Goal: Task Accomplishment & Management: Complete application form

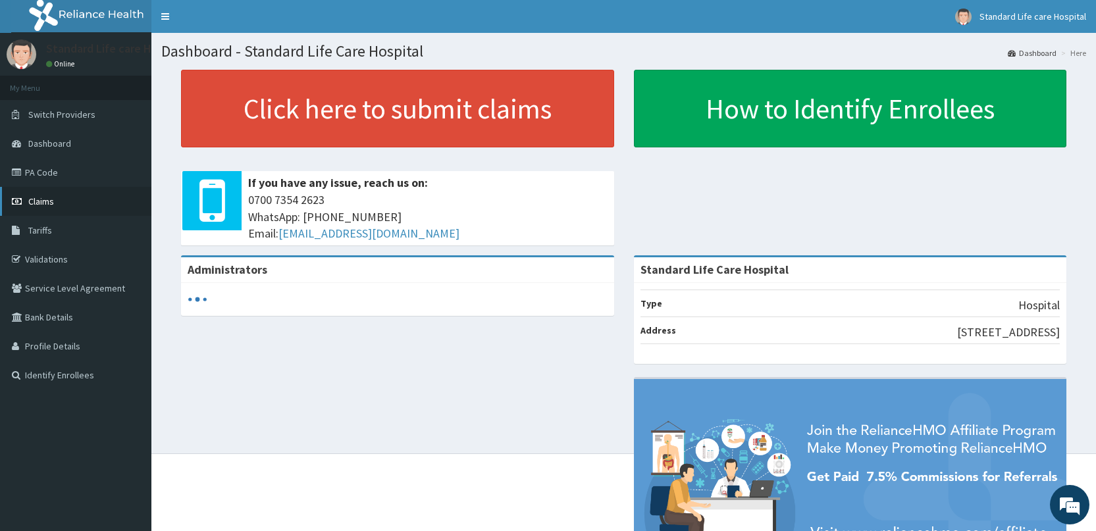
click at [37, 202] on span "Claims" at bounding box center [41, 201] width 26 height 12
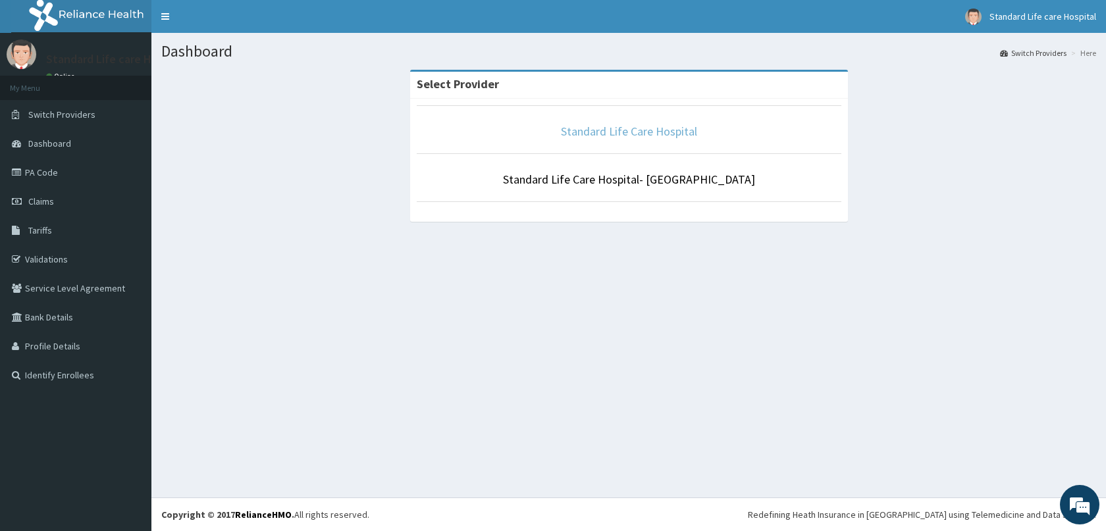
click at [628, 132] on link "Standard Life Care Hospital" at bounding box center [629, 131] width 136 height 15
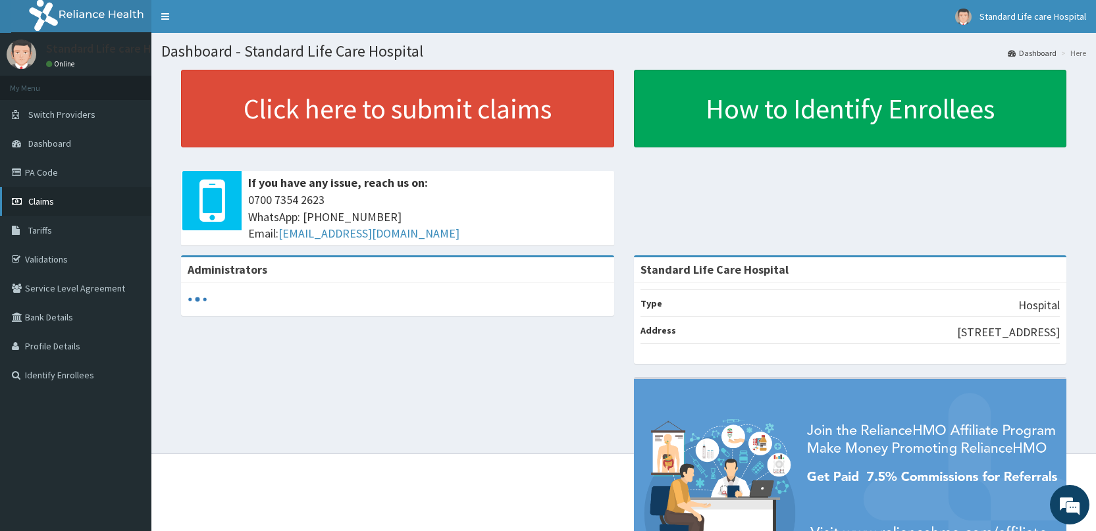
click at [39, 202] on span "Claims" at bounding box center [41, 201] width 26 height 12
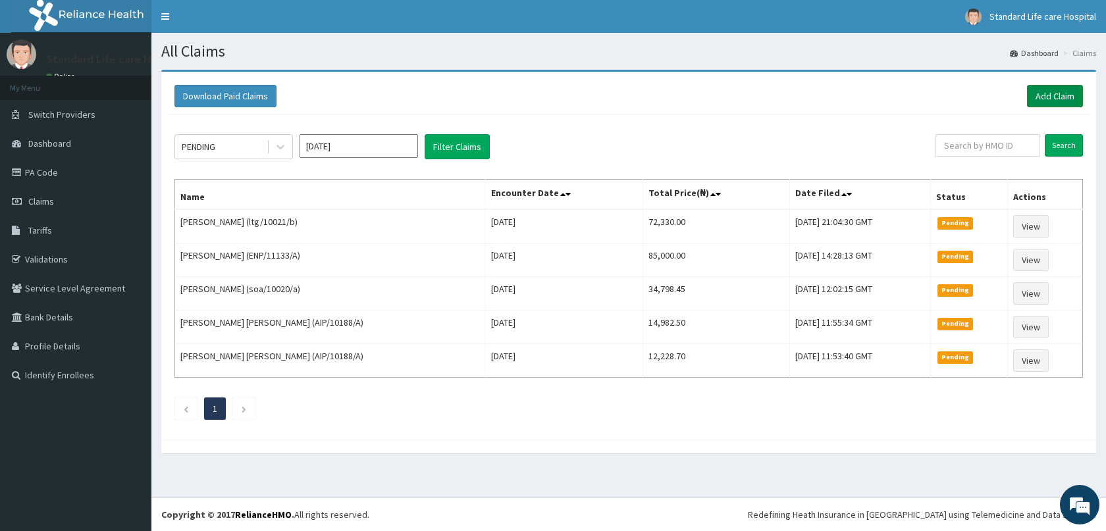
click at [1036, 93] on link "Add Claim" at bounding box center [1055, 96] width 56 height 22
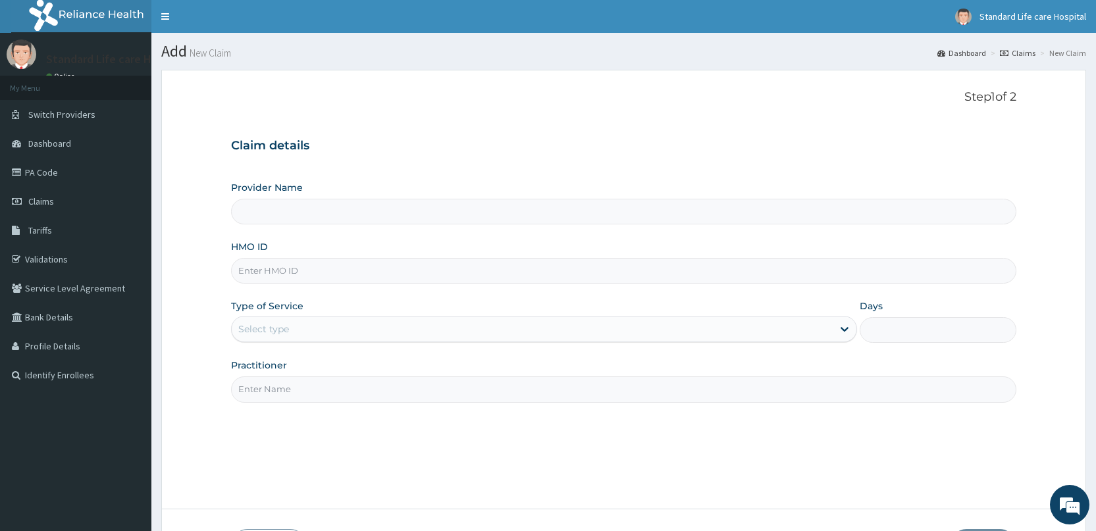
click at [278, 270] on input "HMO ID" at bounding box center [623, 271] width 785 height 26
type input "Standard Life Care Hospital"
type input "TVT/10104/C"
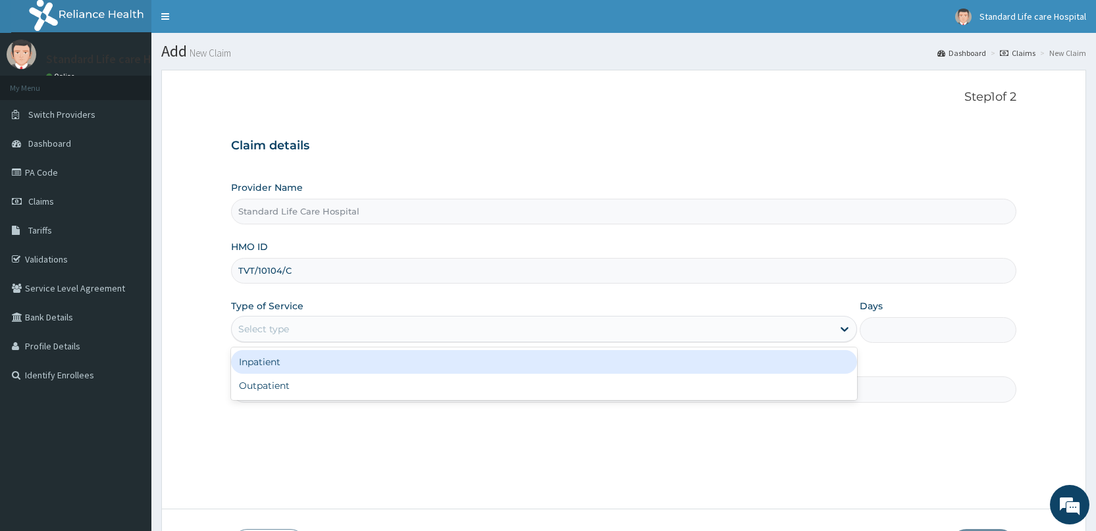
click at [305, 324] on div "Select type" at bounding box center [532, 329] width 601 height 21
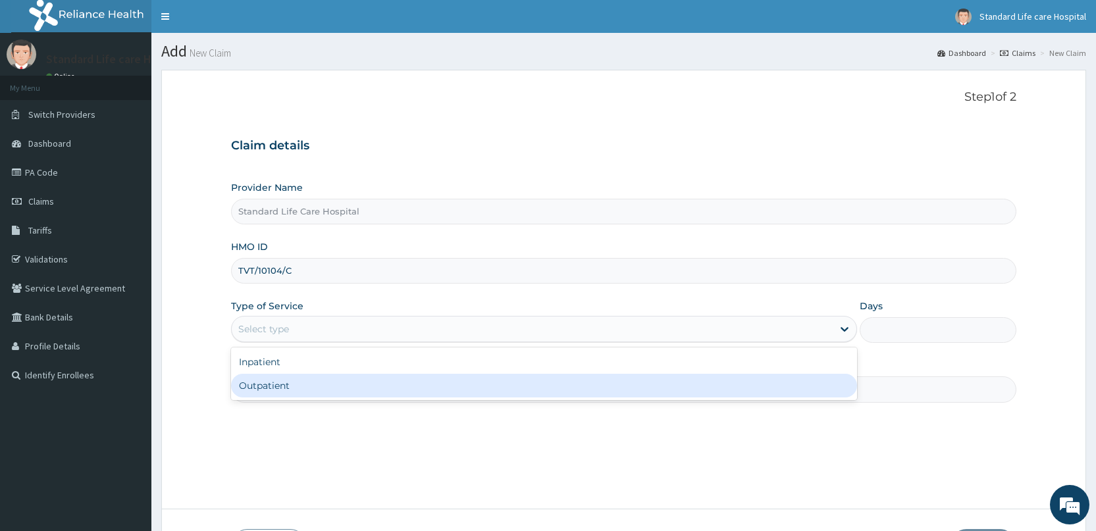
click at [257, 394] on div "Outpatient" at bounding box center [544, 386] width 626 height 24
type input "1"
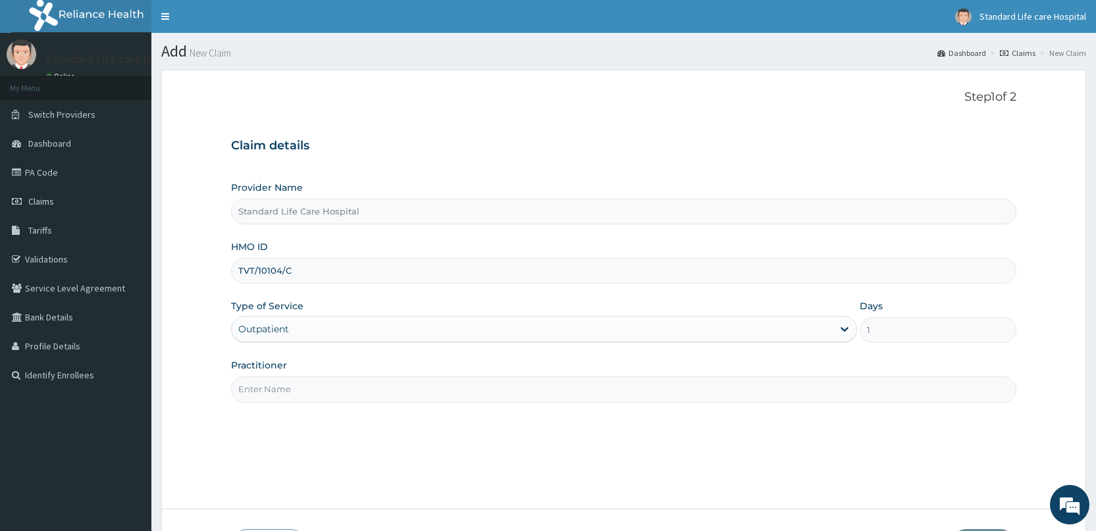
click at [289, 386] on input "Practitioner" at bounding box center [623, 389] width 785 height 26
type input "Dr Korede"
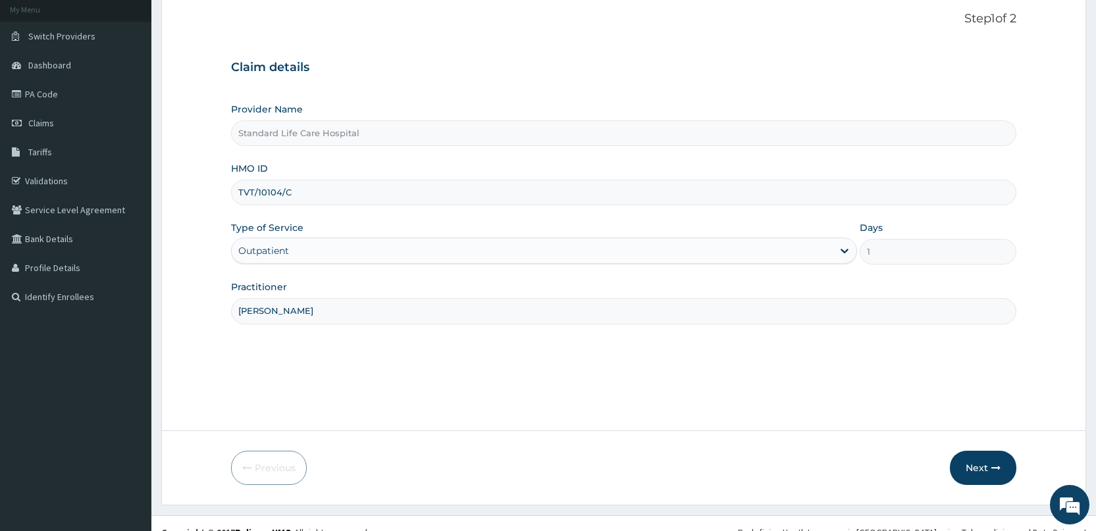
scroll to position [96, 0]
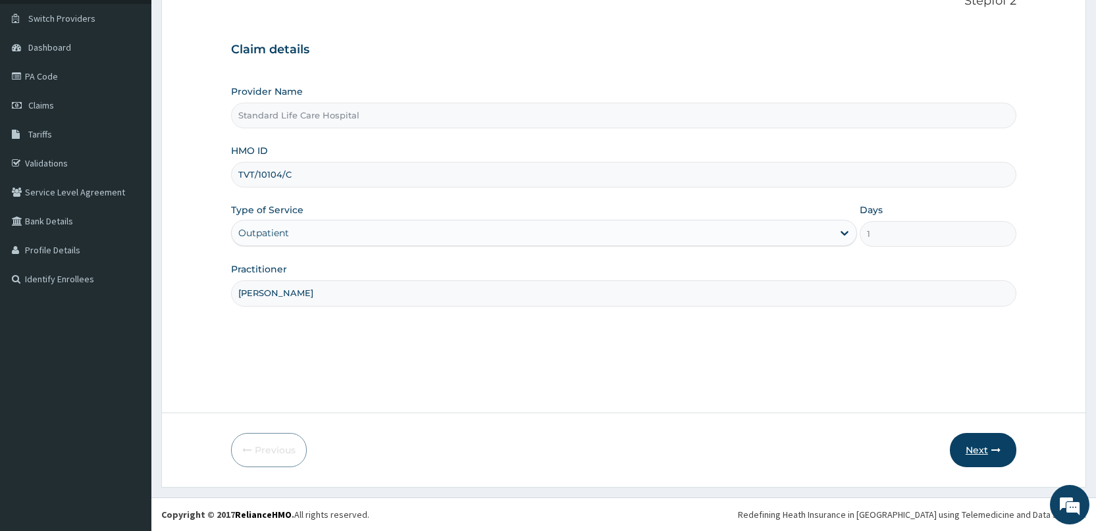
click at [983, 448] on button "Next" at bounding box center [983, 450] width 66 height 34
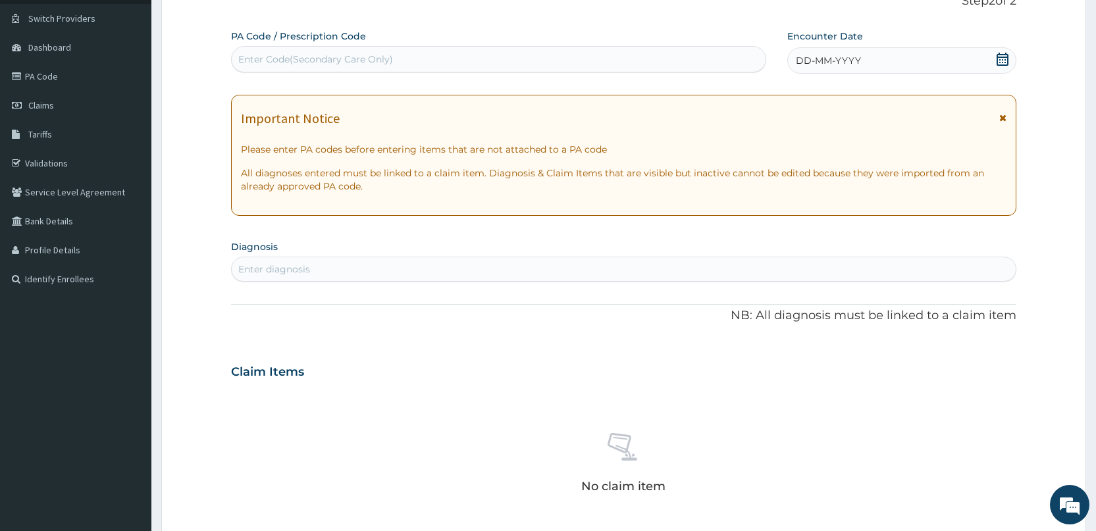
click at [1002, 62] on icon at bounding box center [1002, 59] width 12 height 13
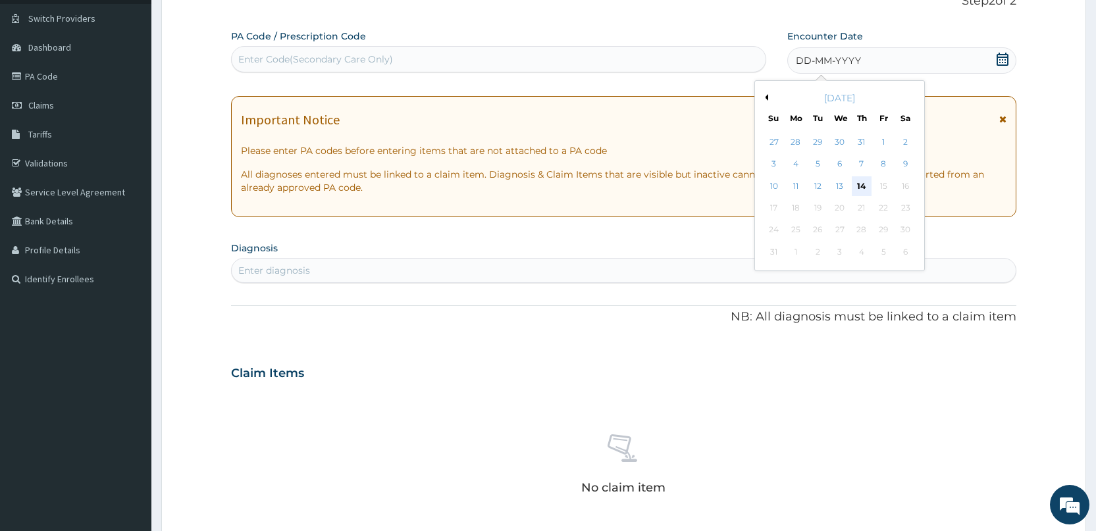
click at [865, 184] on div "14" at bounding box center [862, 186] width 20 height 20
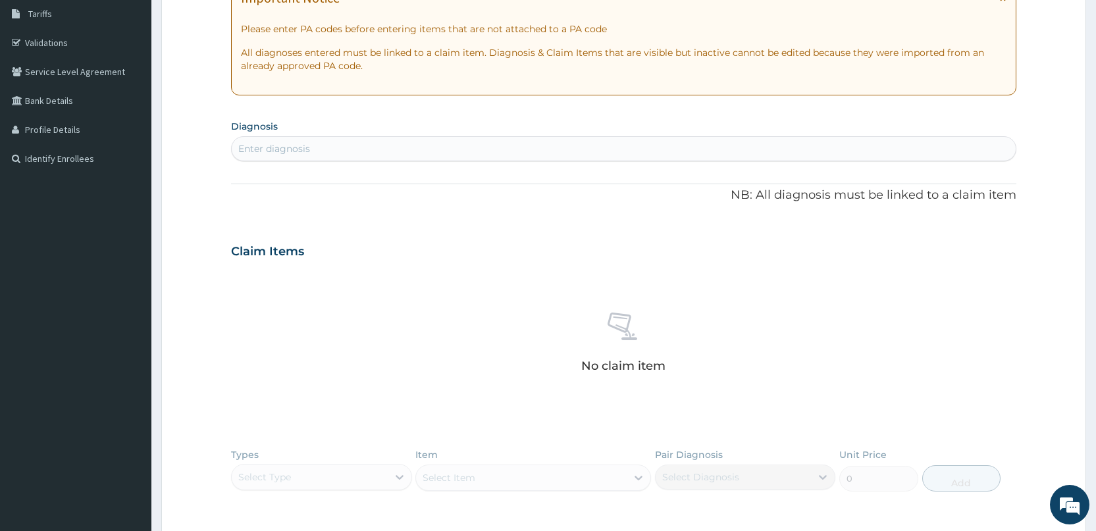
scroll to position [228, 0]
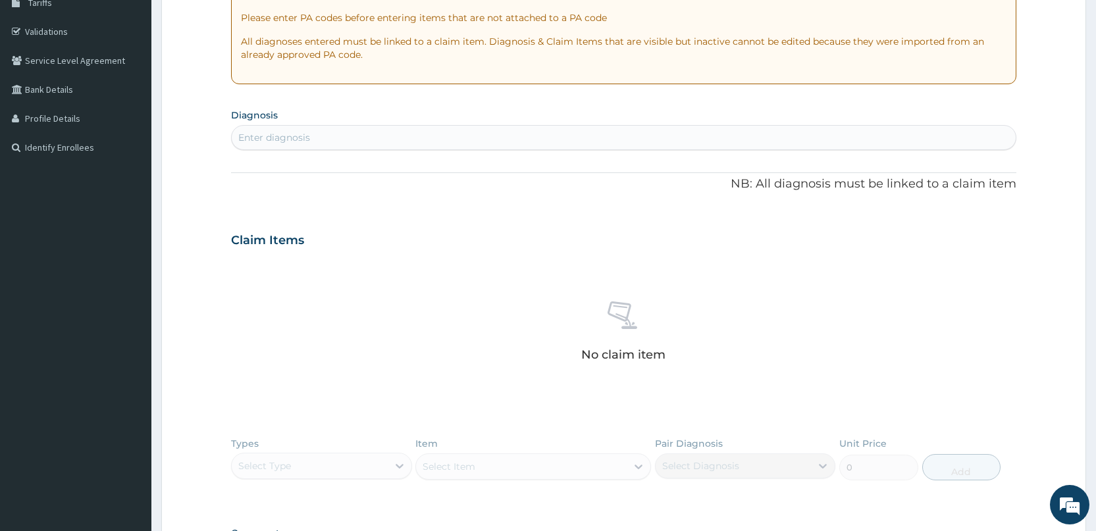
drag, startPoint x: 624, startPoint y: 121, endPoint x: 617, endPoint y: 141, distance: 20.8
click at [623, 130] on section "Diagnosis Enter diagnosis" at bounding box center [623, 127] width 785 height 45
click at [615, 143] on div "Enter diagnosis" at bounding box center [624, 137] width 784 height 21
type input "MALAR"
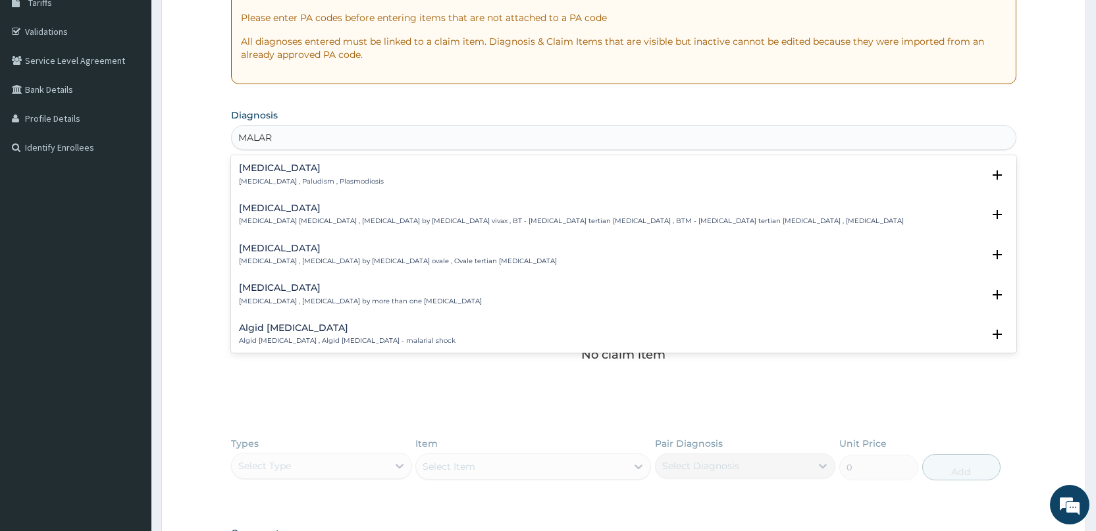
click at [250, 167] on h4 "Malaria" at bounding box center [311, 168] width 145 height 10
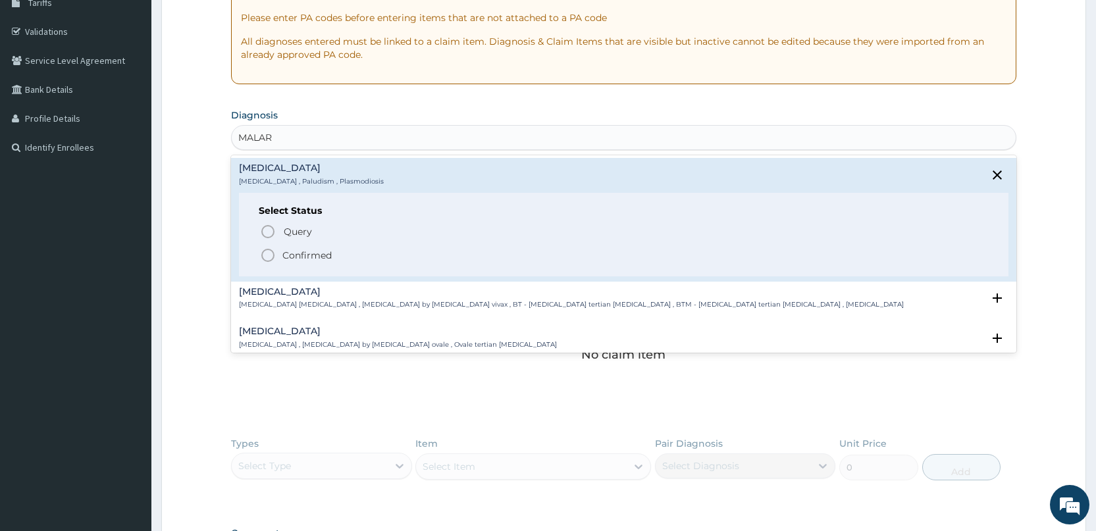
click at [267, 249] on circle "status option filled" at bounding box center [268, 255] width 12 height 12
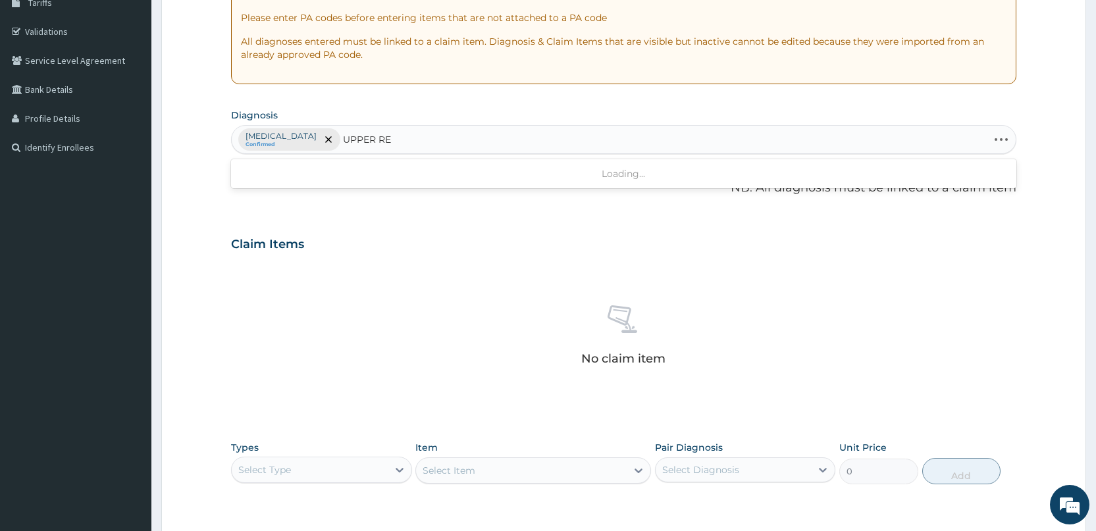
type input "UPPER RES"
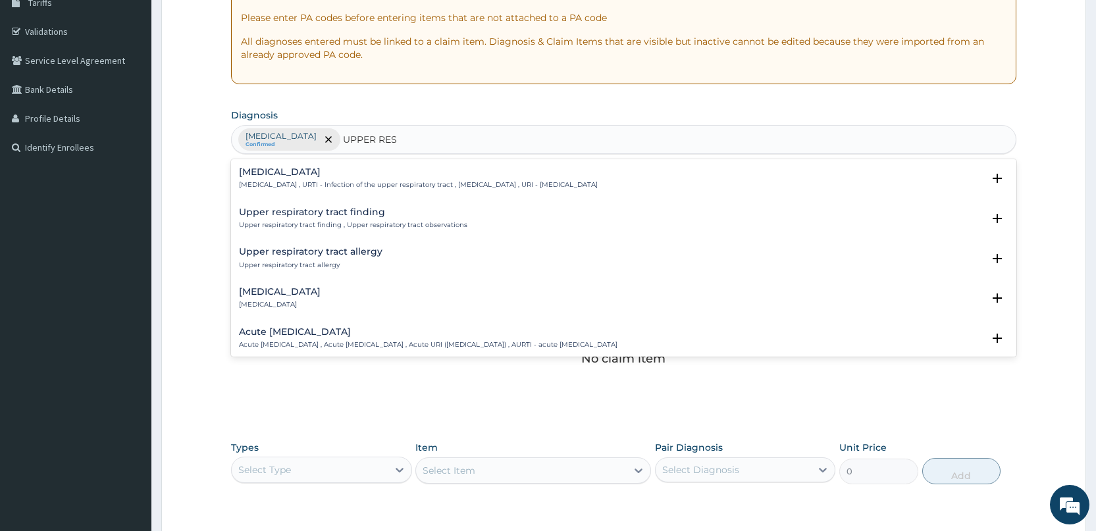
click at [303, 174] on h4 "Upper respiratory infection" at bounding box center [418, 172] width 359 height 10
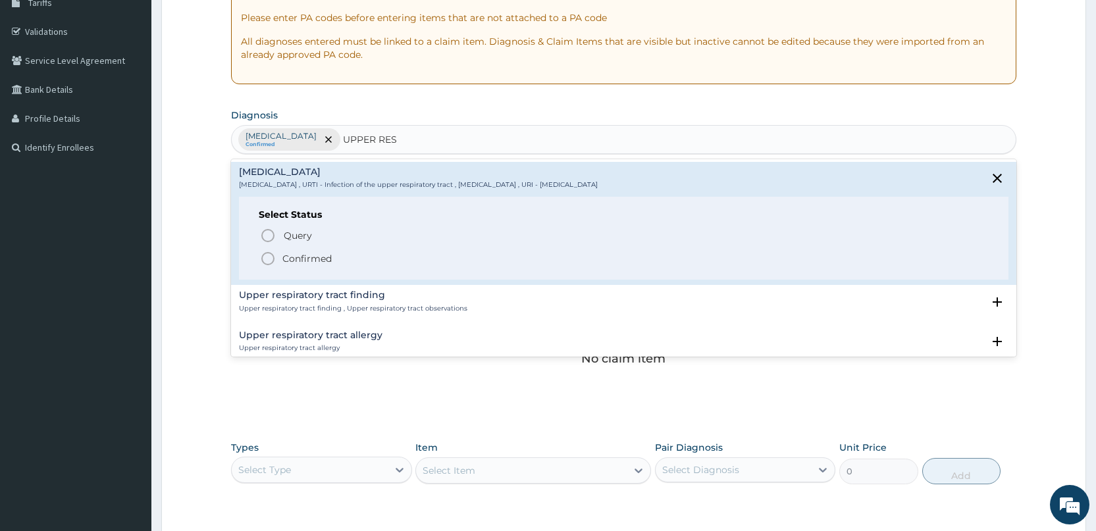
click at [265, 253] on icon "status option filled" at bounding box center [268, 259] width 16 height 16
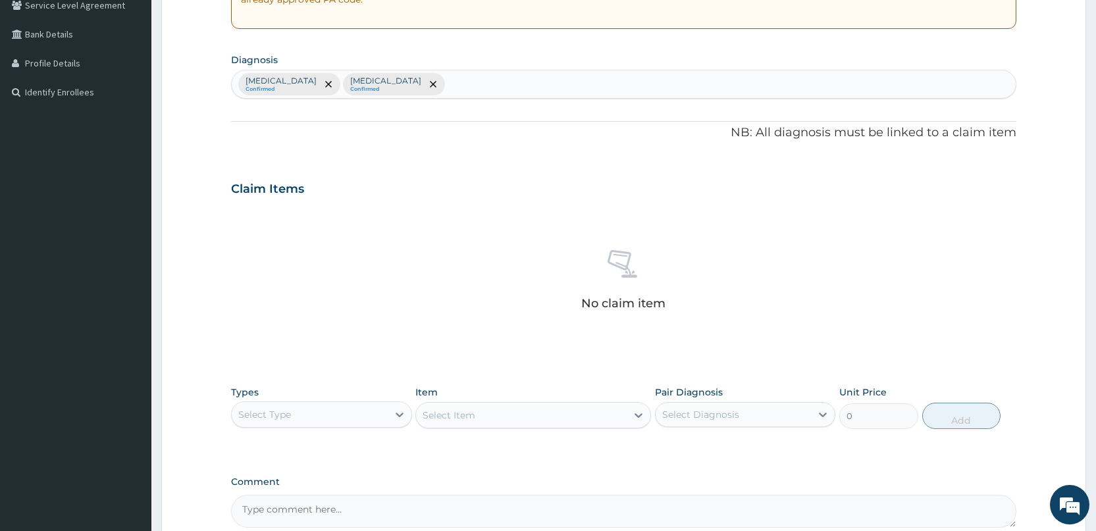
scroll to position [418, 0]
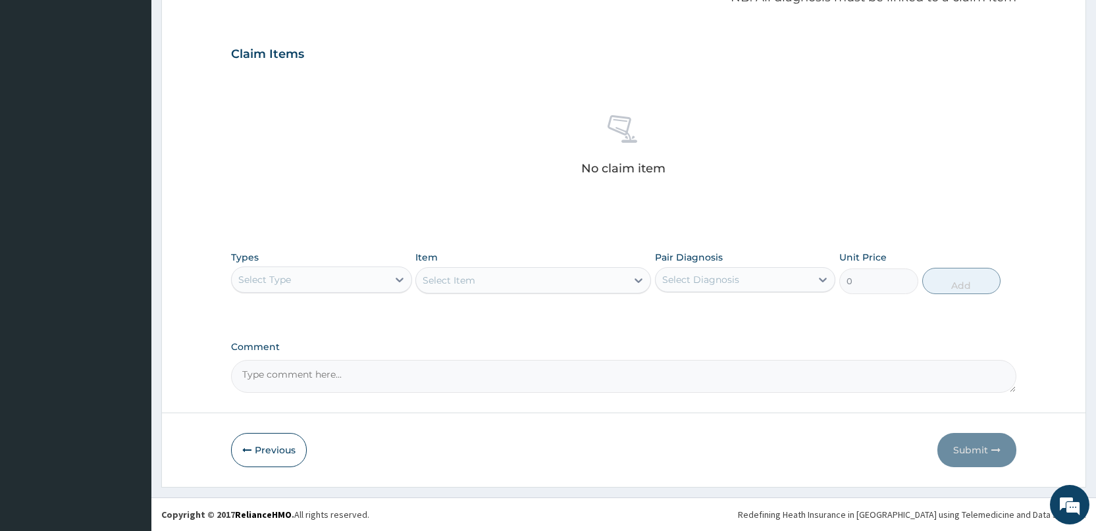
click at [320, 282] on div "Select Type" at bounding box center [309, 279] width 155 height 21
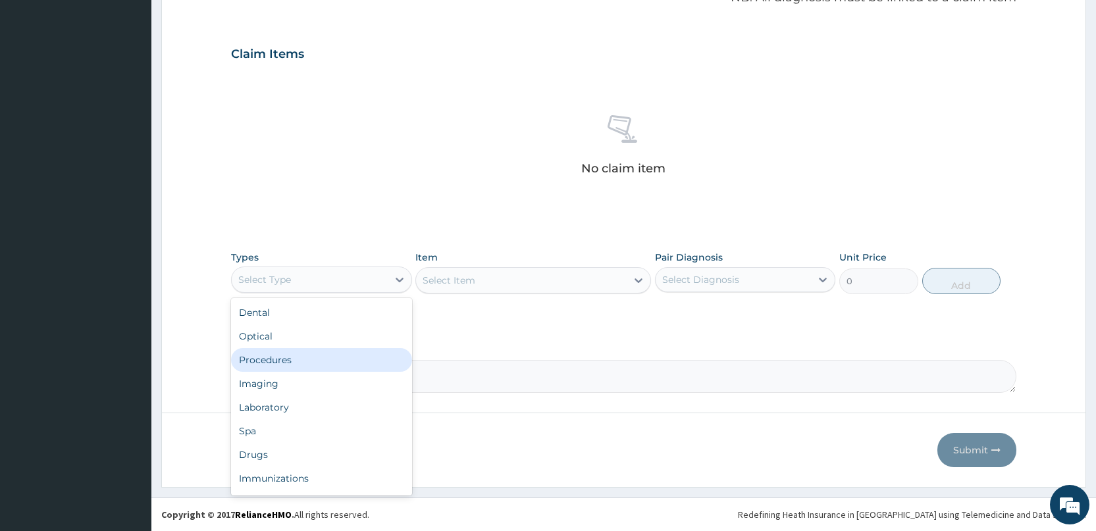
click at [291, 355] on div "Procedures" at bounding box center [321, 360] width 180 height 24
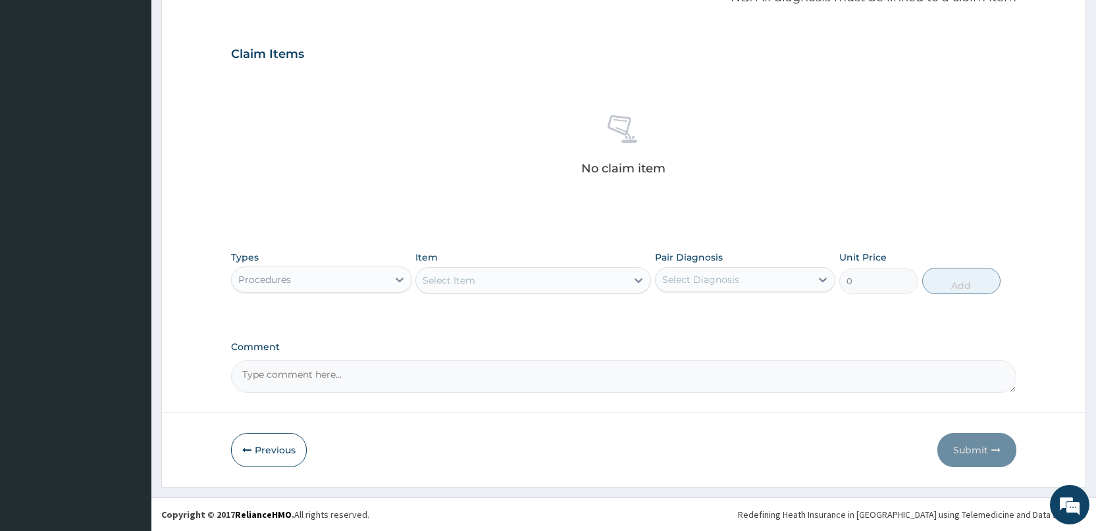
click at [537, 279] on div "Select Item" at bounding box center [521, 280] width 211 height 21
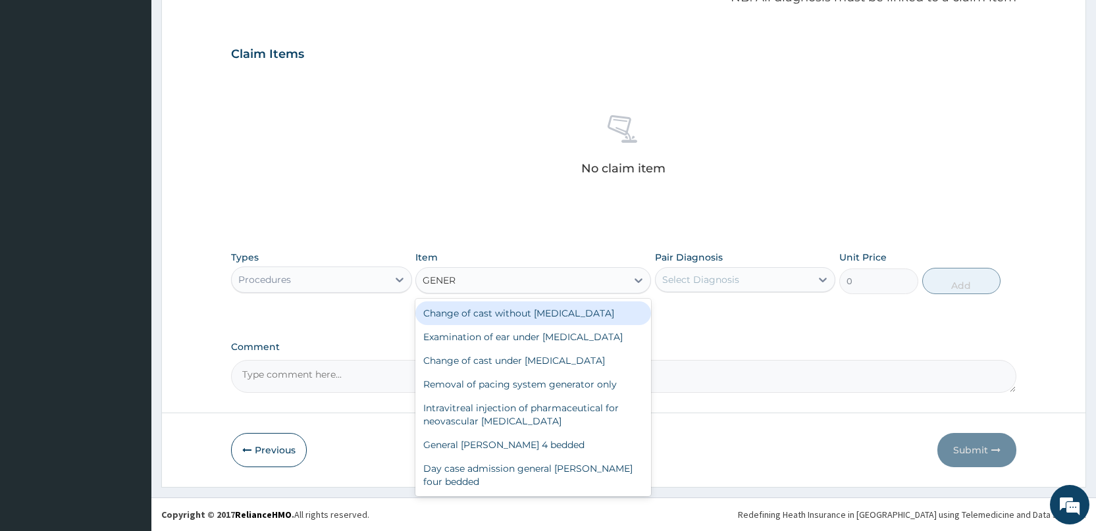
type input "GENERA"
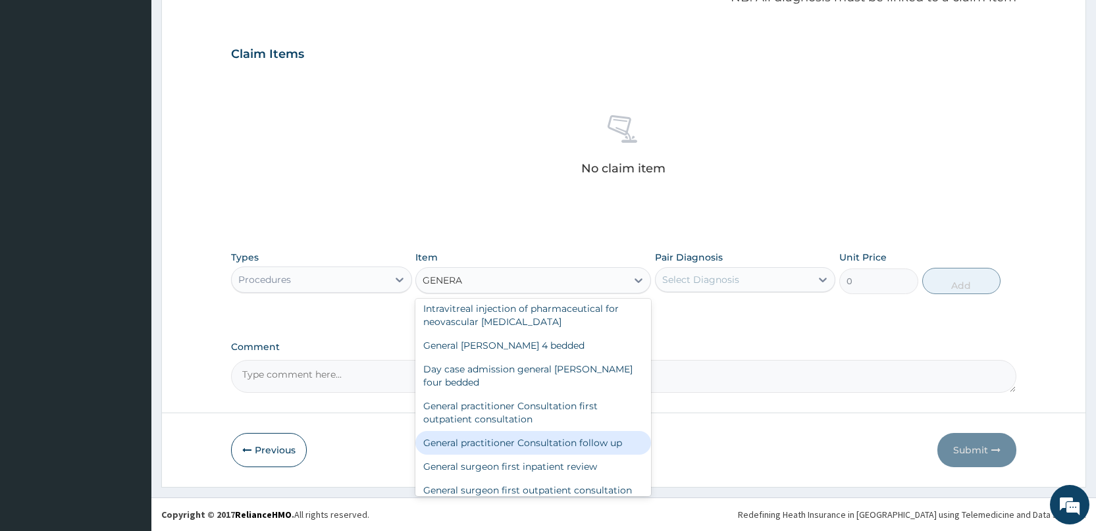
scroll to position [132, 0]
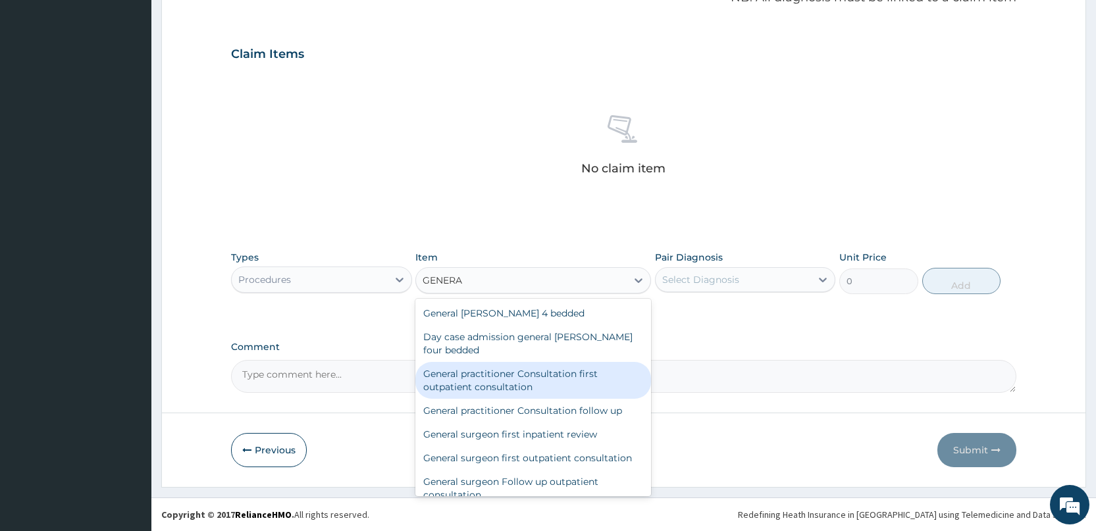
click at [495, 399] on div "General practitioner Consultation first outpatient consultation" at bounding box center [533, 380] width 236 height 37
type input "3000"
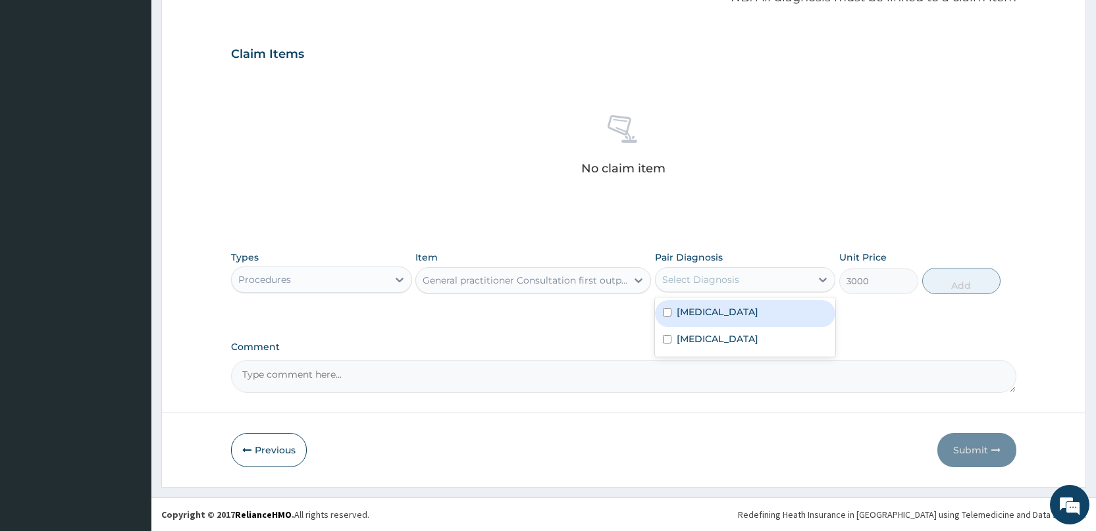
click at [704, 280] on div "Select Diagnosis" at bounding box center [700, 279] width 77 height 13
click at [669, 313] on input "checkbox" at bounding box center [667, 312] width 9 height 9
checkbox input "true"
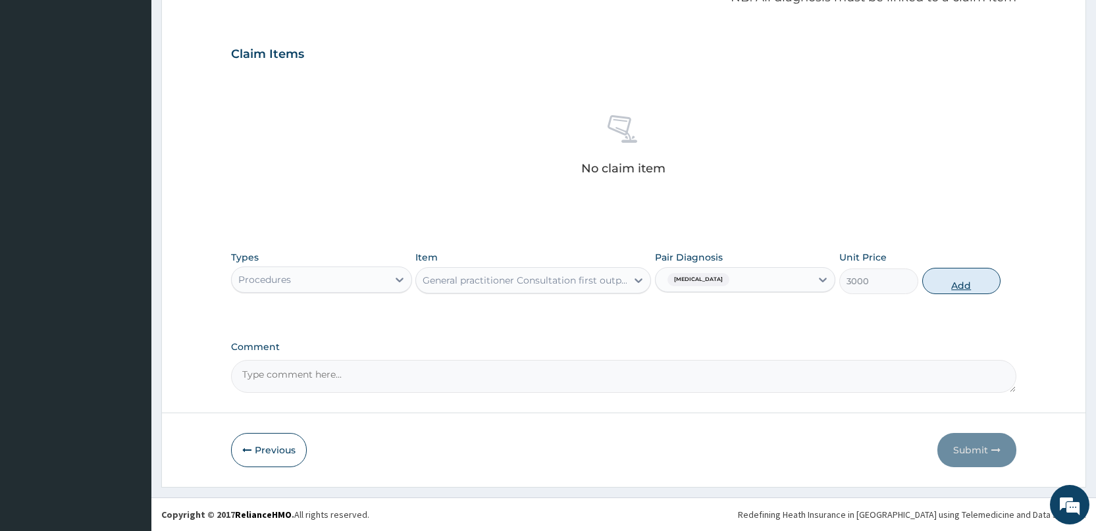
click at [960, 287] on button "Add" at bounding box center [961, 281] width 78 height 26
type input "0"
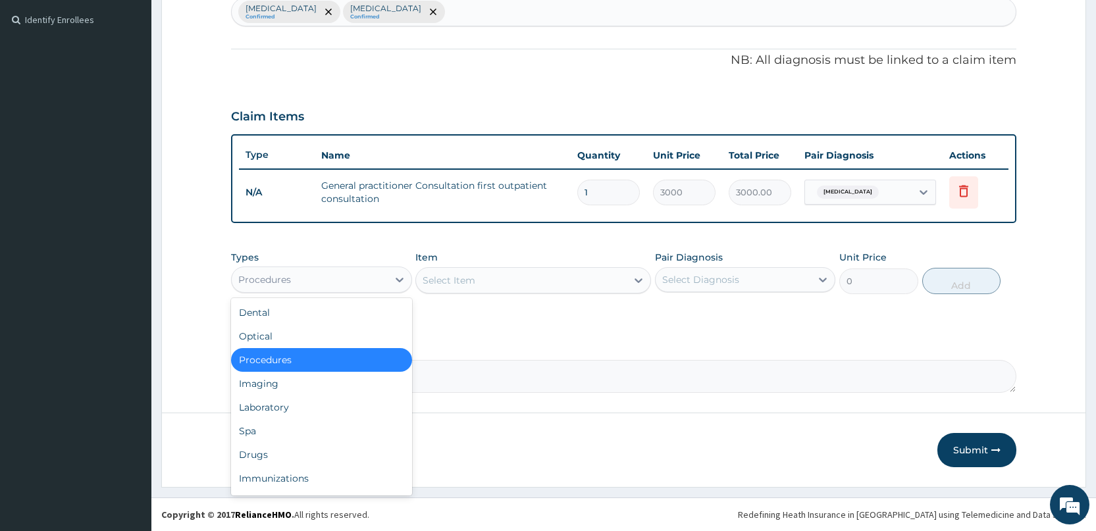
click at [347, 276] on div "Procedures" at bounding box center [309, 279] width 155 height 21
click at [244, 453] on div "Drugs" at bounding box center [321, 455] width 180 height 24
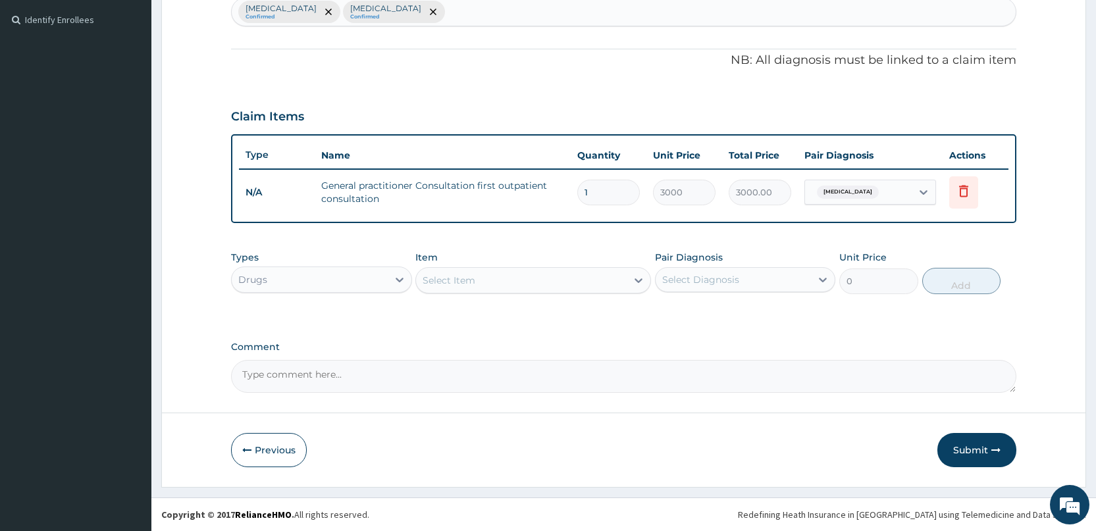
click at [523, 276] on div "Select Item" at bounding box center [521, 280] width 211 height 21
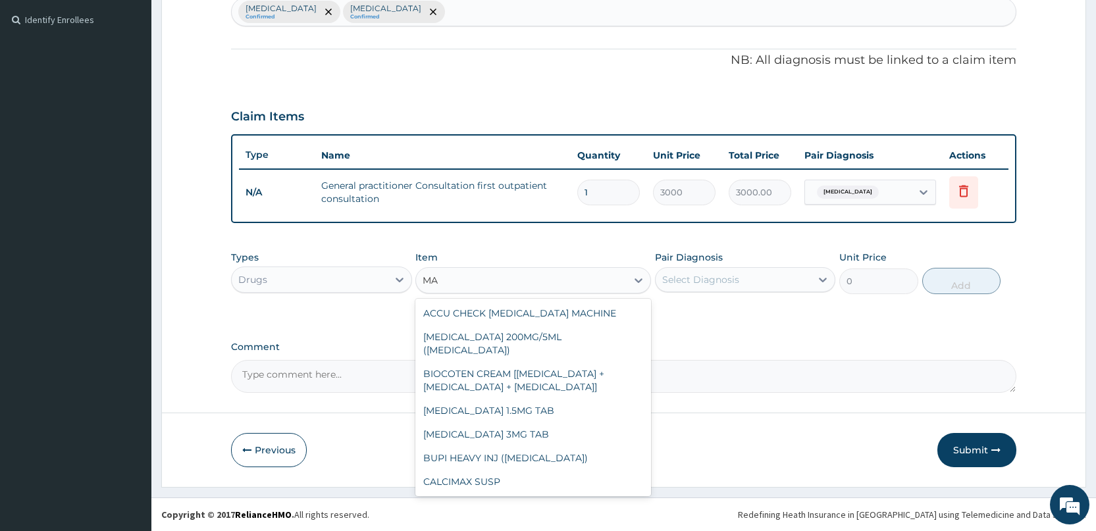
type input "M"
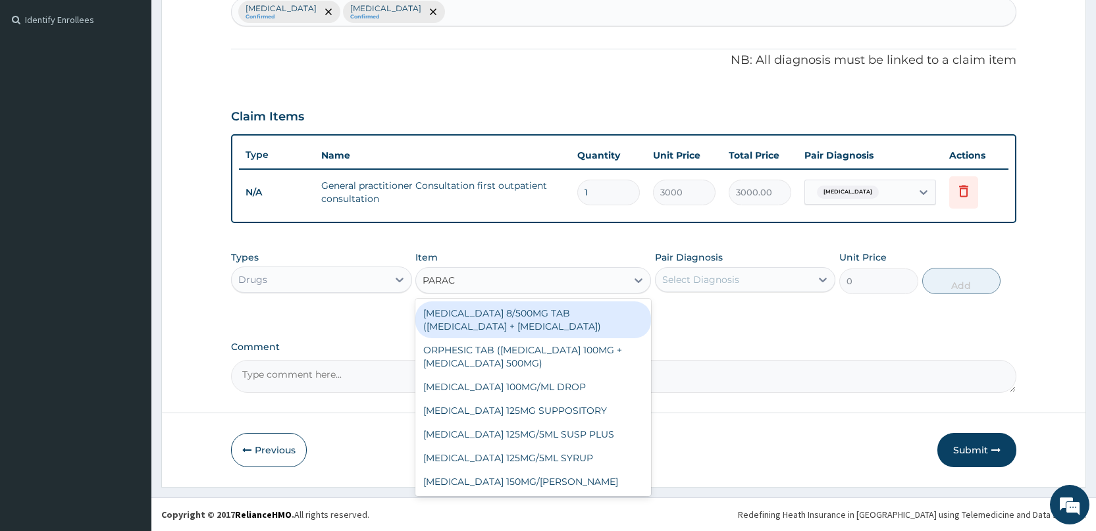
type input "PARACE"
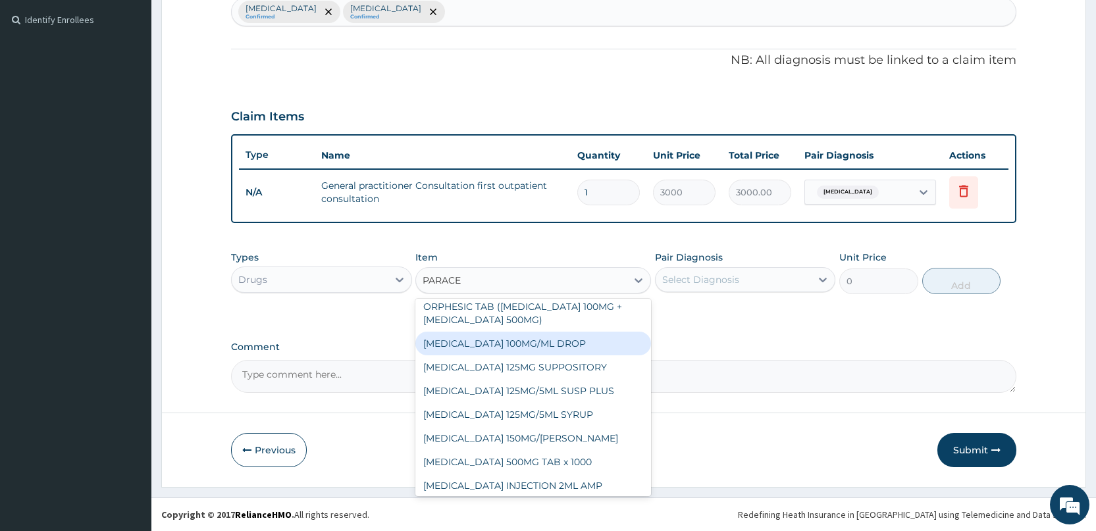
scroll to position [66, 0]
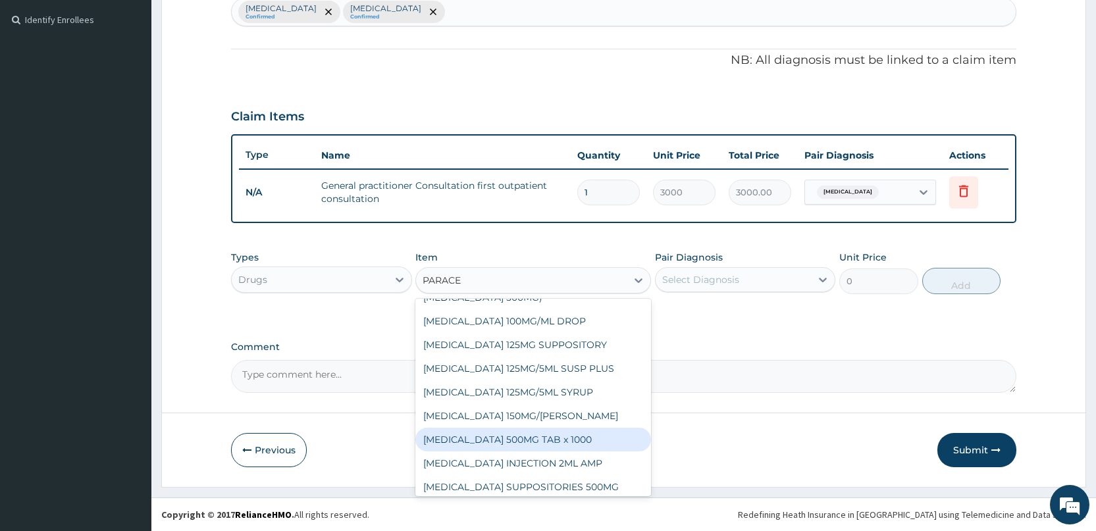
click at [517, 433] on div "PARACETAMOL 500MG TAB x 1000" at bounding box center [533, 440] width 236 height 24
type input "11.025"
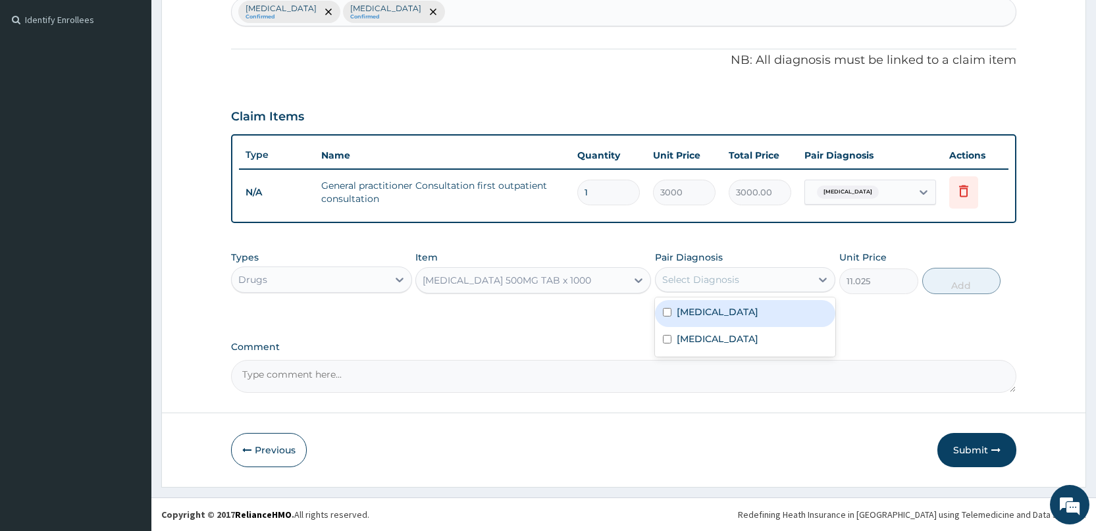
click at [698, 284] on div "Select Diagnosis" at bounding box center [700, 279] width 77 height 13
click at [671, 317] on div "Malaria" at bounding box center [745, 313] width 180 height 27
checkbox input "true"
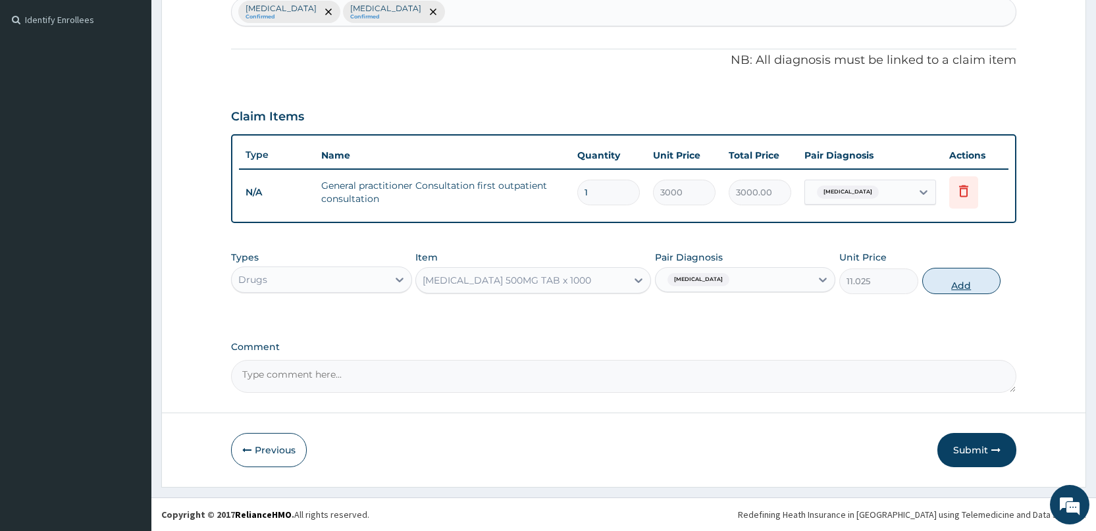
click at [963, 286] on button "Add" at bounding box center [961, 281] width 78 height 26
type input "0"
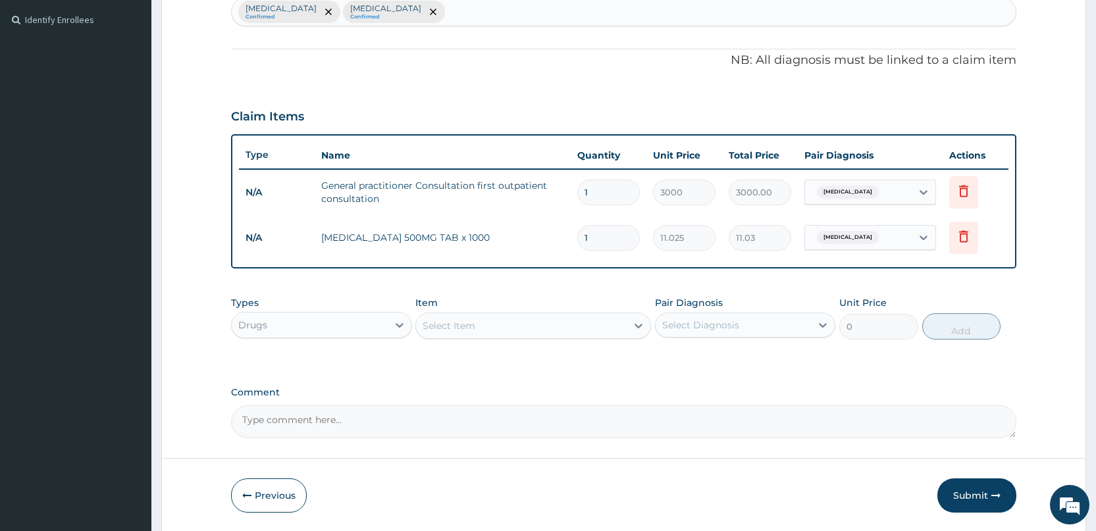
click at [526, 330] on div "Select Item" at bounding box center [521, 325] width 211 height 21
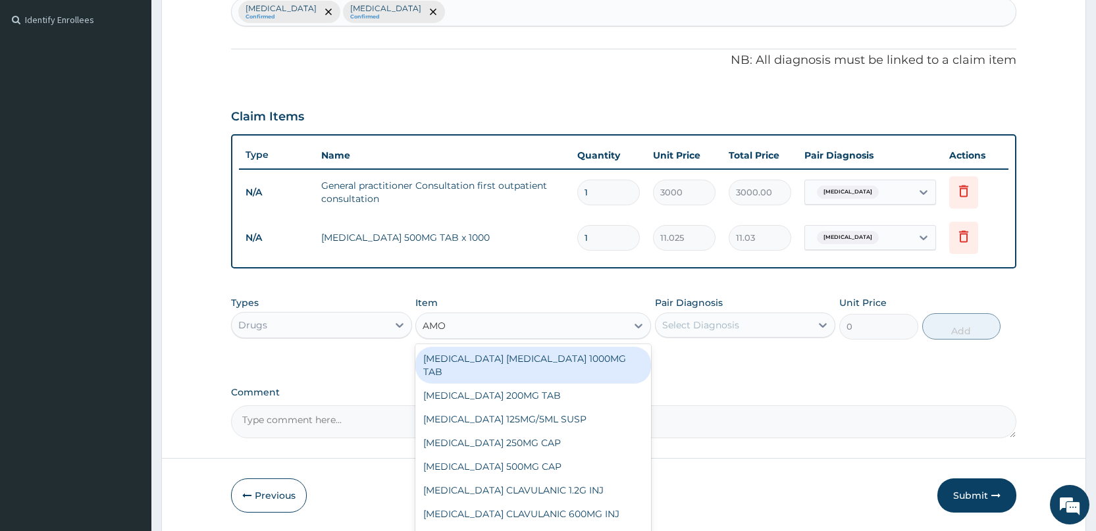
type input "AMOX"
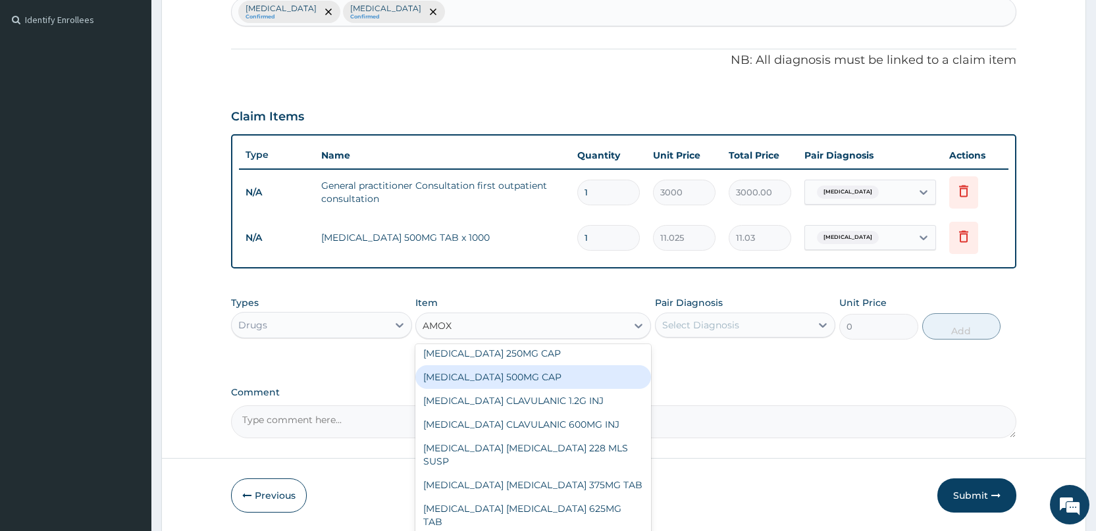
click at [490, 376] on div "[MEDICAL_DATA] 500MG CAP" at bounding box center [533, 377] width 236 height 24
type input "35"
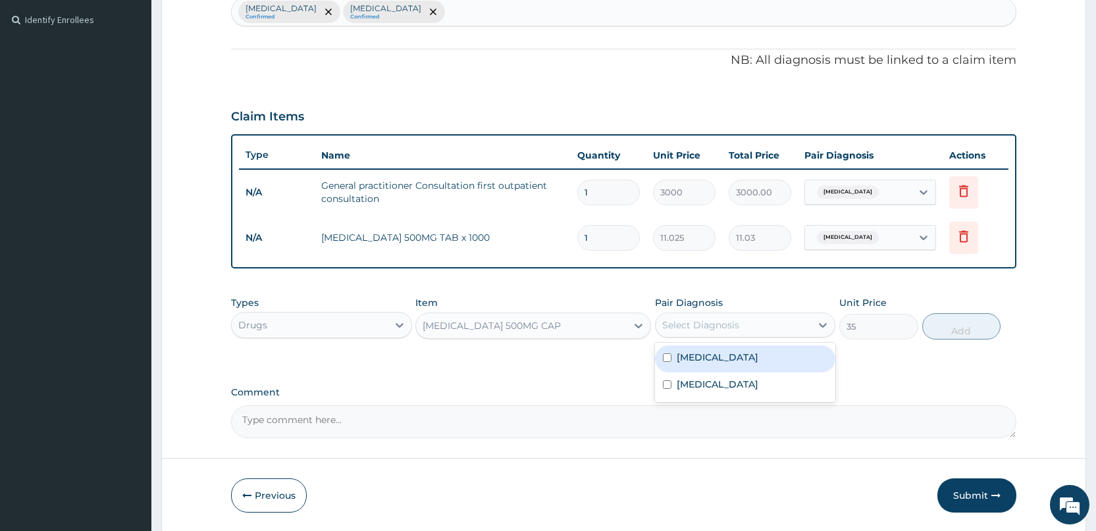
click at [698, 315] on div "Select Diagnosis" at bounding box center [732, 325] width 155 height 21
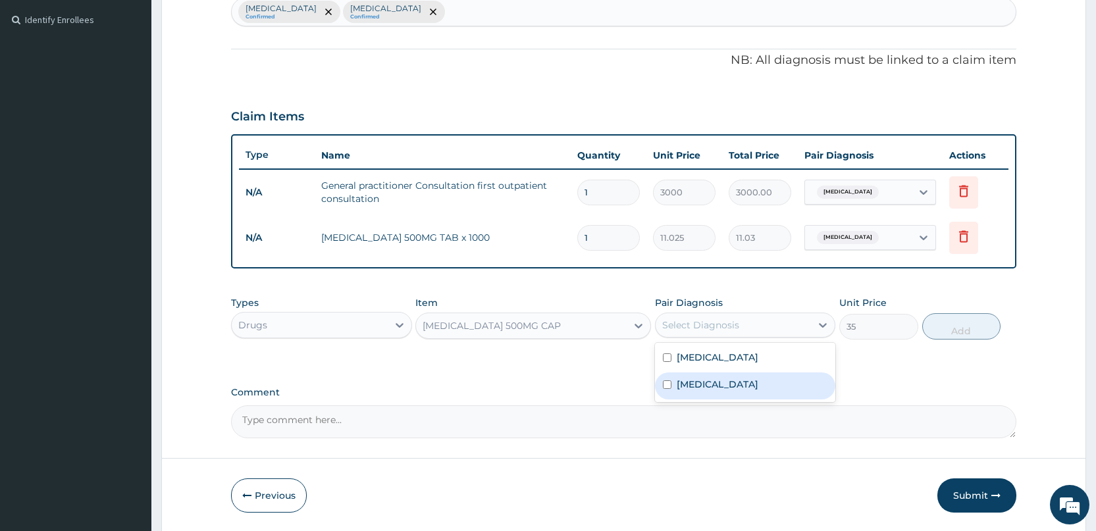
click at [682, 380] on label "Upper respiratory infection" at bounding box center [717, 384] width 82 height 13
checkbox input "true"
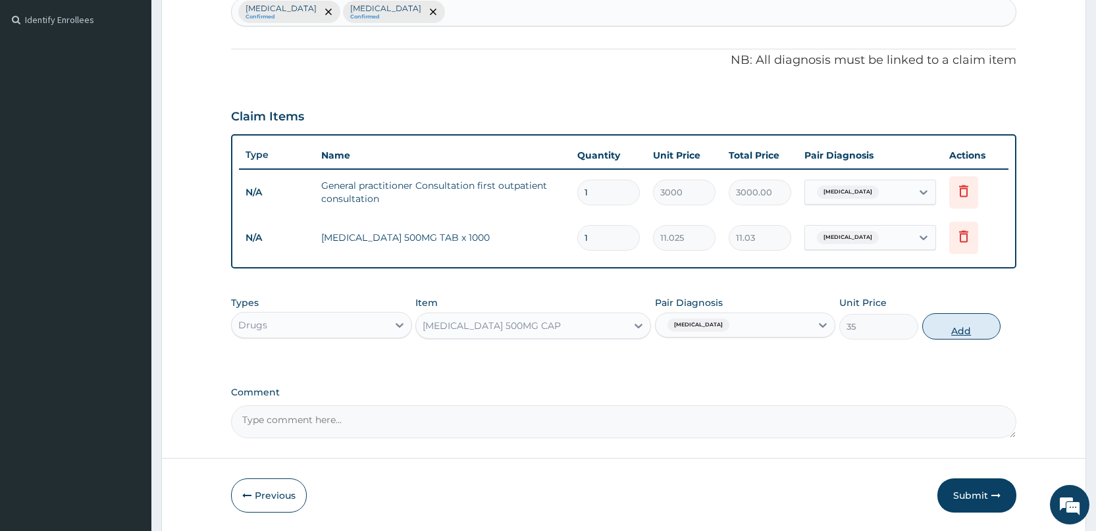
click at [960, 328] on button "Add" at bounding box center [961, 326] width 78 height 26
type input "0"
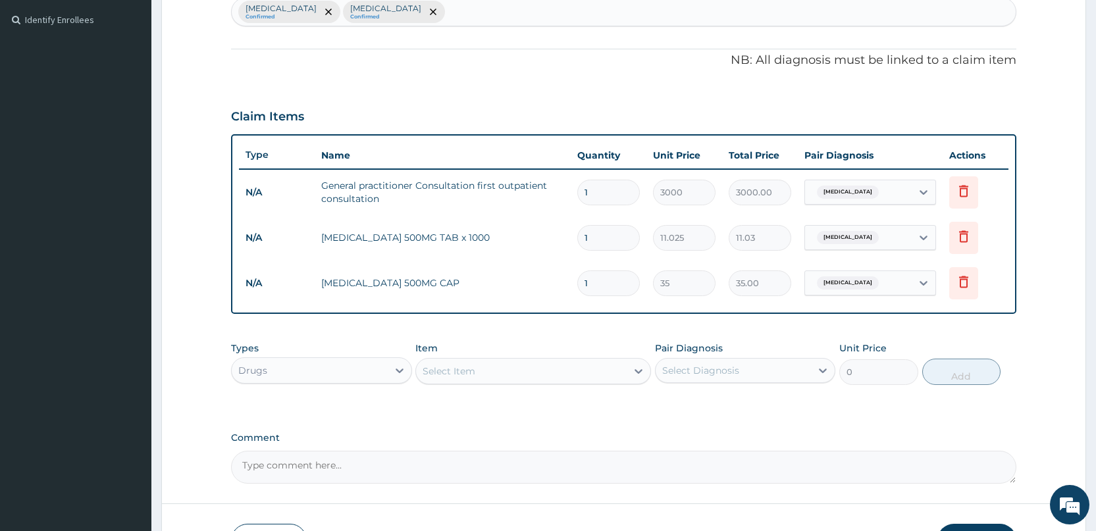
click at [475, 369] on div "Select Item" at bounding box center [448, 371] width 53 height 13
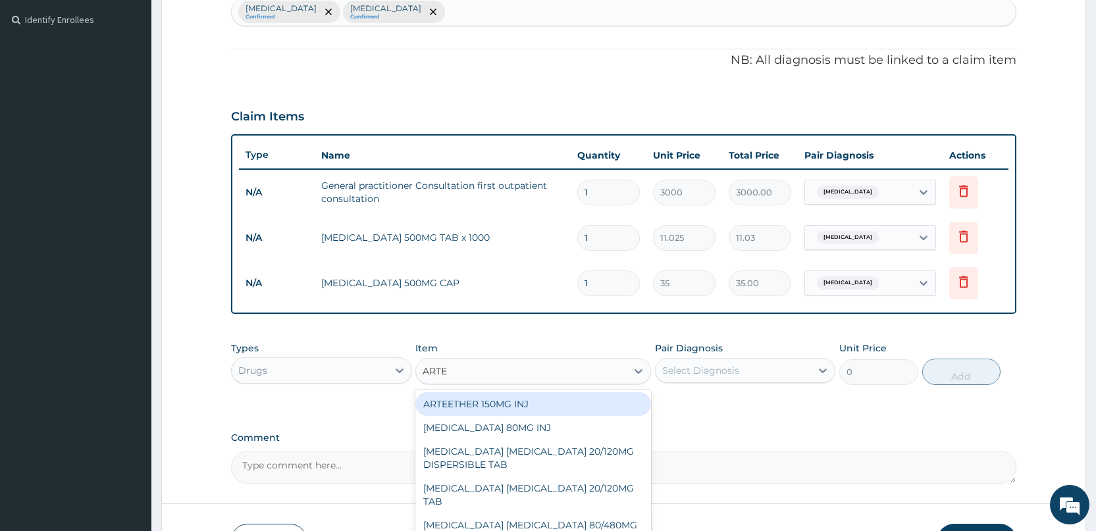
type input "ARTEM"
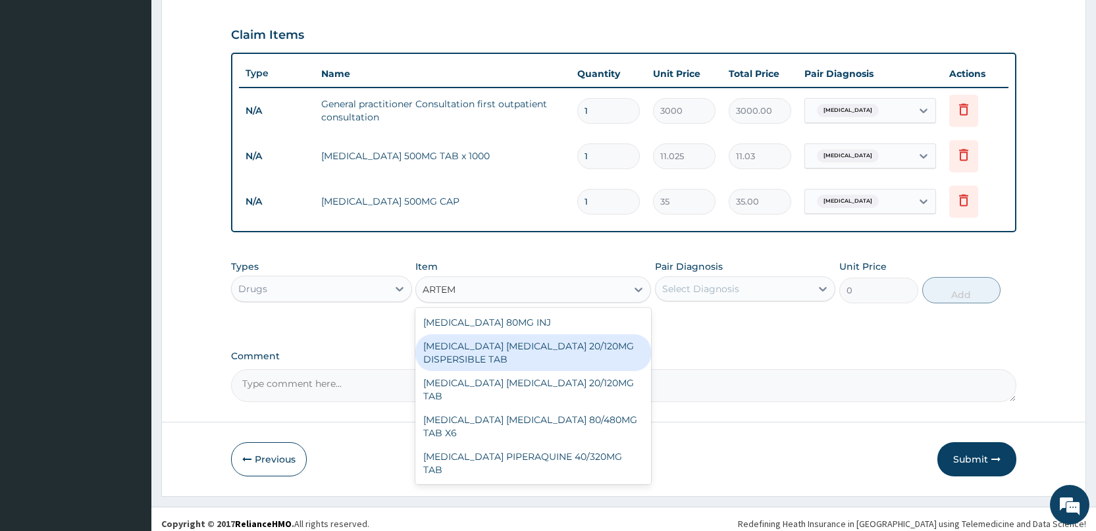
scroll to position [446, 0]
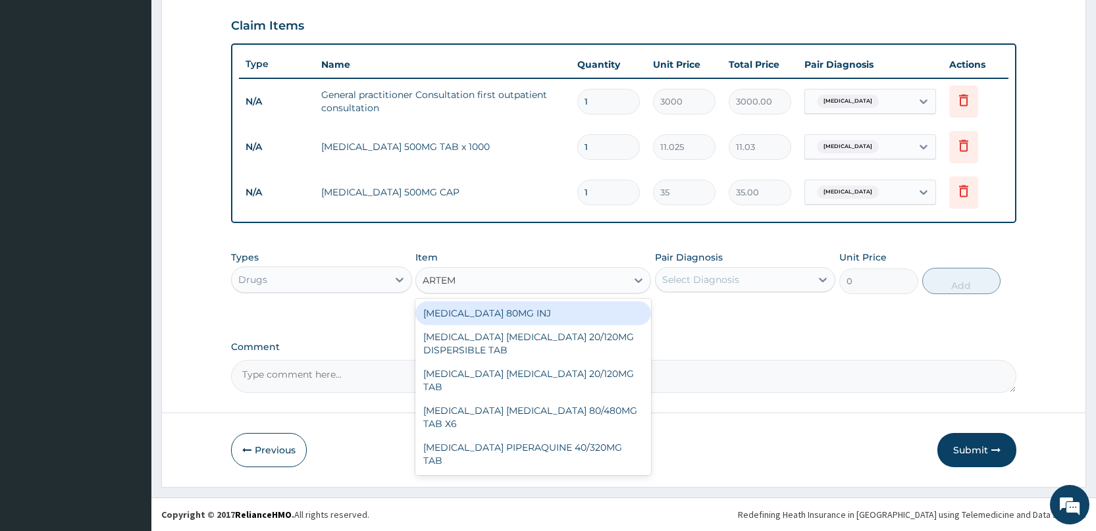
click at [523, 314] on div "[MEDICAL_DATA] 80MG INJ" at bounding box center [533, 313] width 236 height 24
type input "1400"
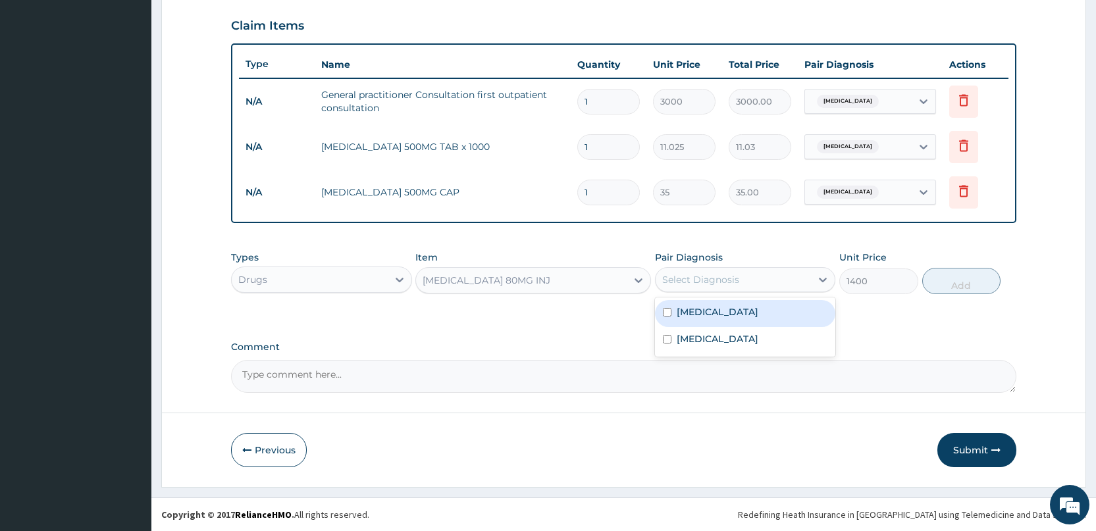
click at [707, 273] on div "Select Diagnosis" at bounding box center [700, 279] width 77 height 13
click at [658, 314] on div "[MEDICAL_DATA]" at bounding box center [745, 313] width 180 height 27
checkbox input "true"
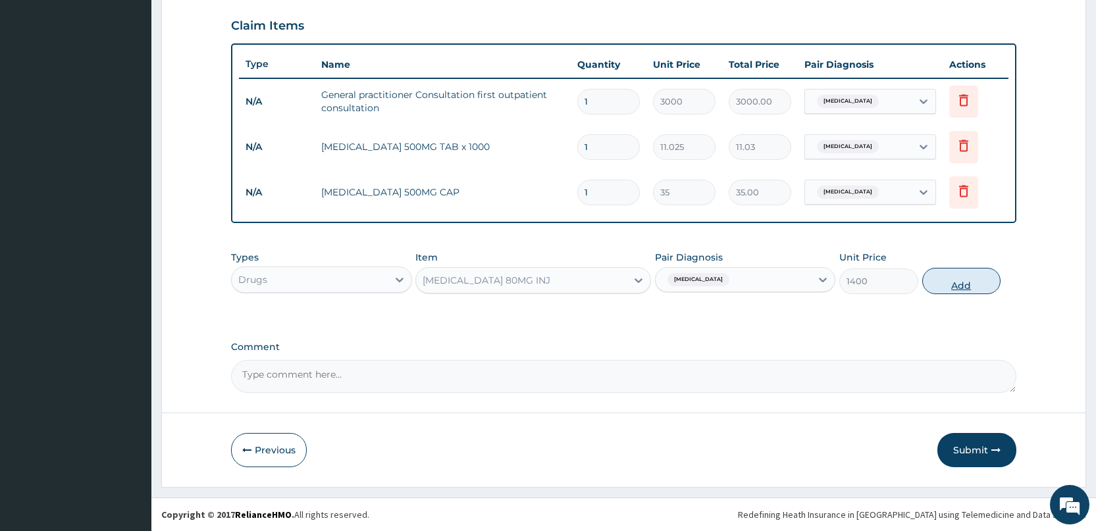
click at [962, 285] on button "Add" at bounding box center [961, 281] width 78 height 26
type input "0"
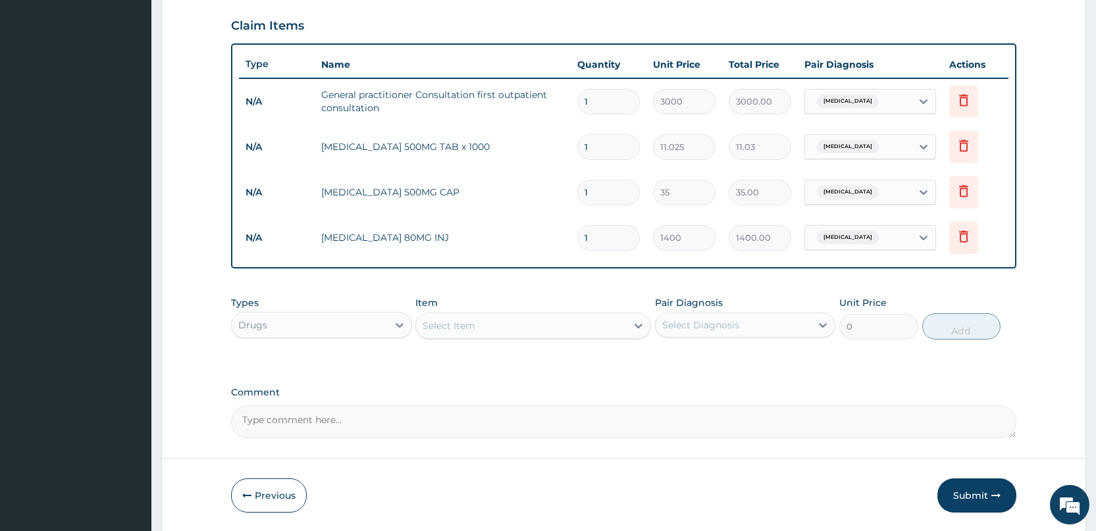
type input "0.00"
type input "2"
type input "2800.00"
type input "2"
click at [602, 188] on input "1" at bounding box center [608, 193] width 63 height 26
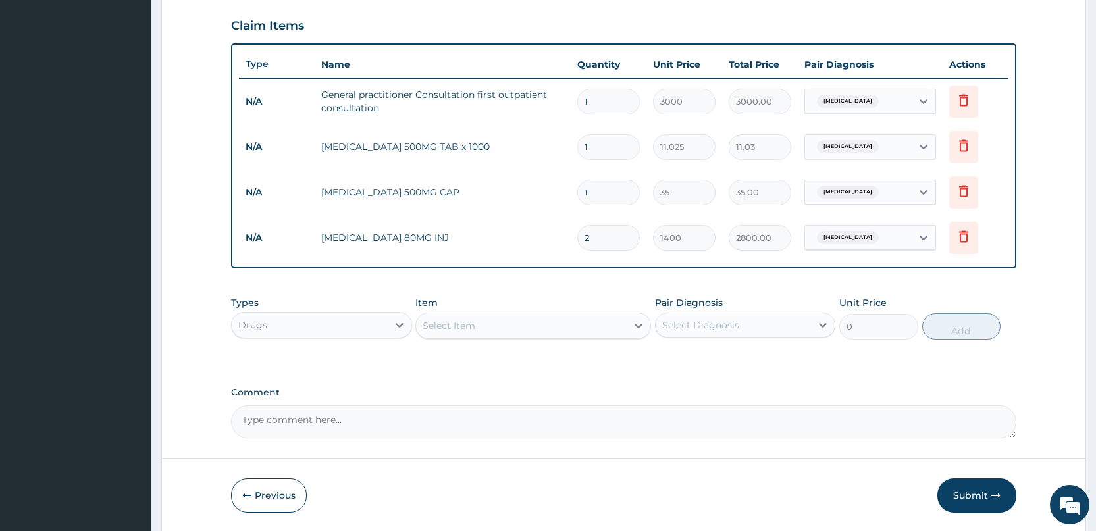
type input "14"
type input "490.00"
type input "14"
click at [603, 146] on input "1" at bounding box center [608, 147] width 63 height 26
type input "0.00"
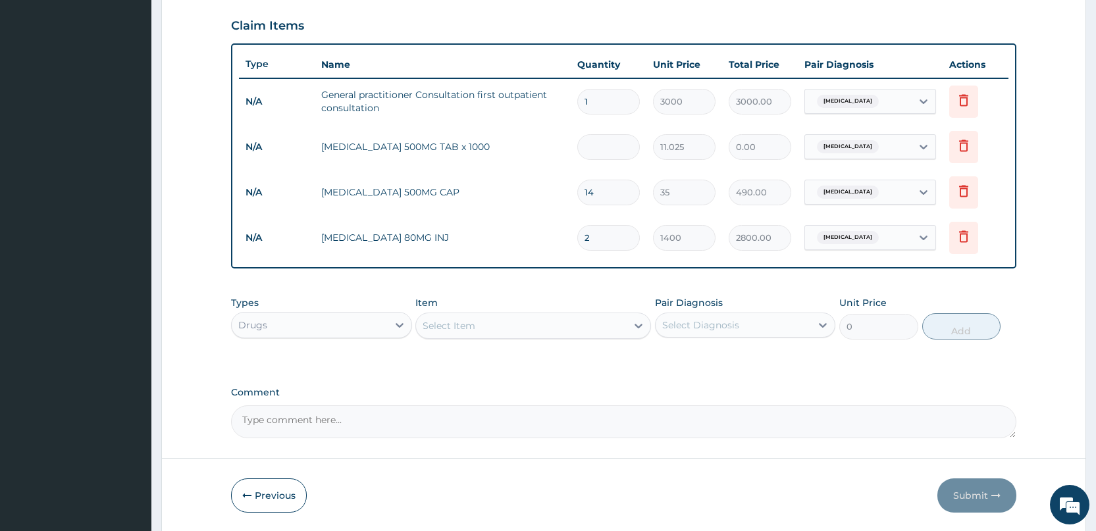
type input "3"
type input "33.08"
type input "30"
type input "330.75"
type input "30"
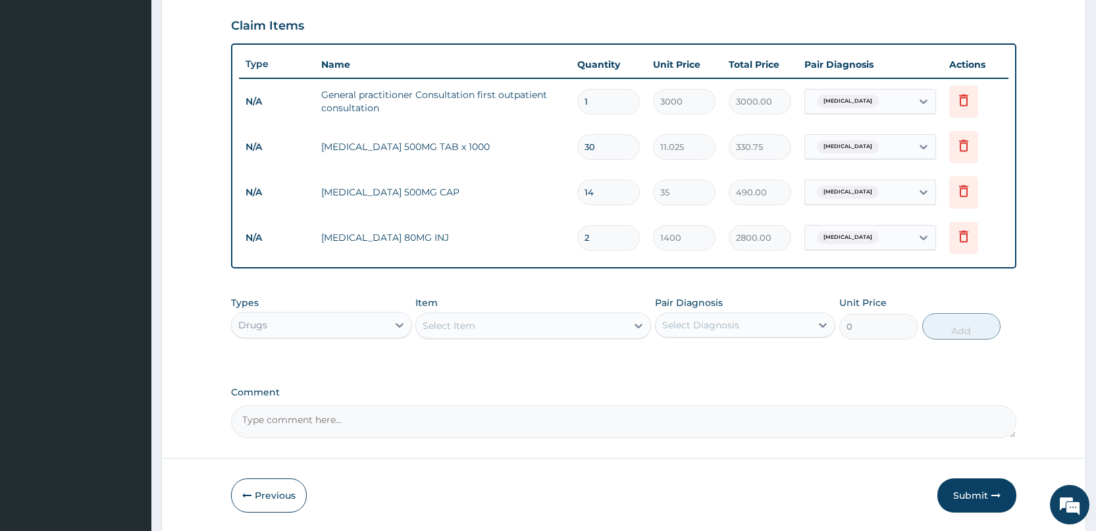
click at [599, 108] on input "1" at bounding box center [608, 102] width 63 height 26
click at [474, 322] on div "Select Item" at bounding box center [448, 325] width 53 height 13
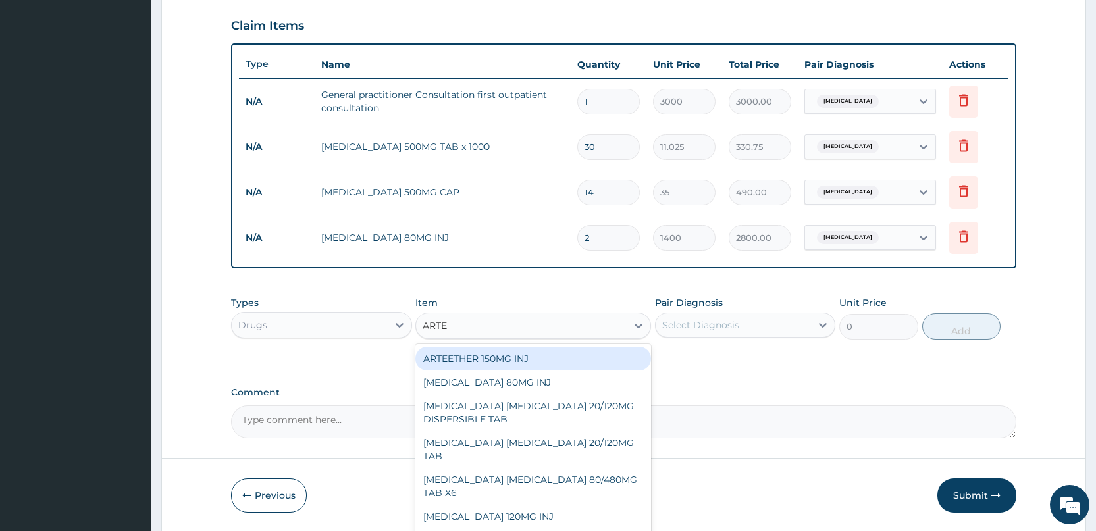
type input "ARTEM"
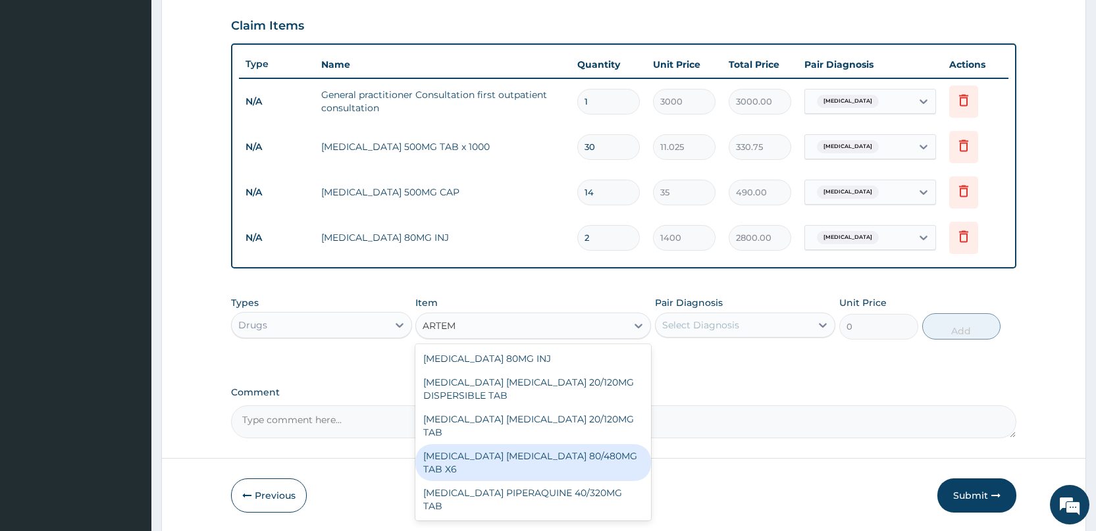
click at [499, 444] on div "[MEDICAL_DATA] [MEDICAL_DATA] 80/480MG TAB X6" at bounding box center [533, 462] width 236 height 37
type input "262.5"
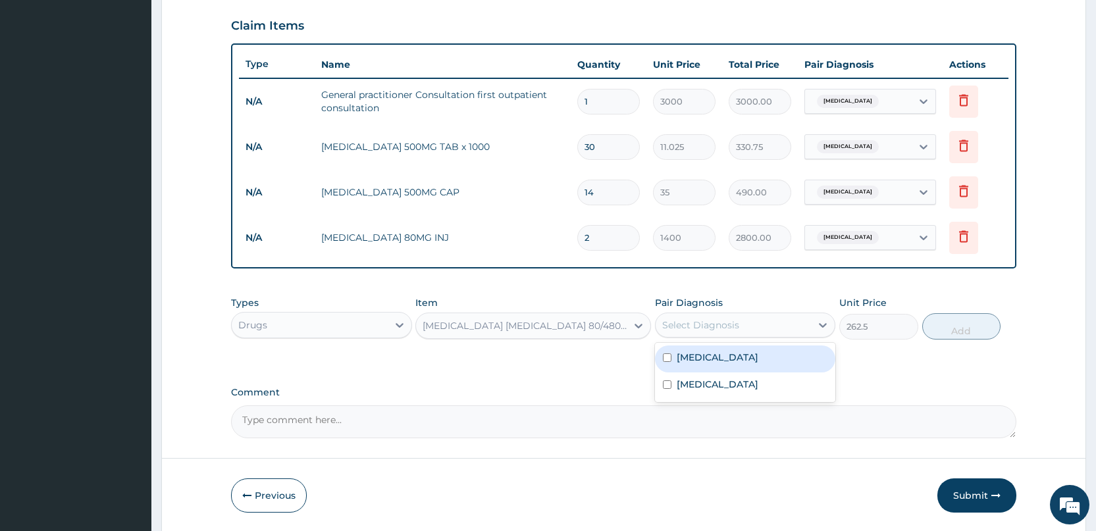
click at [713, 323] on div "Select Diagnosis" at bounding box center [700, 325] width 77 height 13
click at [692, 358] on label "[MEDICAL_DATA]" at bounding box center [717, 357] width 82 height 13
checkbox input "true"
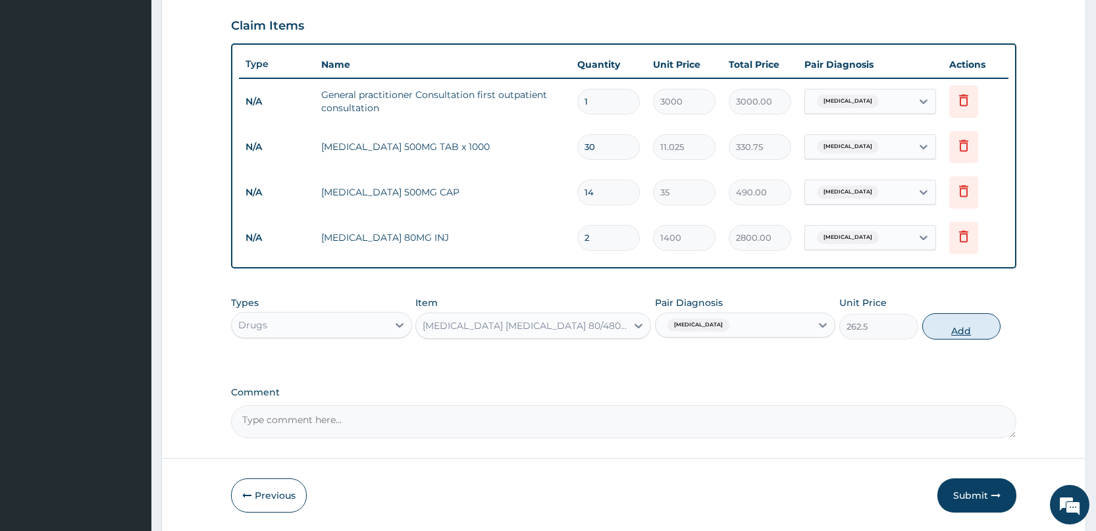
click at [965, 328] on button "Add" at bounding box center [961, 326] width 78 height 26
type input "0"
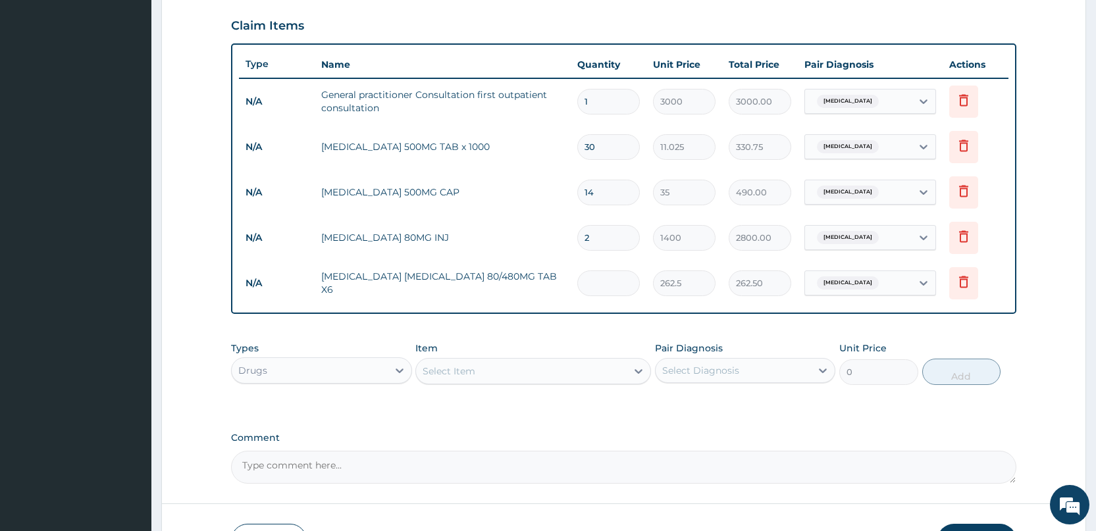
type input "0.00"
type input "6"
type input "1575.00"
type input "6"
click at [598, 319] on div "PA Code / Prescription Code Enter Code(Secondary Care Only) Encounter Date 14-0…" at bounding box center [623, 82] width 785 height 804
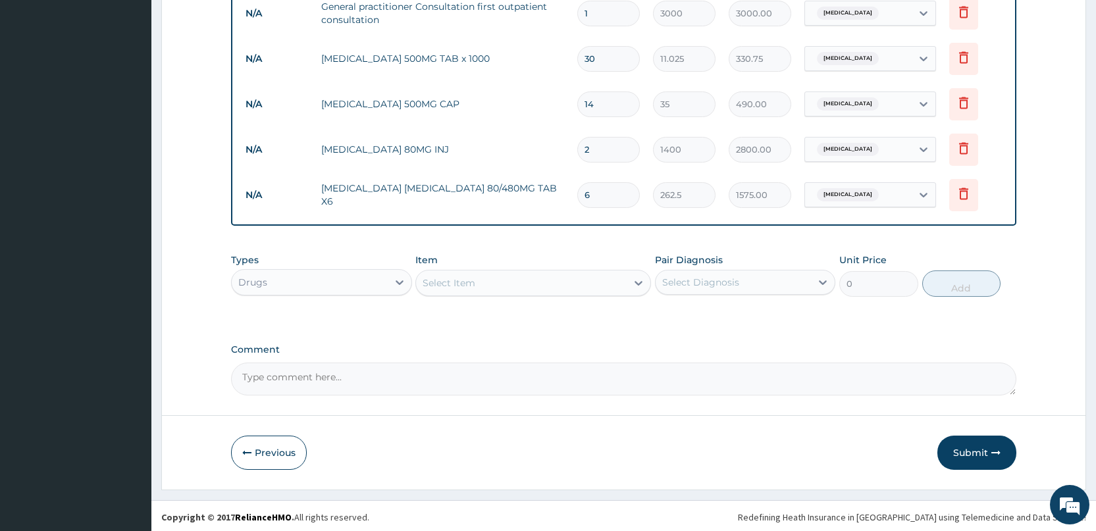
scroll to position [537, 0]
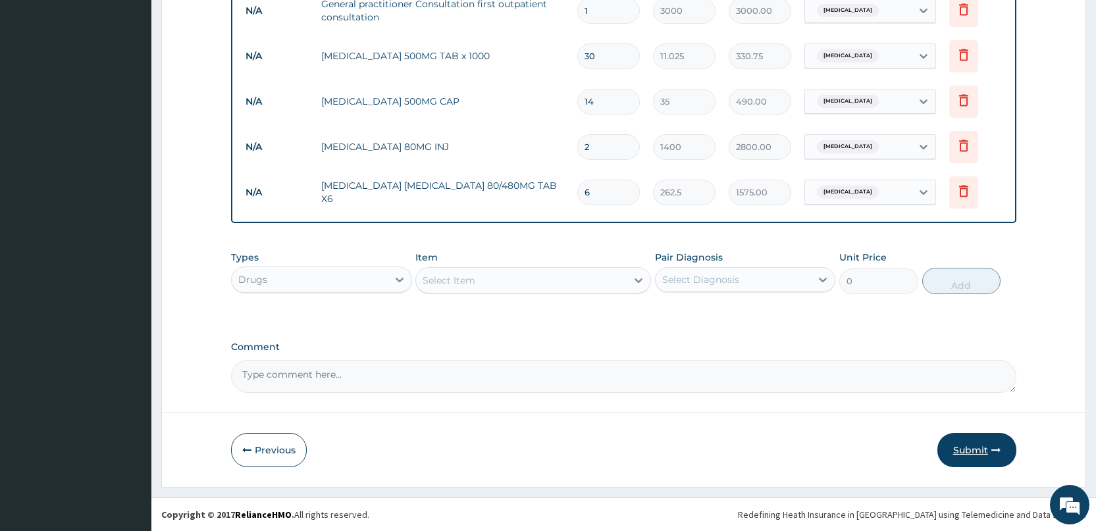
click at [967, 449] on button "Submit" at bounding box center [976, 450] width 79 height 34
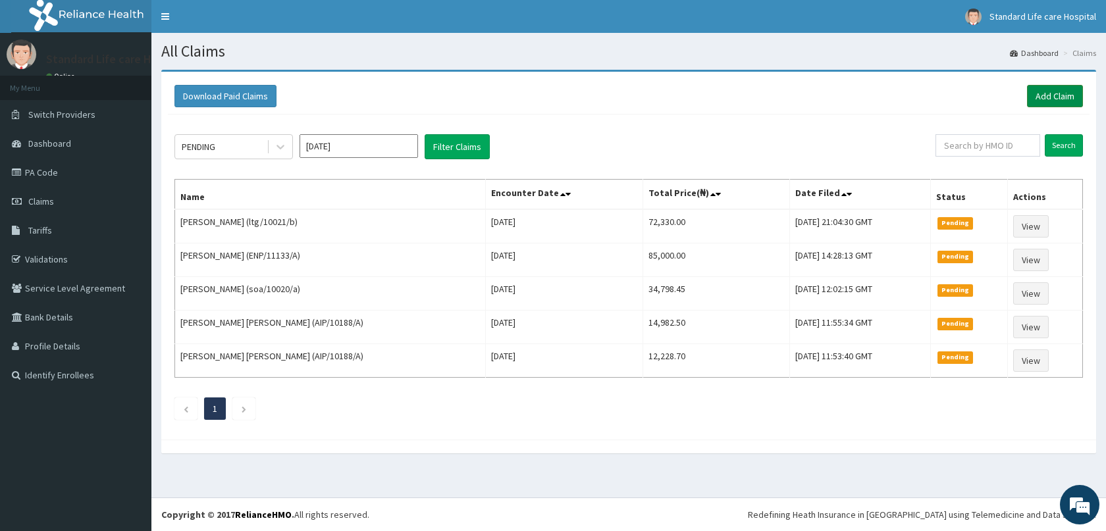
click at [1051, 97] on link "Add Claim" at bounding box center [1055, 96] width 56 height 22
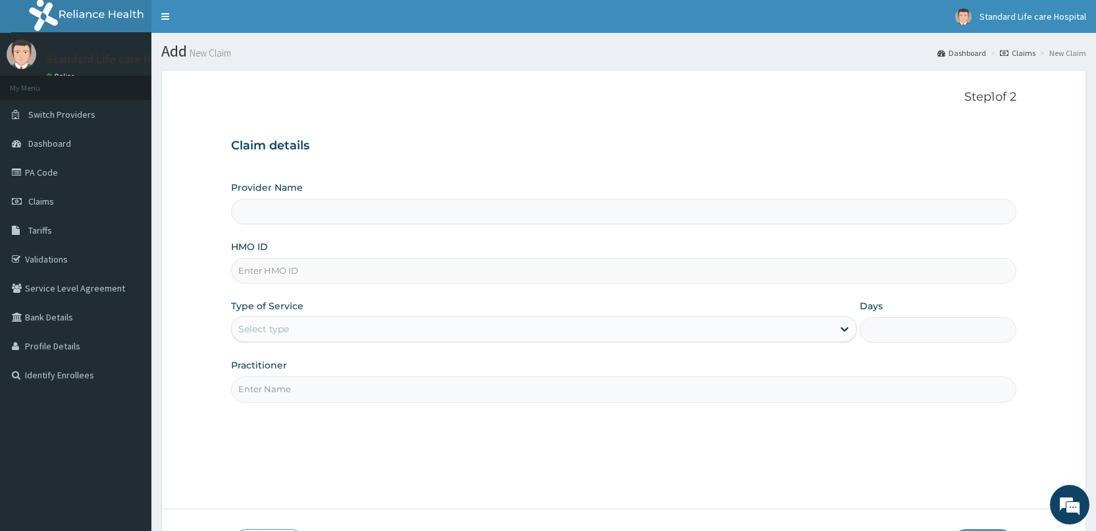
type input "Standard Life Care Hospital"
click at [519, 277] on input "HMO ID" at bounding box center [623, 271] width 785 height 26
type input "FBO/10094/A"
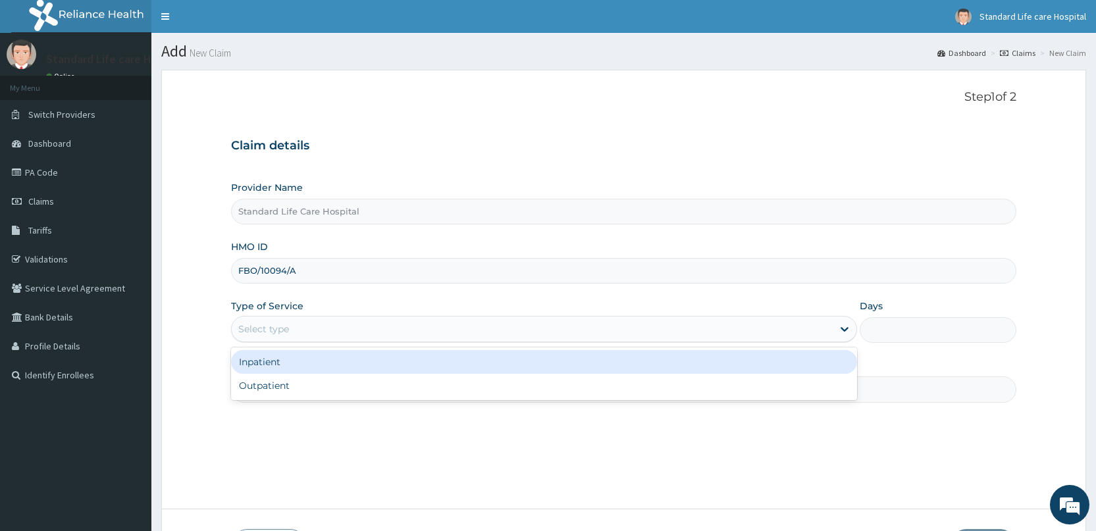
drag, startPoint x: 322, startPoint y: 323, endPoint x: 315, endPoint y: 328, distance: 8.0
click at [319, 324] on div "Select type" at bounding box center [532, 329] width 601 height 21
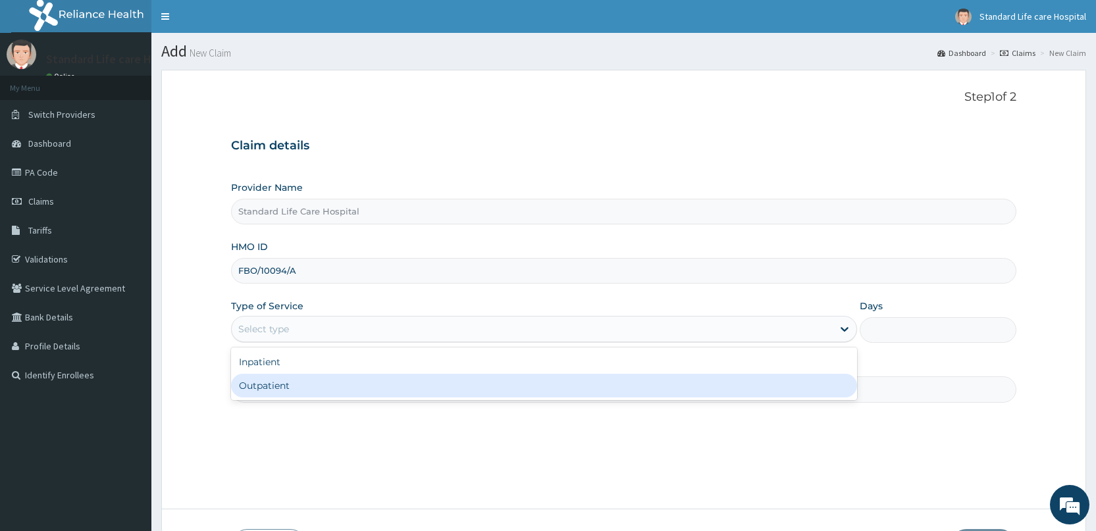
click at [273, 388] on div "Outpatient" at bounding box center [544, 386] width 626 height 24
type input "1"
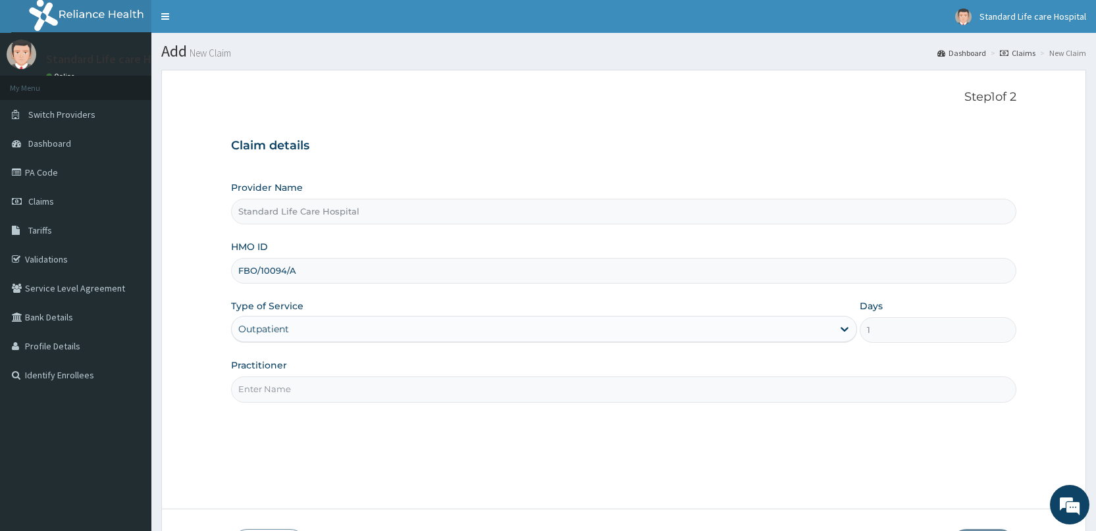
click at [288, 392] on input "Practitioner" at bounding box center [623, 389] width 785 height 26
type input "[PERSON_NAME]"
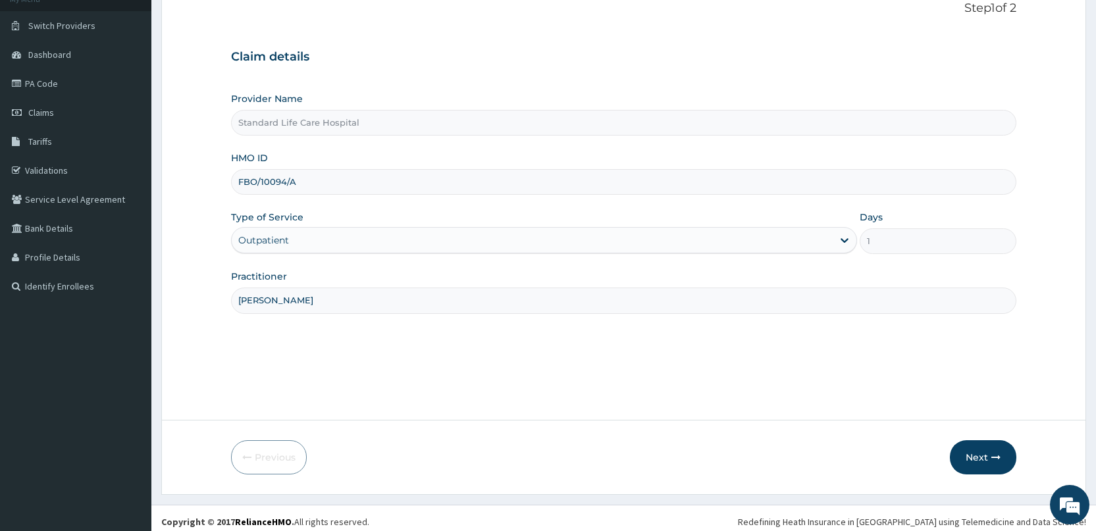
scroll to position [96, 0]
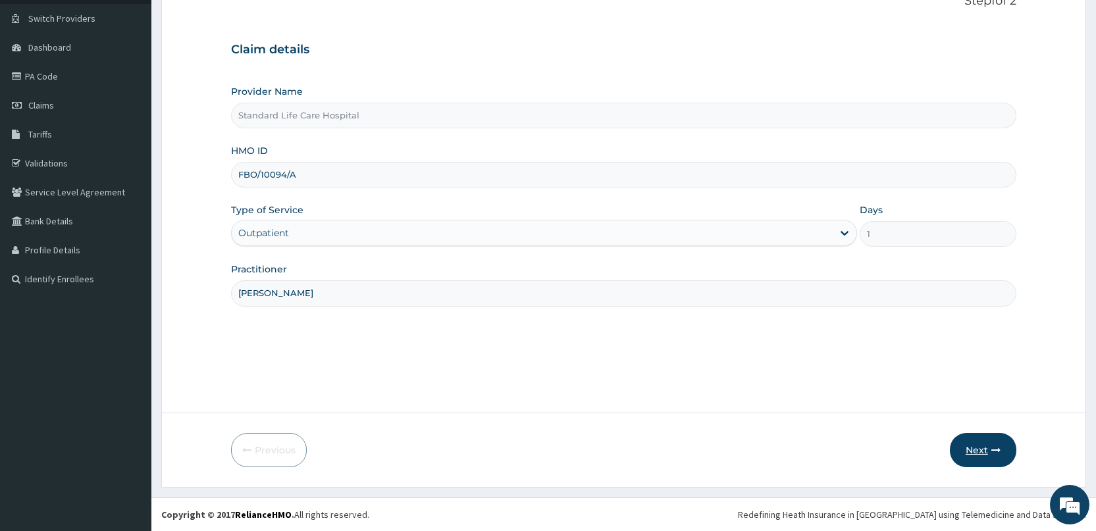
click at [970, 449] on button "Next" at bounding box center [983, 450] width 66 height 34
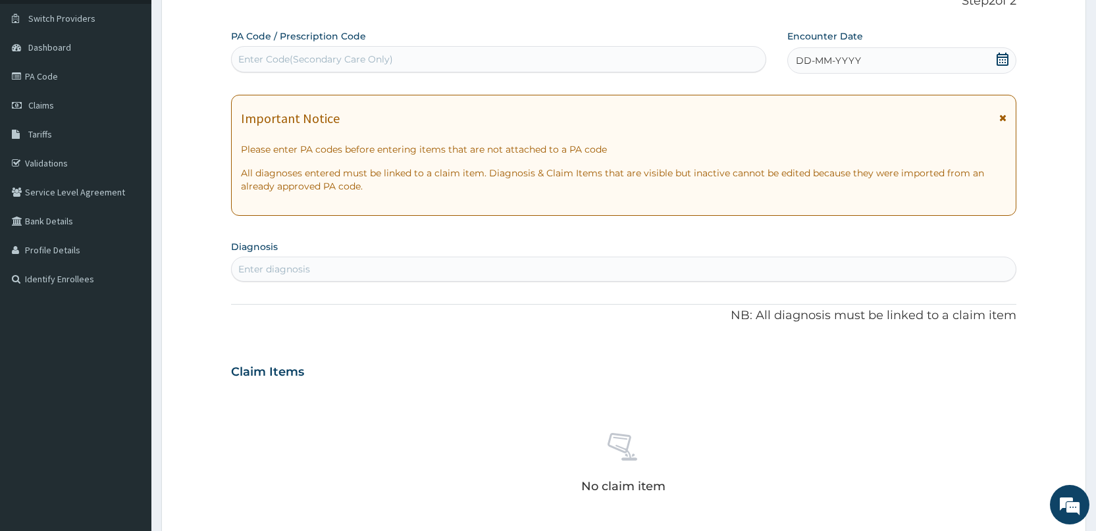
click at [1002, 63] on icon at bounding box center [1002, 59] width 13 height 13
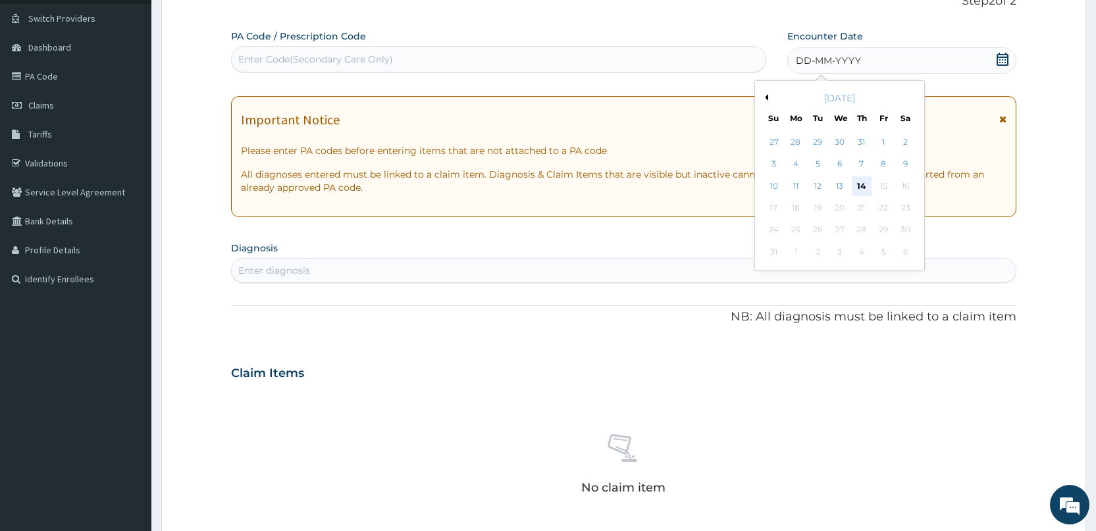
click at [863, 178] on div "14" at bounding box center [862, 186] width 20 height 20
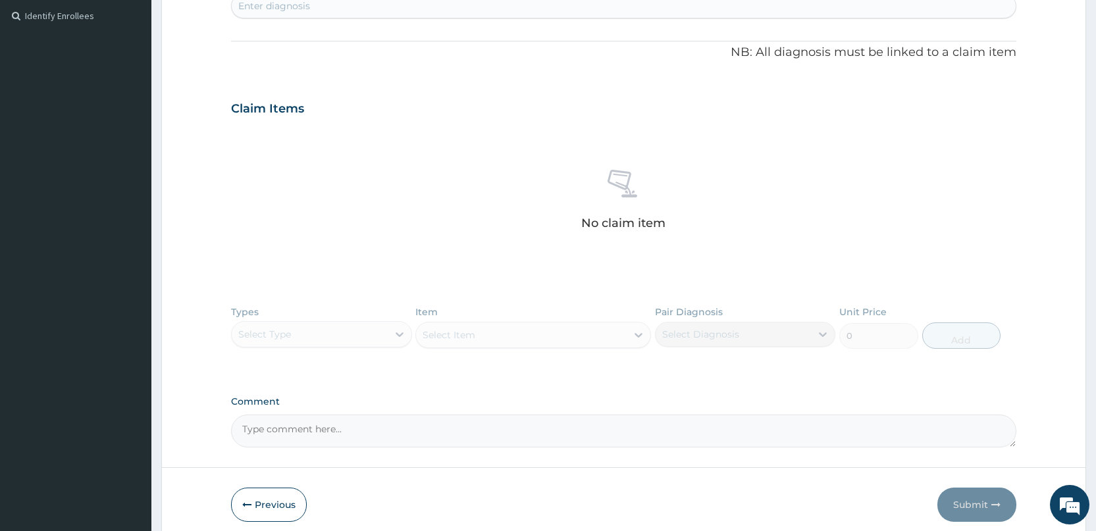
scroll to position [293, 0]
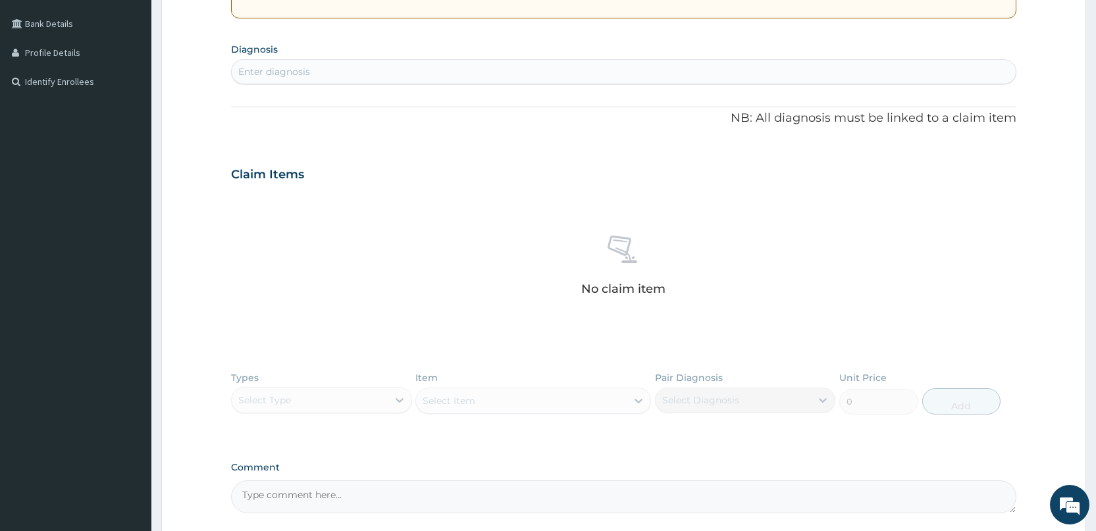
click at [607, 64] on div "Enter diagnosis" at bounding box center [624, 71] width 784 height 21
type input "MALARI"
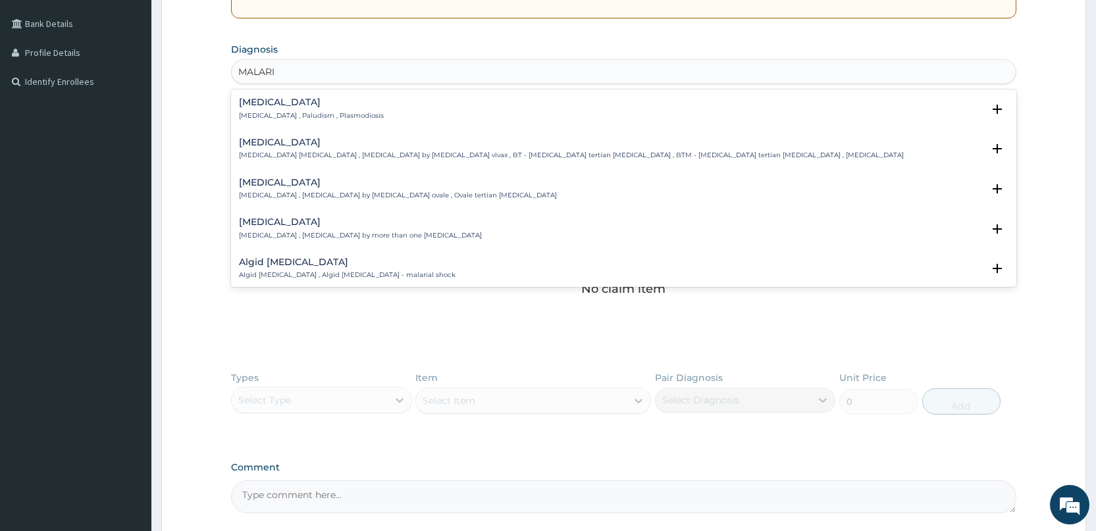
click at [255, 105] on h4 "Malaria" at bounding box center [311, 102] width 145 height 10
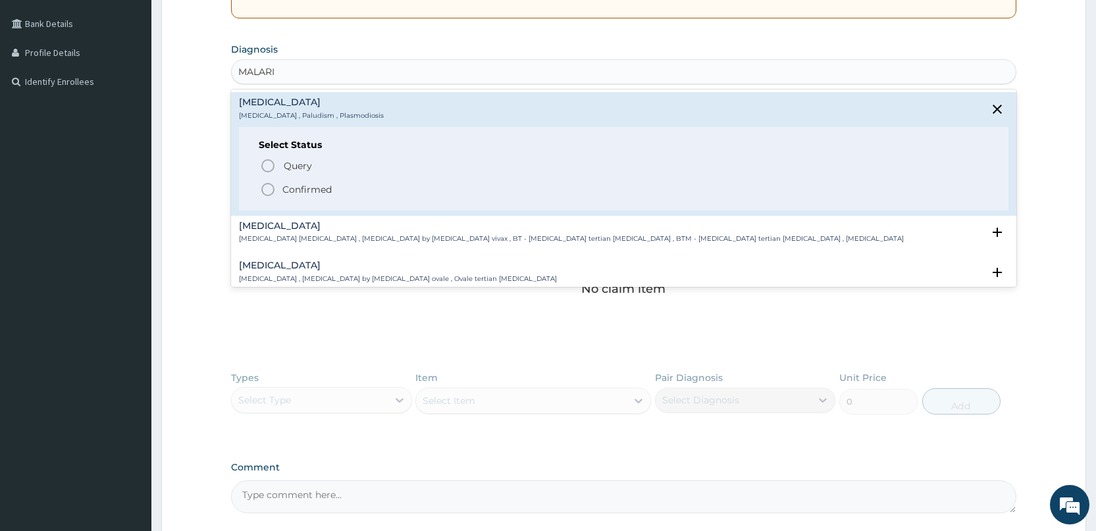
click at [274, 186] on circle "status option filled" at bounding box center [268, 190] width 12 height 12
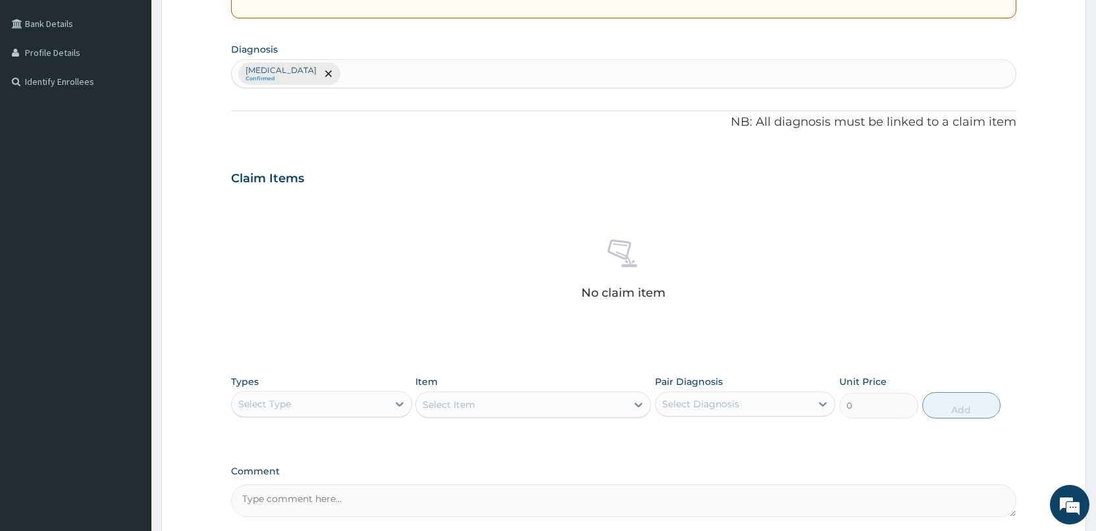
click at [372, 70] on div "Malaria Confirmed" at bounding box center [624, 74] width 784 height 28
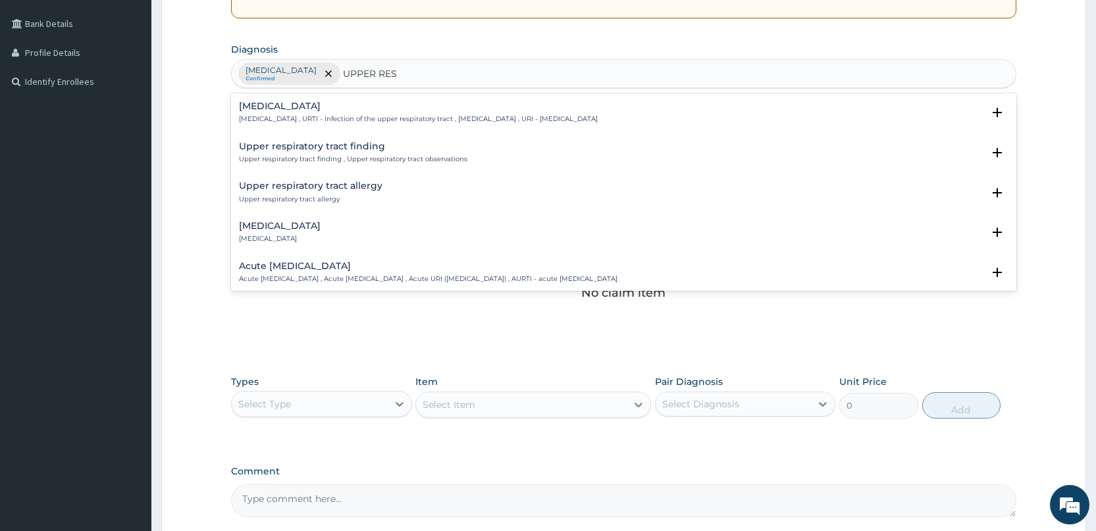
type input "UPPER RESP"
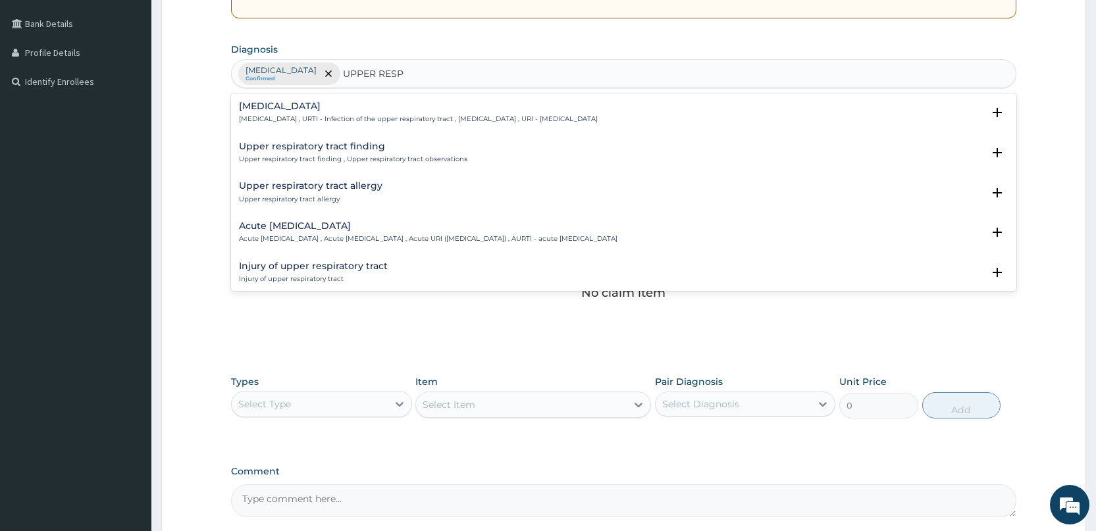
click at [293, 107] on h4 "Upper respiratory infection" at bounding box center [418, 106] width 359 height 10
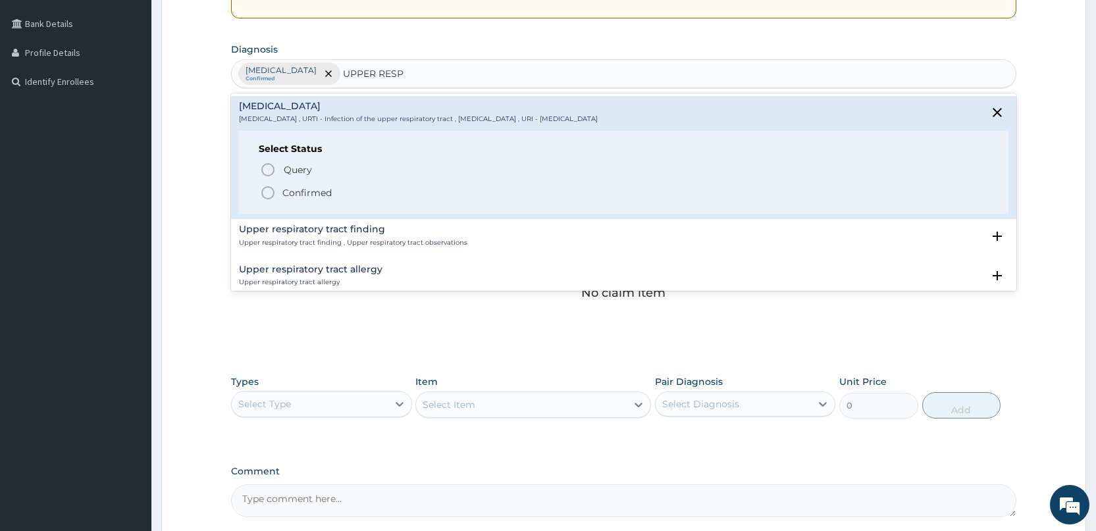
drag, startPoint x: 270, startPoint y: 189, endPoint x: 256, endPoint y: 193, distance: 14.6
click at [267, 191] on icon "status option filled" at bounding box center [268, 193] width 16 height 16
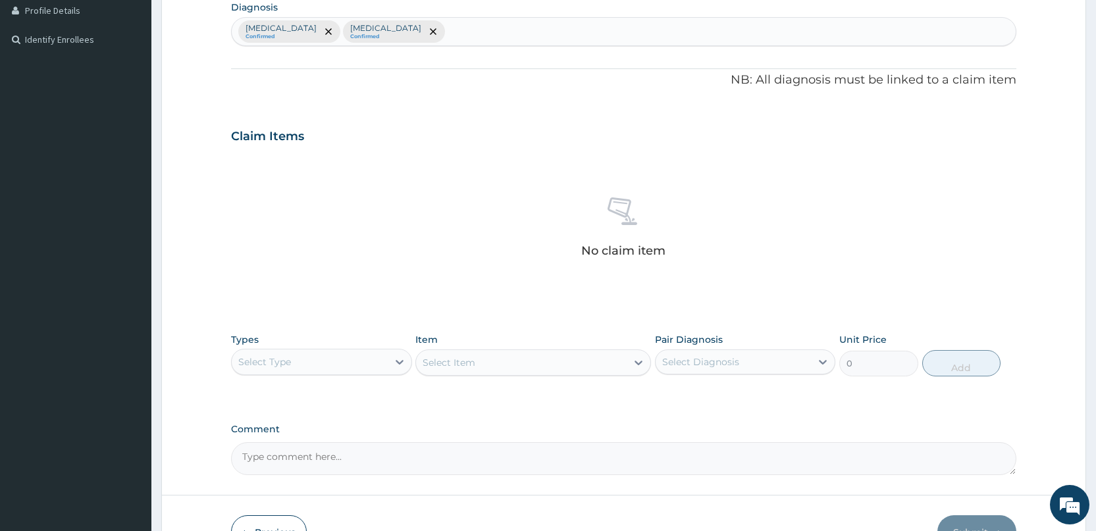
scroll to position [418, 0]
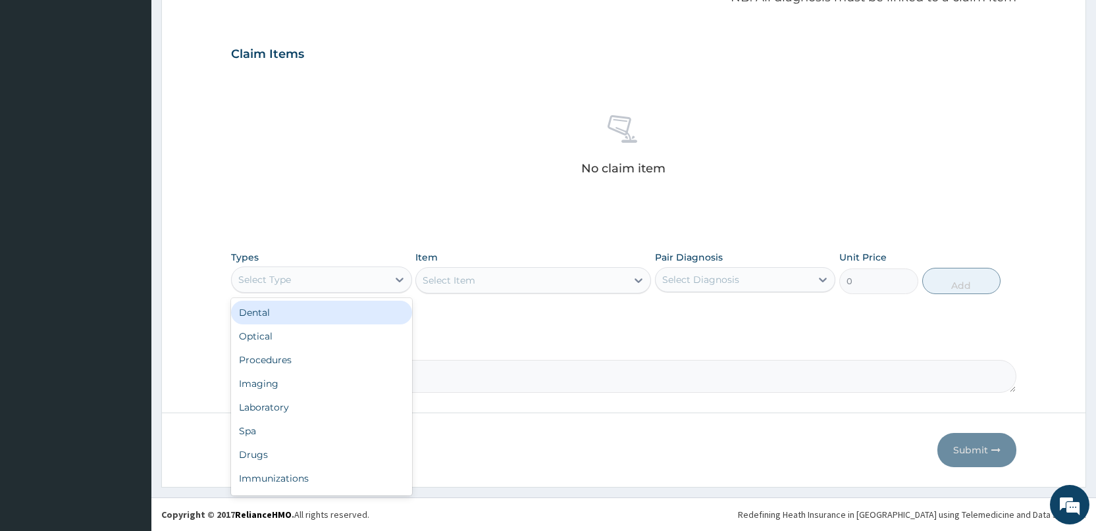
click at [297, 286] on div "Select Type" at bounding box center [309, 279] width 155 height 21
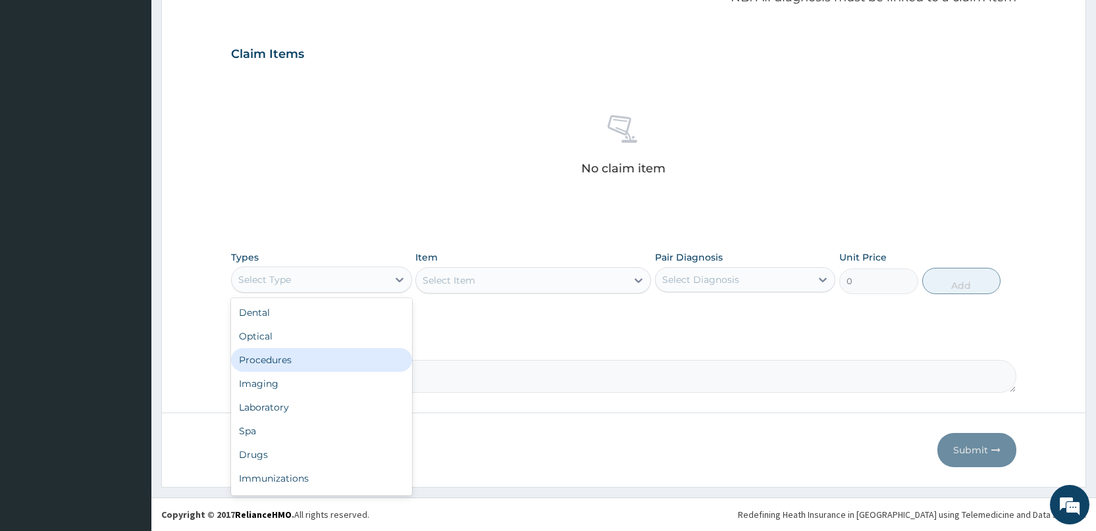
click at [279, 361] on div "Procedures" at bounding box center [321, 360] width 180 height 24
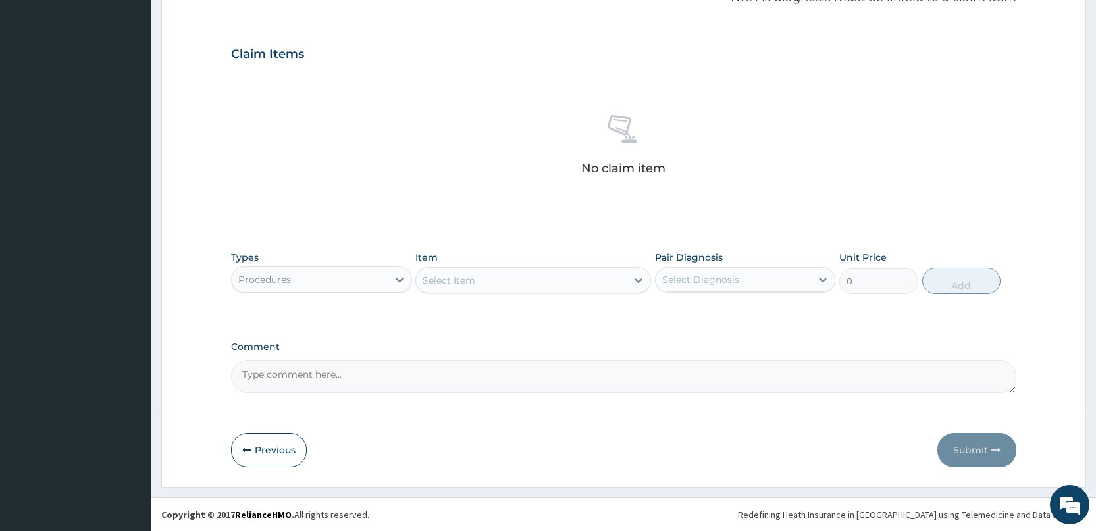
click at [507, 281] on div "Select Item" at bounding box center [521, 280] width 211 height 21
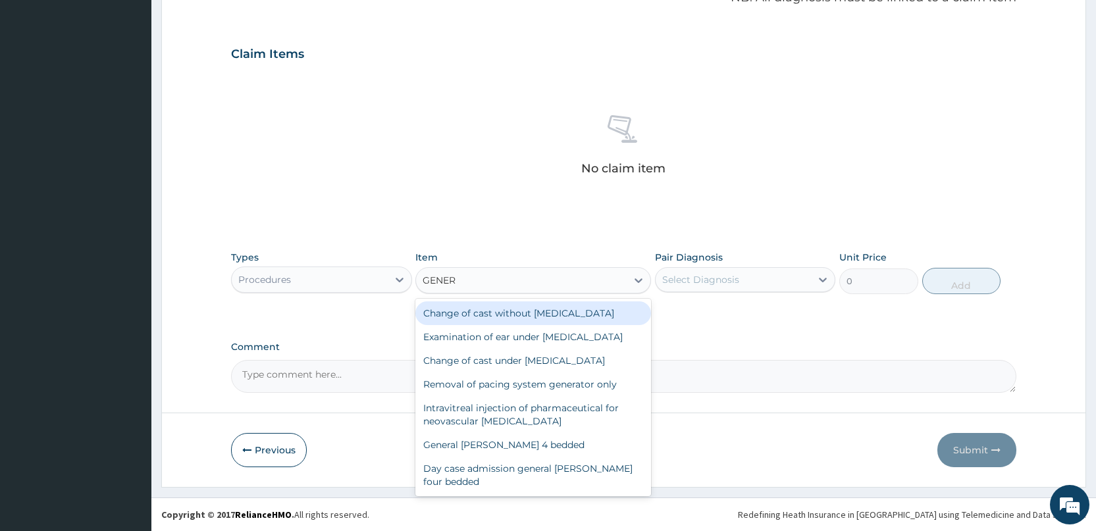
type input "GENERA"
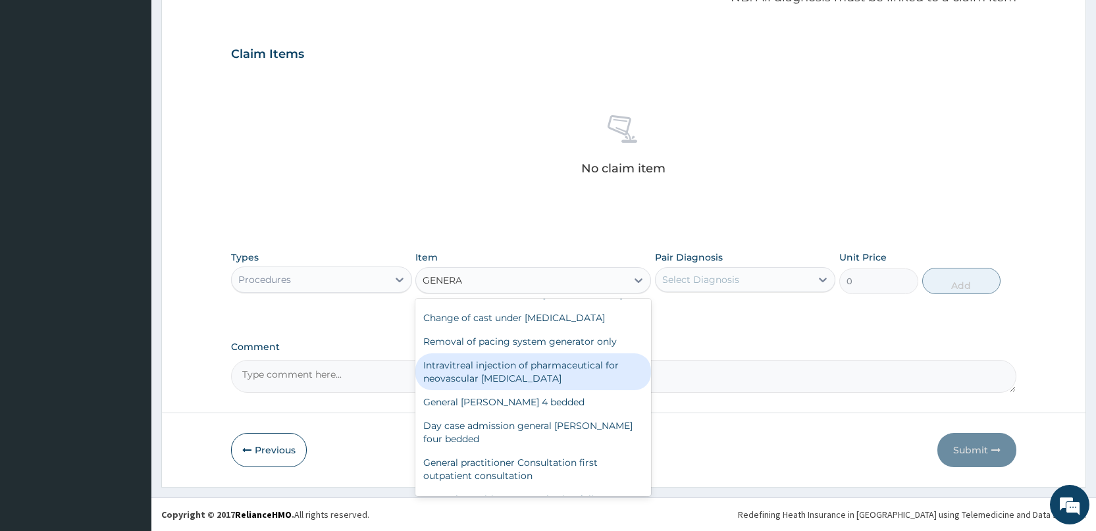
scroll to position [66, 0]
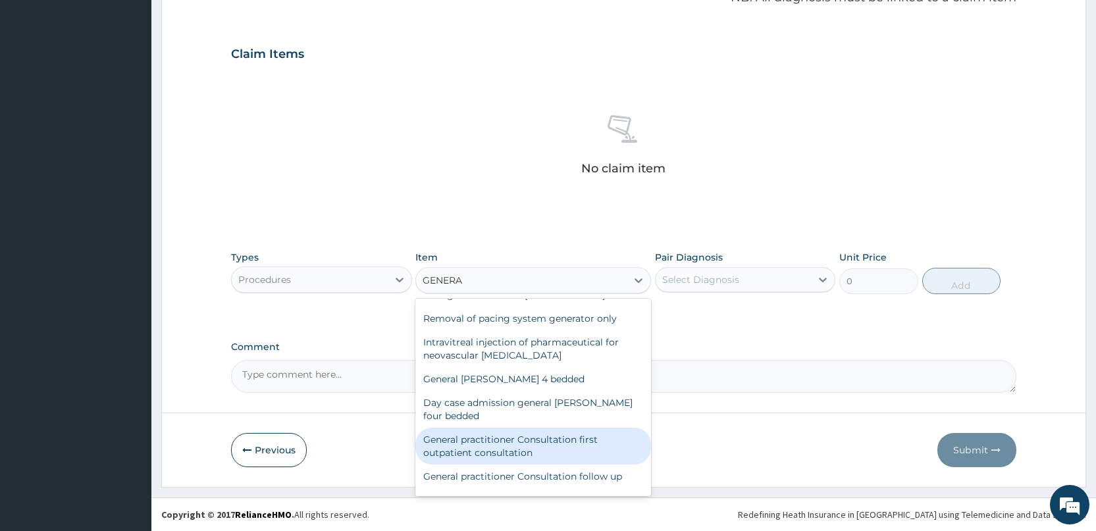
click at [525, 465] on div "General practitioner Consultation first outpatient consultation" at bounding box center [533, 446] width 236 height 37
type input "3000"
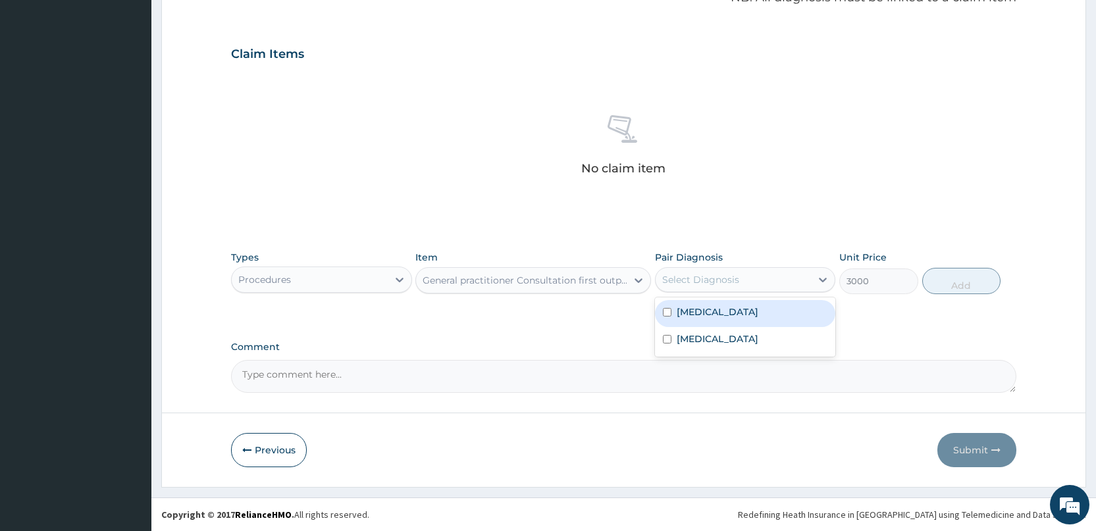
drag, startPoint x: 721, startPoint y: 286, endPoint x: 662, endPoint y: 328, distance: 72.7
click at [690, 292] on div "option Malaria focused, 1 of 2. 2 results available. Use Up and Down to choose …" at bounding box center [745, 279] width 180 height 25
click at [669, 307] on div "[MEDICAL_DATA]" at bounding box center [745, 313] width 180 height 27
checkbox input "true"
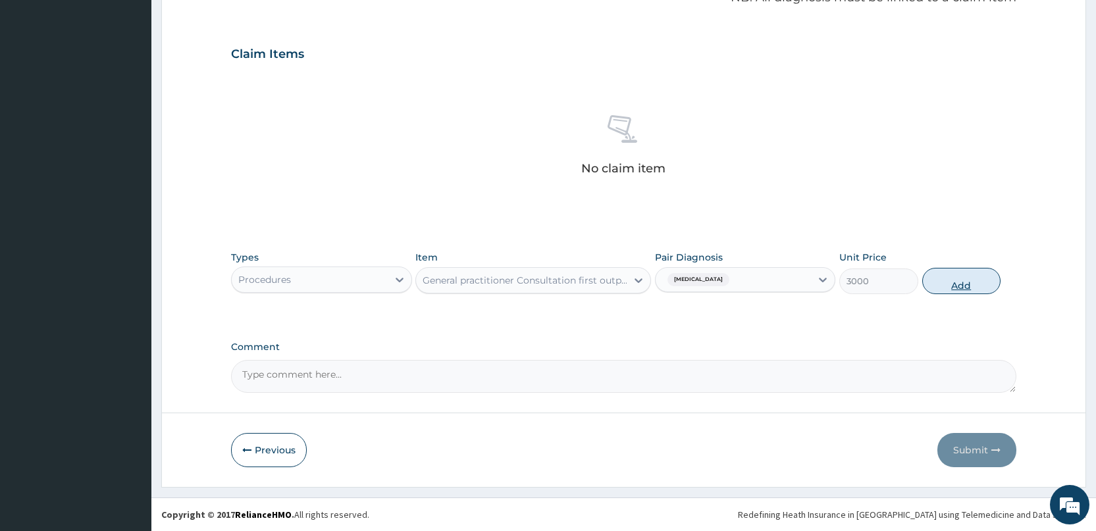
click at [967, 286] on button "Add" at bounding box center [961, 281] width 78 height 26
type input "0"
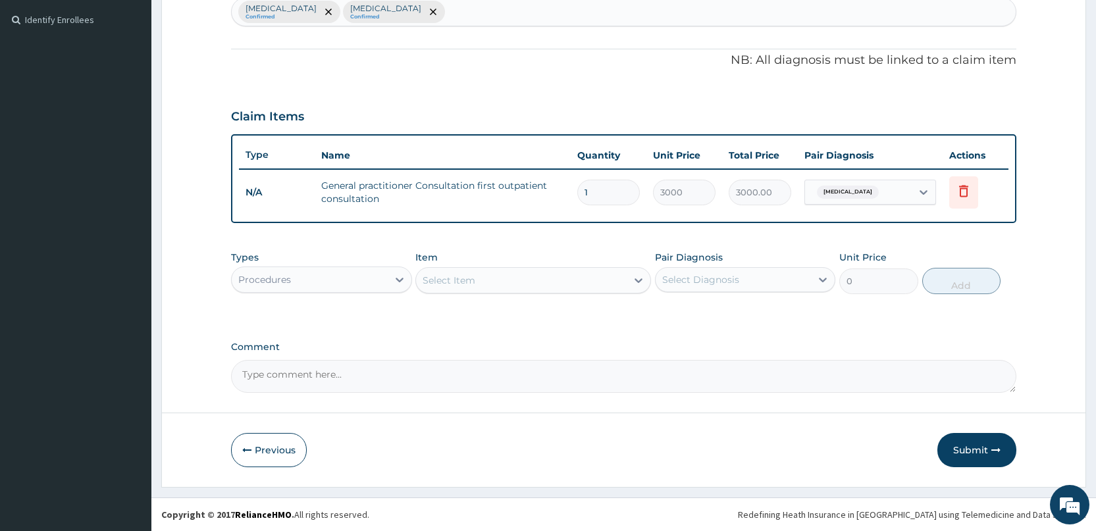
scroll to position [355, 0]
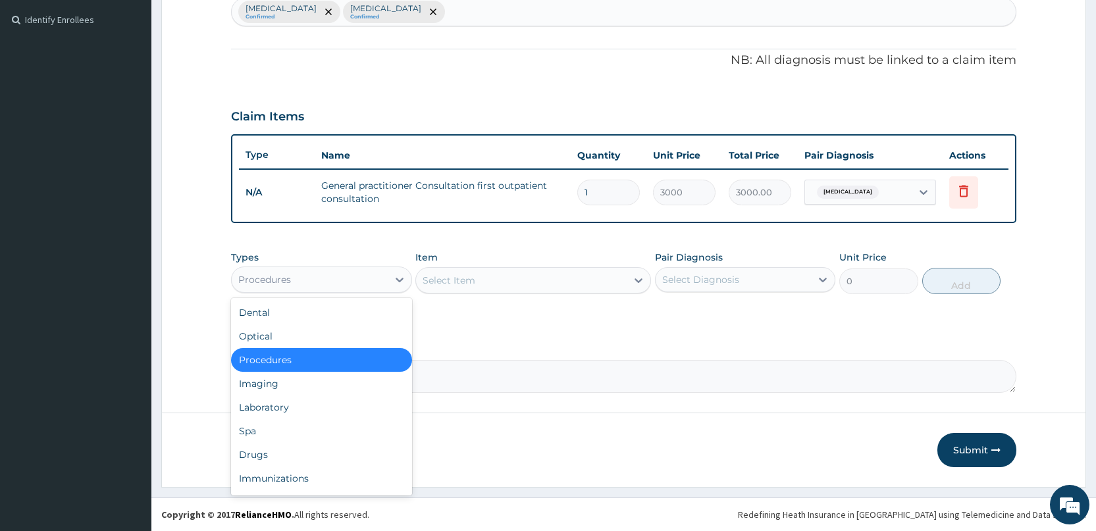
click at [353, 281] on div "Procedures" at bounding box center [309, 279] width 155 height 21
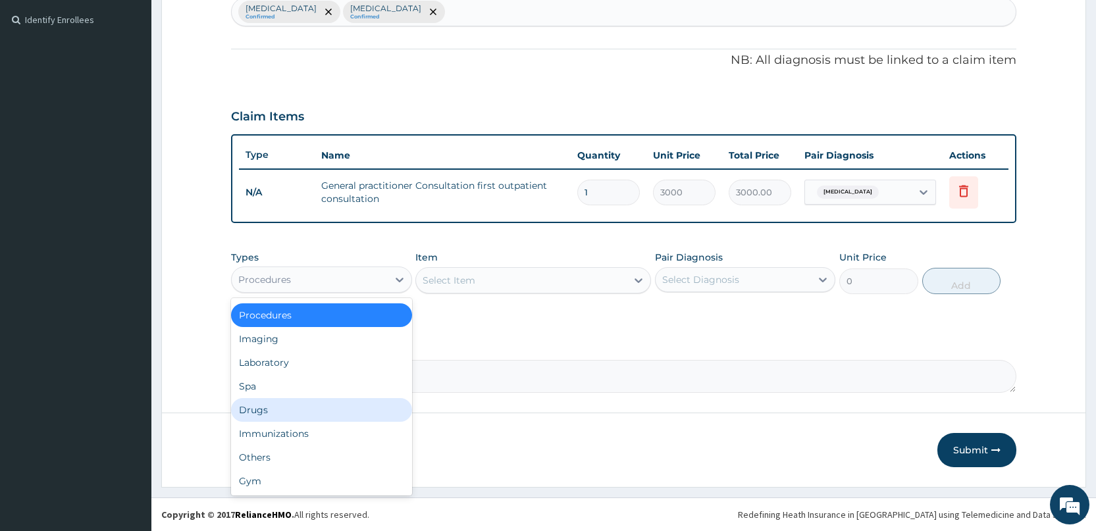
click at [267, 414] on div "Drugs" at bounding box center [321, 410] width 180 height 24
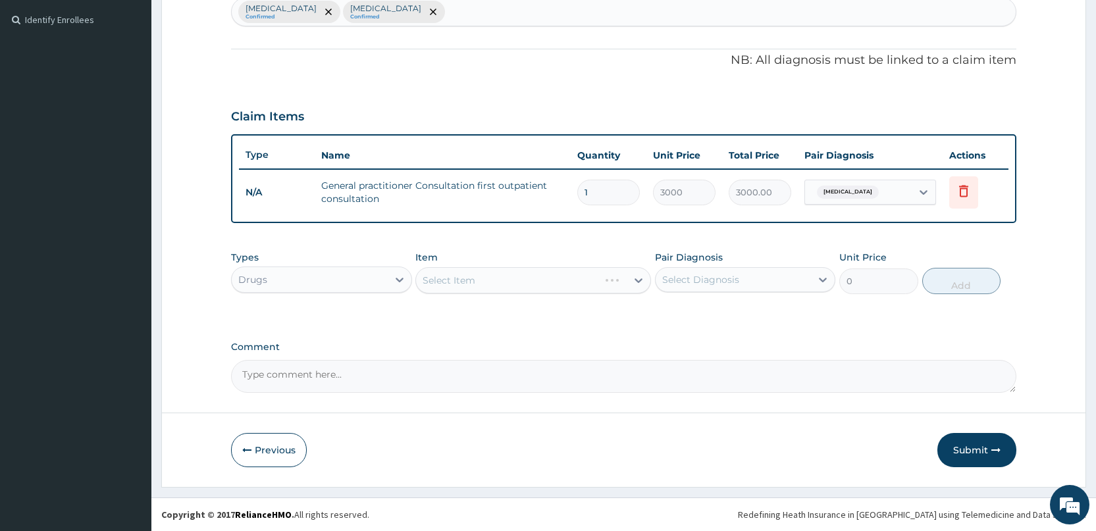
click at [496, 282] on div "Select Item" at bounding box center [533, 280] width 236 height 26
click at [496, 282] on div "Select Item" at bounding box center [521, 280] width 211 height 21
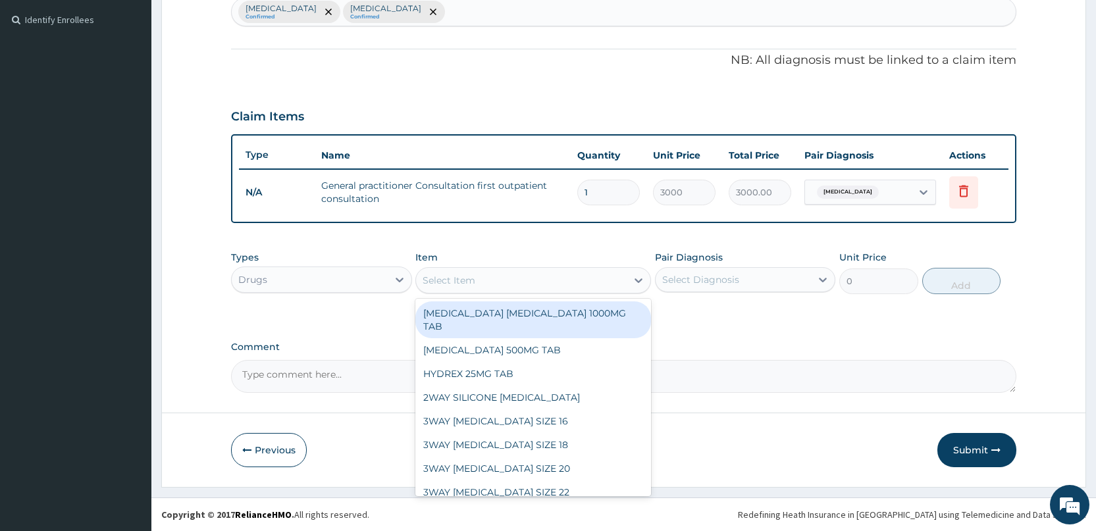
click at [335, 282] on div "Drugs" at bounding box center [309, 279] width 155 height 21
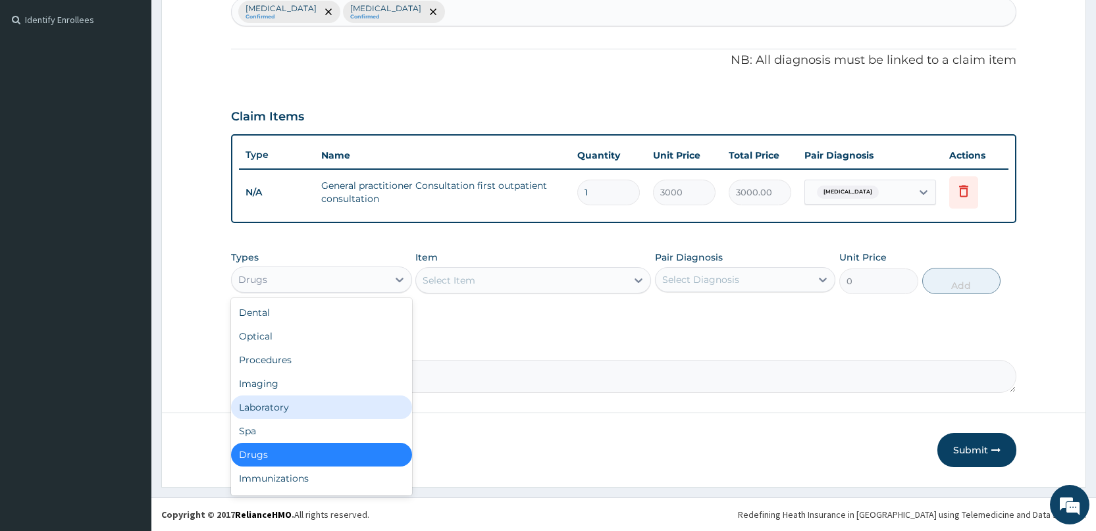
click at [276, 399] on div "Laboratory" at bounding box center [321, 407] width 180 height 24
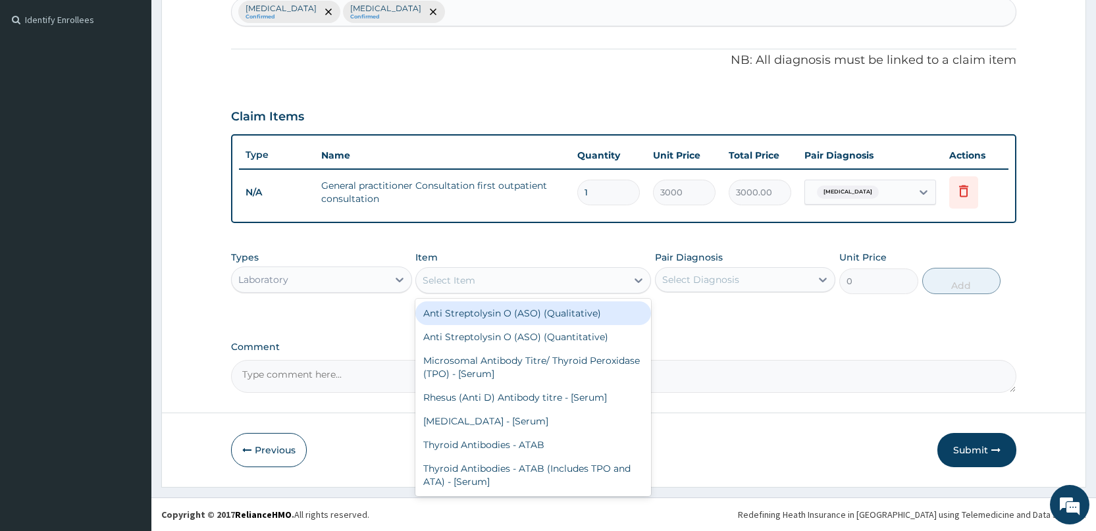
click at [542, 277] on div "Select Item" at bounding box center [521, 280] width 211 height 21
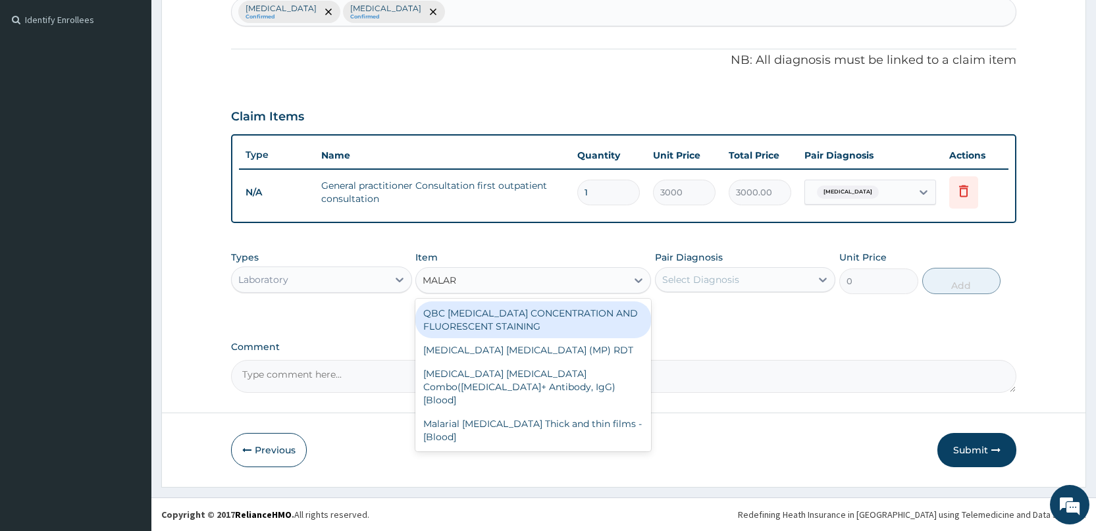
type input "MALARI"
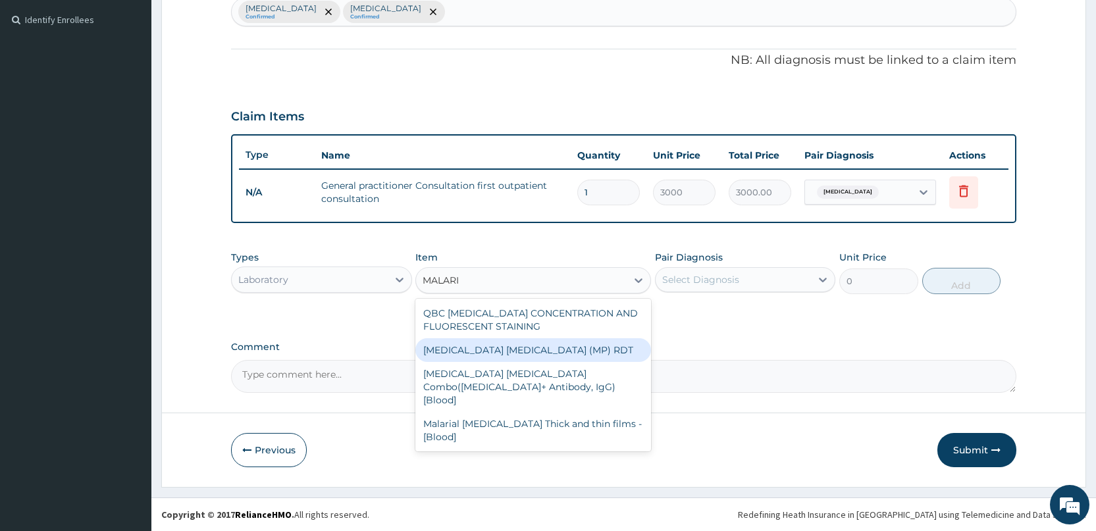
click at [503, 344] on div "[MEDICAL_DATA] [MEDICAL_DATA] (MP) RDT" at bounding box center [533, 350] width 236 height 24
type input "1500"
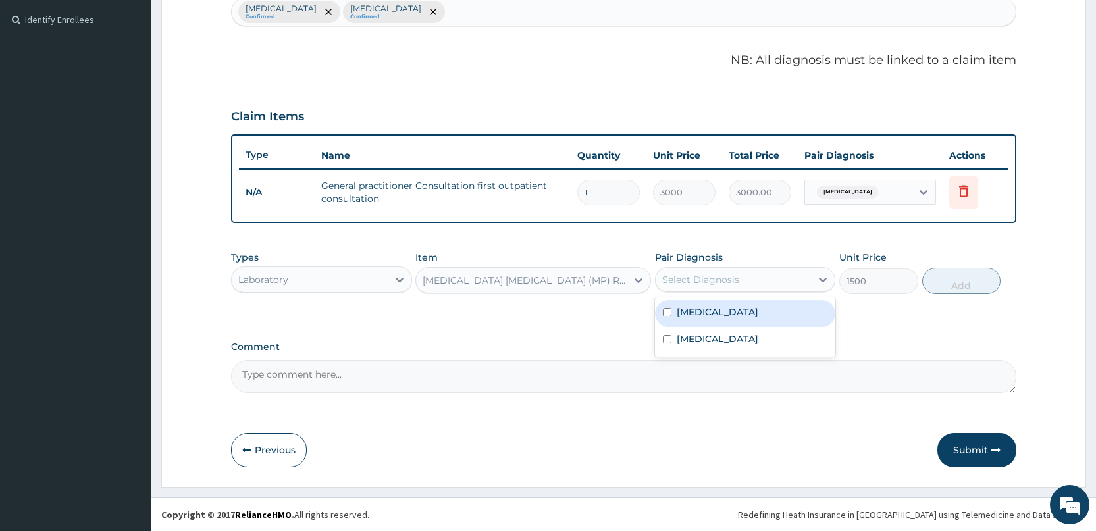
click at [698, 272] on div "Select Diagnosis" at bounding box center [732, 279] width 155 height 21
click at [673, 312] on div "[MEDICAL_DATA]" at bounding box center [745, 313] width 180 height 27
checkbox input "true"
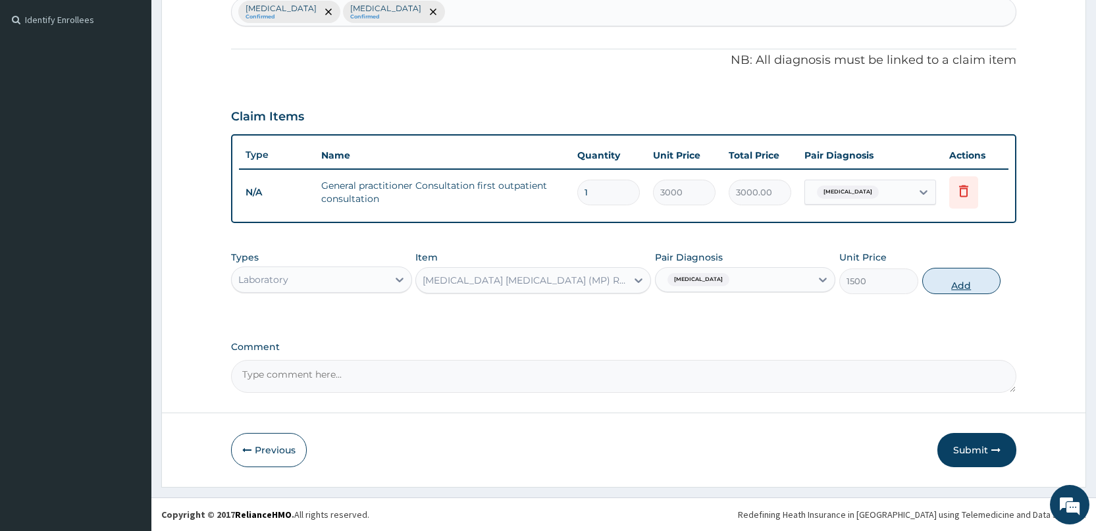
click at [958, 286] on button "Add" at bounding box center [961, 281] width 78 height 26
type input "0"
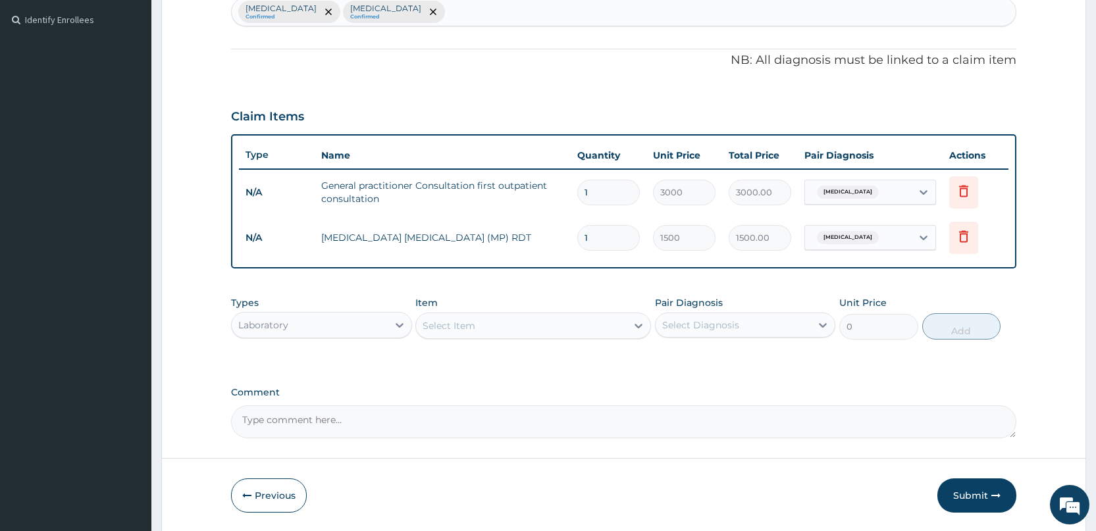
click at [517, 18] on div "Malaria Confirmed Upper respiratory infection Confirmed" at bounding box center [624, 12] width 784 height 28
type input "D"
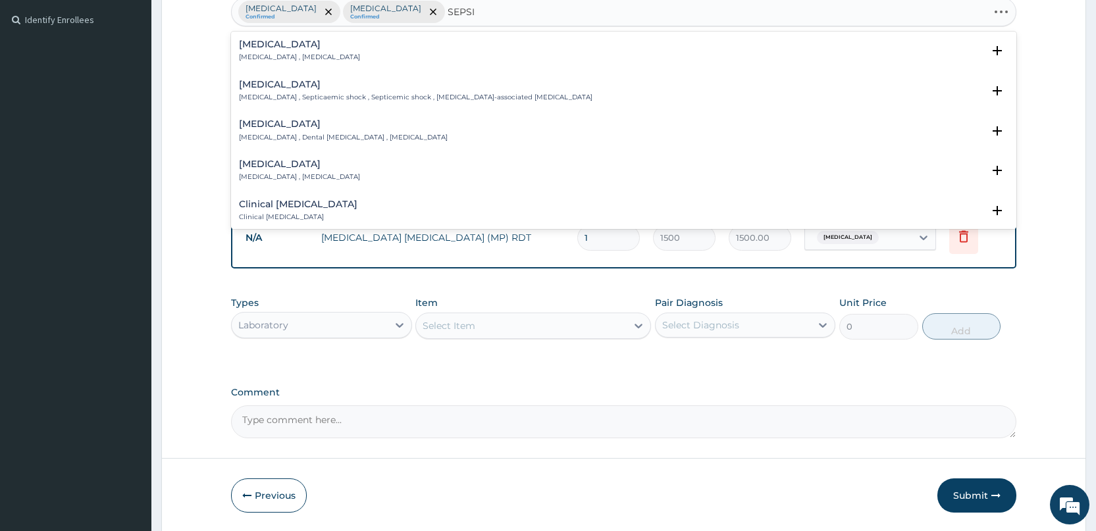
type input "SEPSIS"
click at [283, 48] on h4 "Sepsis" at bounding box center [299, 44] width 121 height 10
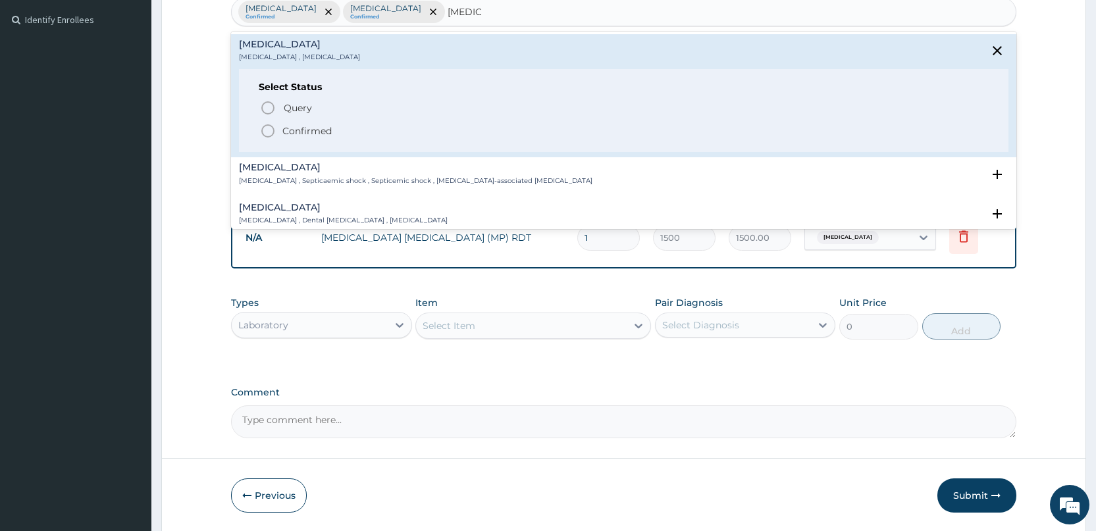
click at [272, 127] on circle "status option filled" at bounding box center [268, 131] width 12 height 12
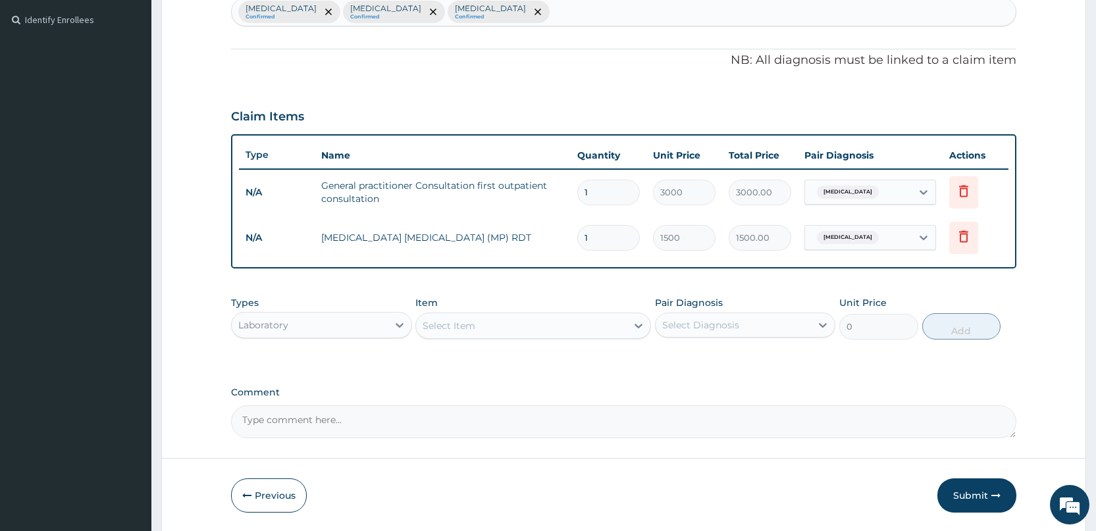
click at [546, 325] on div "Select Item" at bounding box center [521, 325] width 211 height 21
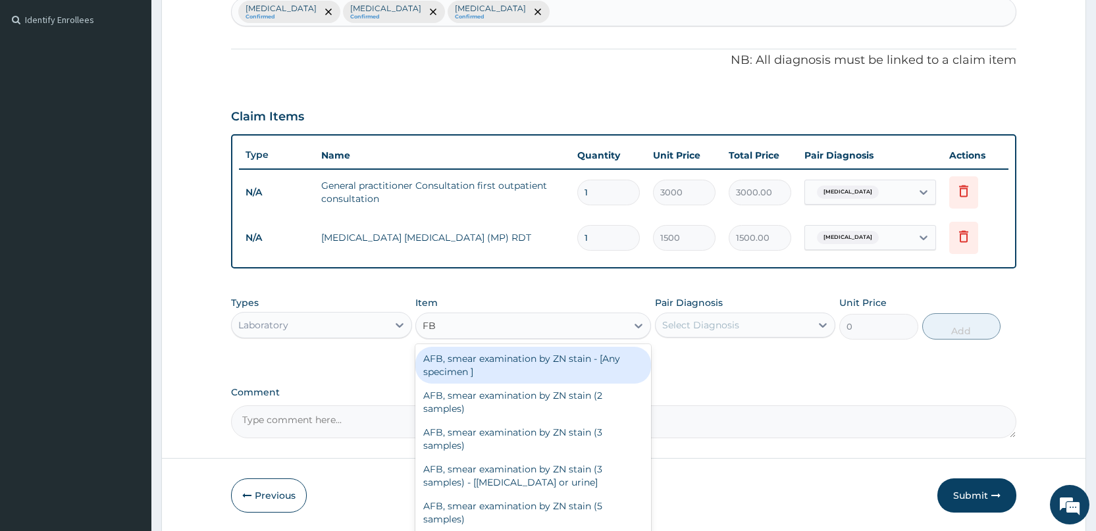
type input "FBC"
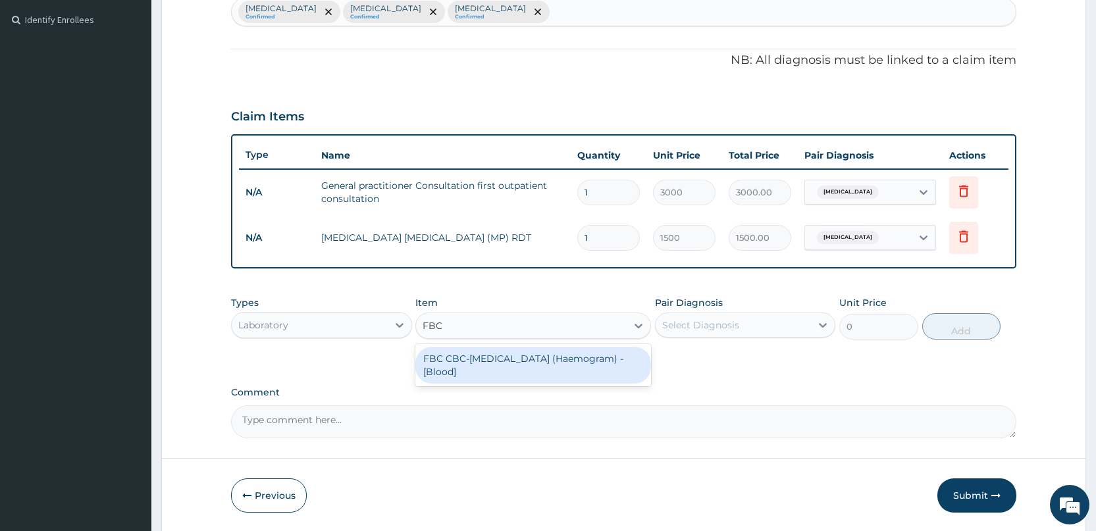
click at [499, 375] on div "FBC CBC-[MEDICAL_DATA] (Haemogram) - [Blood]" at bounding box center [533, 365] width 236 height 37
type input "3000"
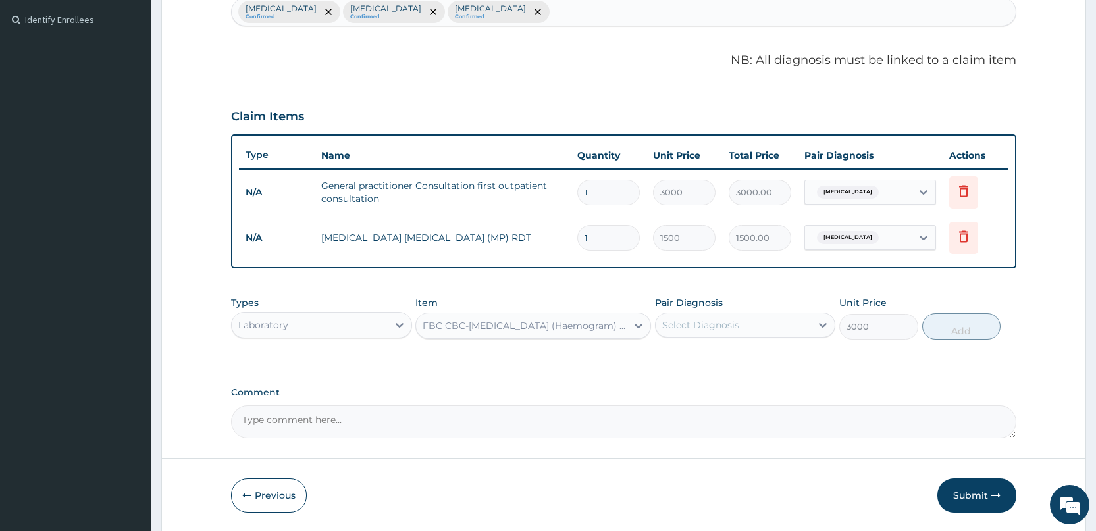
click at [681, 325] on div "Select Diagnosis" at bounding box center [700, 325] width 77 height 13
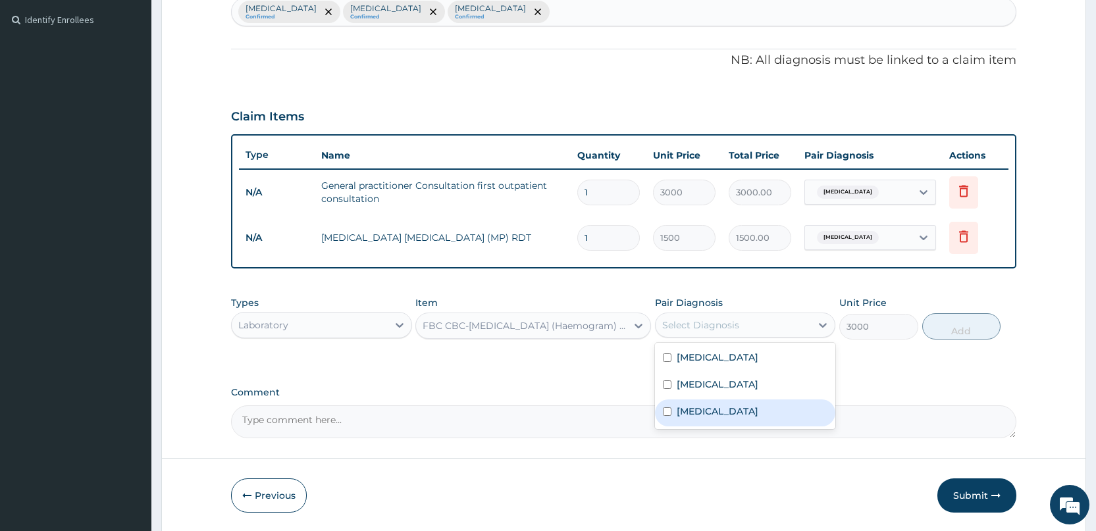
click at [663, 413] on input "checkbox" at bounding box center [667, 411] width 9 height 9
checkbox input "true"
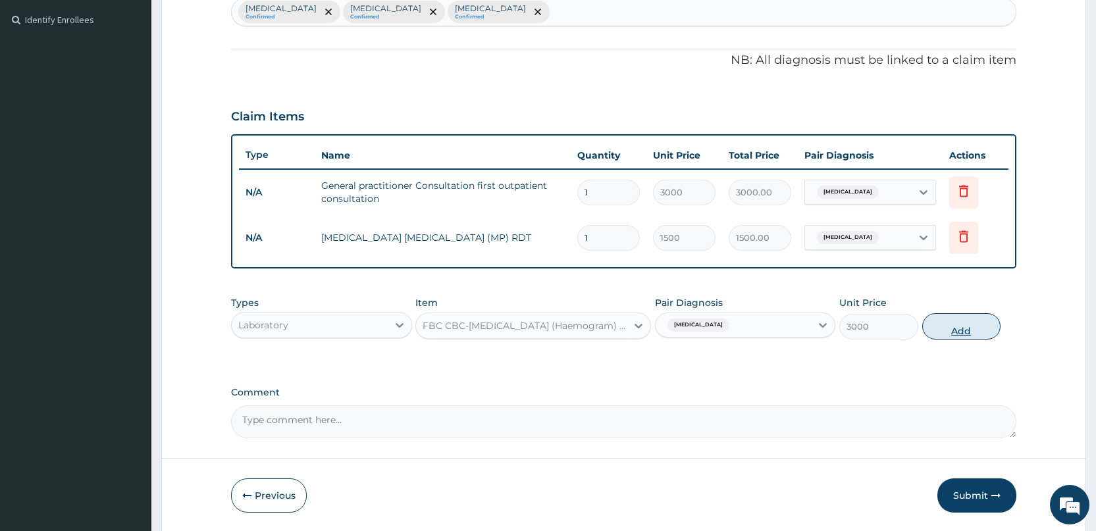
click at [956, 334] on button "Add" at bounding box center [961, 326] width 78 height 26
type input "0"
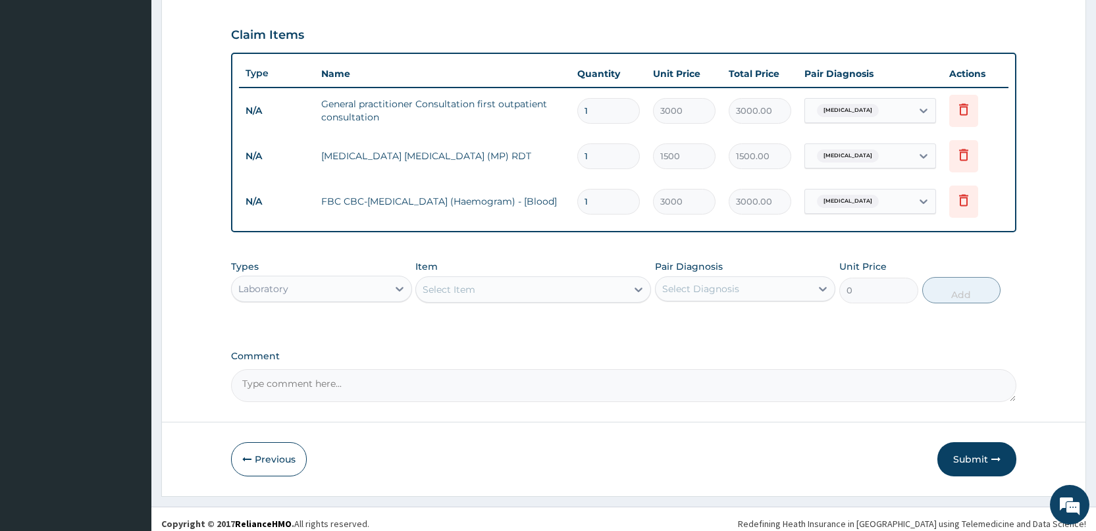
scroll to position [446, 0]
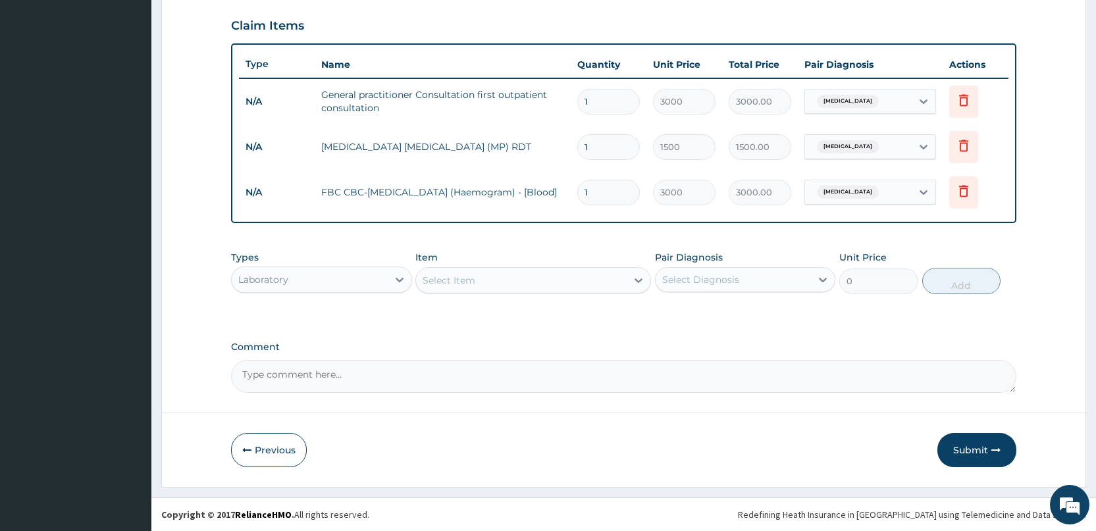
click at [371, 281] on div "Laboratory" at bounding box center [309, 279] width 155 height 21
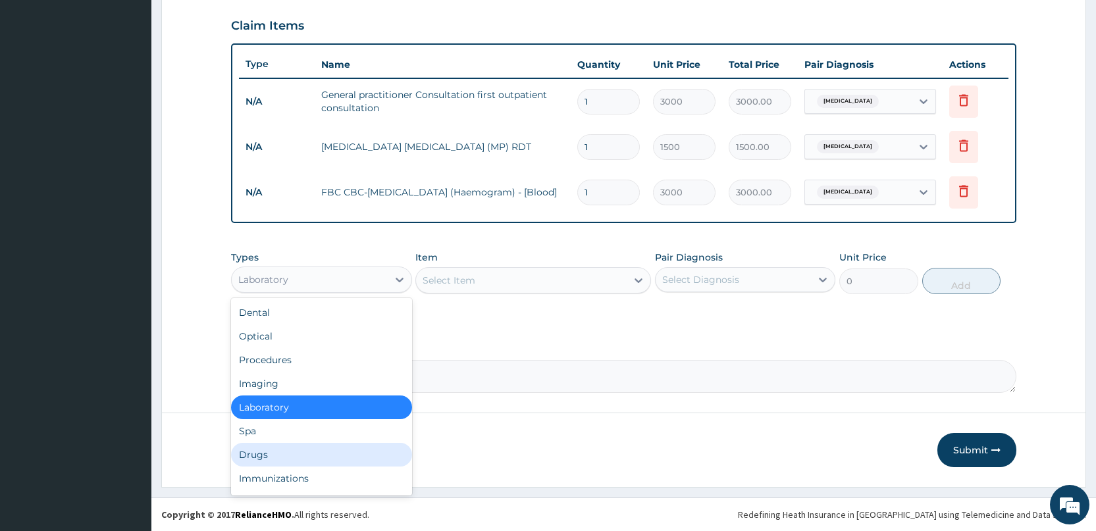
click at [246, 453] on div "Drugs" at bounding box center [321, 455] width 180 height 24
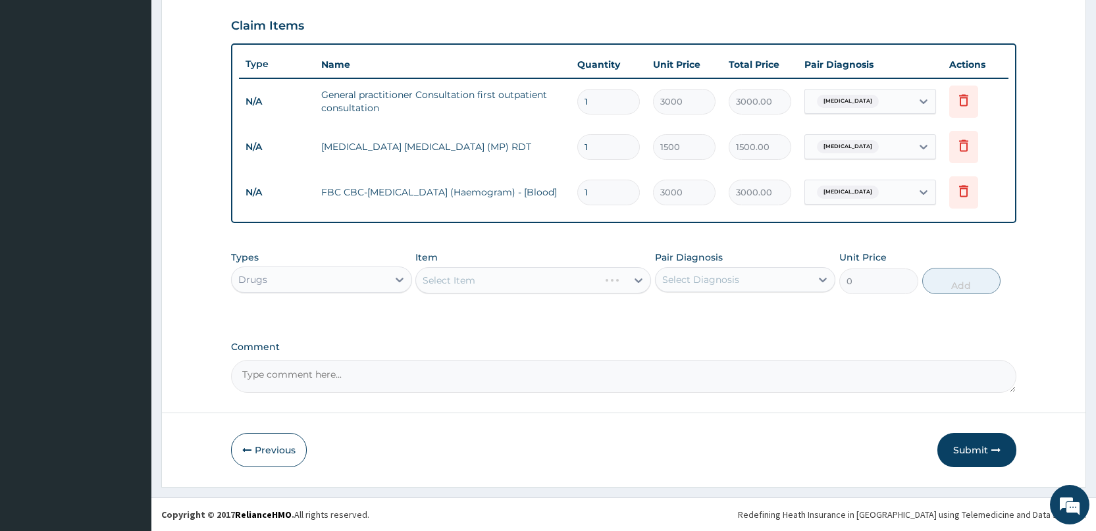
click at [502, 277] on div "Select Item" at bounding box center [533, 280] width 236 height 26
click at [502, 277] on div "Select Item" at bounding box center [521, 280] width 211 height 21
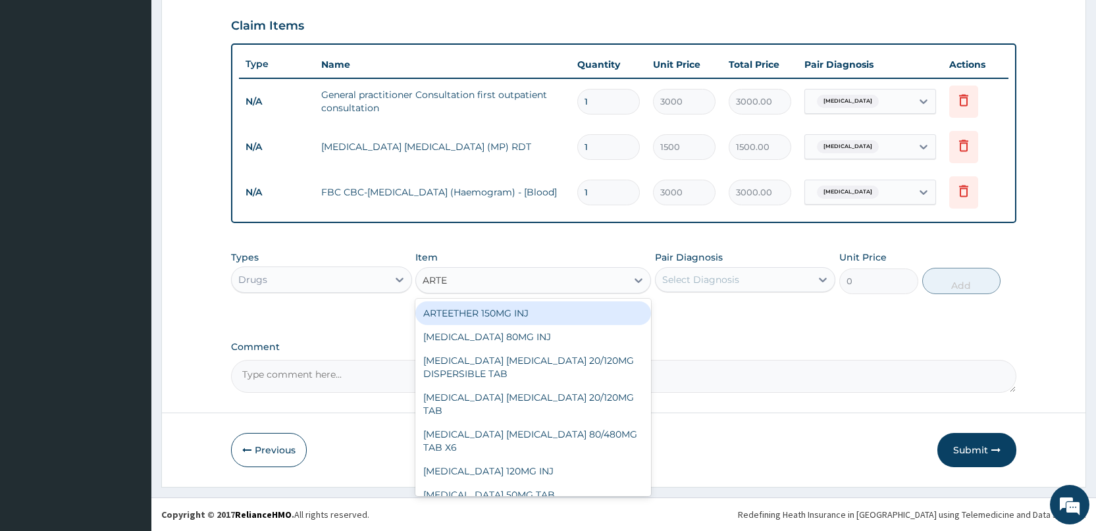
type input "ARTEM"
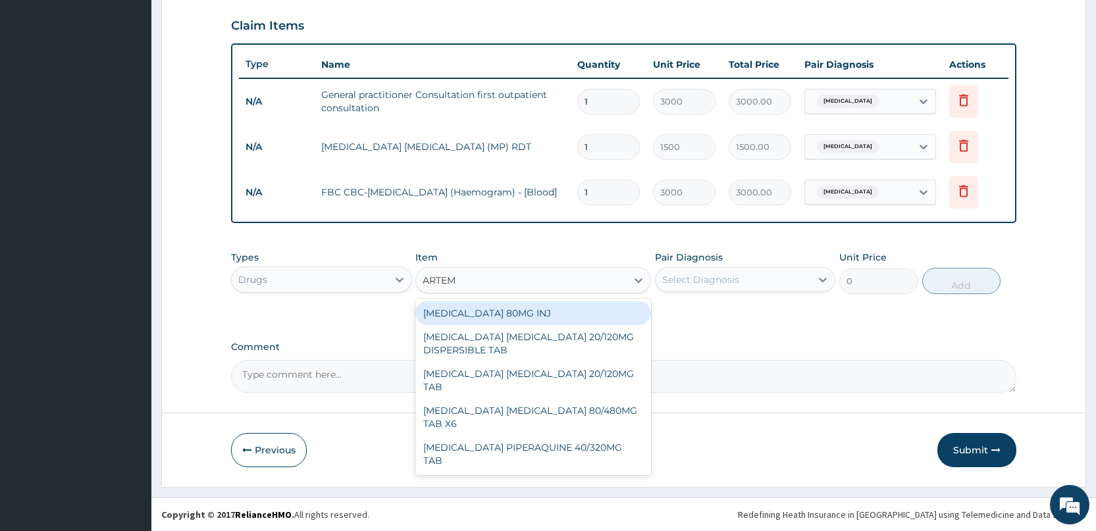
click at [503, 307] on div "[MEDICAL_DATA] 80MG INJ" at bounding box center [533, 313] width 236 height 24
type input "1400"
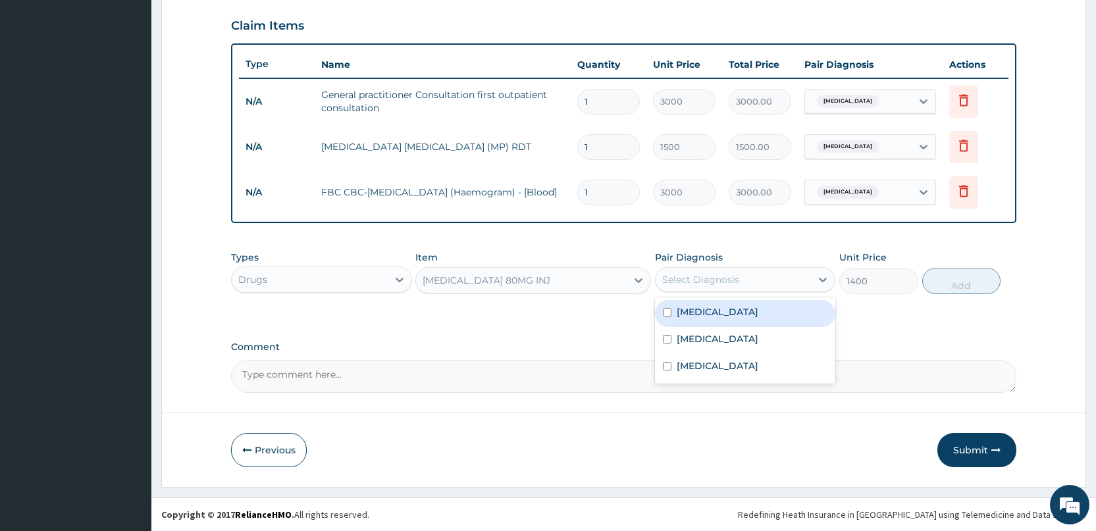
click at [680, 280] on div "Select Diagnosis" at bounding box center [700, 279] width 77 height 13
click at [671, 308] on input "checkbox" at bounding box center [667, 312] width 9 height 9
checkbox input "true"
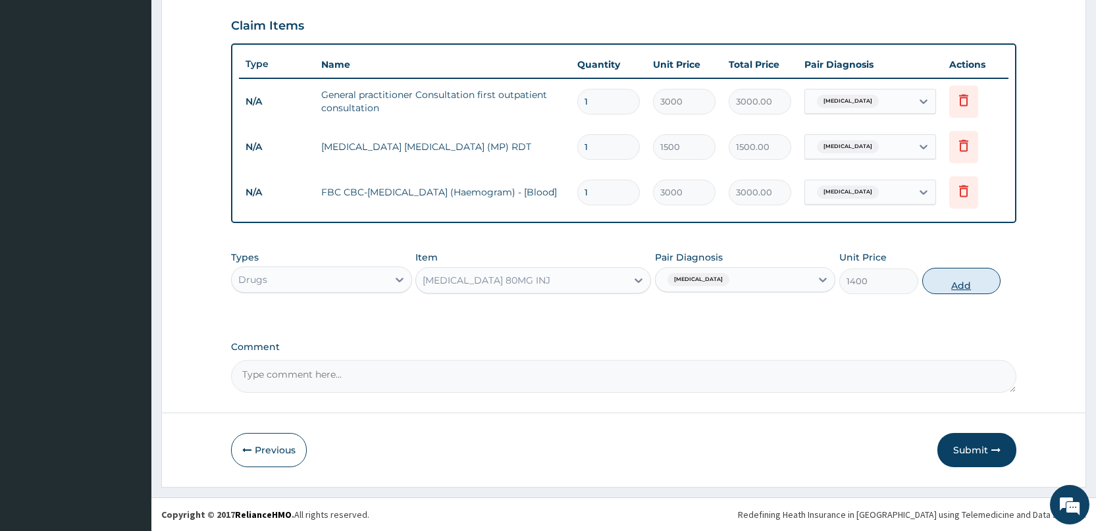
click at [961, 283] on button "Add" at bounding box center [961, 281] width 78 height 26
type input "0"
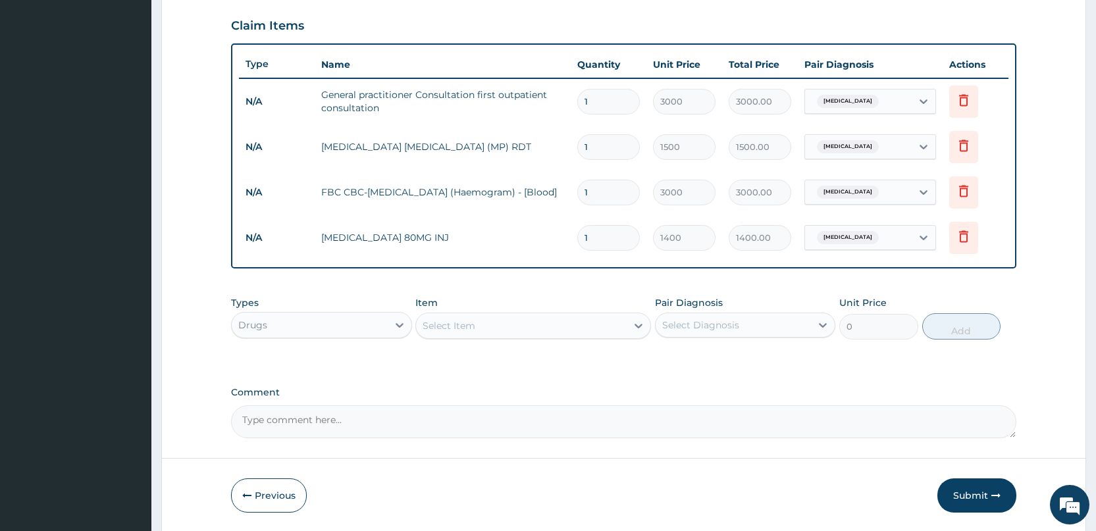
click at [505, 313] on div "Select Item" at bounding box center [533, 326] width 236 height 26
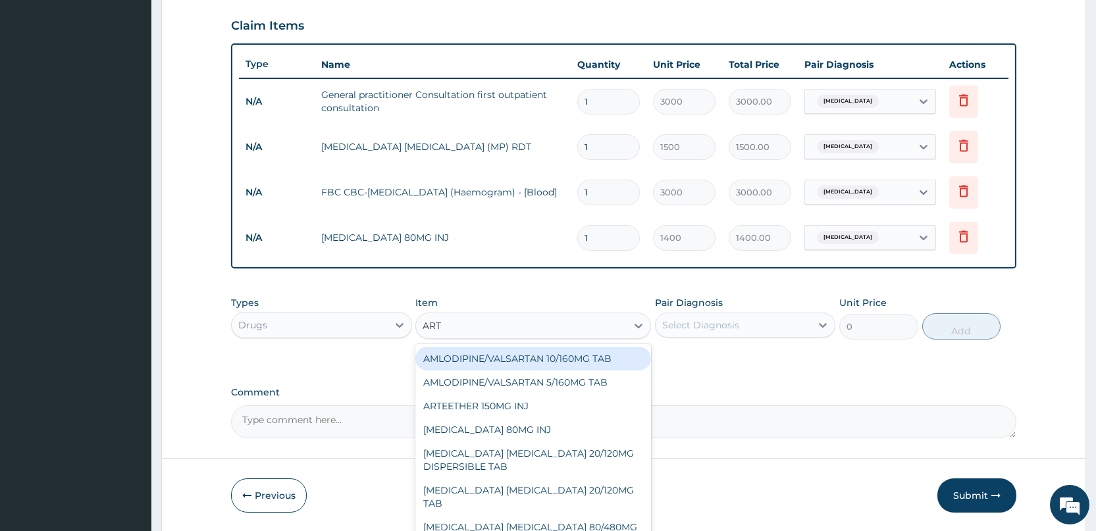
type input "ARTE"
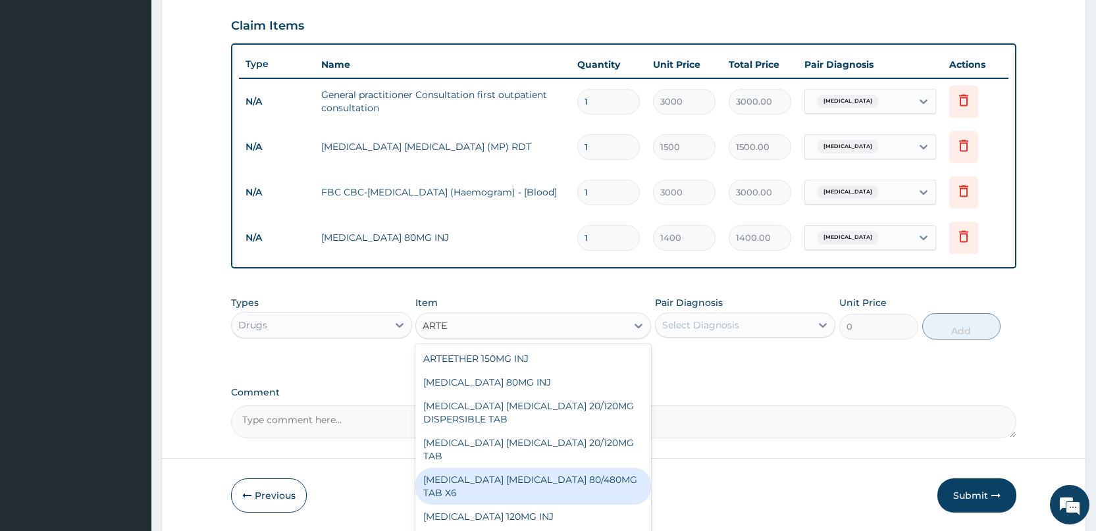
click at [523, 475] on div "[MEDICAL_DATA] [MEDICAL_DATA] 80/480MG TAB X6" at bounding box center [533, 486] width 236 height 37
type input "262.5"
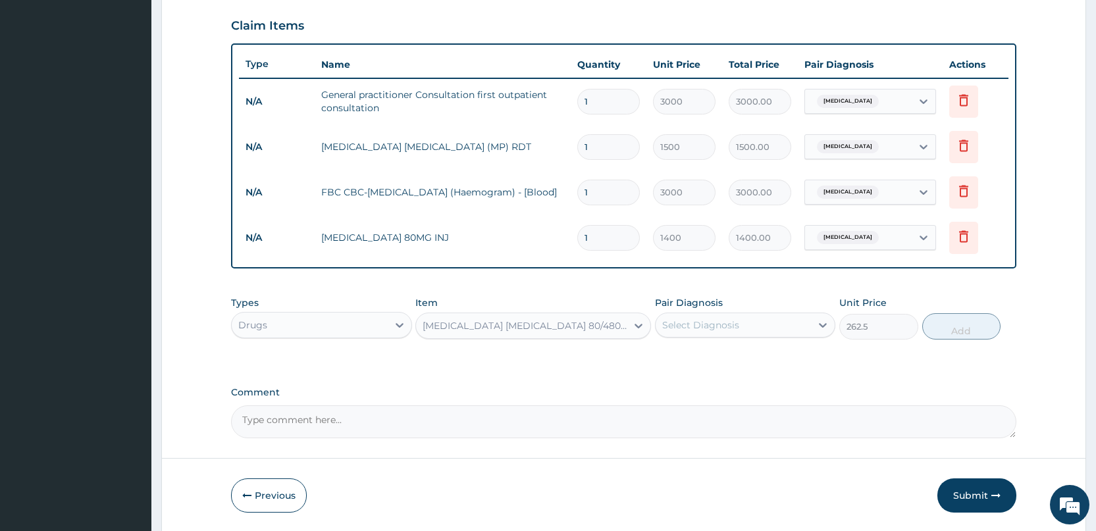
click at [775, 307] on div "Pair Diagnosis Select Diagnosis" at bounding box center [745, 317] width 180 height 43
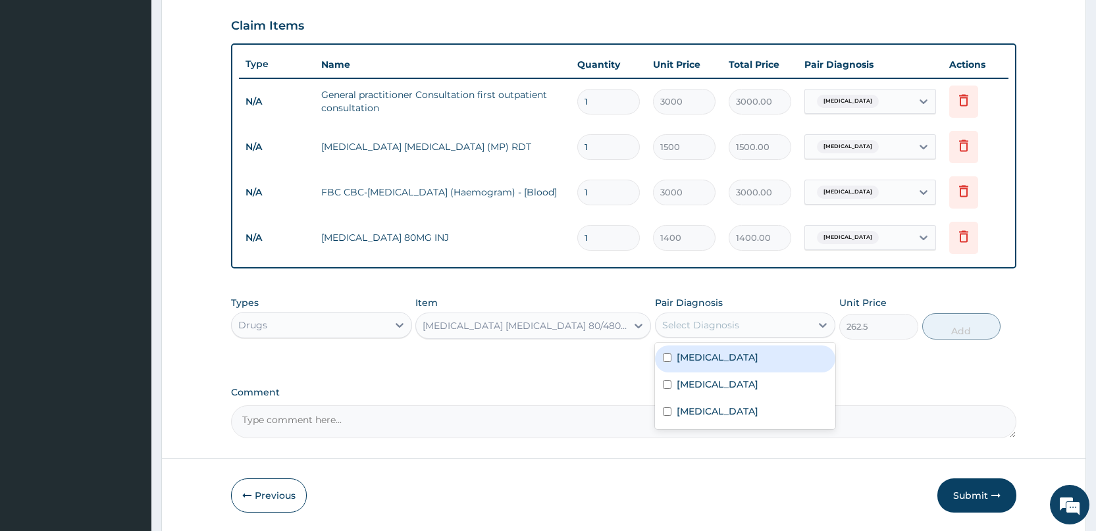
drag, startPoint x: 713, startPoint y: 334, endPoint x: 684, endPoint y: 349, distance: 32.7
click at [712, 334] on div "Select Diagnosis" at bounding box center [732, 325] width 155 height 21
click at [675, 354] on div "[MEDICAL_DATA]" at bounding box center [745, 358] width 180 height 27
checkbox input "true"
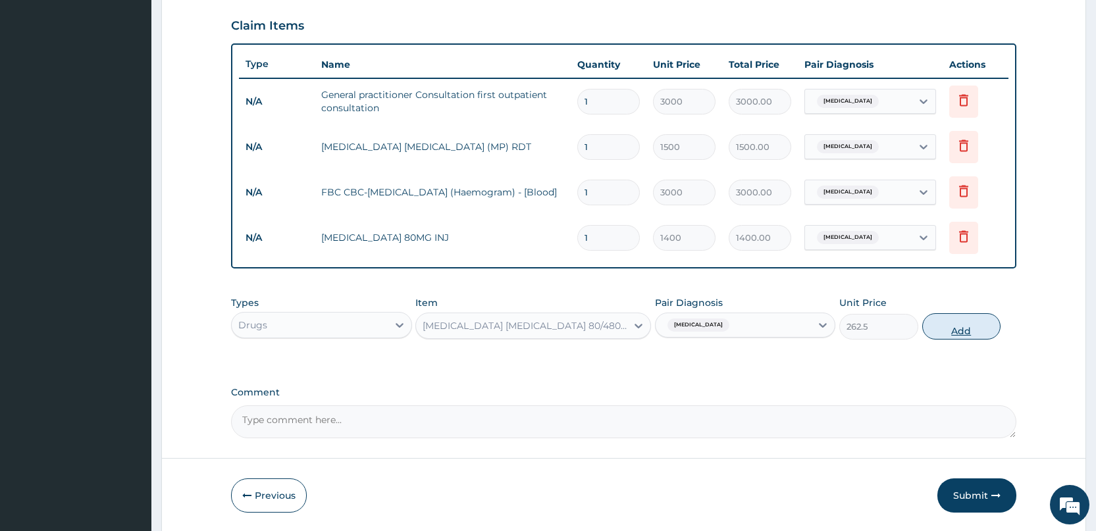
click at [953, 327] on button "Add" at bounding box center [961, 326] width 78 height 26
type input "0"
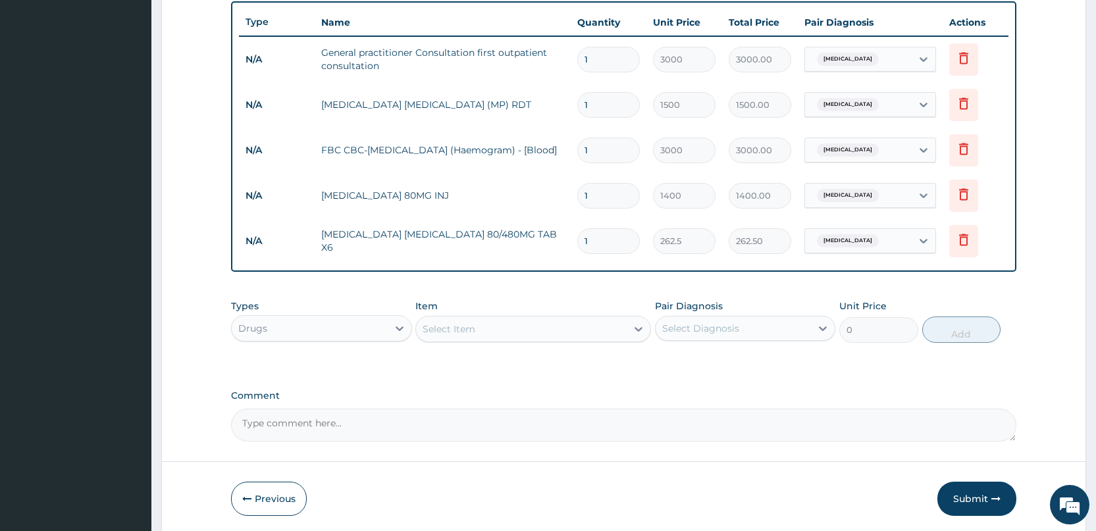
scroll to position [537, 0]
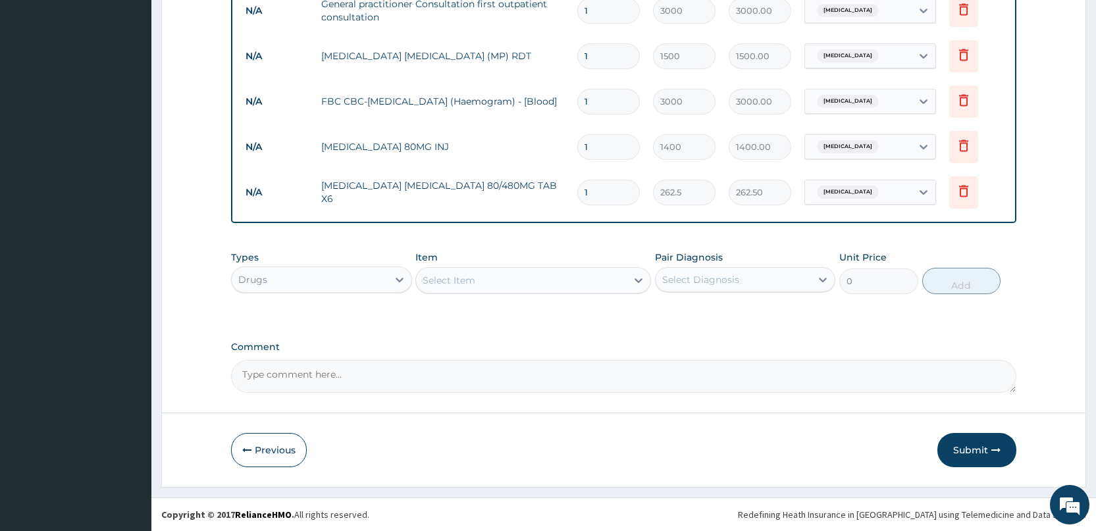
click at [473, 280] on div "Select Item" at bounding box center [448, 280] width 53 height 13
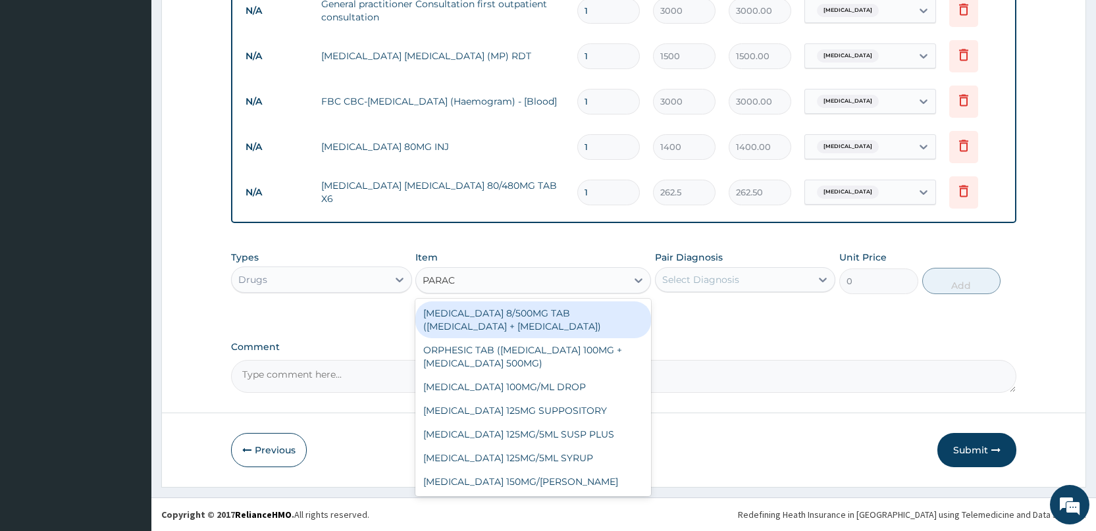
type input "PARACE"
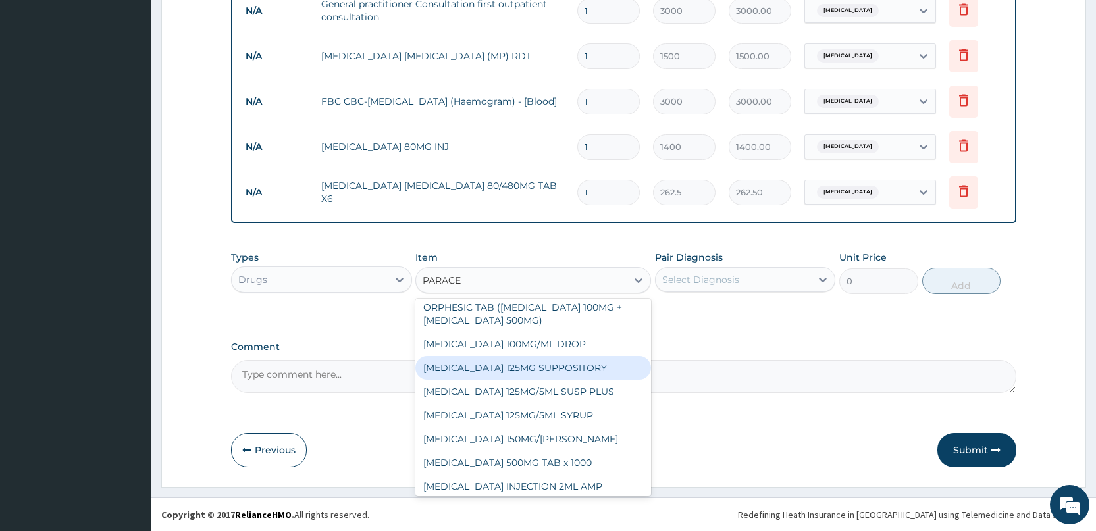
scroll to position [71, 0]
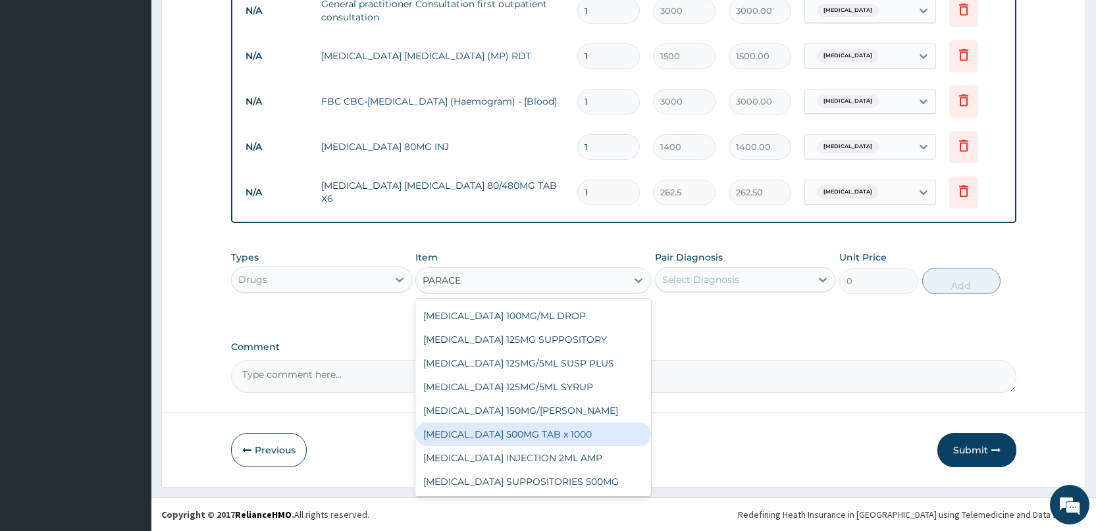
click at [543, 430] on div "[MEDICAL_DATA] 500MG TAB x 1000" at bounding box center [533, 434] width 236 height 24
type input "11.025"
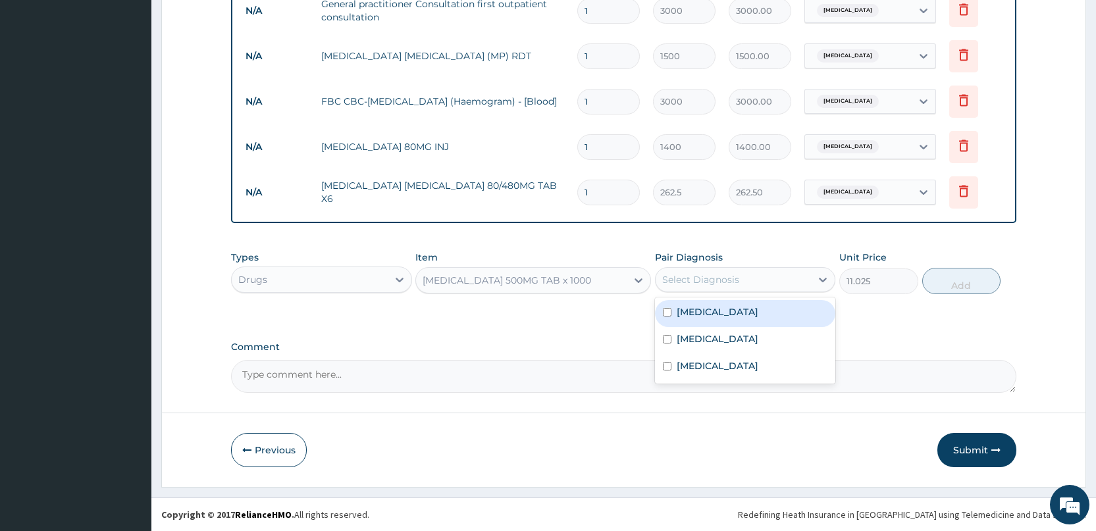
click at [734, 276] on div "Select Diagnosis" at bounding box center [700, 279] width 77 height 13
click at [698, 313] on label "[MEDICAL_DATA]" at bounding box center [717, 311] width 82 height 13
checkbox input "true"
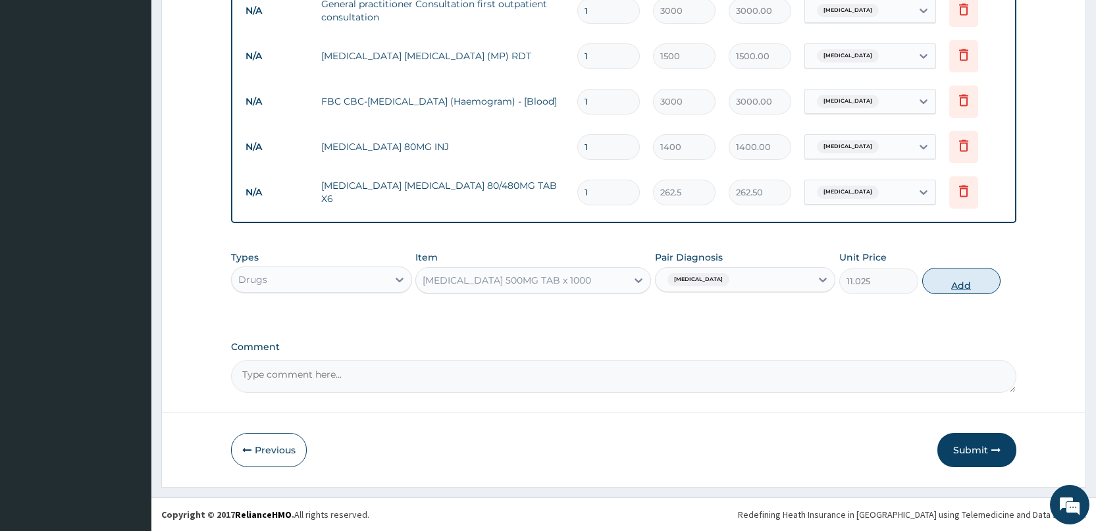
click at [960, 290] on button "Add" at bounding box center [961, 281] width 78 height 26
type input "0"
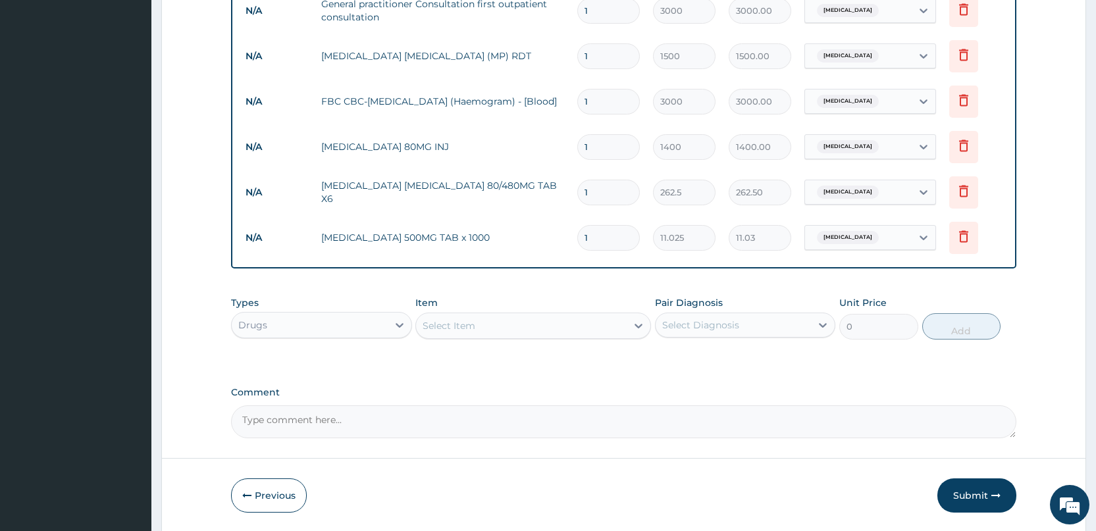
type input "0.00"
type input "3"
type input "33.08"
type input "30"
type input "330.75"
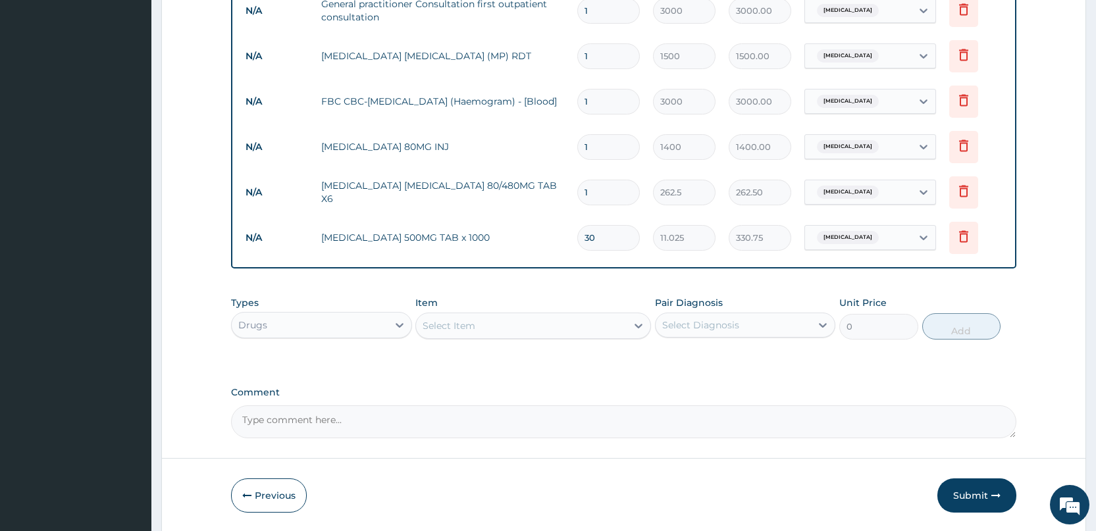
type input "30"
click at [614, 186] on input "1" at bounding box center [608, 193] width 63 height 26
type input "0.00"
type input "6"
type input "1575.00"
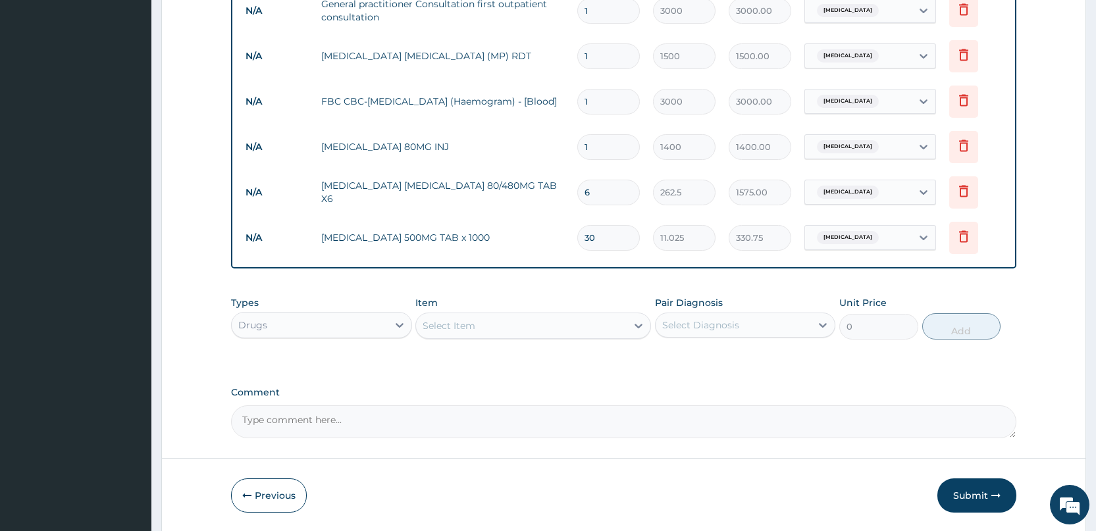
type input "6"
click at [617, 140] on input "1" at bounding box center [608, 147] width 63 height 26
type input "0.00"
type input "2"
type input "2800.00"
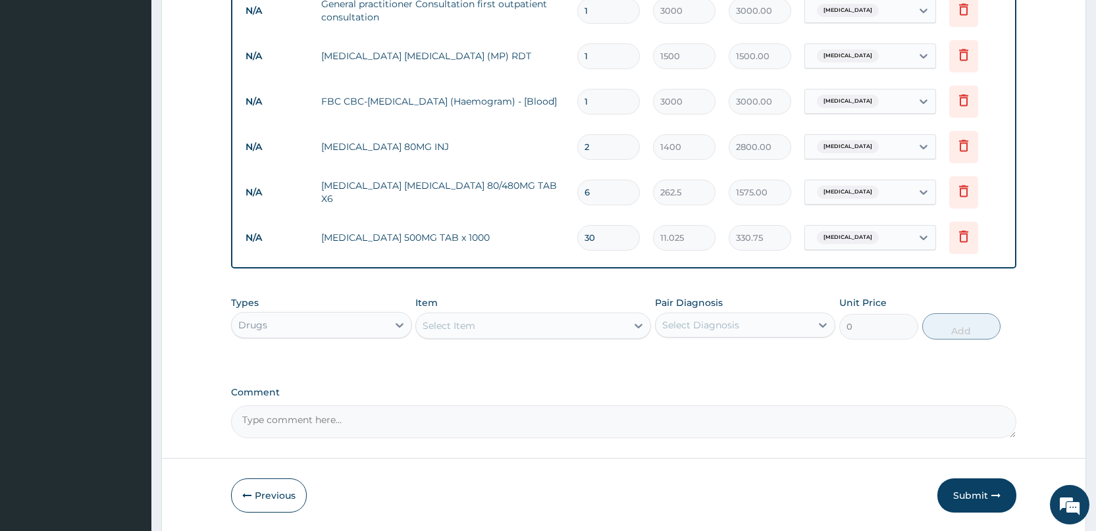
type input "2"
click at [611, 98] on input "1" at bounding box center [608, 102] width 63 height 26
type input "2"
type input "6000.00"
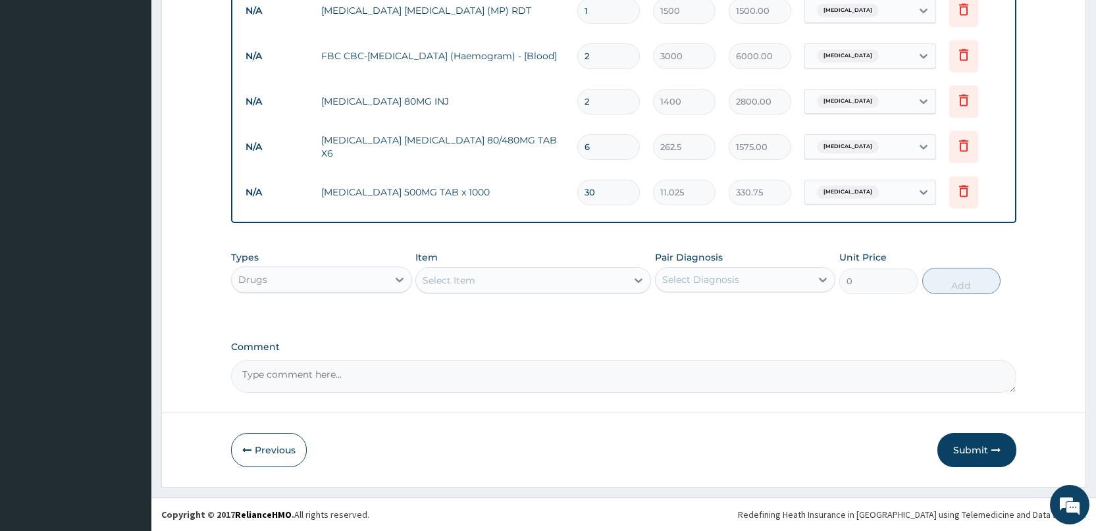
type input "2"
click at [499, 276] on div "Select Item" at bounding box center [521, 280] width 211 height 21
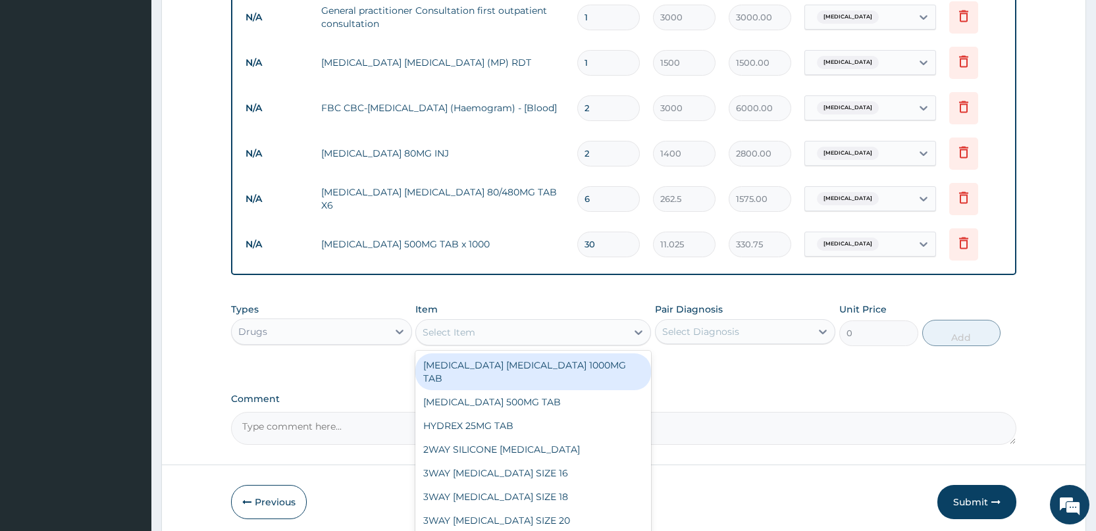
scroll to position [578, 0]
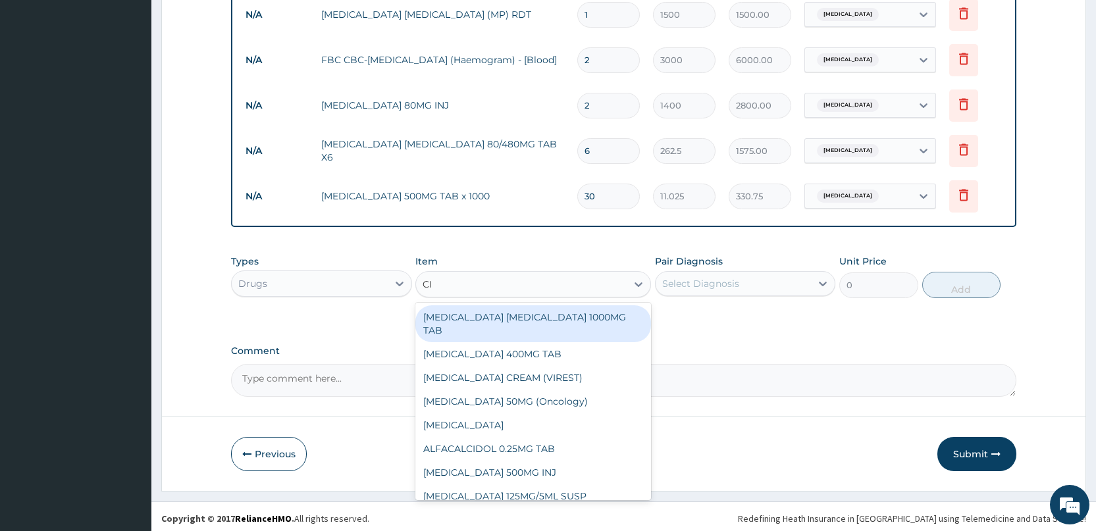
type input "CIP"
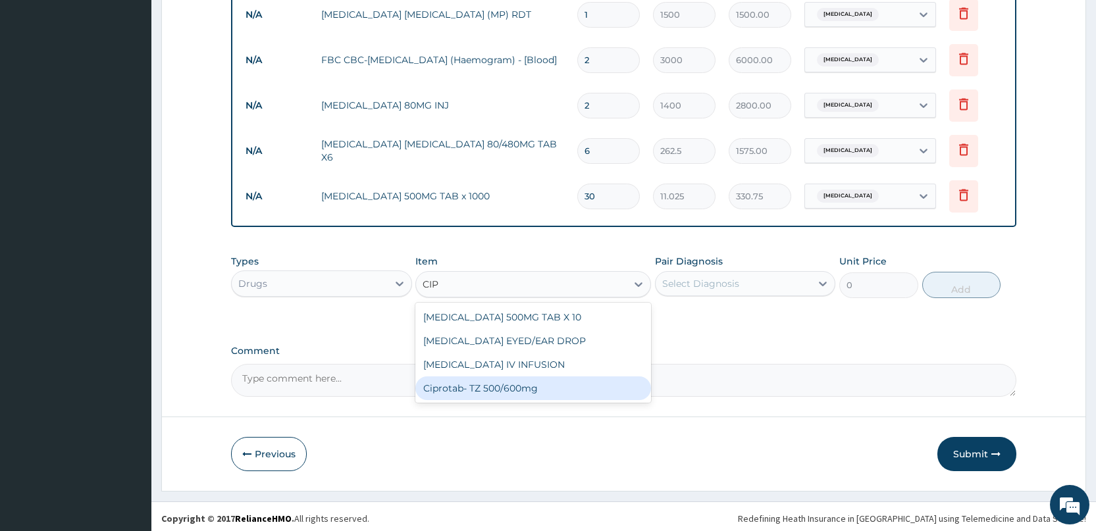
click at [434, 394] on div "Ciprotab- TZ 500/600mg" at bounding box center [533, 388] width 236 height 24
type input "200"
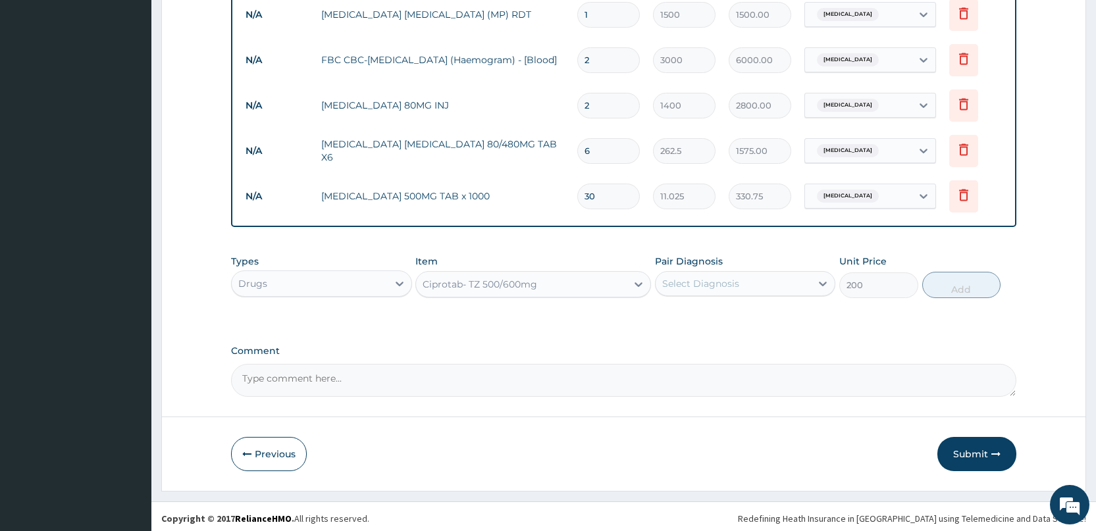
click at [690, 288] on div "Select Diagnosis" at bounding box center [700, 283] width 77 height 13
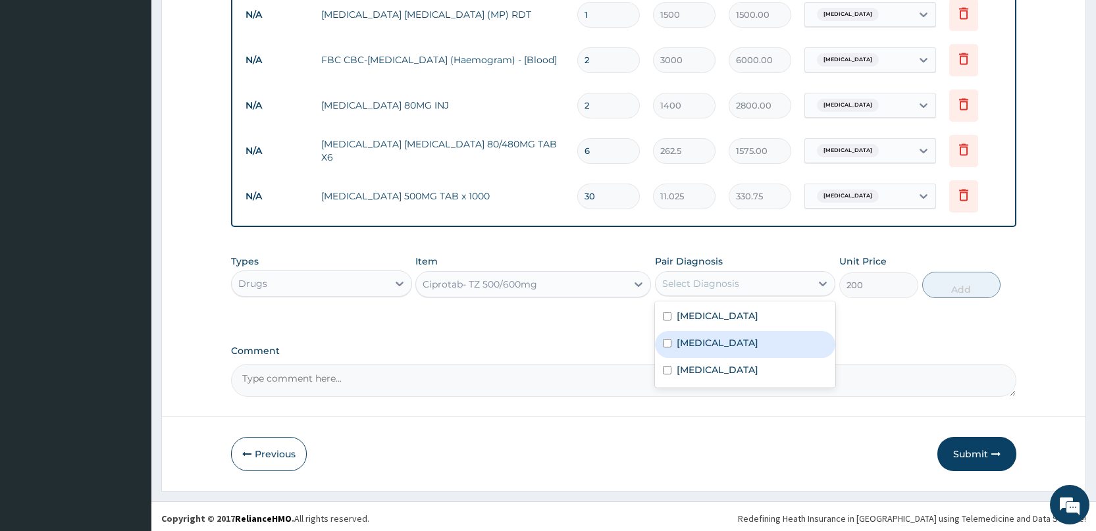
click at [673, 347] on div "Upper respiratory infection" at bounding box center [745, 344] width 180 height 27
checkbox input "true"
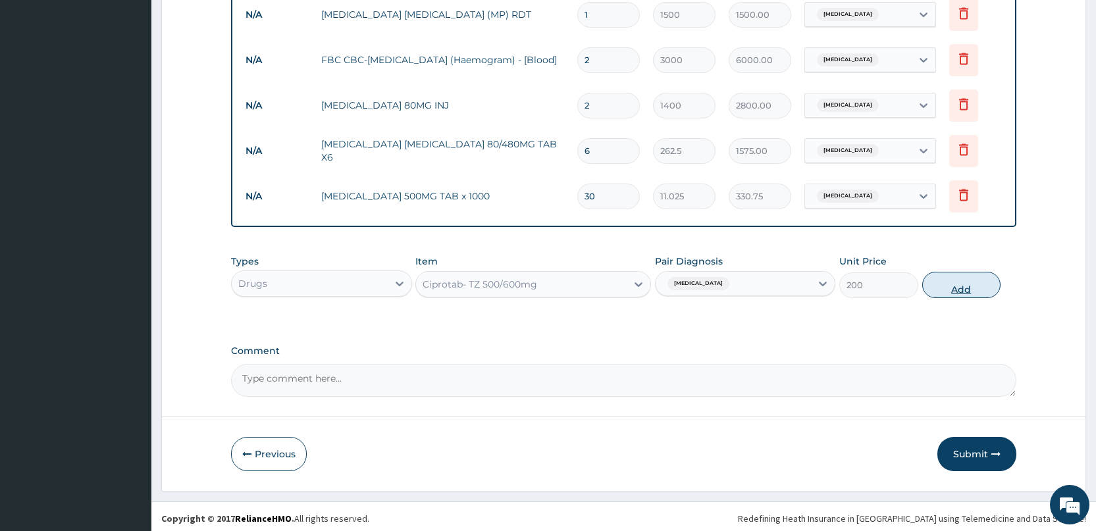
click at [956, 289] on button "Add" at bounding box center [961, 285] width 78 height 26
type input "0"
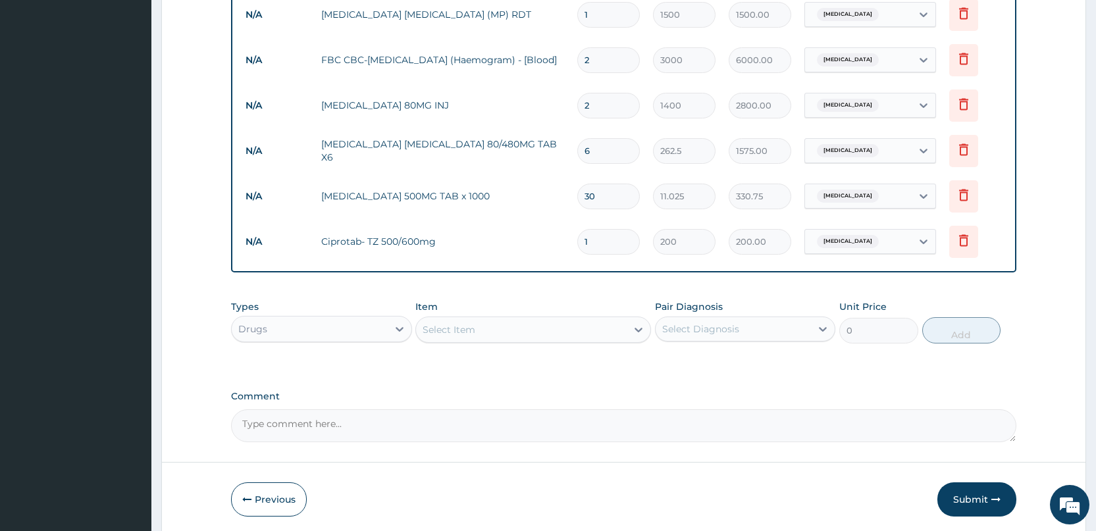
click at [608, 235] on input "1" at bounding box center [608, 242] width 63 height 26
type input "10"
type input "2000.00"
type input "9"
type input "1800.00"
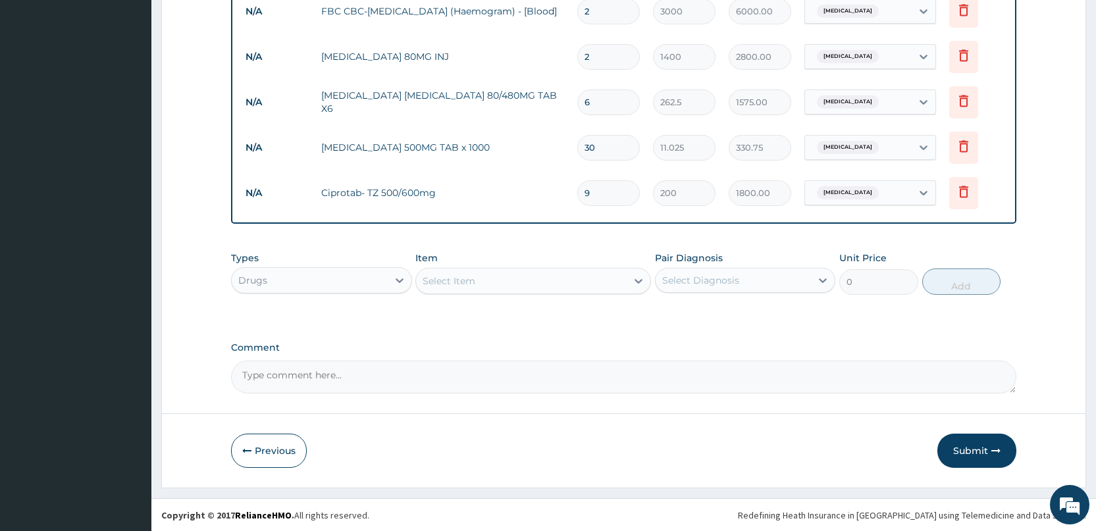
scroll to position [628, 0]
type input "9"
click at [971, 450] on button "Submit" at bounding box center [976, 450] width 79 height 34
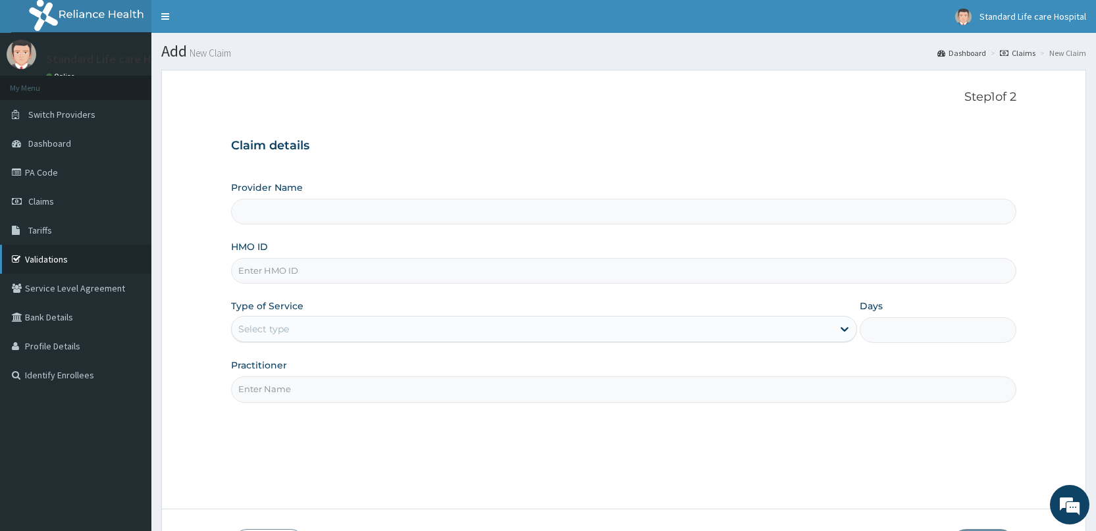
click at [28, 252] on link "Validations" at bounding box center [75, 259] width 151 height 29
type input "Standard Life Care Hospital"
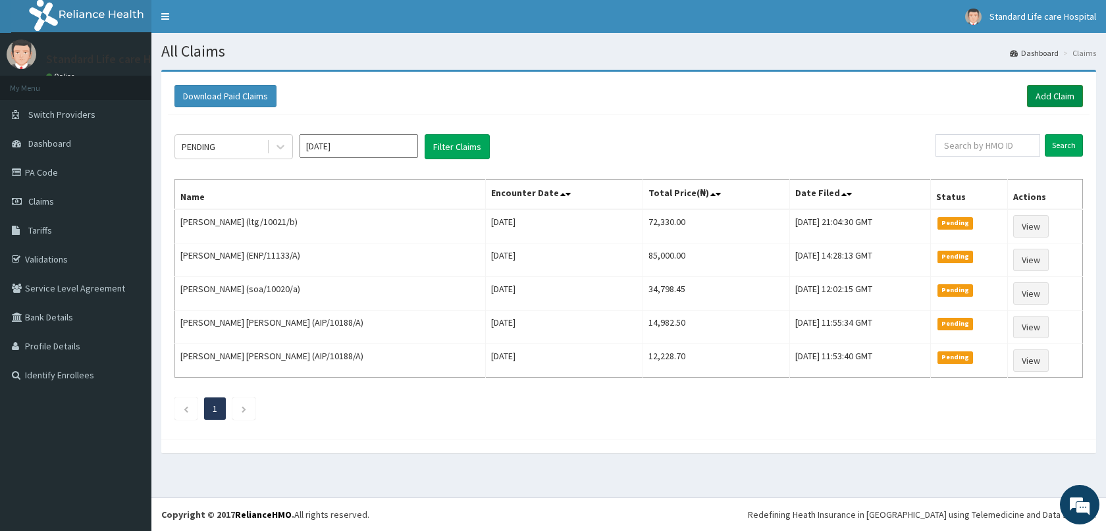
click at [1059, 91] on link "Add Claim" at bounding box center [1055, 96] width 56 height 22
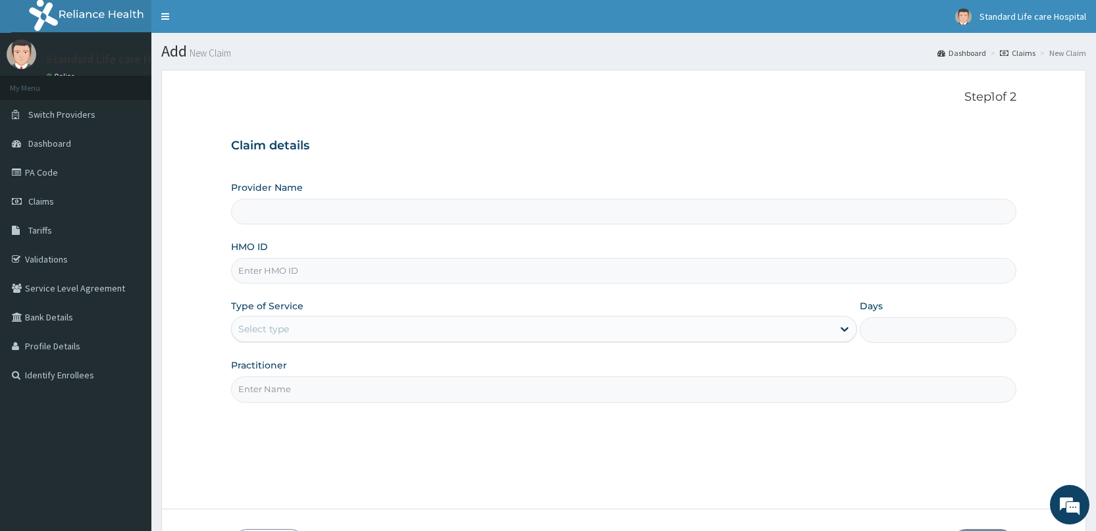
type input "Standard Life Care Hospital"
click at [337, 268] on input "HMO ID" at bounding box center [623, 271] width 785 height 26
type input "FBO/10094/C"
click at [313, 330] on div "Select type" at bounding box center [532, 329] width 601 height 21
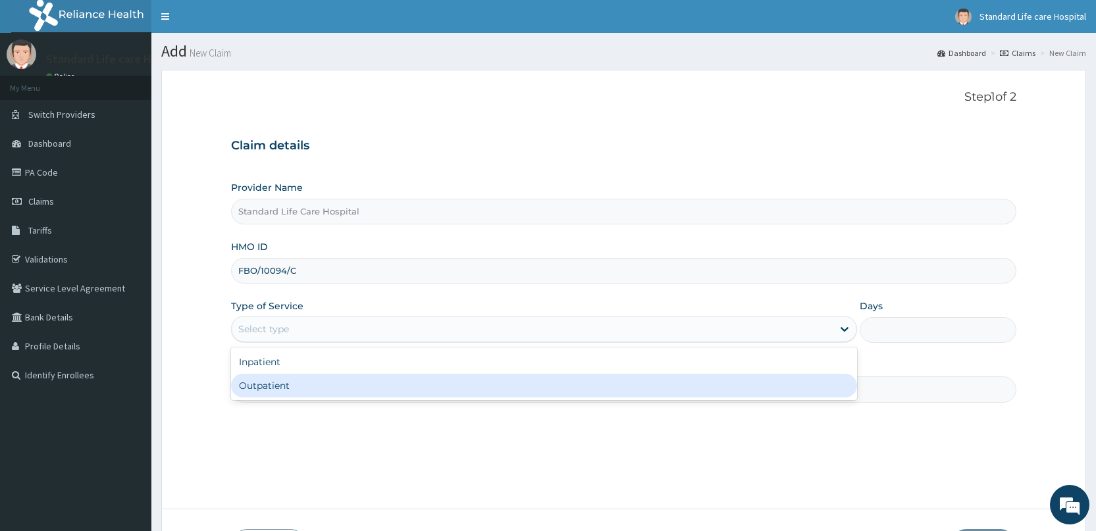
click at [293, 388] on div "Outpatient" at bounding box center [544, 386] width 626 height 24
type input "1"
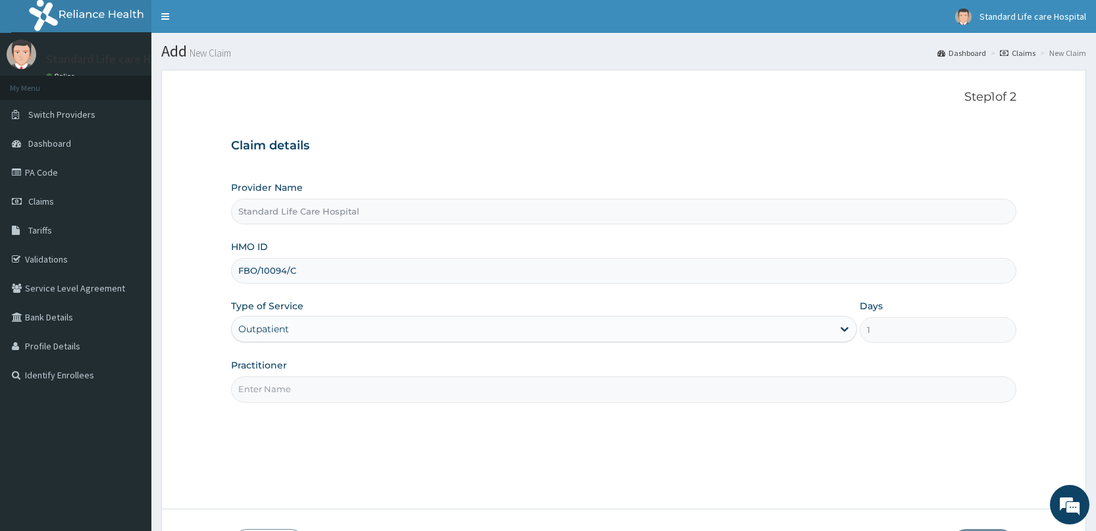
click at [292, 382] on input "Practitioner" at bounding box center [623, 389] width 785 height 26
type input "Dr Korede"
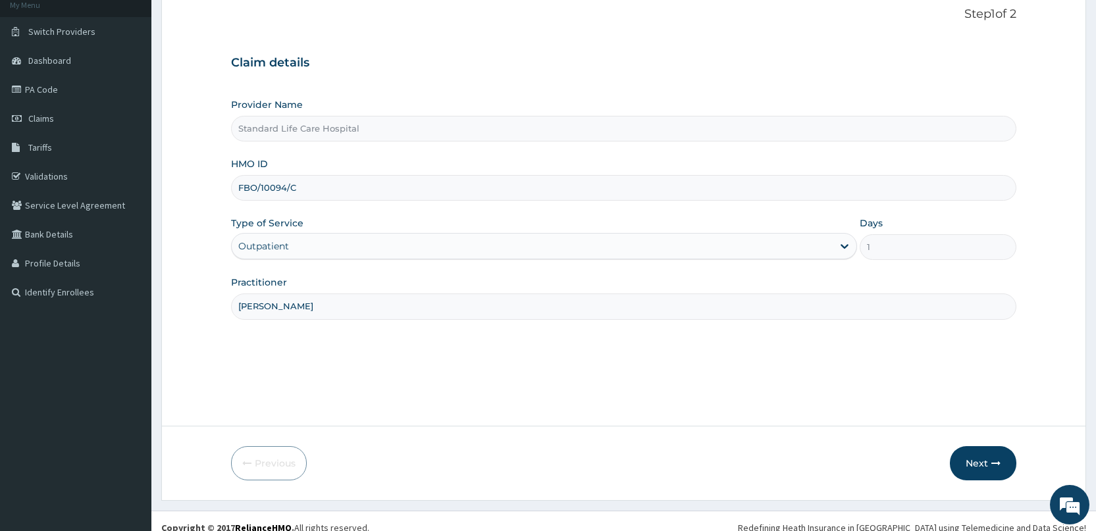
scroll to position [96, 0]
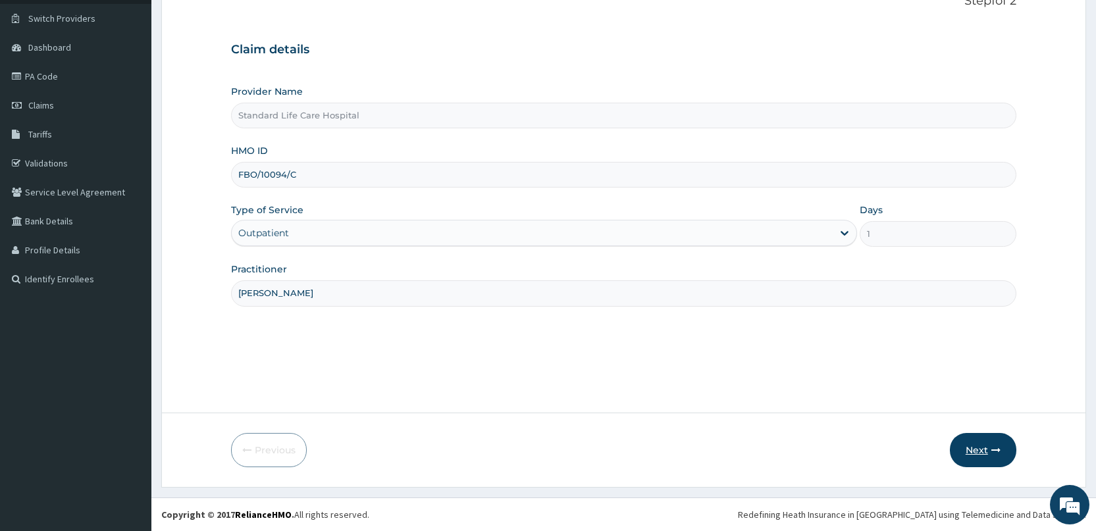
click at [977, 451] on button "Next" at bounding box center [983, 450] width 66 height 34
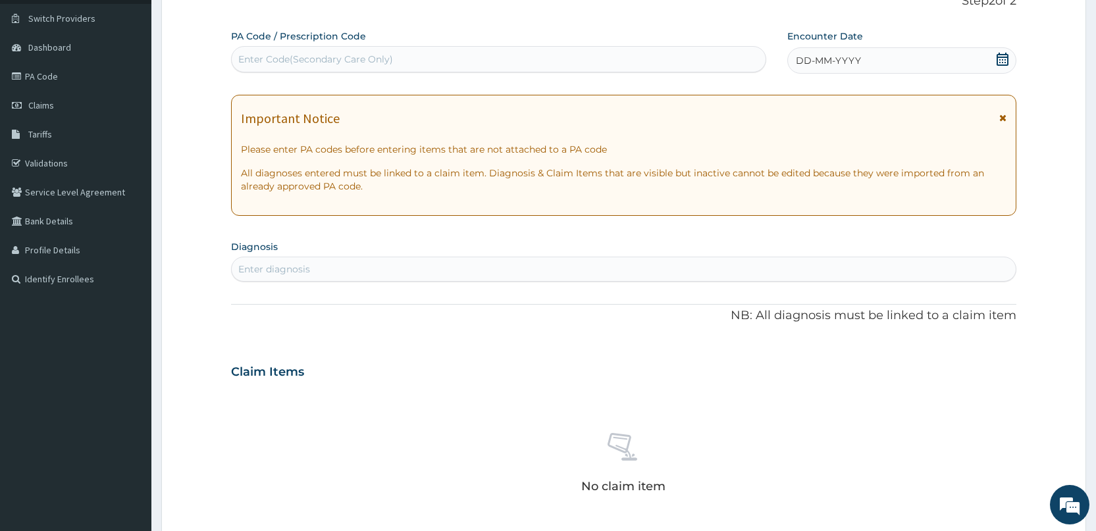
click at [998, 57] on icon at bounding box center [1002, 59] width 12 height 13
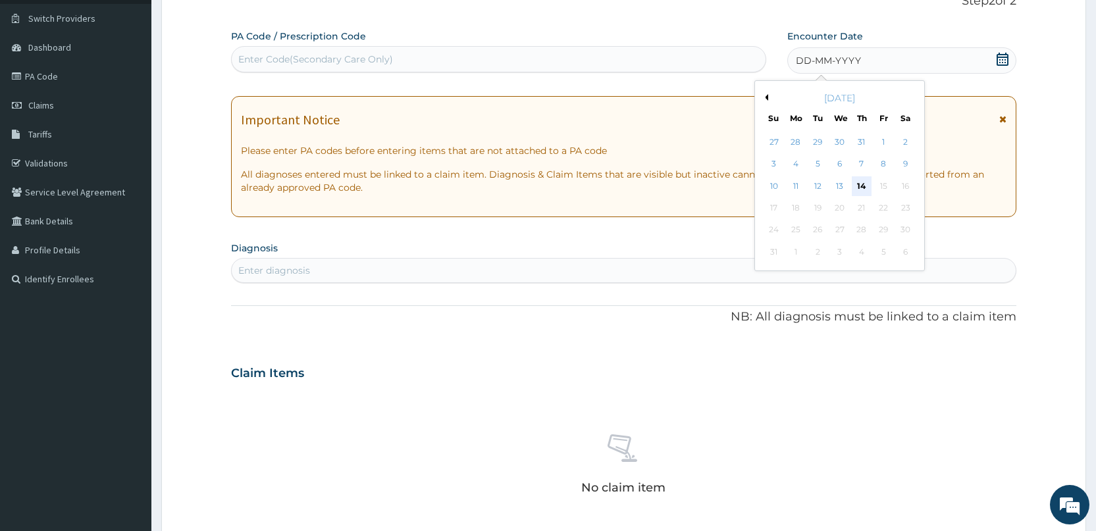
click at [865, 178] on div "14" at bounding box center [862, 186] width 20 height 20
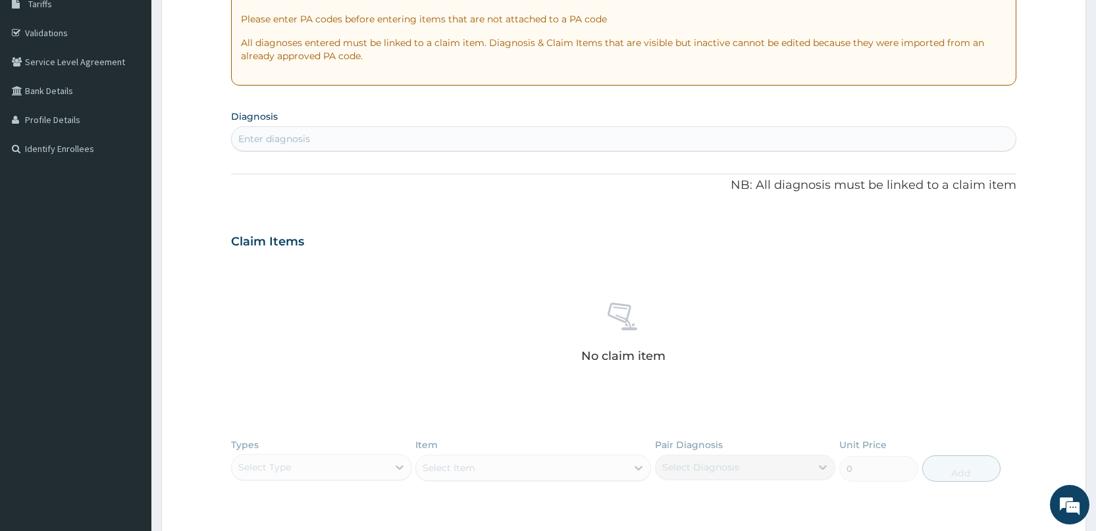
scroll to position [228, 0]
click at [468, 136] on div "Enter diagnosis" at bounding box center [624, 137] width 784 height 21
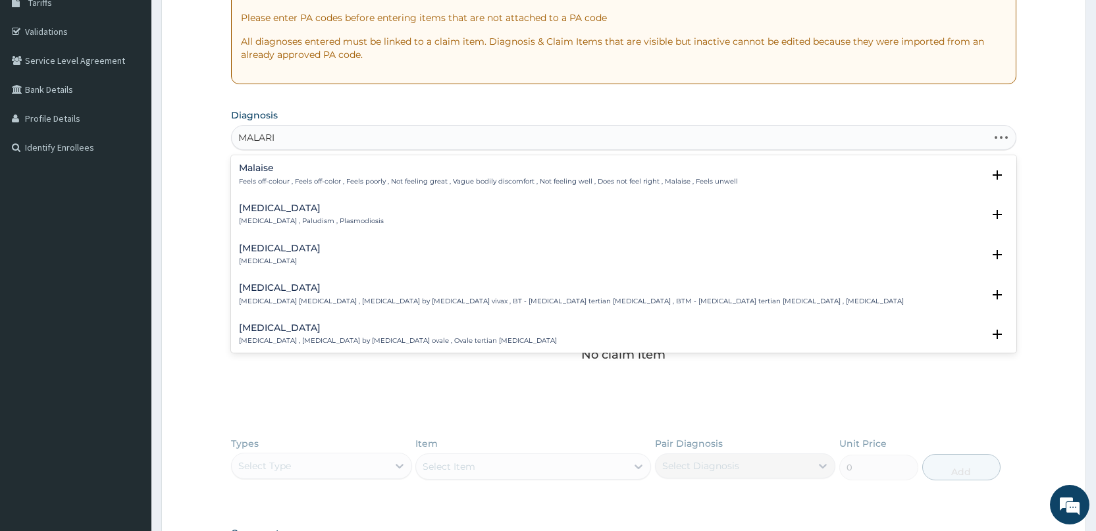
type input "MALARIA"
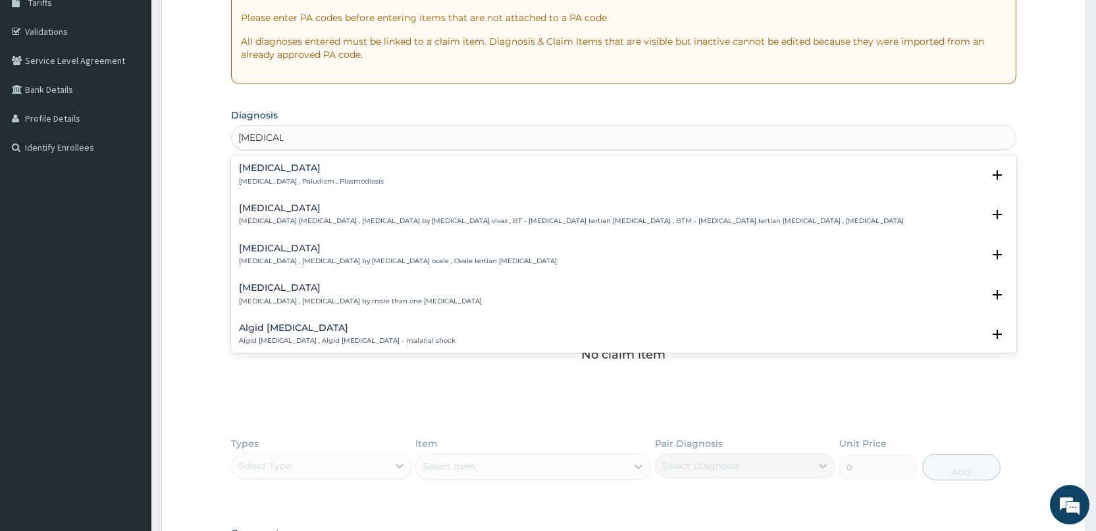
click at [261, 178] on p "Malaria , Paludism , Plasmodiosis" at bounding box center [311, 181] width 145 height 9
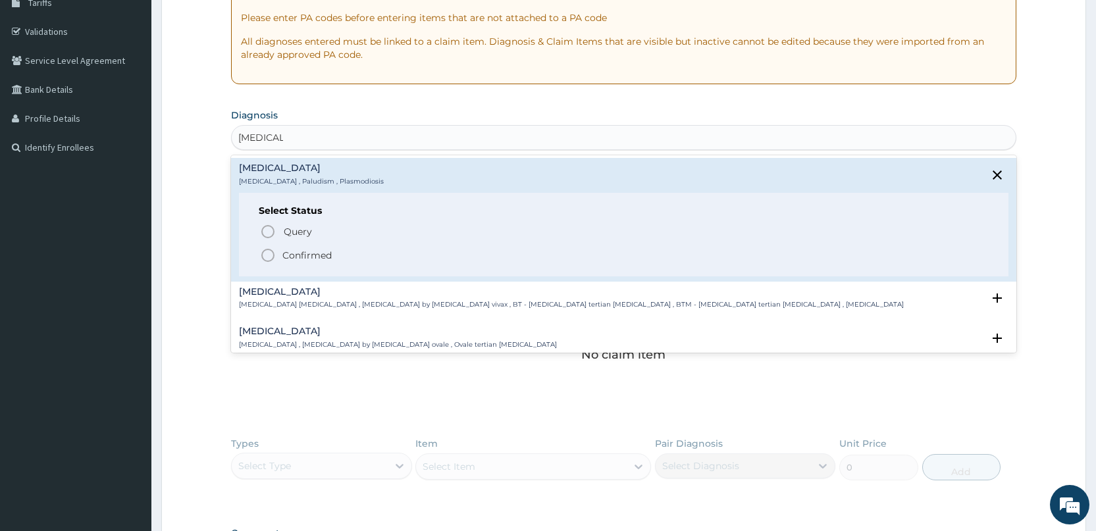
click at [266, 253] on icon "status option filled" at bounding box center [268, 255] width 16 height 16
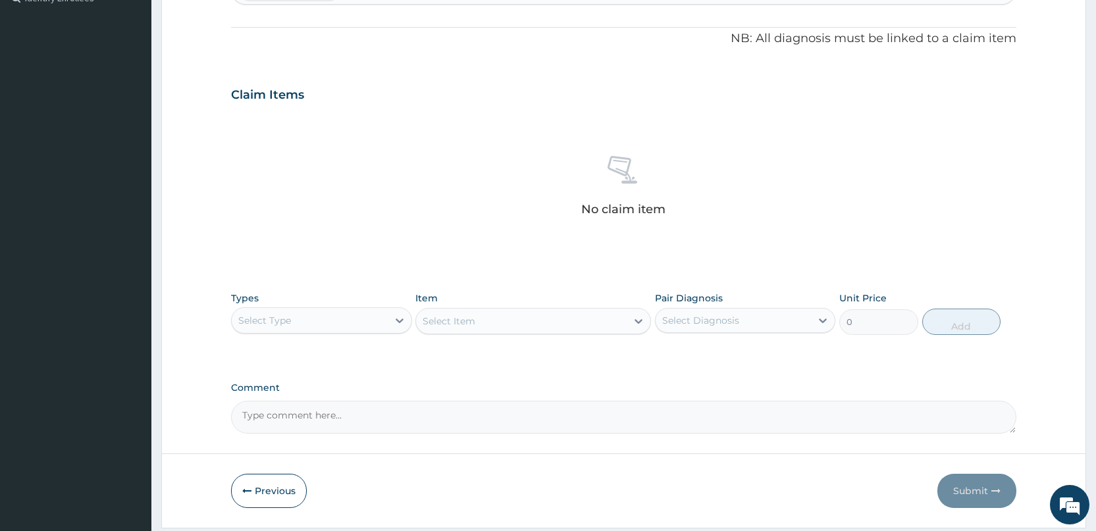
scroll to position [418, 0]
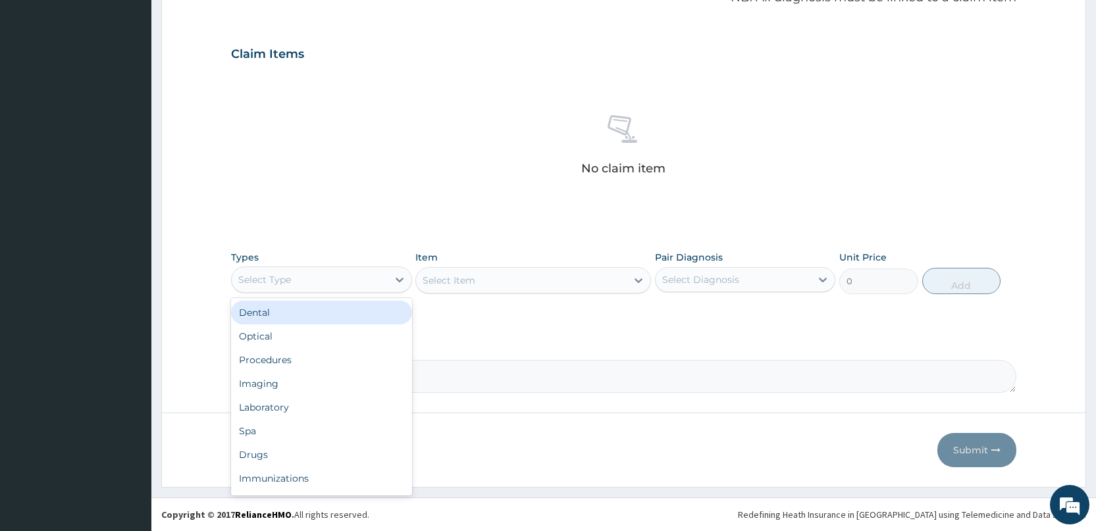
click at [342, 284] on div "Select Type" at bounding box center [309, 279] width 155 height 21
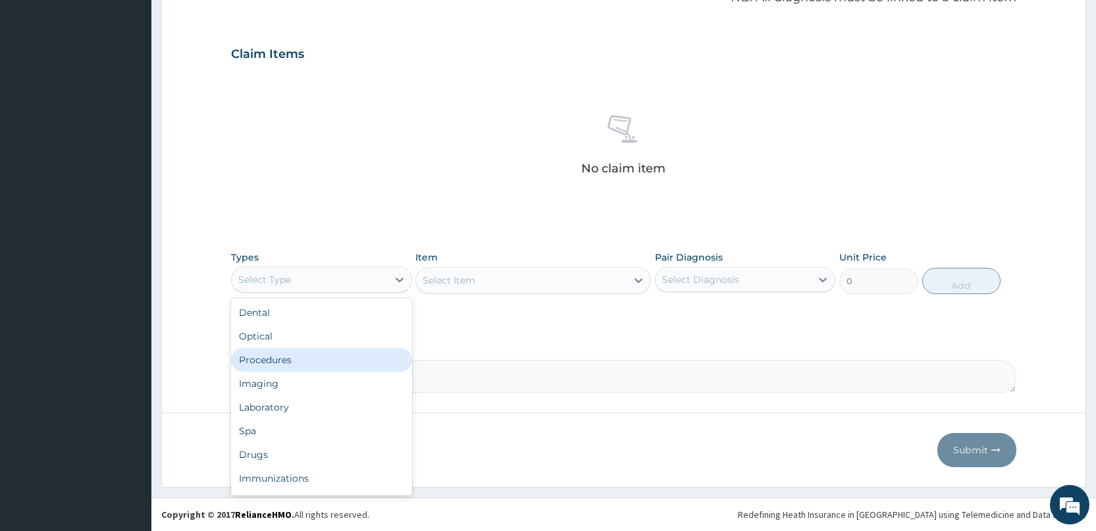
click at [284, 358] on div "Procedures" at bounding box center [321, 360] width 180 height 24
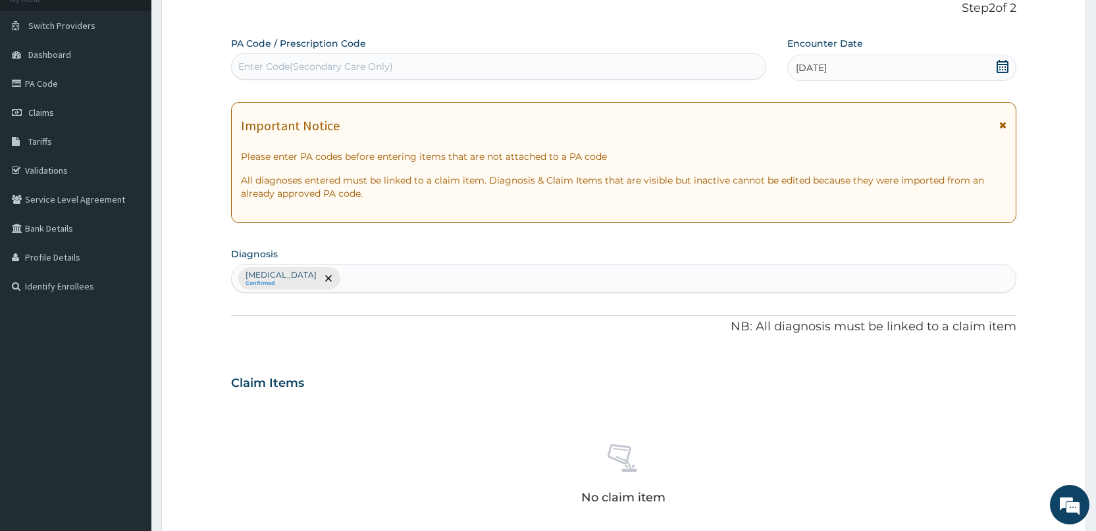
scroll to position [352, 0]
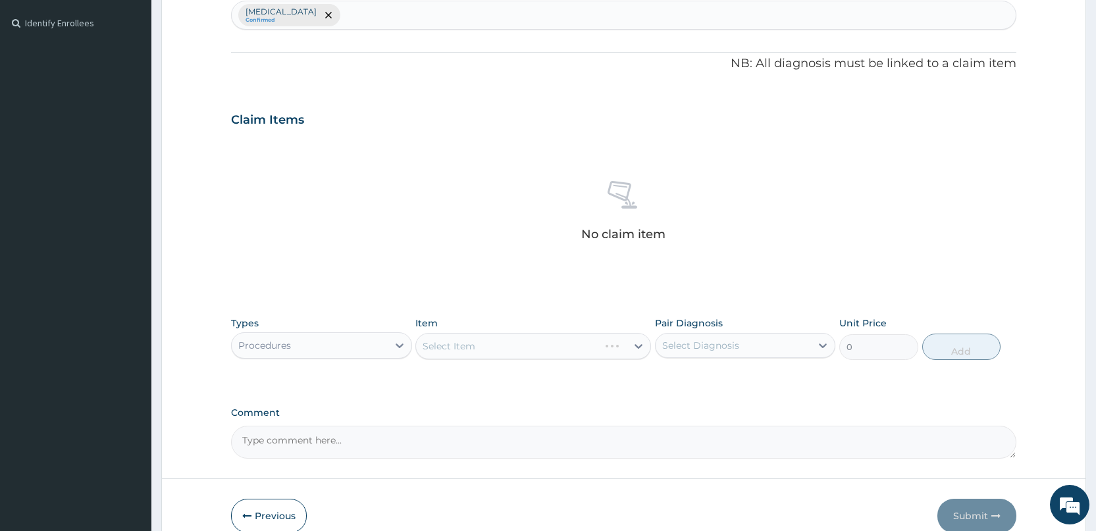
click at [485, 347] on div "Select Item" at bounding box center [533, 346] width 236 height 26
click at [471, 341] on div "Select Item" at bounding box center [448, 346] width 53 height 13
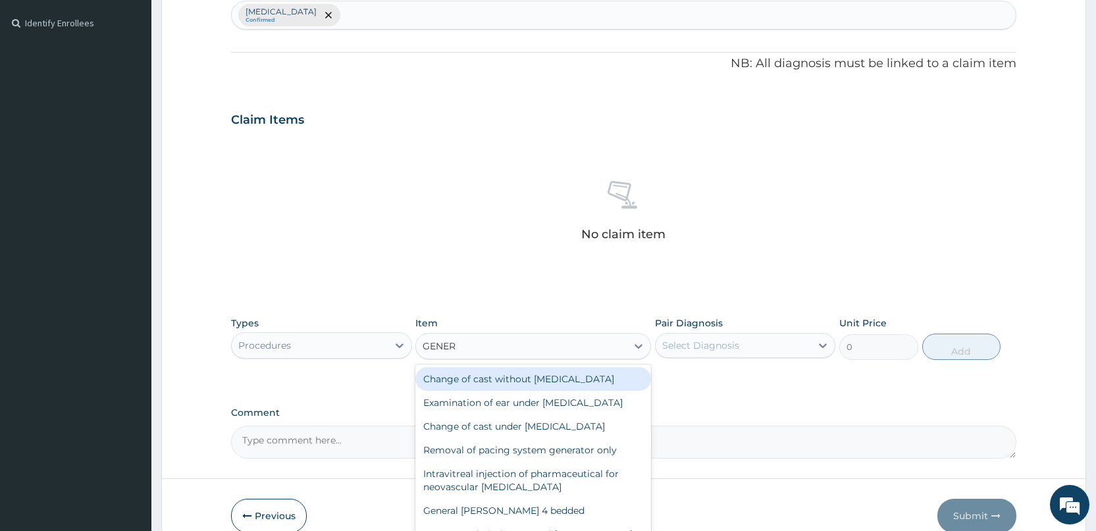
type input "GENERA"
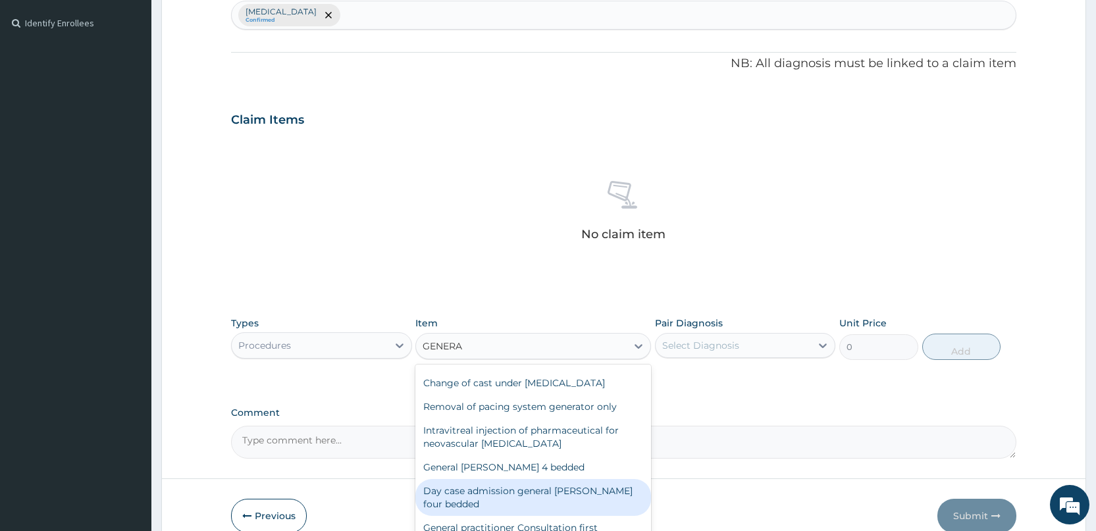
scroll to position [132, 0]
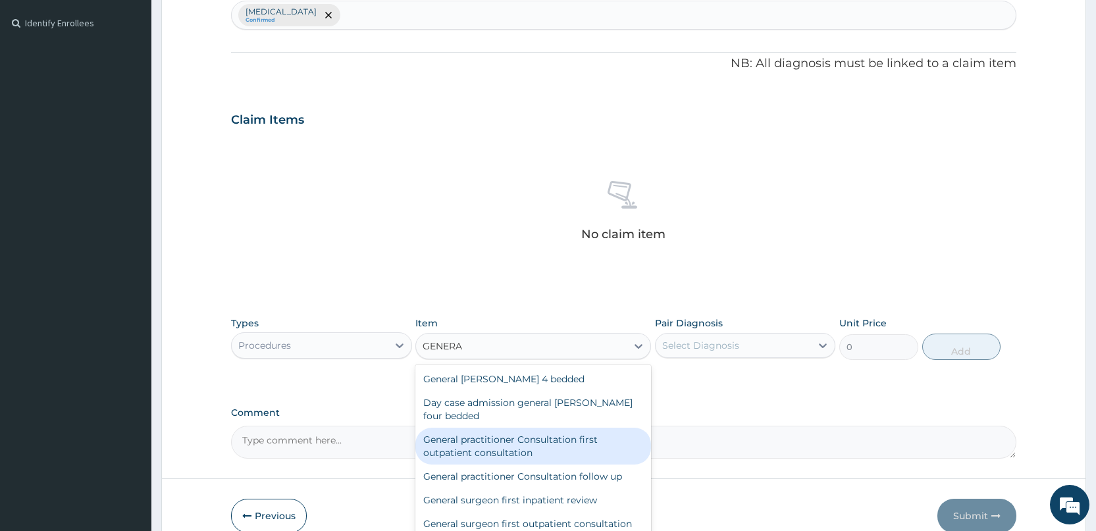
click at [499, 465] on div "General practitioner Consultation first outpatient consultation" at bounding box center [533, 446] width 236 height 37
type input "3000"
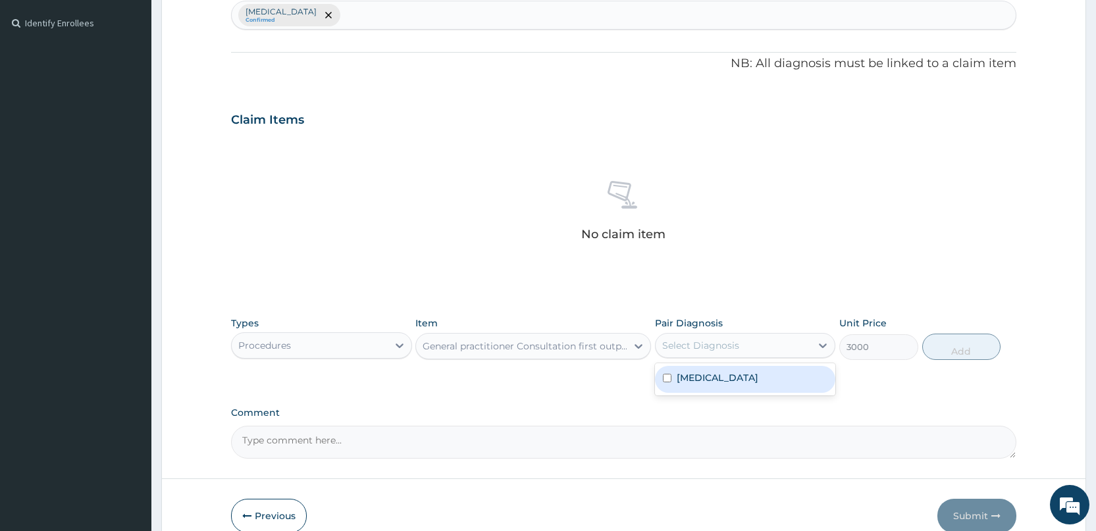
click at [704, 339] on div "Select Diagnosis" at bounding box center [700, 345] width 77 height 13
click at [674, 373] on div "[MEDICAL_DATA]" at bounding box center [745, 379] width 180 height 27
checkbox input "true"
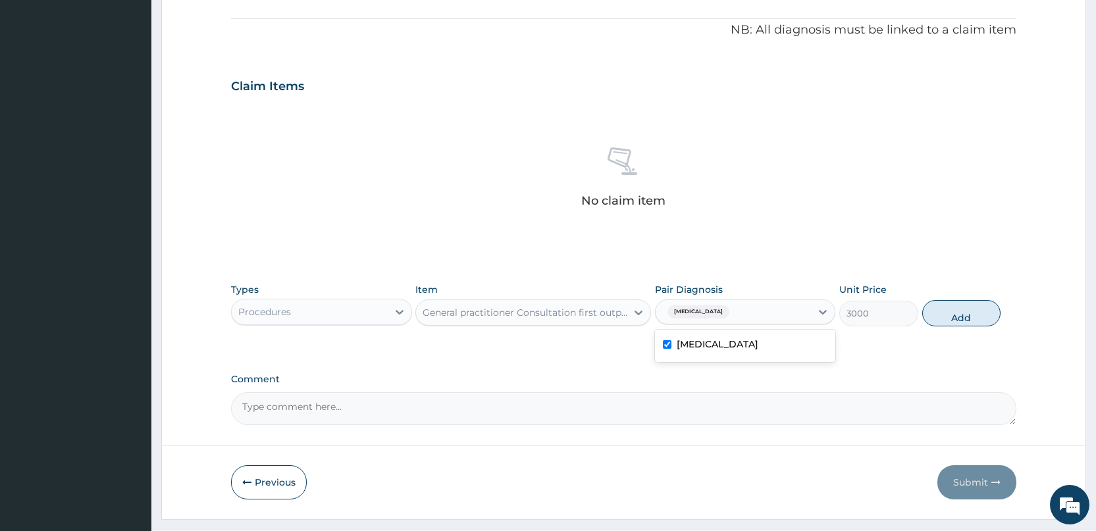
scroll to position [418, 0]
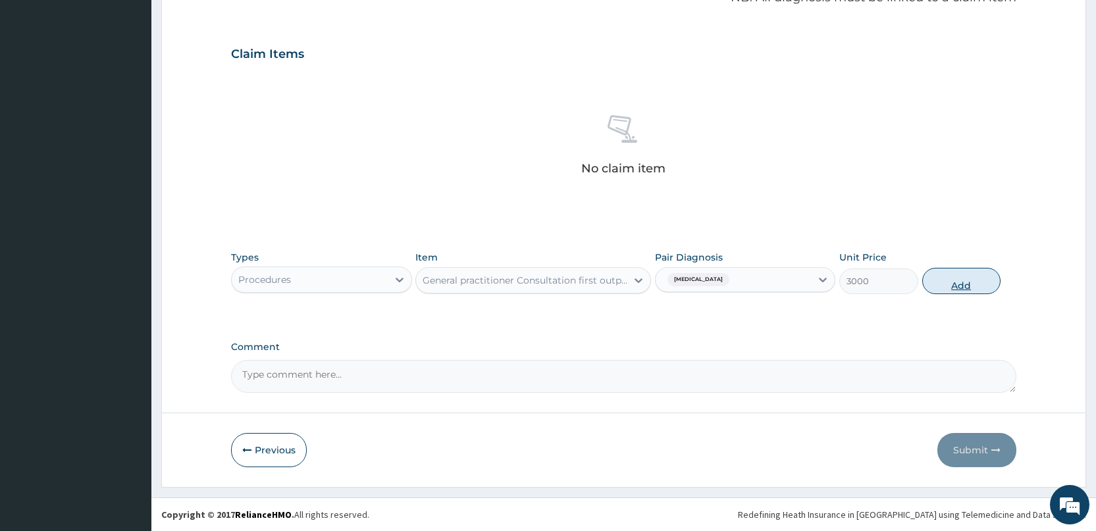
click at [963, 286] on button "Add" at bounding box center [961, 281] width 78 height 26
type input "0"
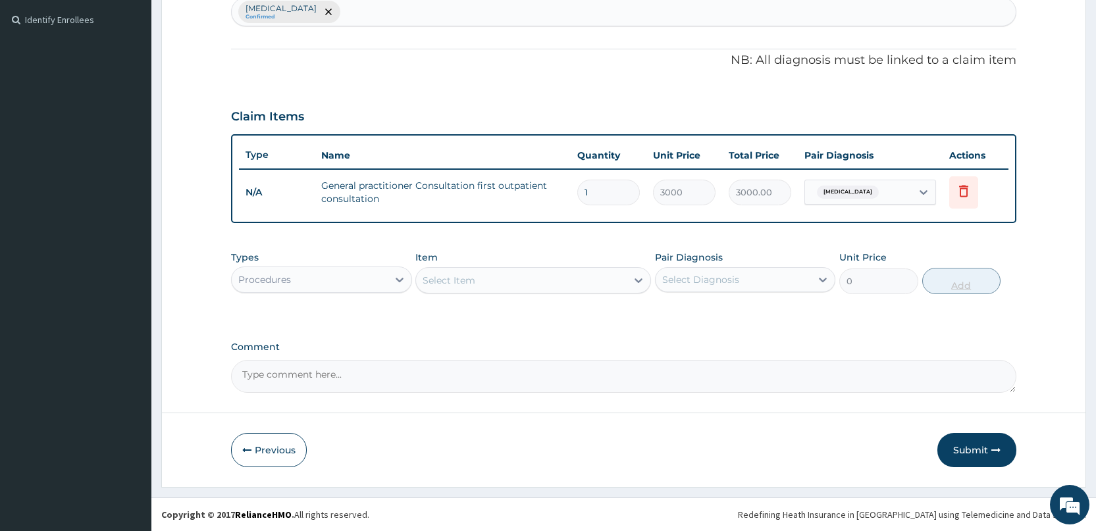
scroll to position [355, 0]
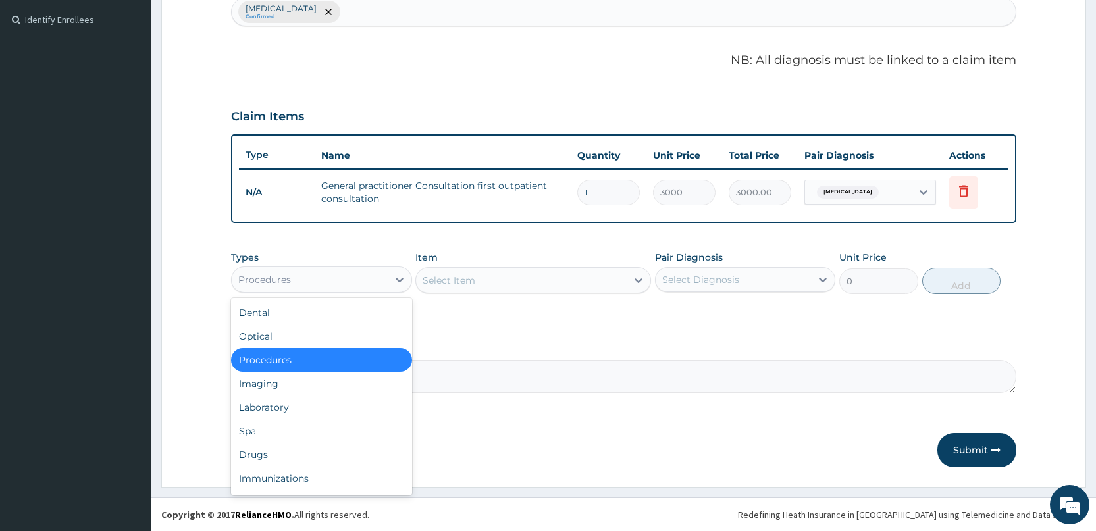
click at [317, 282] on div "Procedures" at bounding box center [309, 279] width 155 height 21
click at [267, 451] on div "Drugs" at bounding box center [321, 455] width 180 height 24
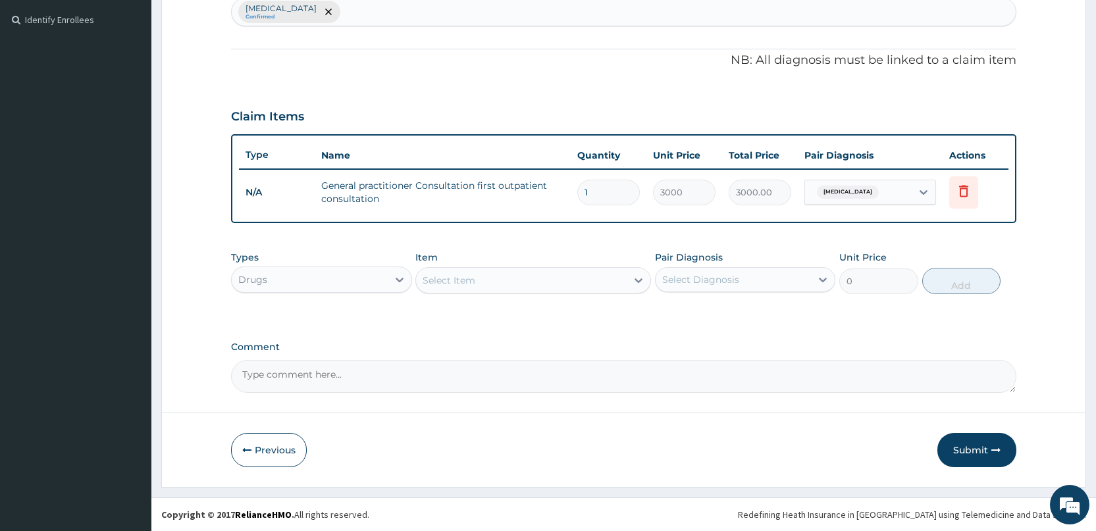
drag, startPoint x: 348, startPoint y: 277, endPoint x: 340, endPoint y: 284, distance: 10.8
click at [347, 278] on div "Drugs" at bounding box center [309, 279] width 155 height 21
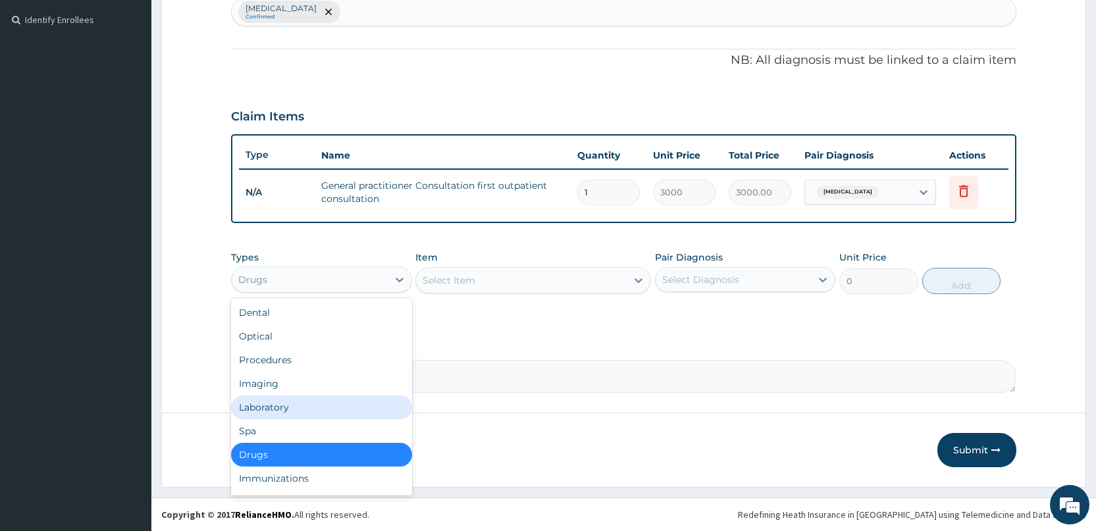
click at [261, 409] on div "Laboratory" at bounding box center [321, 407] width 180 height 24
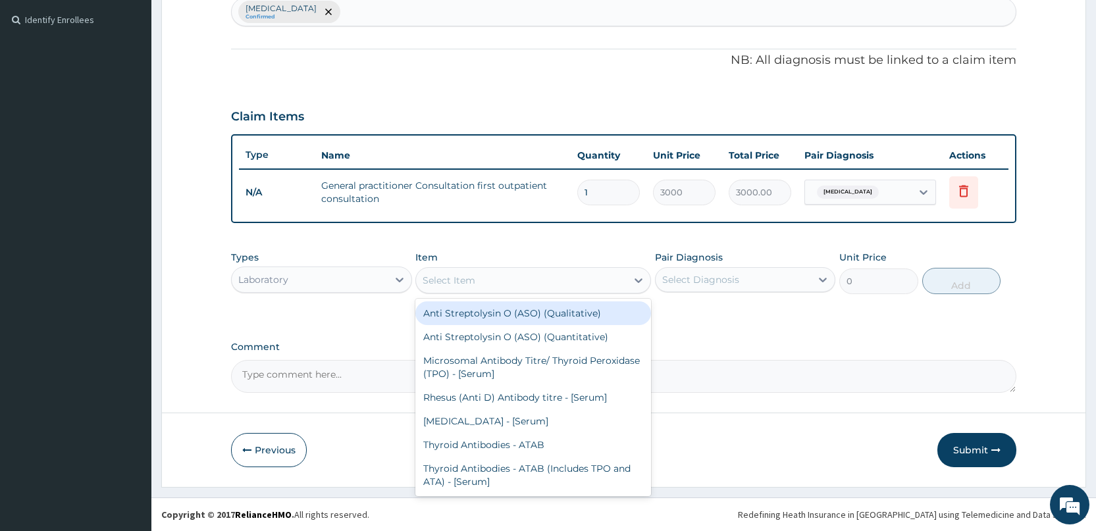
click at [509, 276] on div "Select Item" at bounding box center [521, 280] width 211 height 21
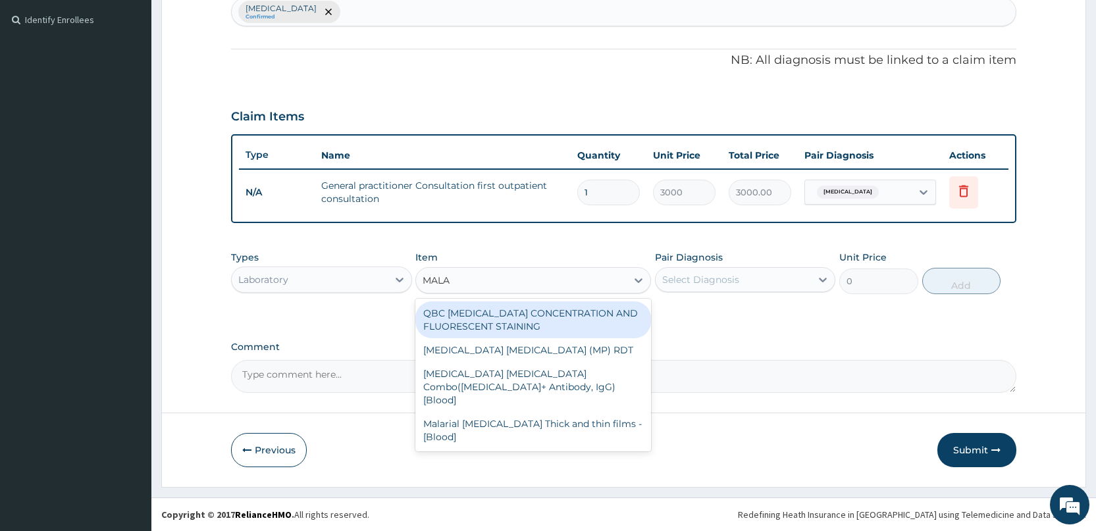
type input "MALAR"
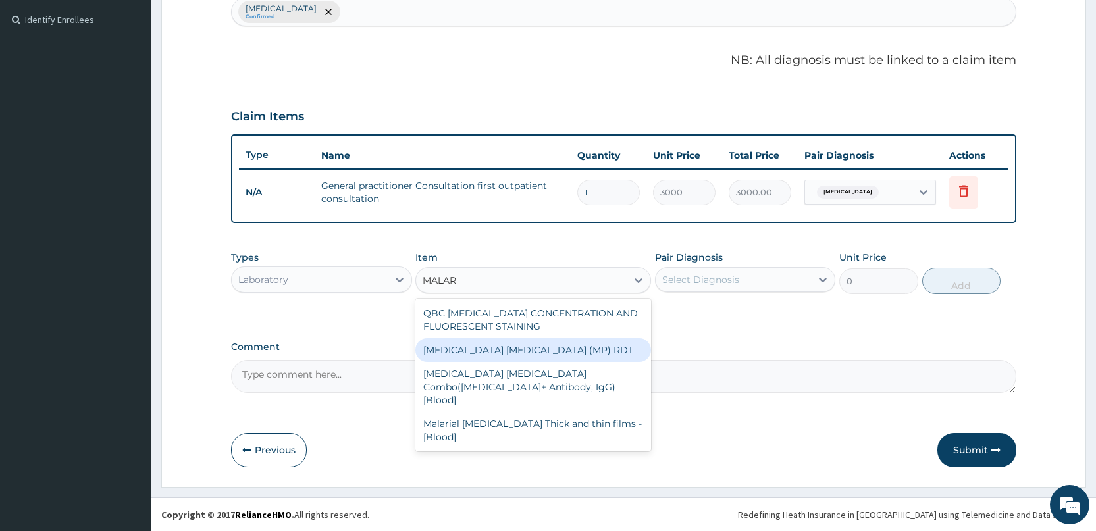
click at [457, 345] on div "[MEDICAL_DATA] [MEDICAL_DATA] (MP) RDT" at bounding box center [533, 350] width 236 height 24
type input "1500"
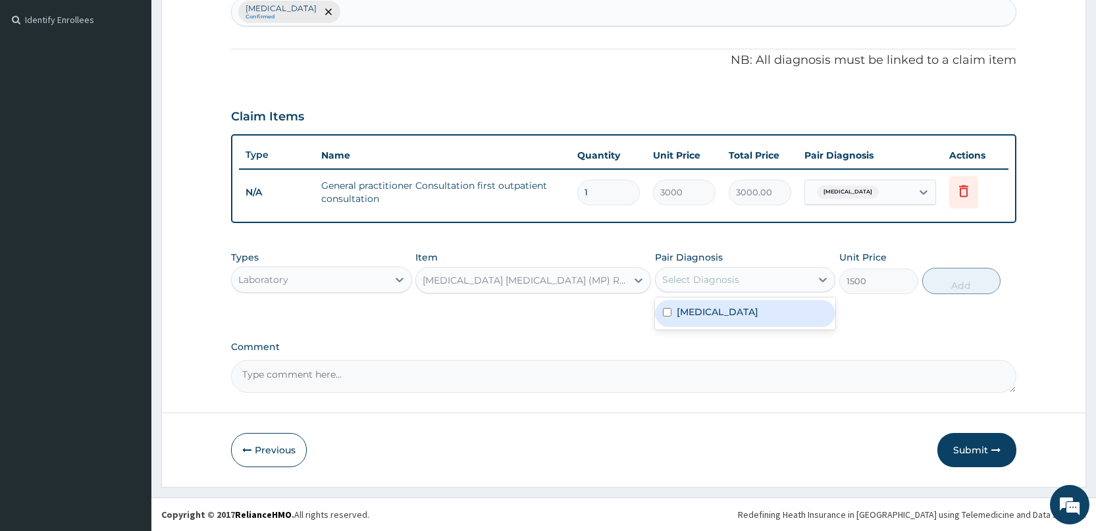
click at [685, 272] on div "Select Diagnosis" at bounding box center [732, 279] width 155 height 21
click at [677, 307] on label "[MEDICAL_DATA]" at bounding box center [717, 311] width 82 height 13
checkbox input "true"
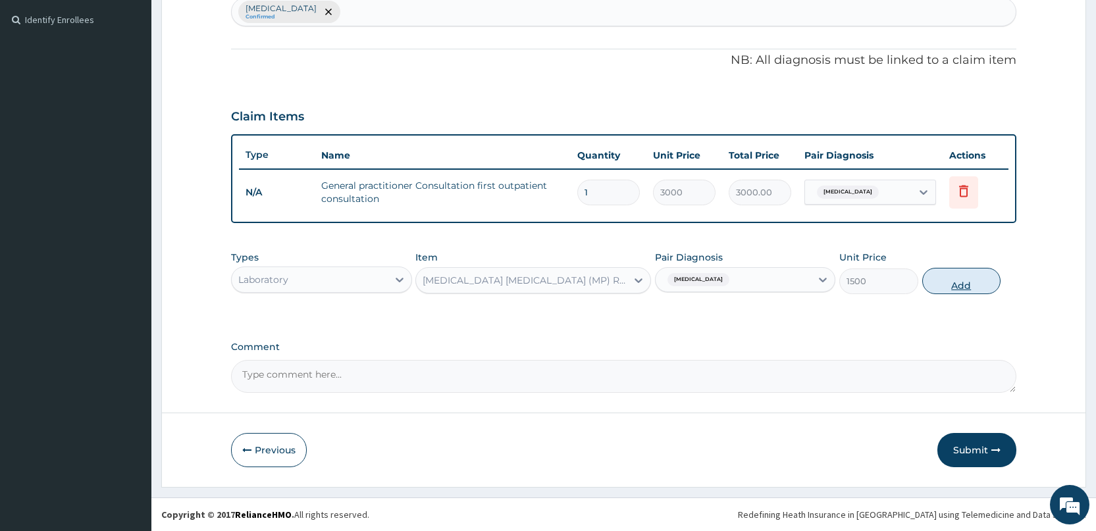
click at [959, 284] on button "Add" at bounding box center [961, 281] width 78 height 26
type input "0"
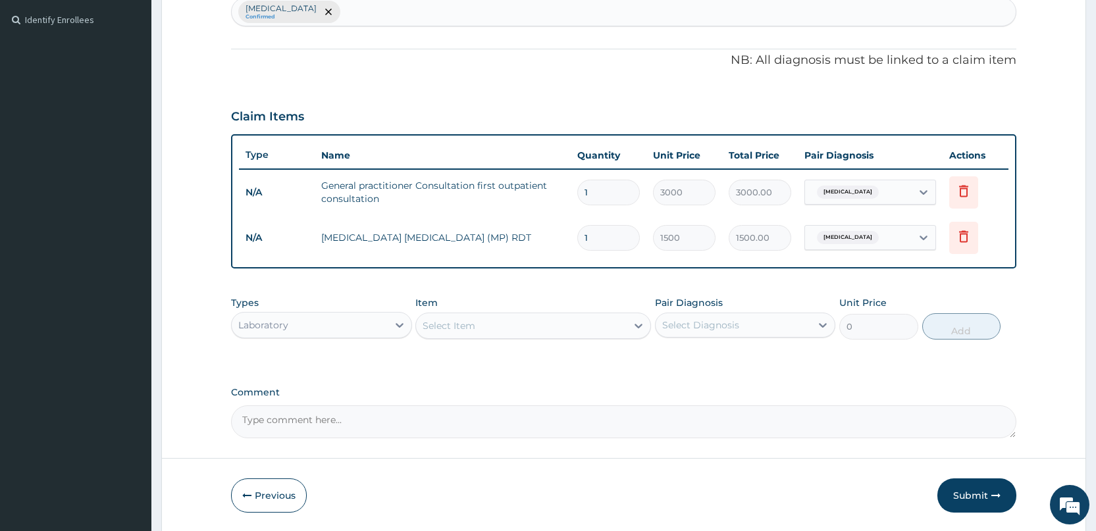
click at [347, 330] on div "Laboratory" at bounding box center [309, 325] width 155 height 21
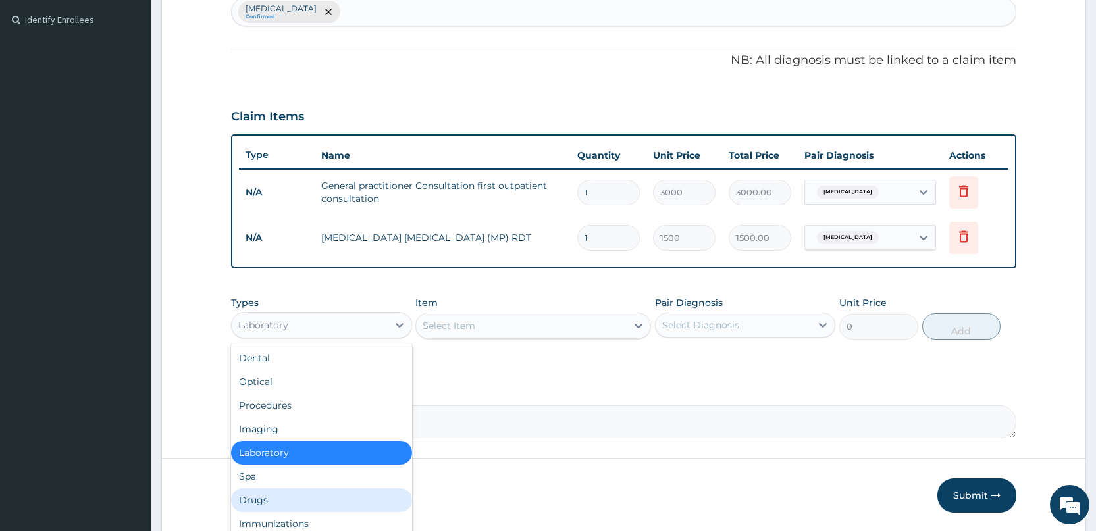
click at [280, 499] on div "Drugs" at bounding box center [321, 500] width 180 height 24
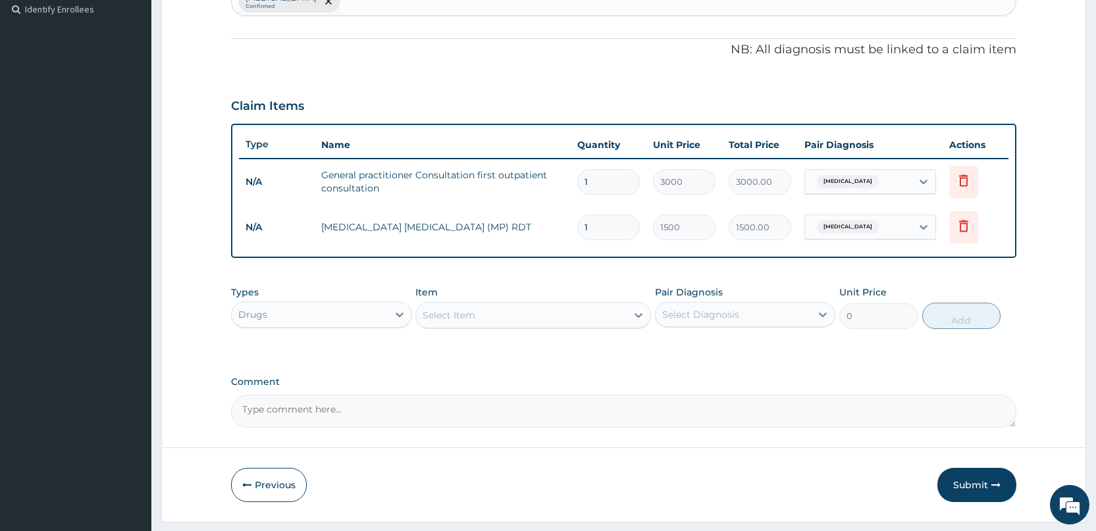
scroll to position [401, 0]
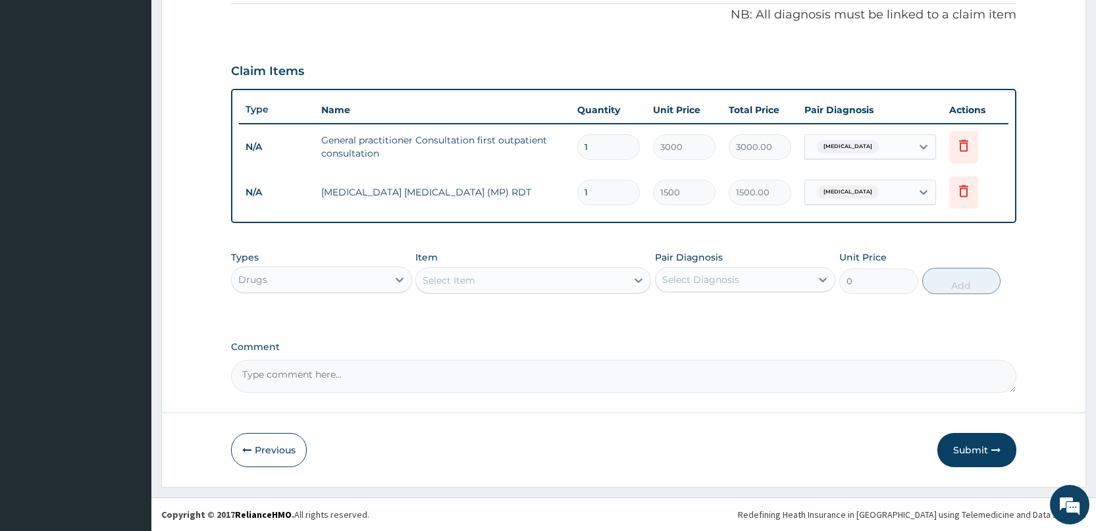
click at [496, 286] on div "Select Item" at bounding box center [521, 280] width 211 height 21
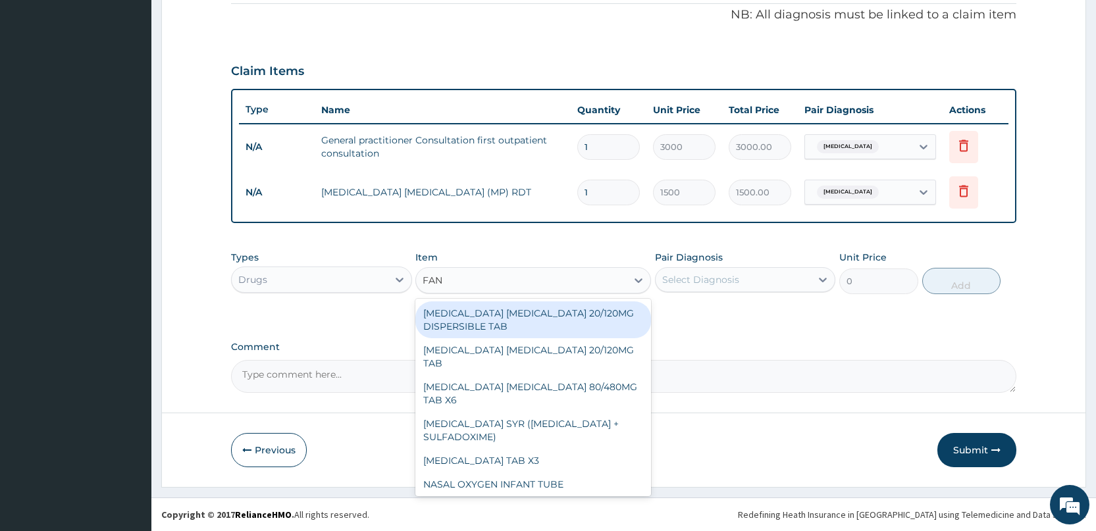
type input "FANS"
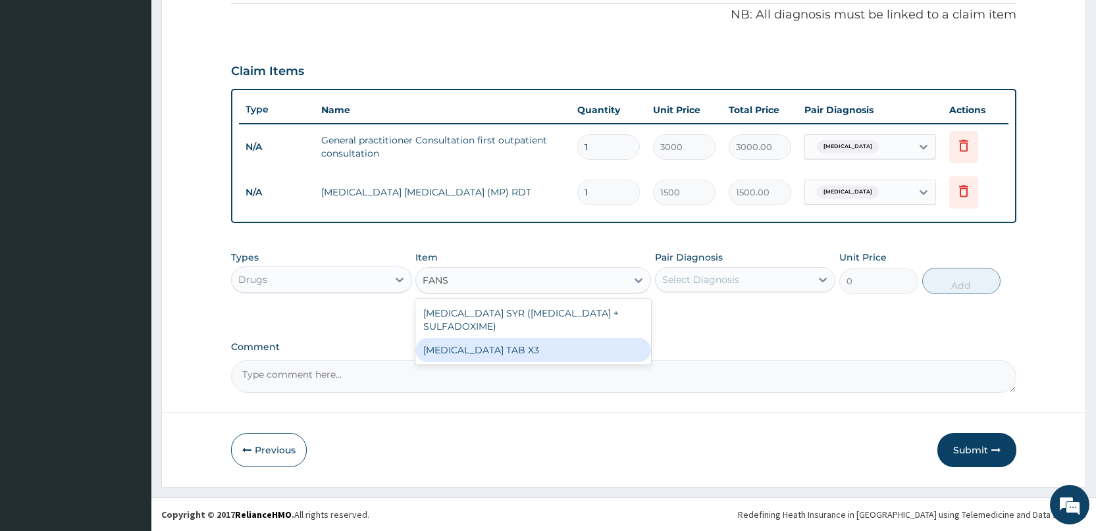
click at [490, 353] on div "[MEDICAL_DATA] TAB X3" at bounding box center [533, 350] width 236 height 24
type input "210"
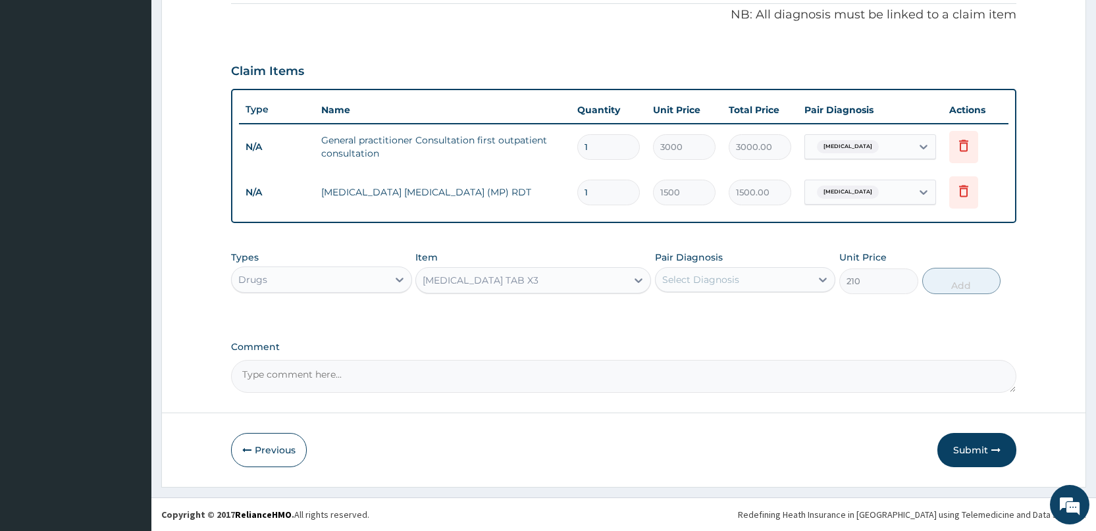
click at [724, 279] on div "Select Diagnosis" at bounding box center [700, 279] width 77 height 13
click at [695, 310] on label "[MEDICAL_DATA]" at bounding box center [717, 311] width 82 height 13
checkbox input "true"
click at [953, 283] on button "Add" at bounding box center [961, 281] width 78 height 26
type input "0"
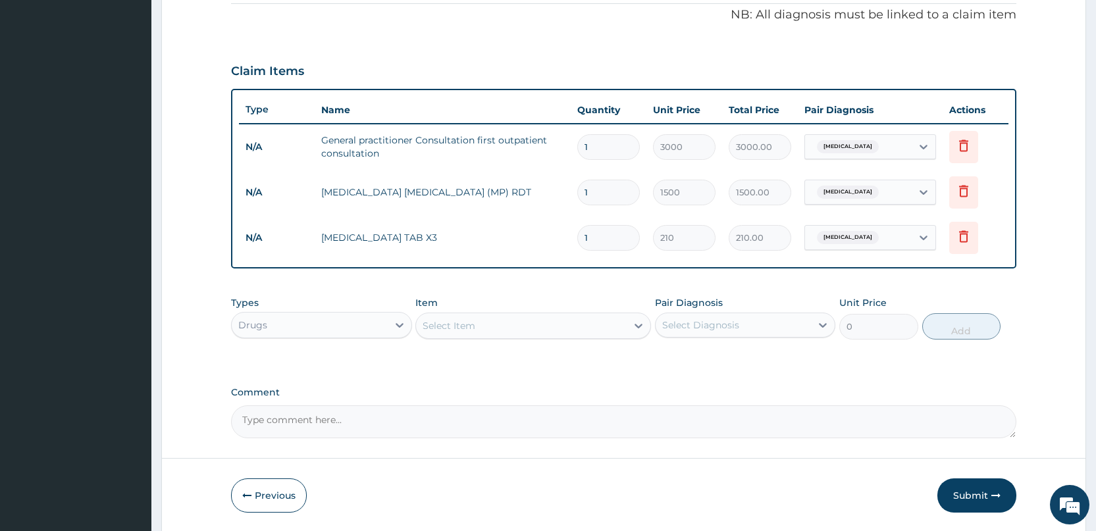
click at [541, 323] on div "Select Item" at bounding box center [521, 325] width 211 height 21
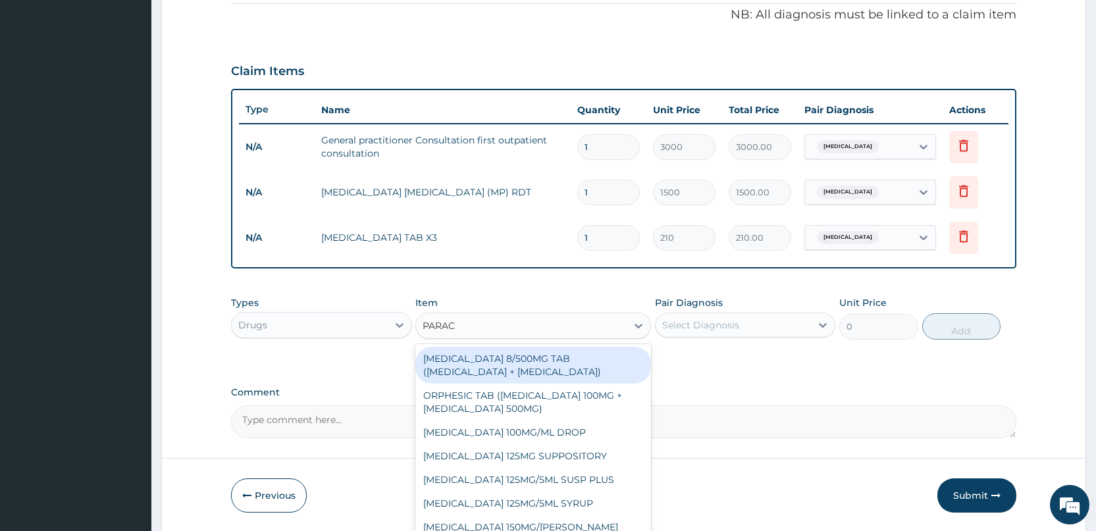
type input "PARACE"
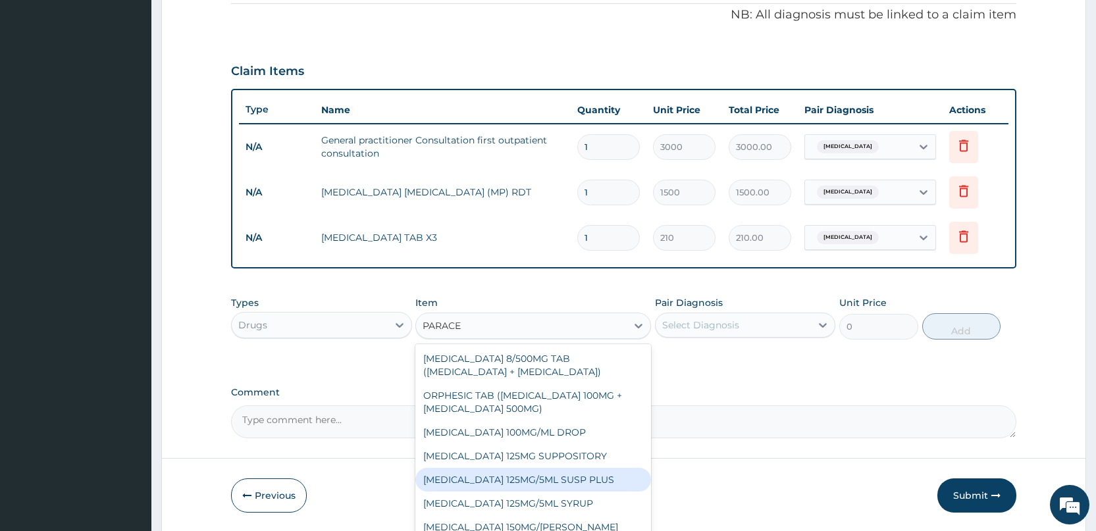
scroll to position [71, 0]
click at [521, 480] on div "[MEDICAL_DATA] 500MG TAB x 1000" at bounding box center [533, 480] width 236 height 24
type input "11.025"
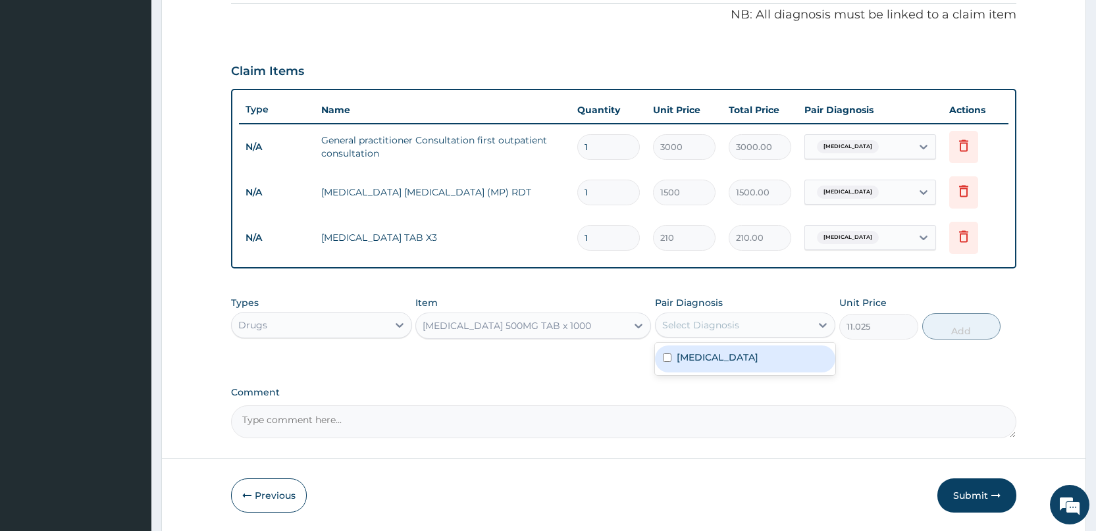
click at [721, 330] on div "Select Diagnosis" at bounding box center [700, 325] width 77 height 13
click at [666, 351] on div "[MEDICAL_DATA]" at bounding box center [745, 358] width 180 height 27
checkbox input "true"
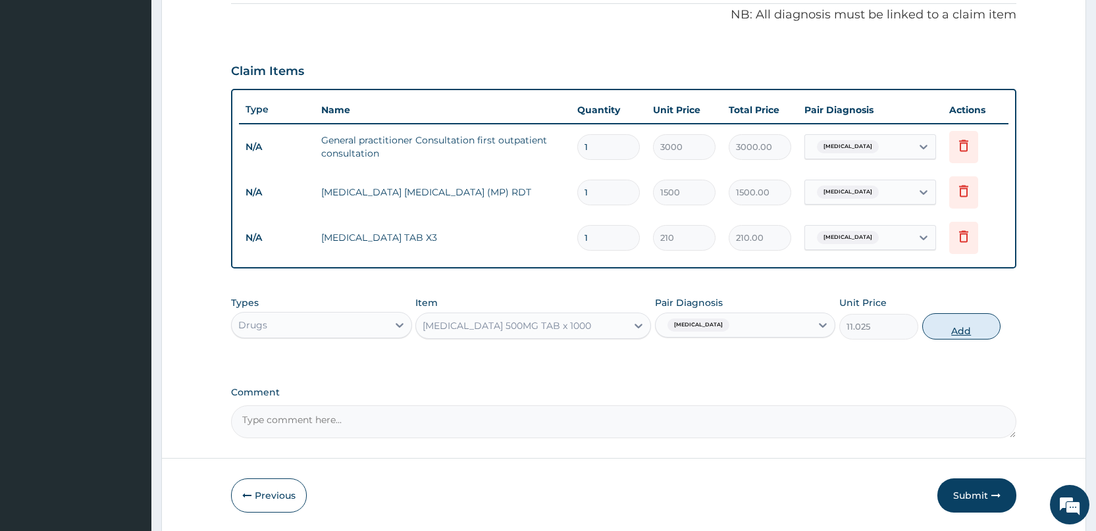
click at [962, 328] on button "Add" at bounding box center [961, 326] width 78 height 26
type input "0"
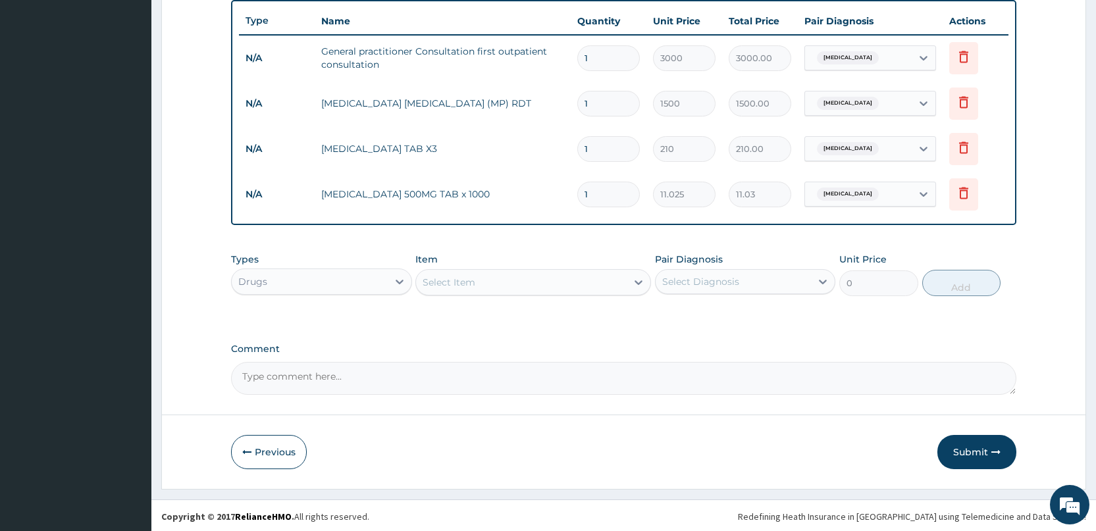
scroll to position [492, 0]
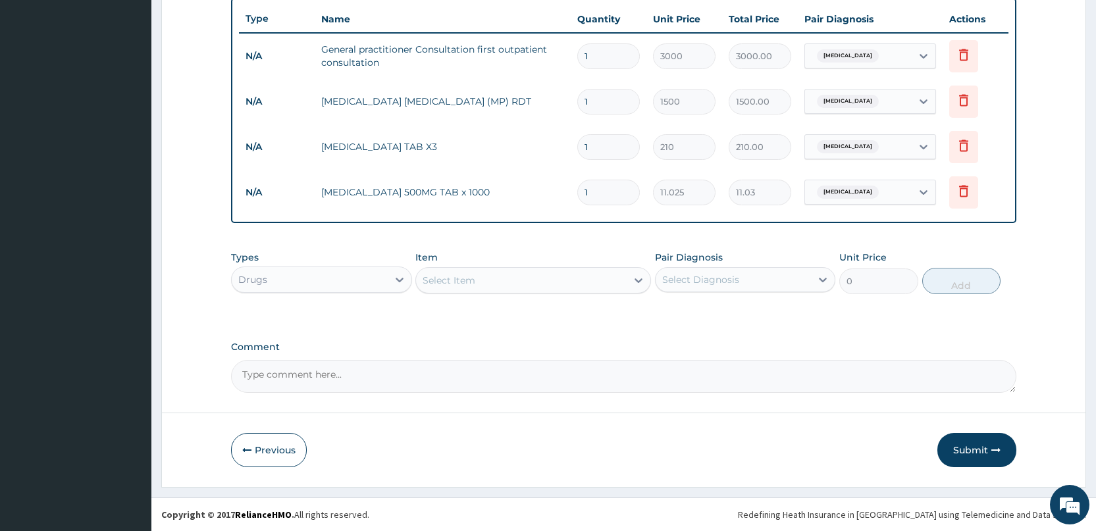
type input "0.00"
type input "3"
type input "33.08"
type input "30"
type input "330.75"
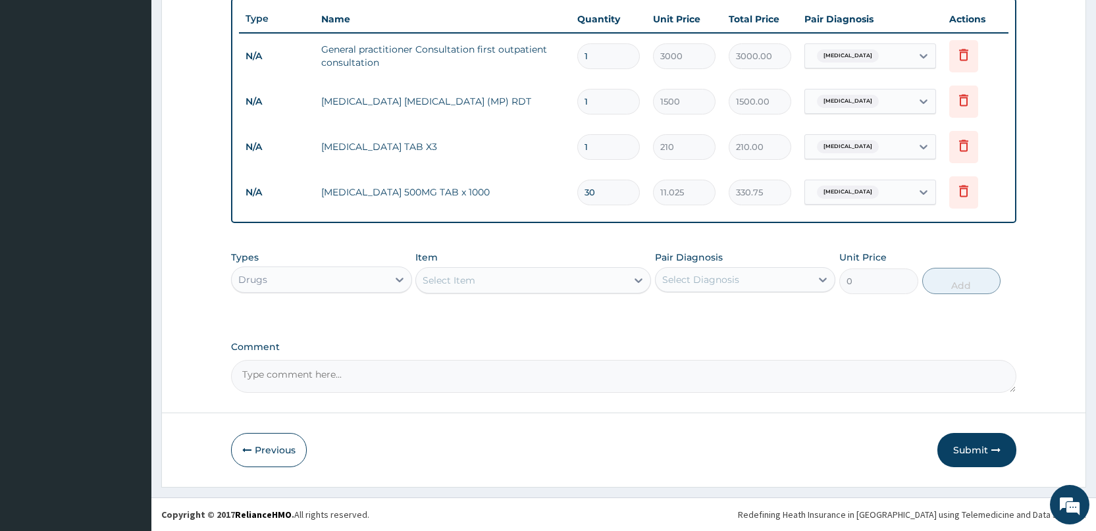
type input "30"
click at [596, 140] on input "1" at bounding box center [608, 147] width 63 height 26
type input "0.00"
type input "3"
type input "630.00"
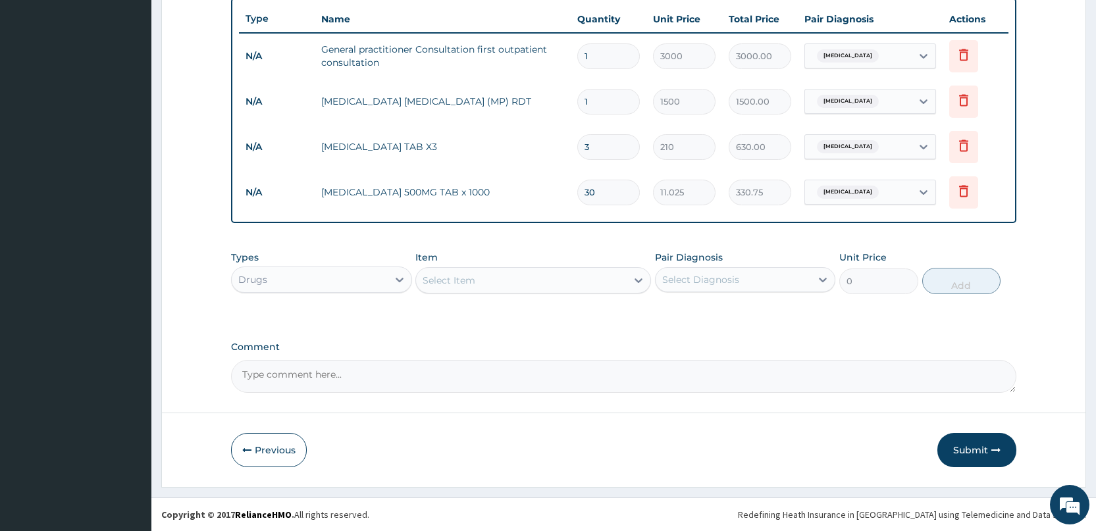
type input "3"
click at [600, 91] on input "1" at bounding box center [608, 102] width 63 height 26
type input "0"
type input "0.00"
type input "1"
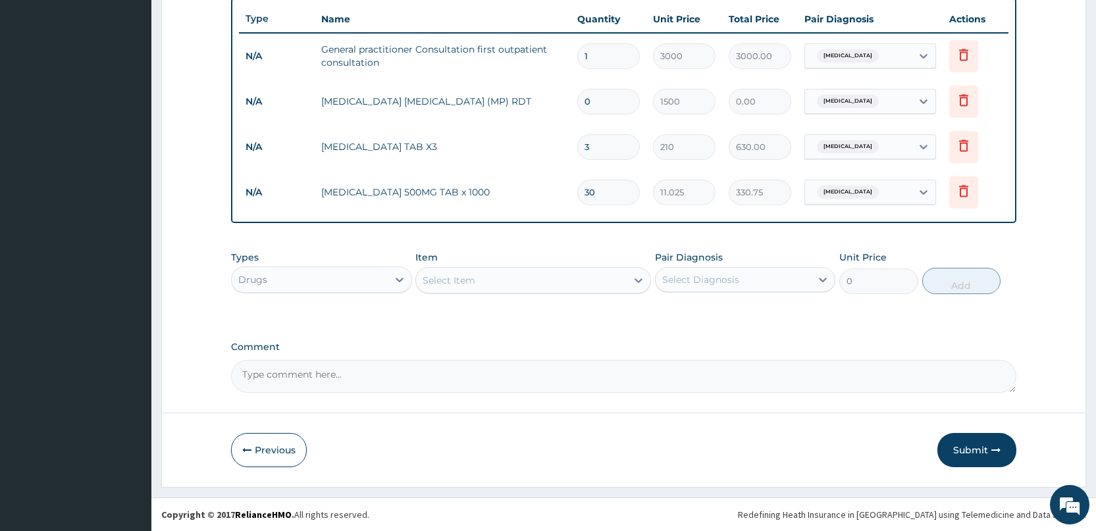
type input "1500.00"
type input "0"
type input "0.00"
type input "1"
type input "1500.00"
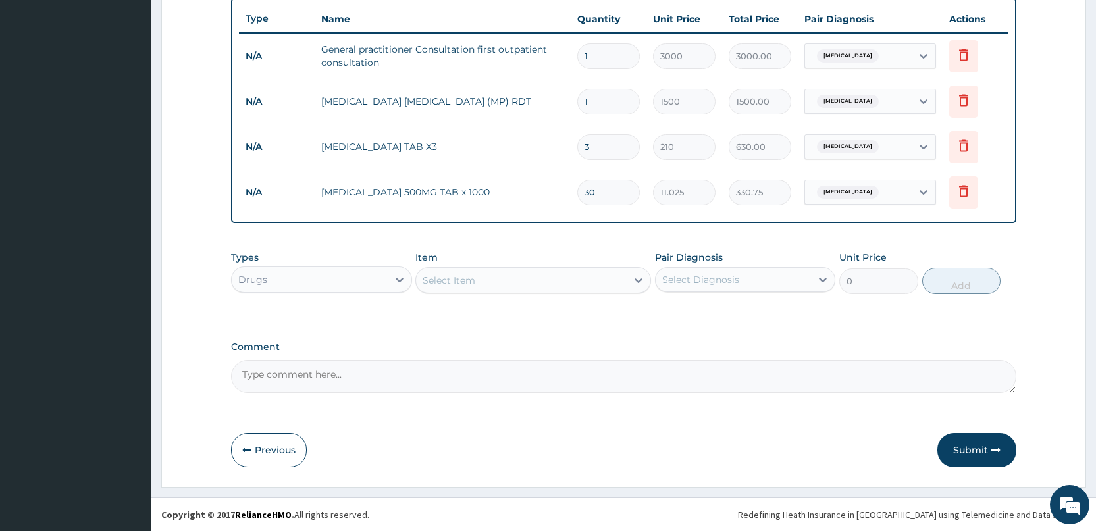
type input "0"
type input "0.00"
type input "1"
type input "1500.00"
click at [961, 450] on button "Submit" at bounding box center [976, 450] width 79 height 34
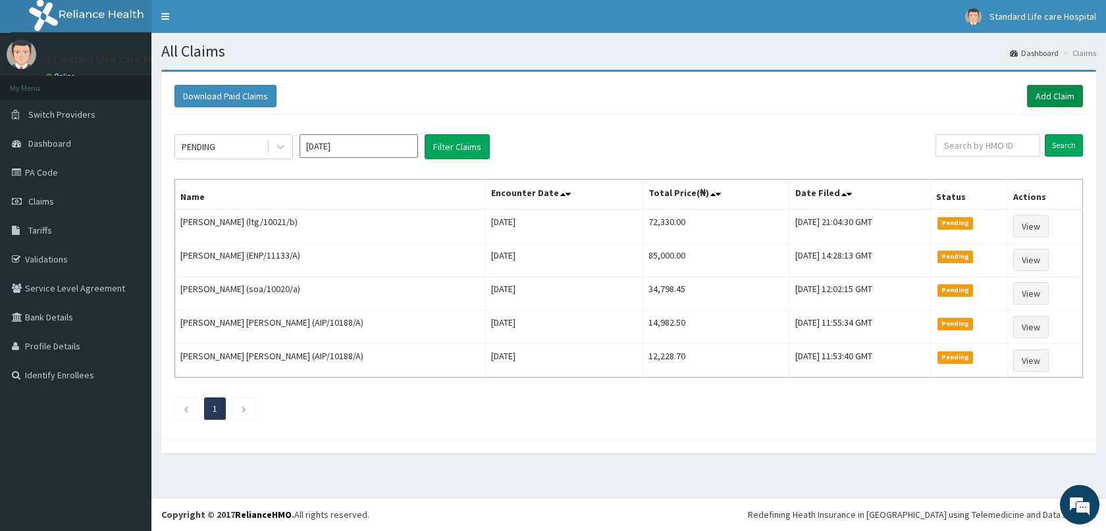
click at [1066, 93] on link "Add Claim" at bounding box center [1055, 96] width 56 height 22
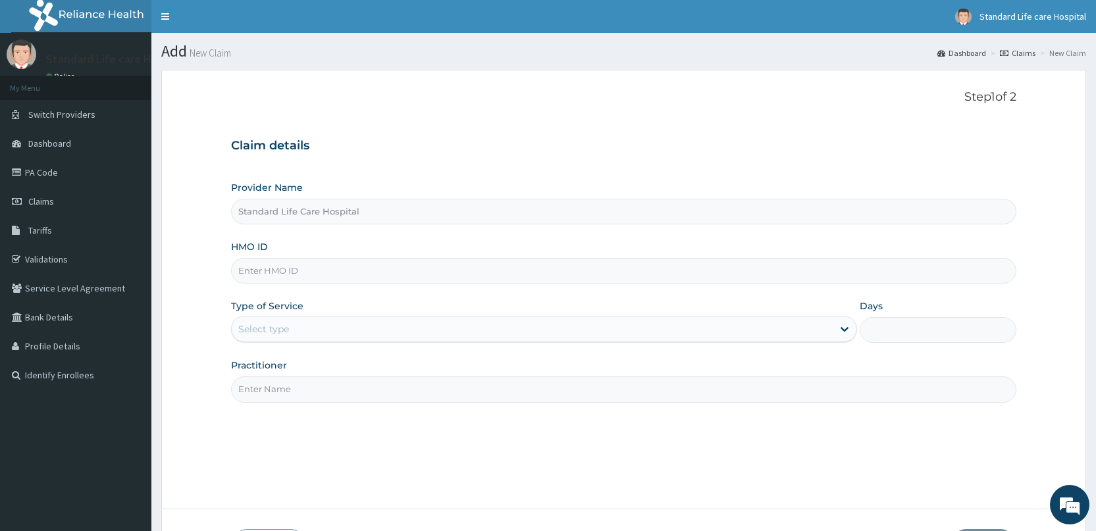
click at [256, 275] on input "HMO ID" at bounding box center [623, 271] width 785 height 26
type input "TTQ/1007/A"
click at [312, 326] on div "Select type" at bounding box center [532, 329] width 601 height 21
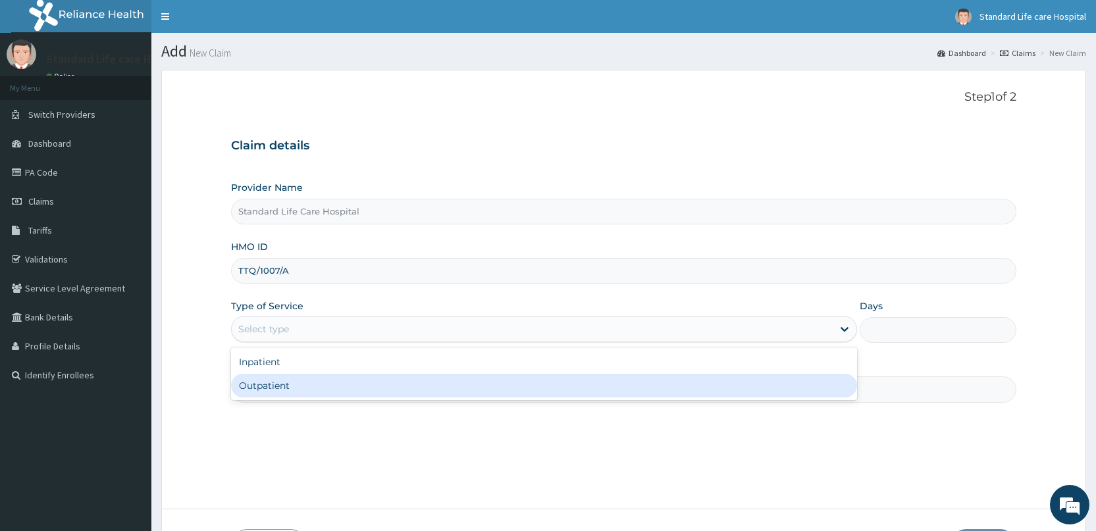
click at [265, 378] on div "Outpatient" at bounding box center [544, 386] width 626 height 24
type input "1"
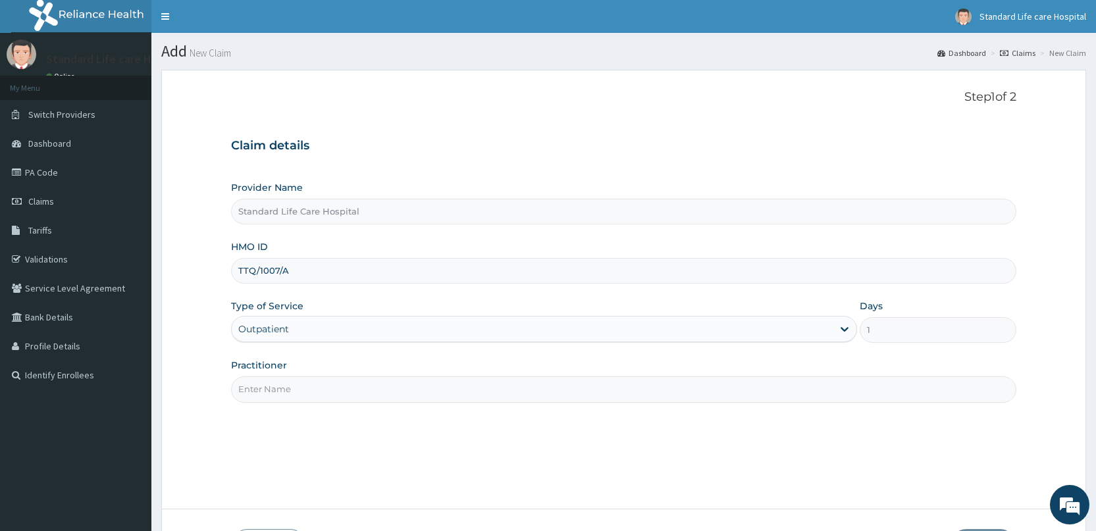
click at [262, 384] on input "Practitioner" at bounding box center [623, 389] width 785 height 26
type input "[PERSON_NAME]"
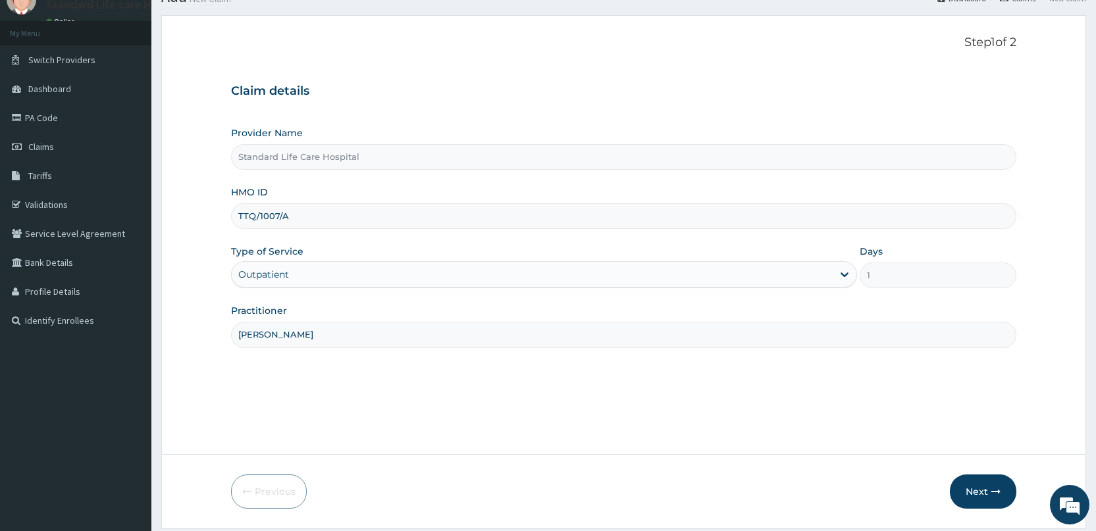
scroll to position [96, 0]
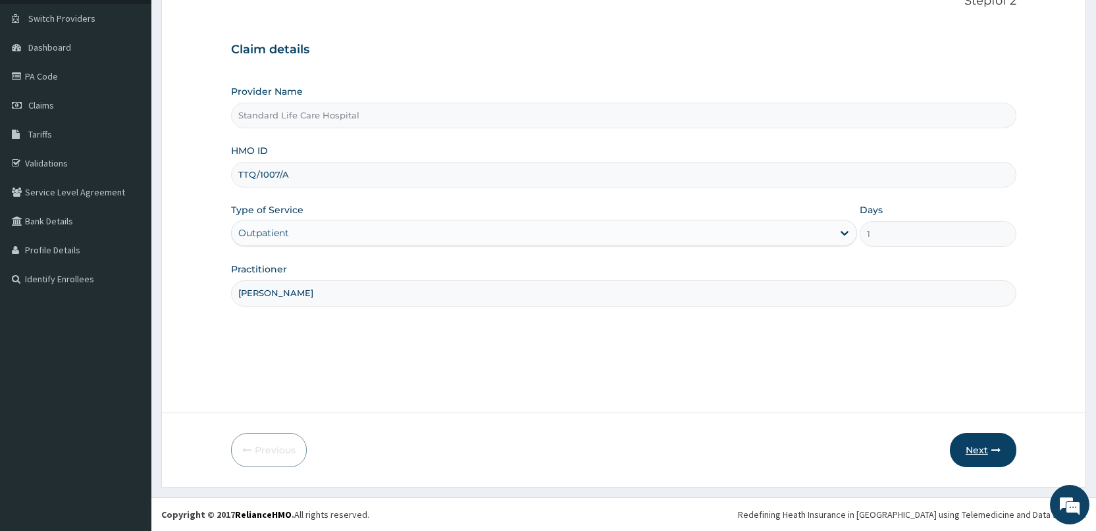
click at [975, 448] on button "Next" at bounding box center [983, 450] width 66 height 34
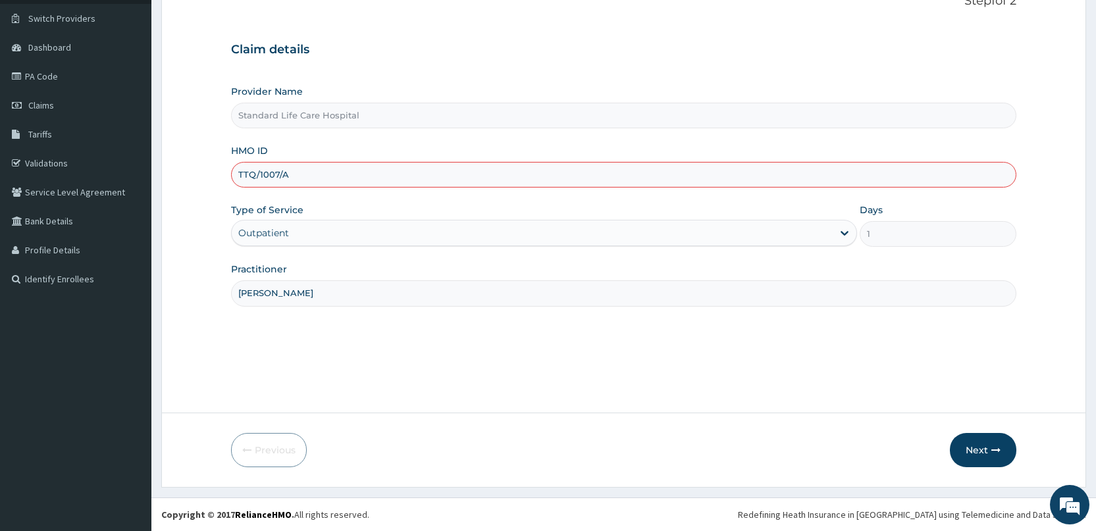
click at [270, 178] on input "TTQ/1007/A" at bounding box center [623, 175] width 785 height 26
type input "TTQ/10007/A"
click at [982, 452] on button "Next" at bounding box center [983, 450] width 66 height 34
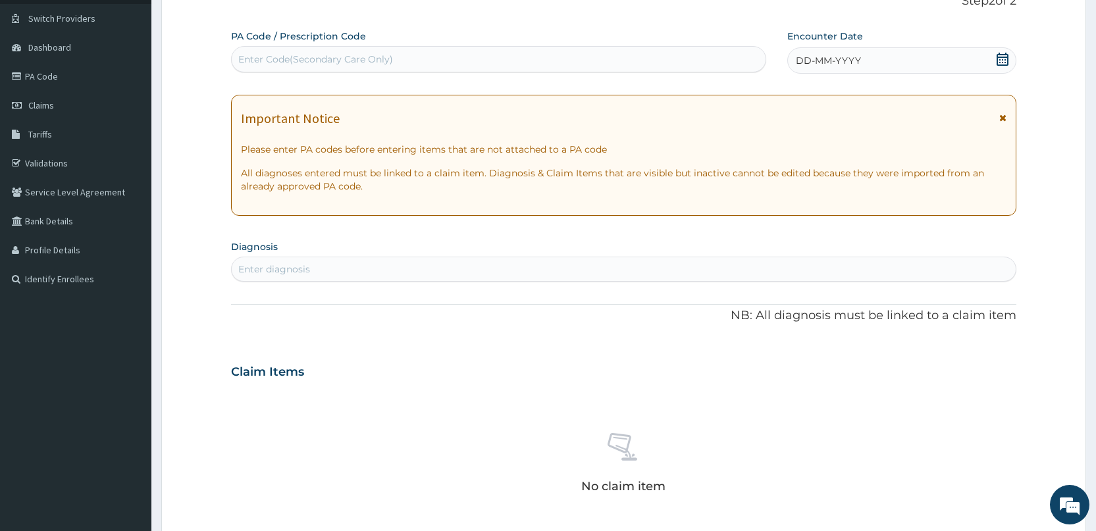
click at [1004, 61] on icon at bounding box center [1002, 59] width 13 height 13
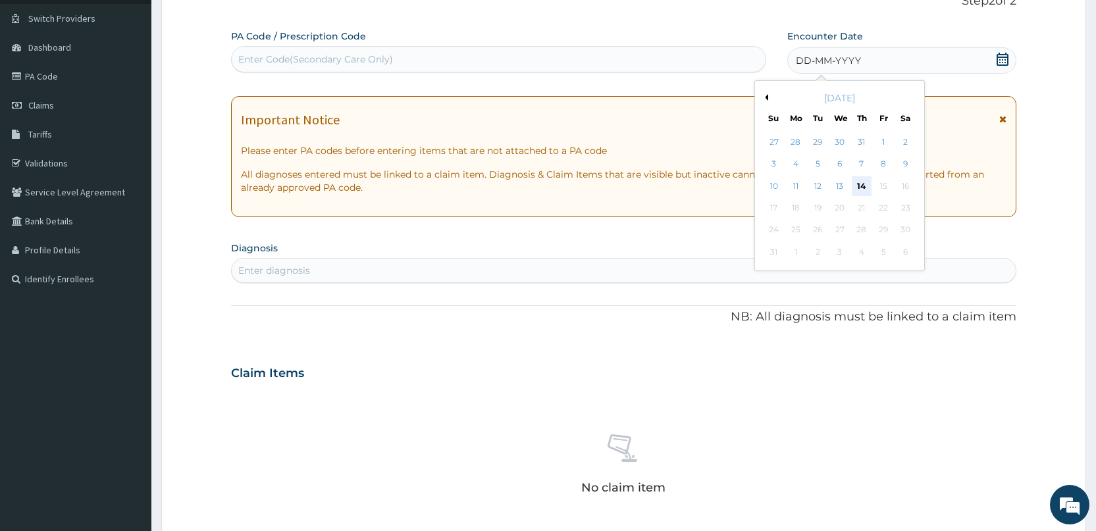
click at [860, 184] on div "14" at bounding box center [862, 186] width 20 height 20
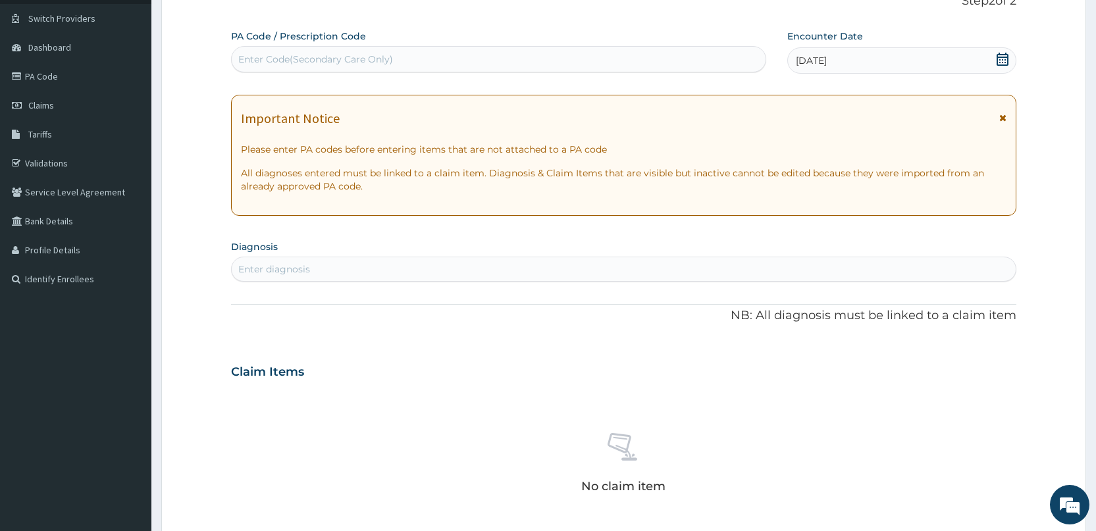
click at [628, 262] on div "Enter diagnosis" at bounding box center [624, 269] width 784 height 21
type input "MALARI"
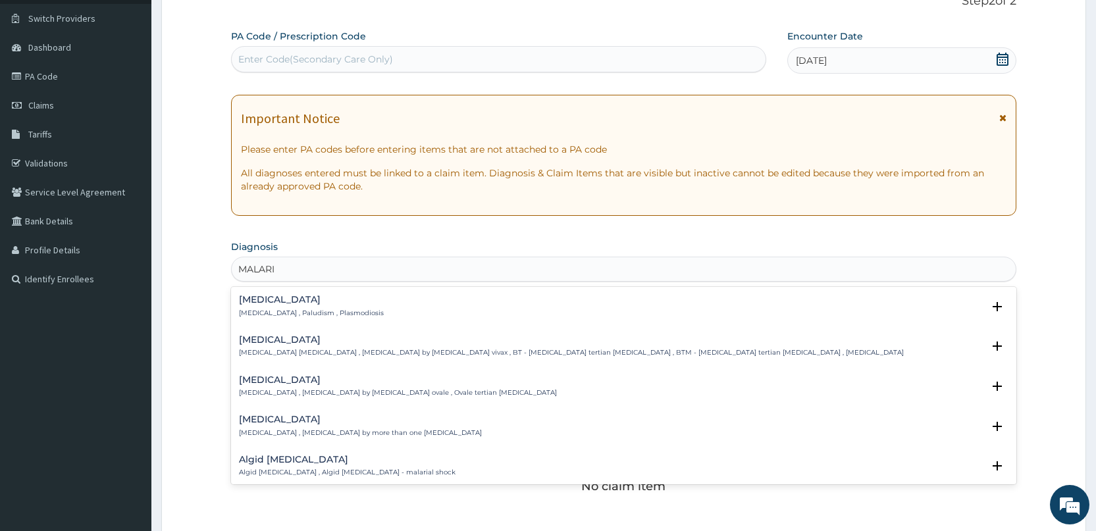
click at [305, 313] on p "[MEDICAL_DATA] , Paludism , Plasmodiosis" at bounding box center [311, 313] width 145 height 9
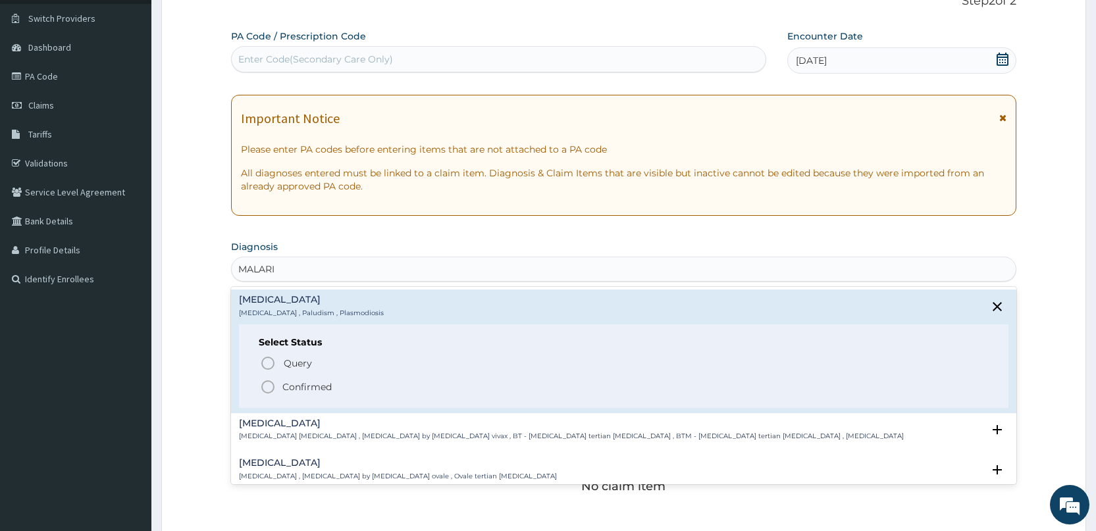
click at [270, 387] on icon "status option filled" at bounding box center [268, 387] width 16 height 16
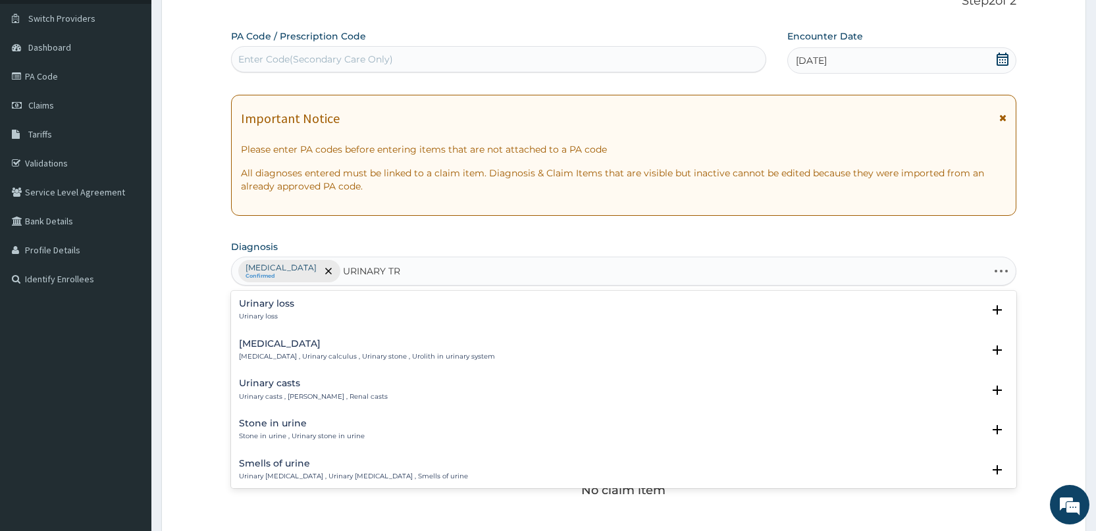
type input "URINARY TRA"
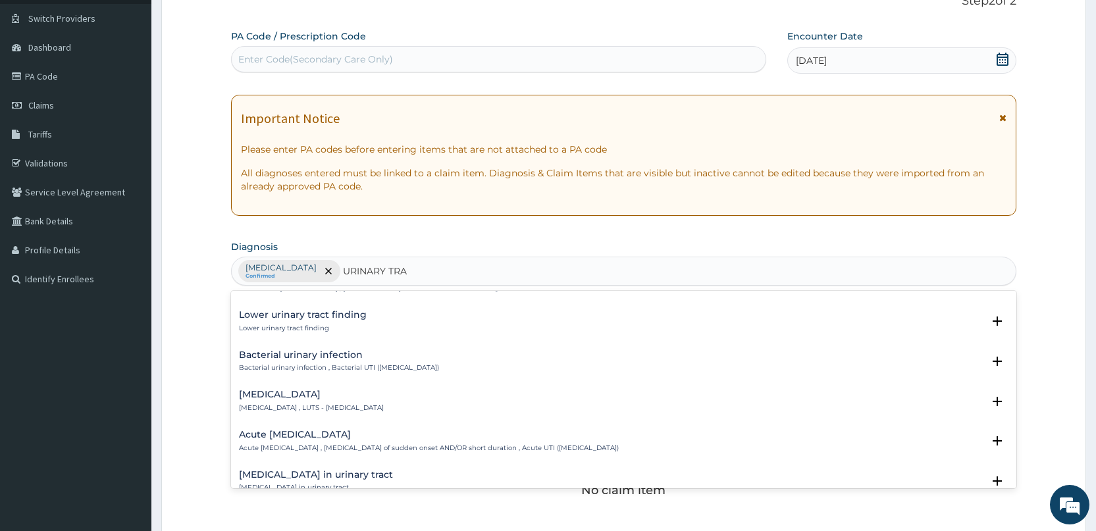
scroll to position [395, 0]
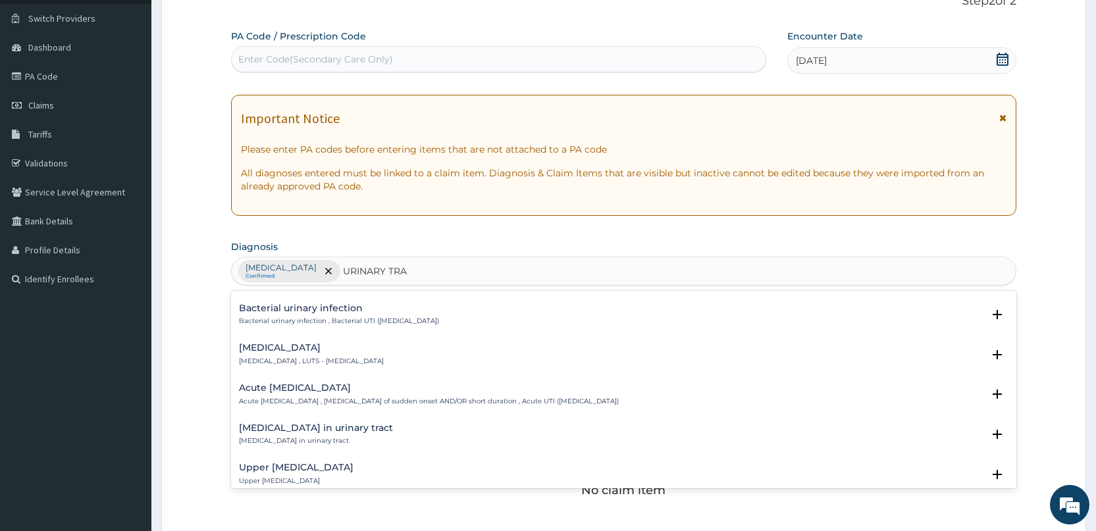
click at [313, 390] on h4 "Acute [MEDICAL_DATA]" at bounding box center [429, 388] width 380 height 10
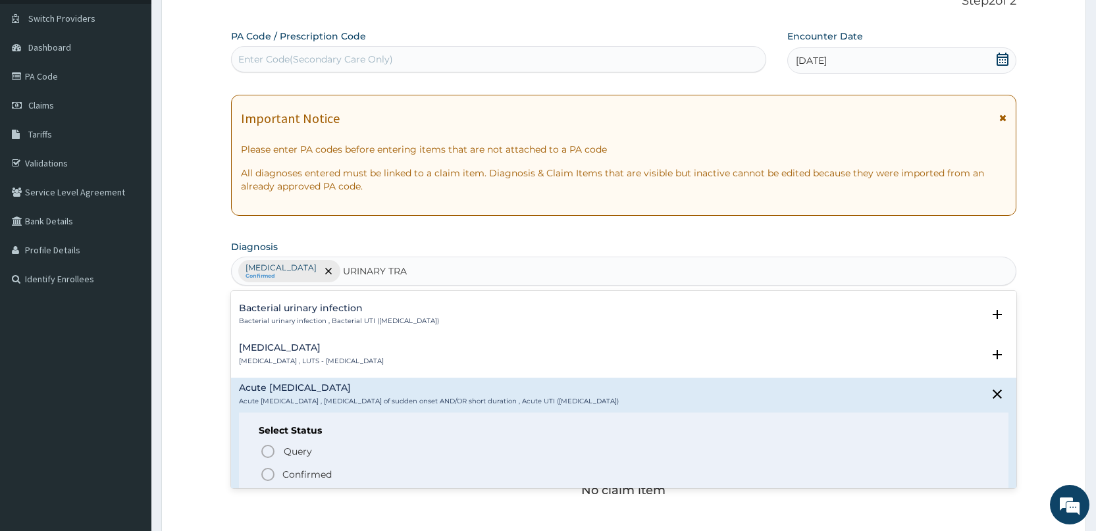
click at [268, 469] on circle "status option filled" at bounding box center [268, 475] width 12 height 12
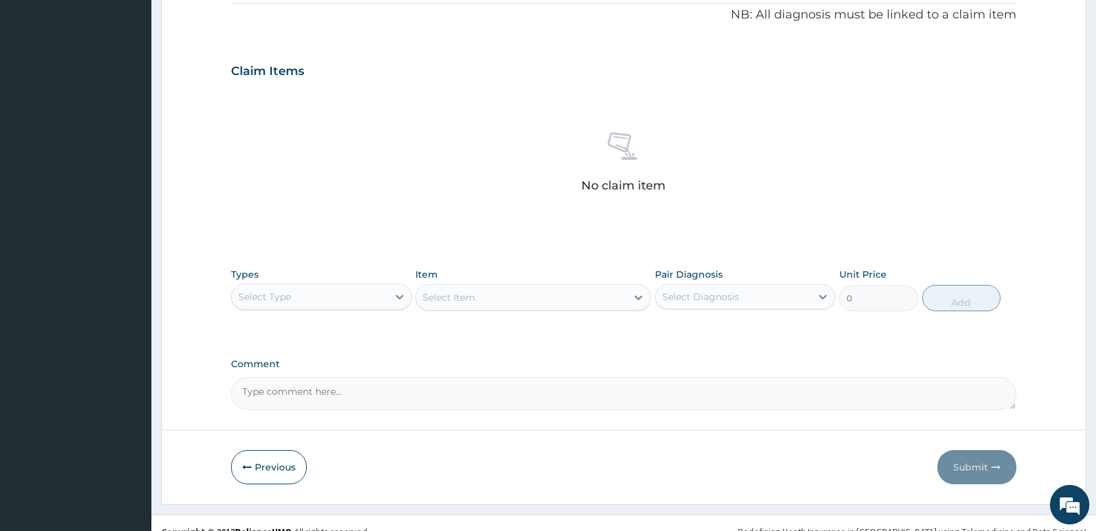
scroll to position [418, 0]
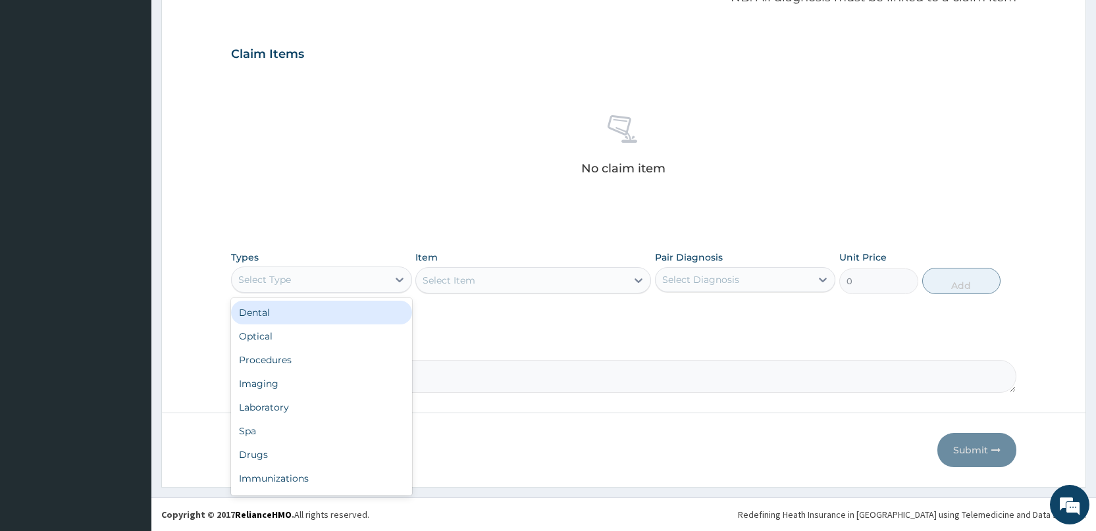
click at [324, 274] on div "Select Type" at bounding box center [309, 279] width 155 height 21
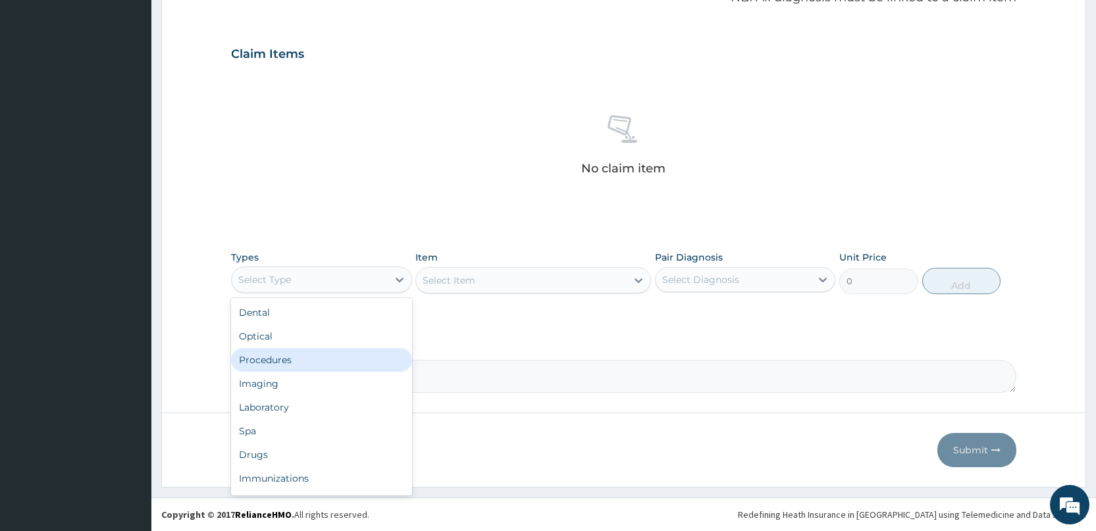
click at [288, 360] on div "Procedures" at bounding box center [321, 360] width 180 height 24
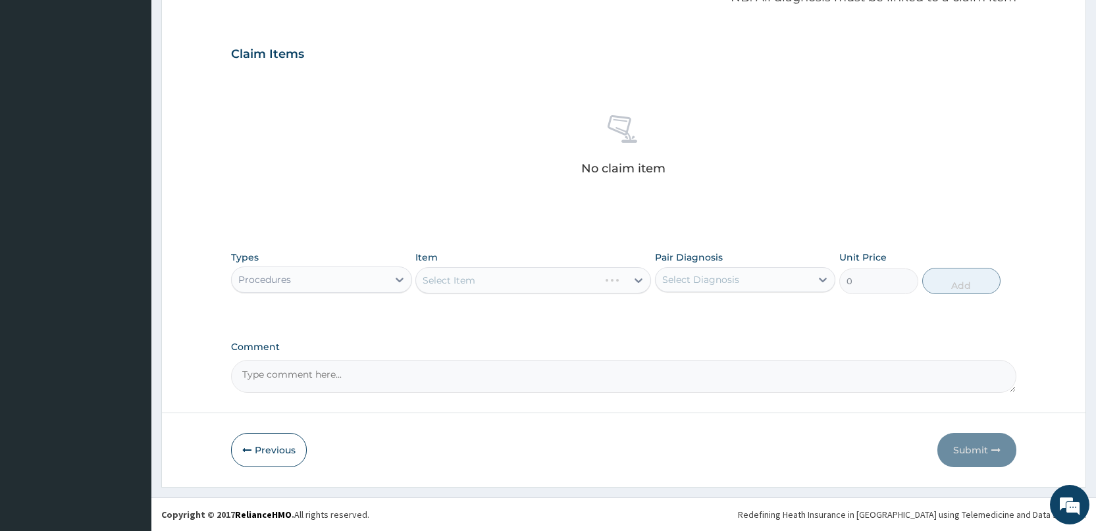
click at [457, 281] on div "Select Item" at bounding box center [533, 280] width 236 height 26
click at [555, 286] on div "Select Item" at bounding box center [521, 280] width 211 height 21
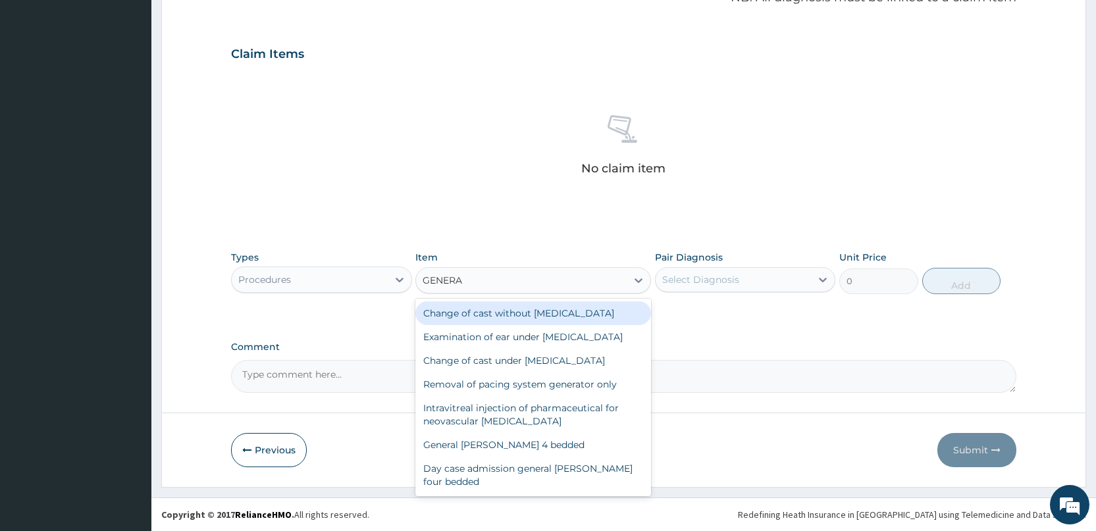
type input "GENERAL"
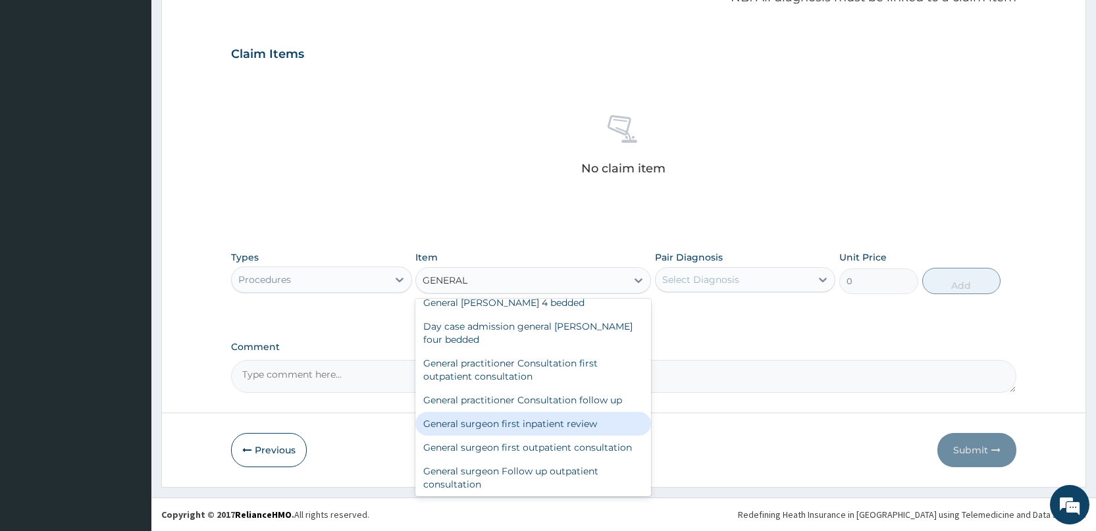
scroll to position [132, 0]
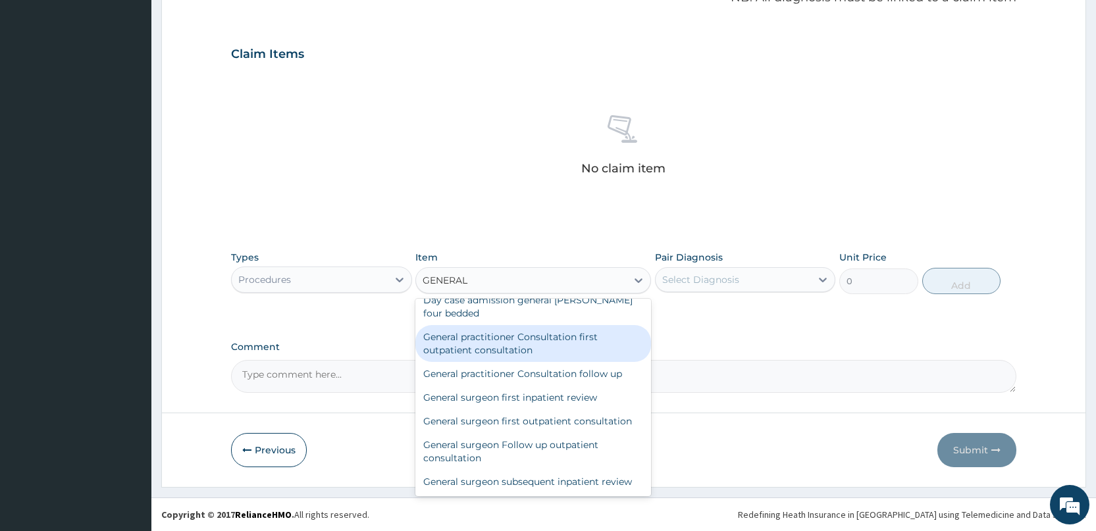
click at [509, 342] on div "General practitioner Consultation first outpatient consultation" at bounding box center [533, 343] width 236 height 37
type input "3000"
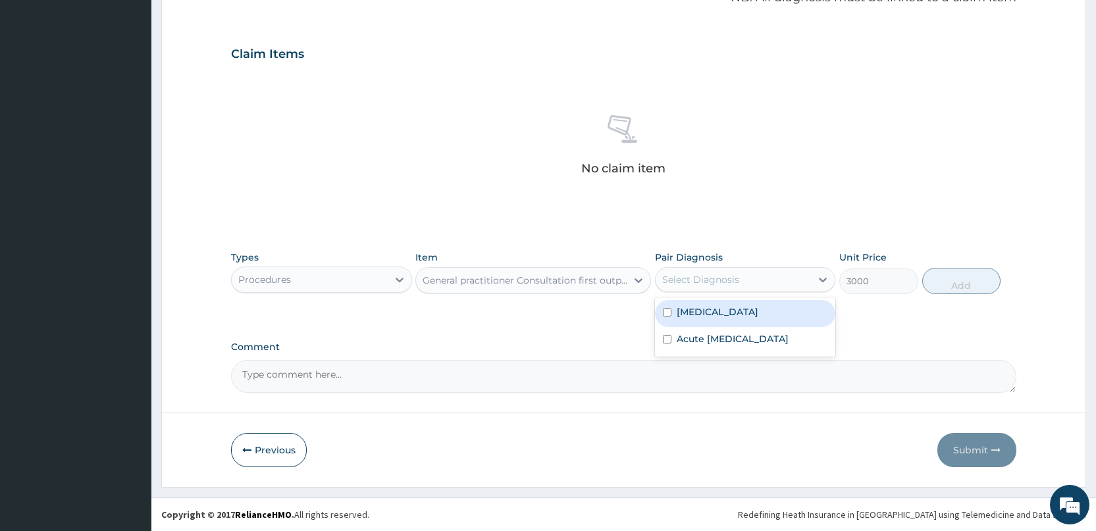
drag, startPoint x: 717, startPoint y: 274, endPoint x: 683, endPoint y: 301, distance: 43.5
click at [716, 276] on div "Select Diagnosis" at bounding box center [700, 279] width 77 height 13
click at [673, 311] on div "[MEDICAL_DATA]" at bounding box center [745, 313] width 180 height 27
checkbox input "true"
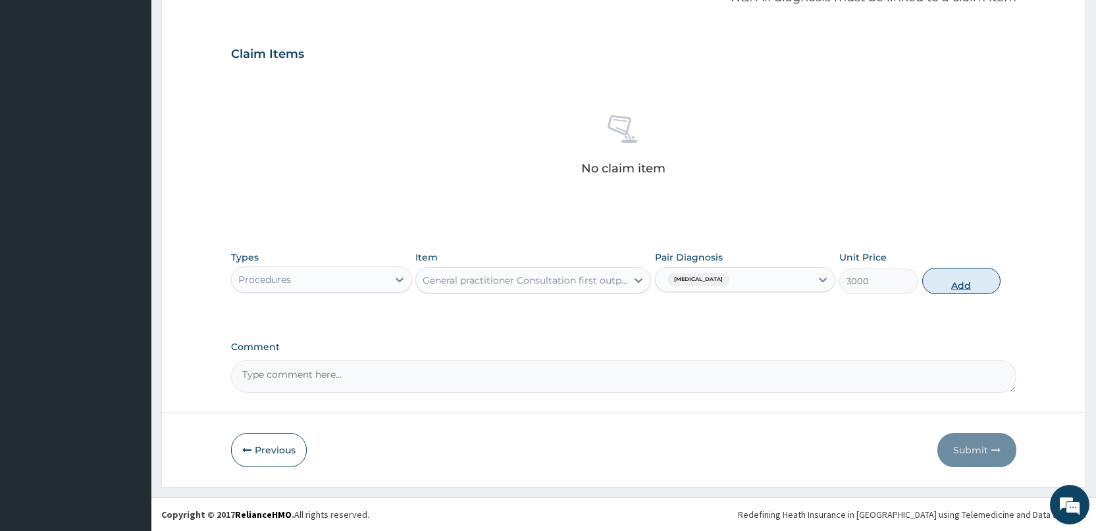
click at [960, 286] on button "Add" at bounding box center [961, 281] width 78 height 26
type input "0"
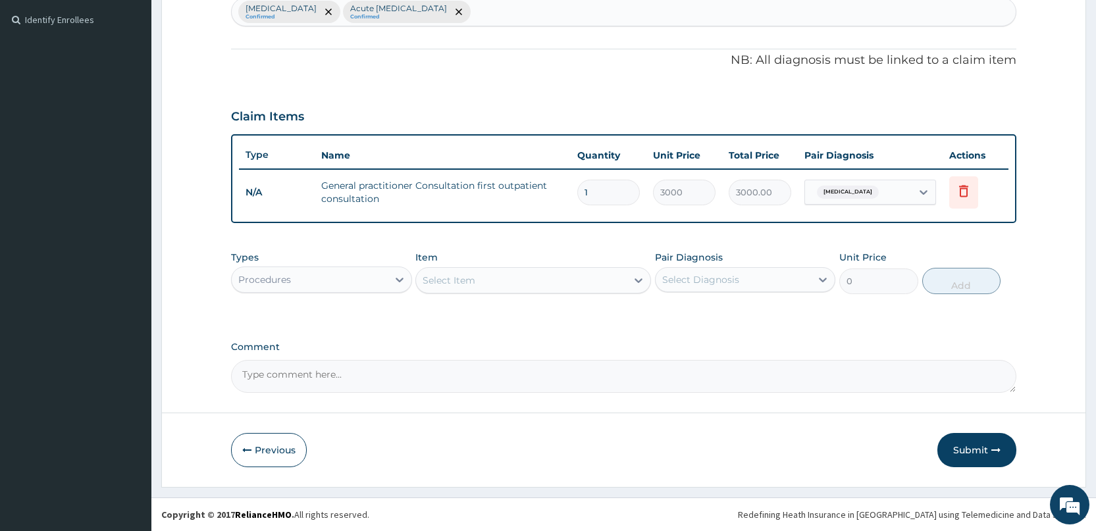
scroll to position [355, 0]
click at [445, 280] on div "Select Item" at bounding box center [448, 280] width 53 height 13
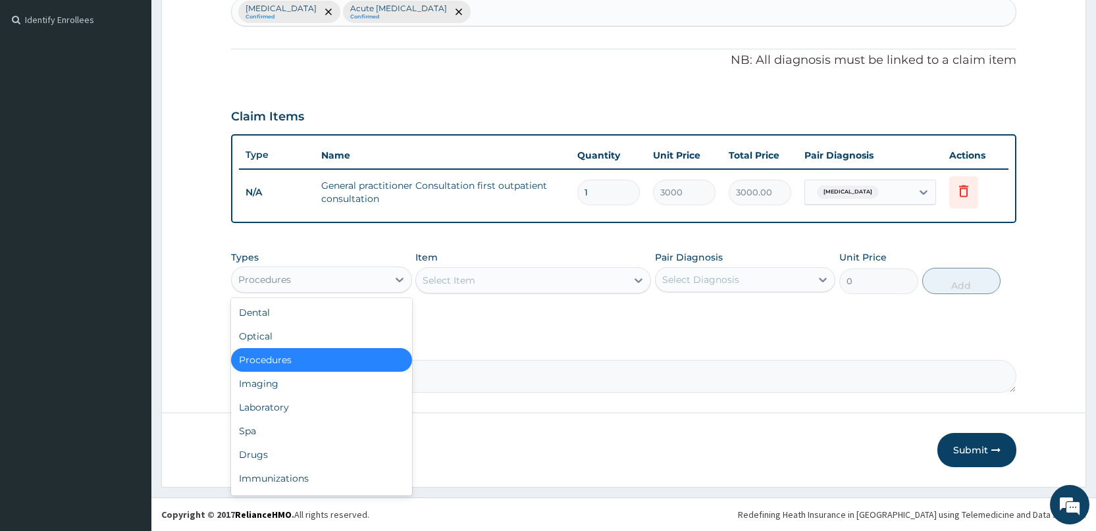
click at [356, 285] on div "Procedures" at bounding box center [309, 279] width 155 height 21
click at [321, 406] on div "Laboratory" at bounding box center [321, 407] width 180 height 24
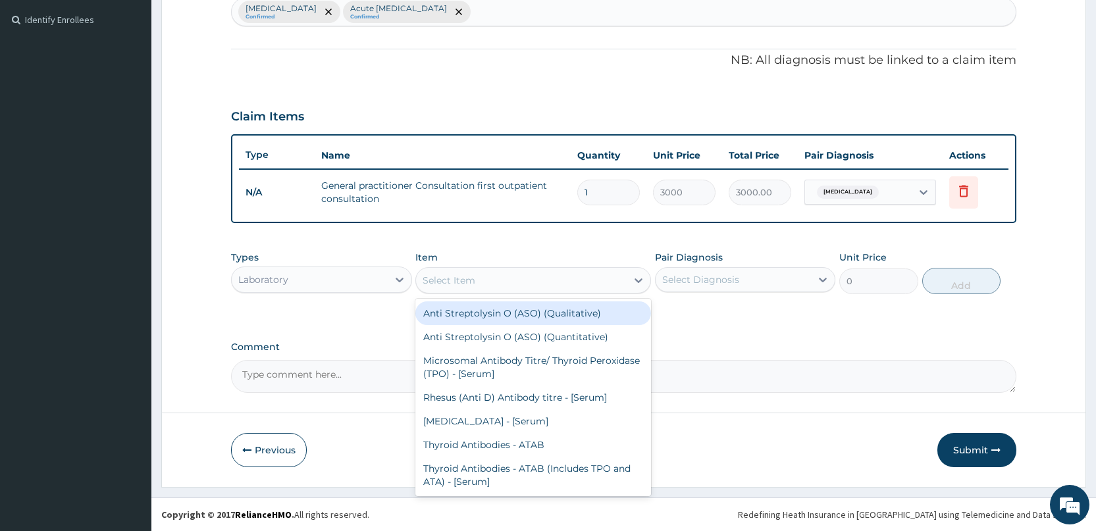
click at [517, 283] on div "Select Item" at bounding box center [521, 280] width 211 height 21
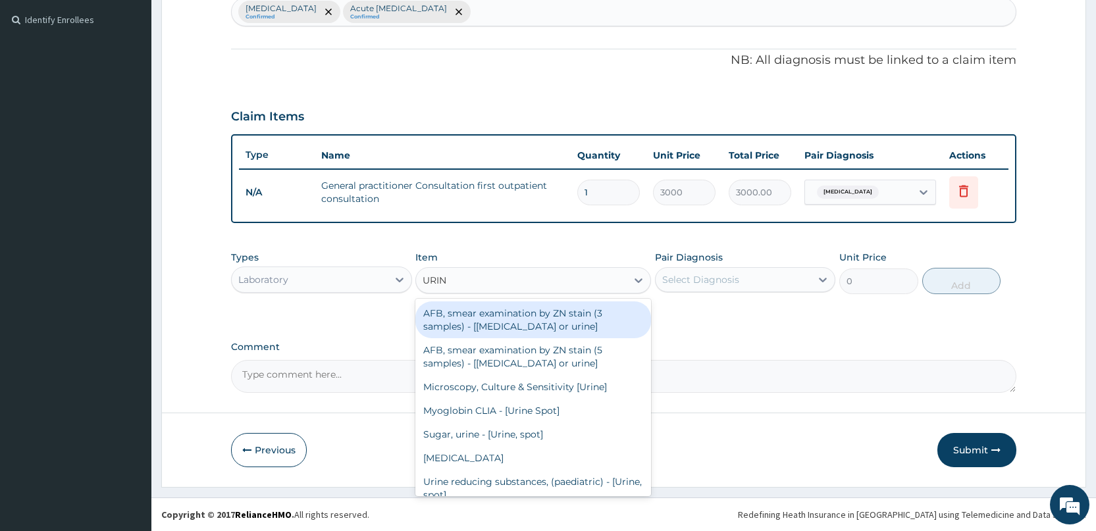
type input "URINE"
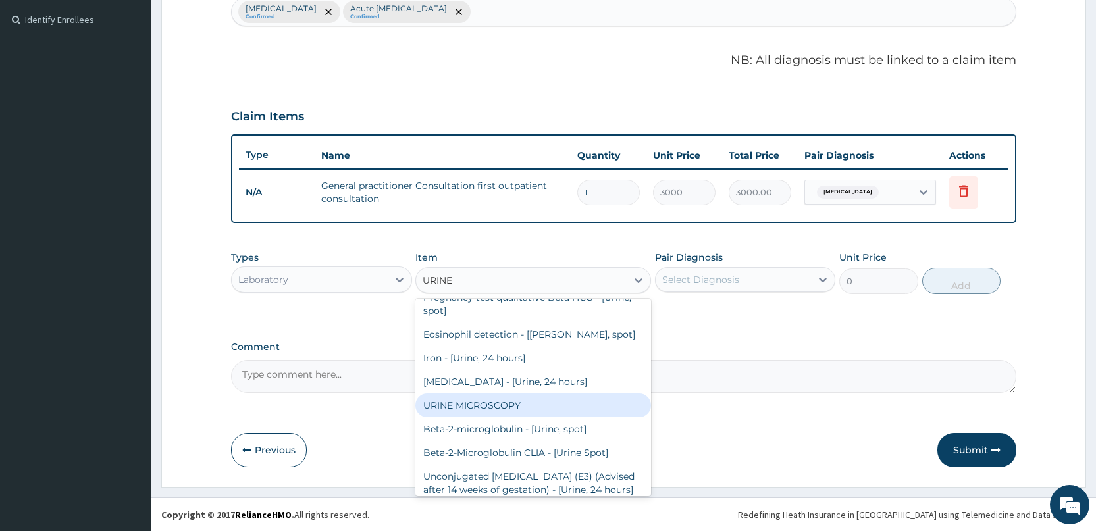
scroll to position [1337, 0]
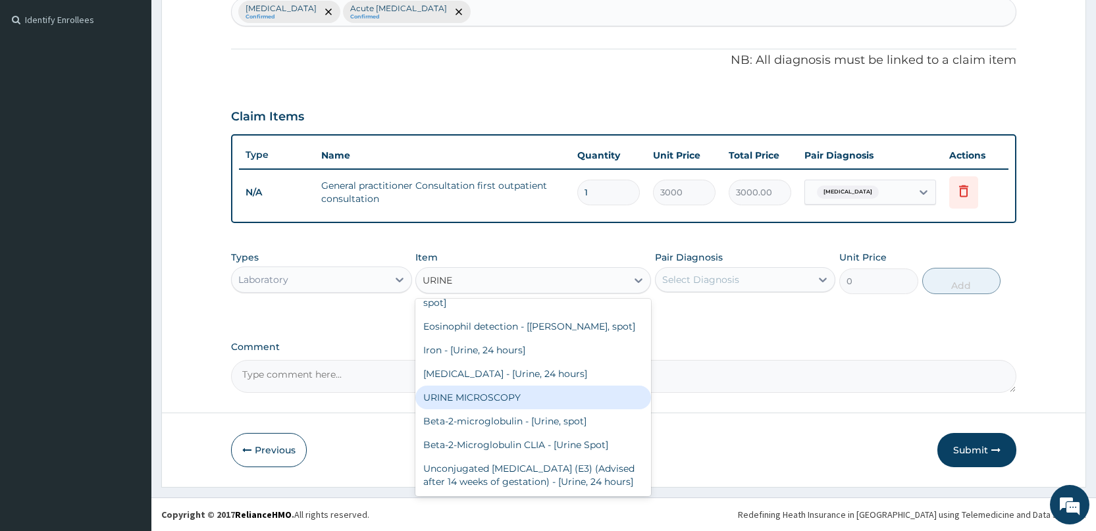
click at [489, 400] on div "URINE MICROSCOPY" at bounding box center [533, 398] width 236 height 24
type input "2000"
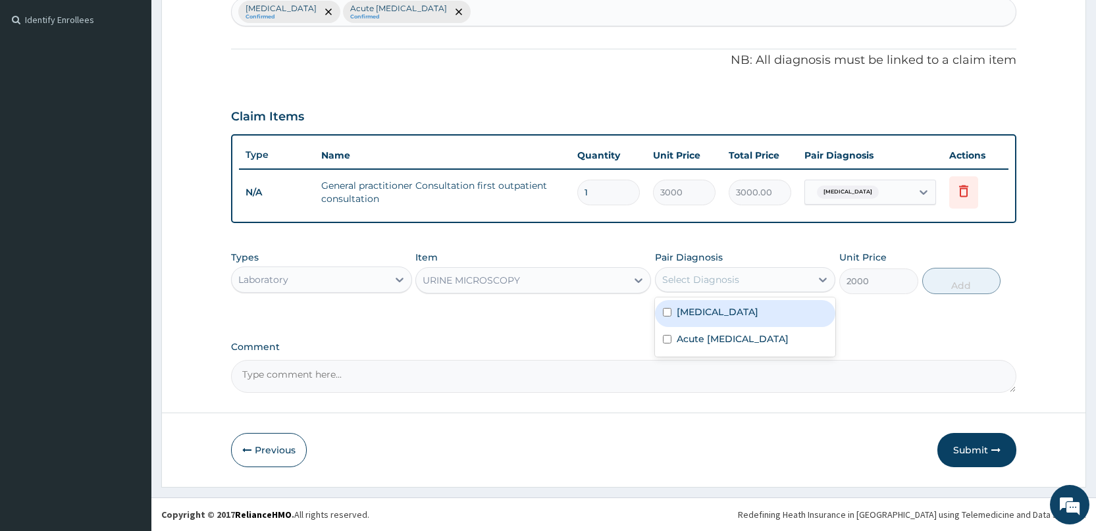
click at [705, 280] on div "Select Diagnosis" at bounding box center [700, 279] width 77 height 13
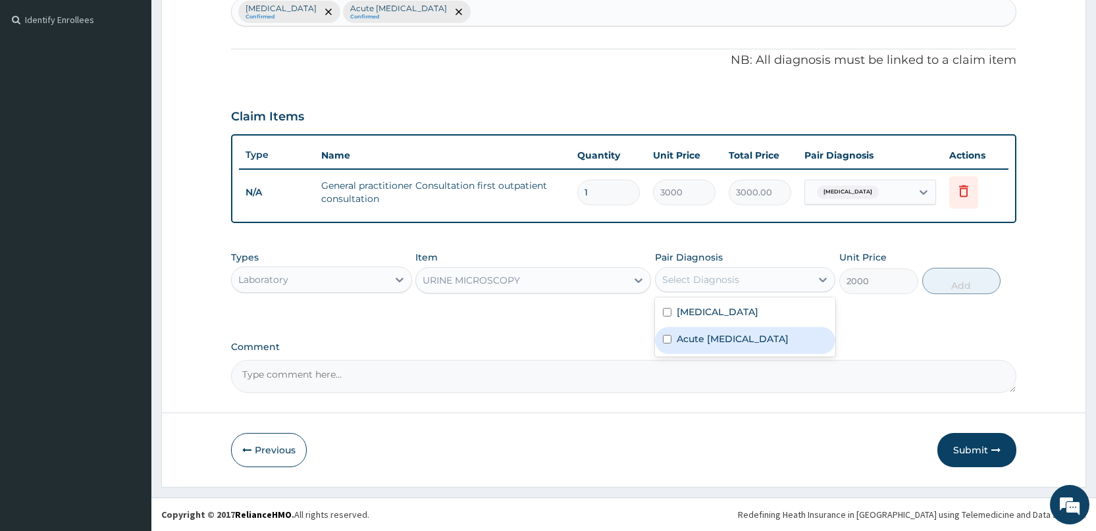
click at [671, 341] on input "checkbox" at bounding box center [667, 339] width 9 height 9
checkbox input "true"
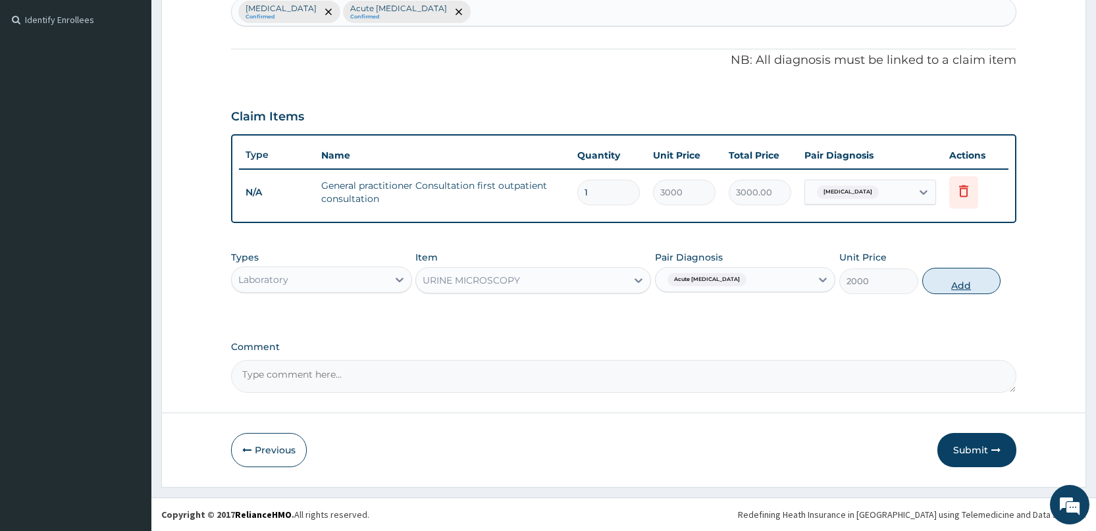
click at [957, 285] on button "Add" at bounding box center [961, 281] width 78 height 26
type input "0"
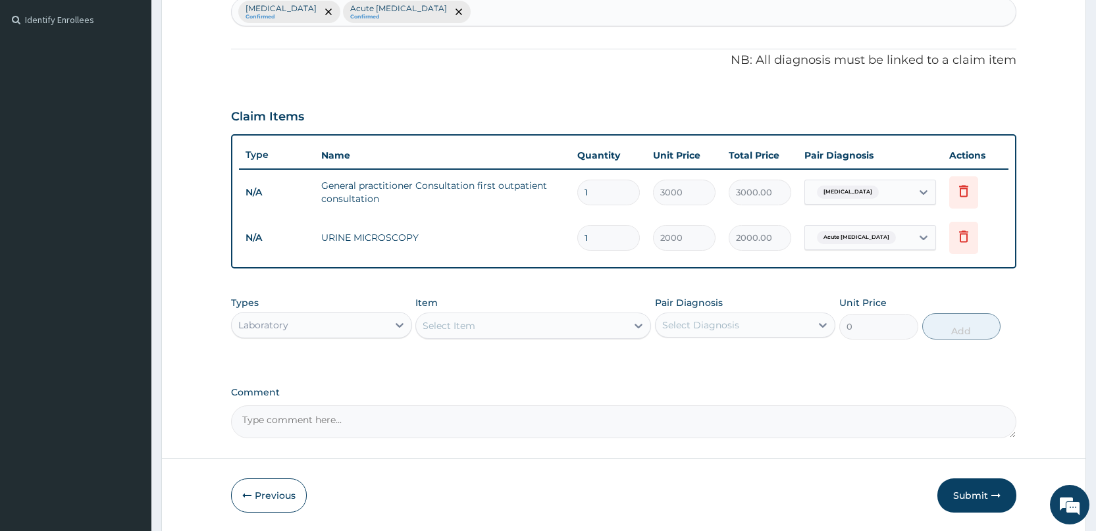
click at [313, 318] on div "Laboratory" at bounding box center [309, 325] width 155 height 21
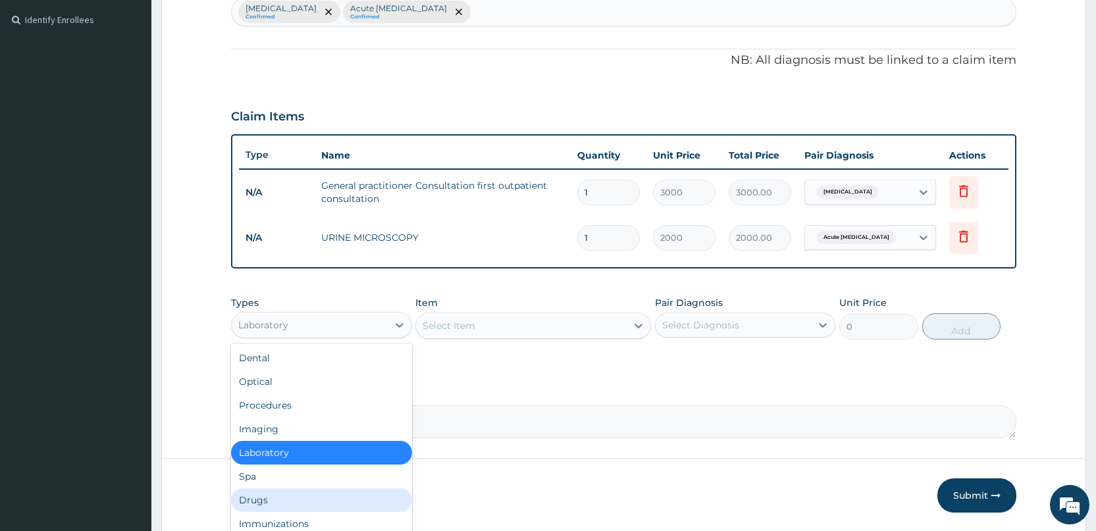
click at [271, 499] on div "Drugs" at bounding box center [321, 500] width 180 height 24
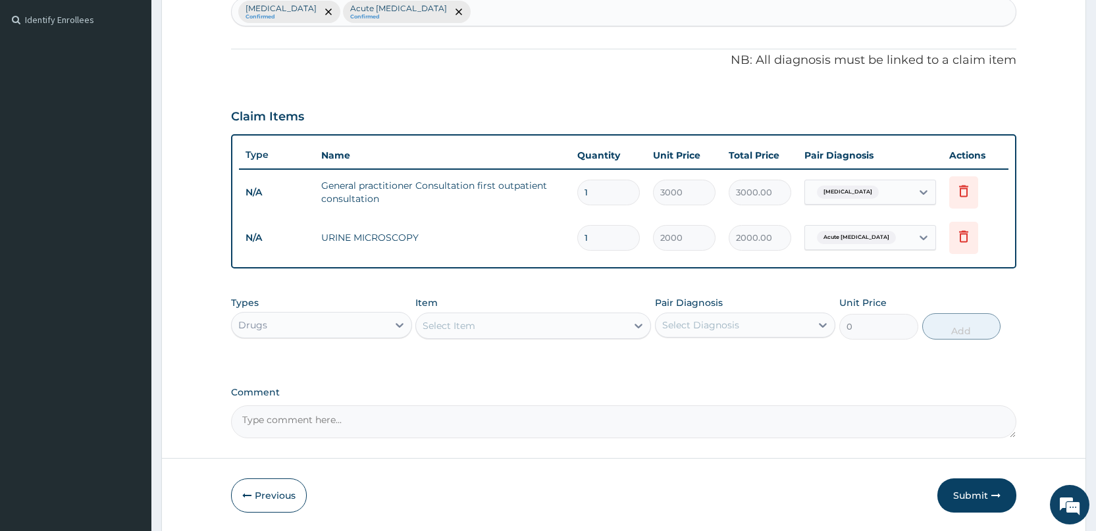
click at [449, 319] on div "Select Item" at bounding box center [448, 325] width 53 height 13
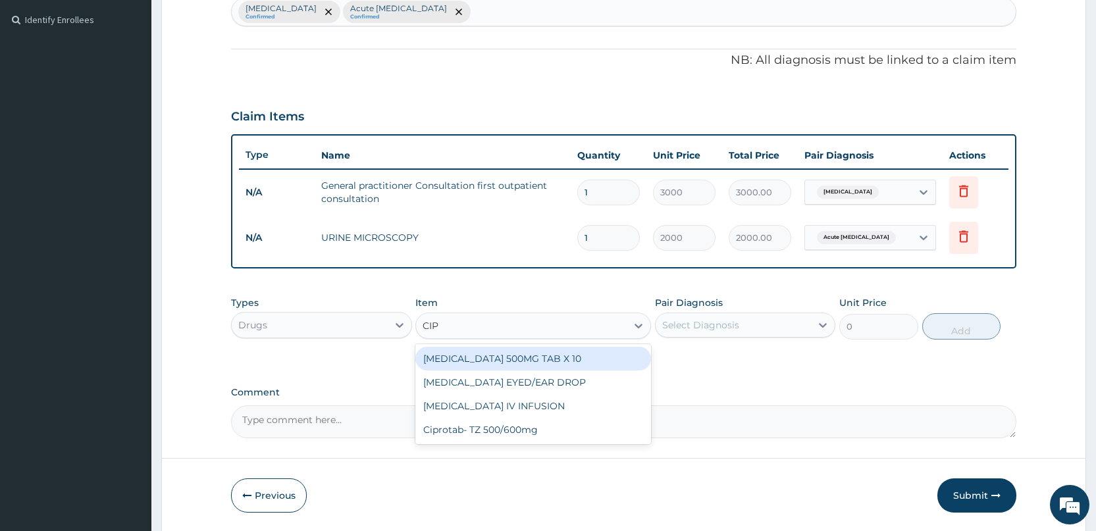
type input "CIPR"
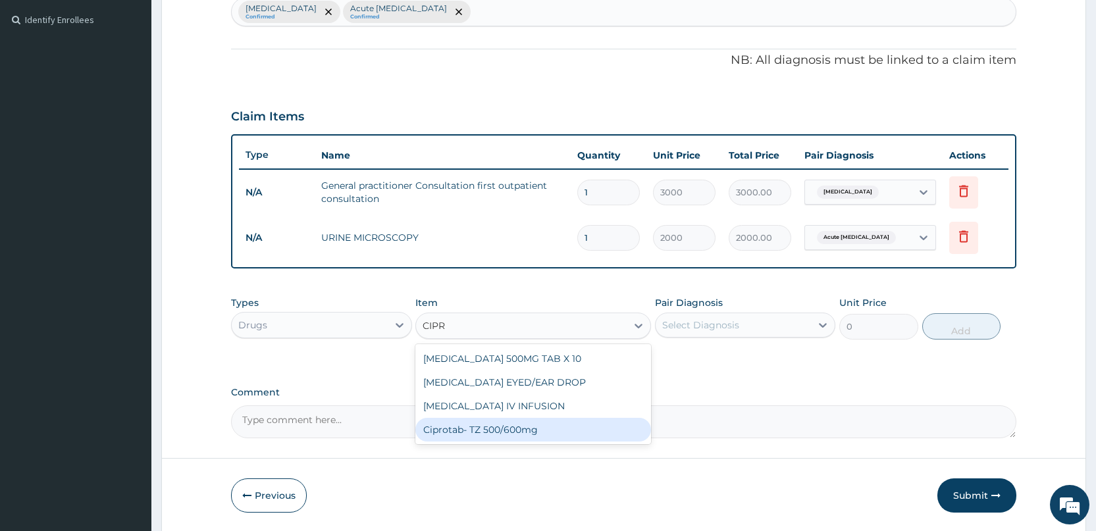
click at [469, 428] on div "Ciprotab- TZ 500/600mg" at bounding box center [533, 430] width 236 height 24
type input "200"
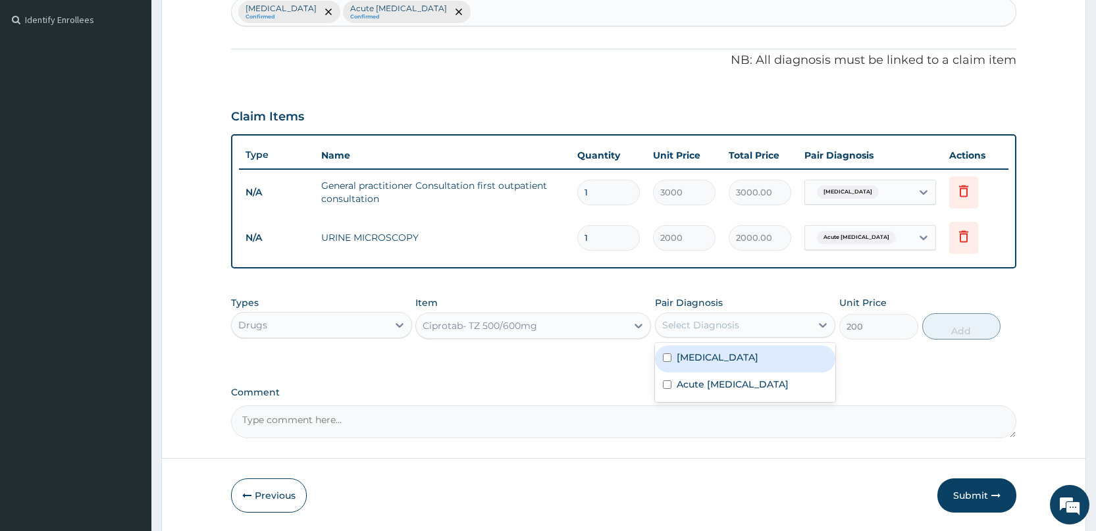
click at [721, 322] on div "Select Diagnosis" at bounding box center [700, 325] width 77 height 13
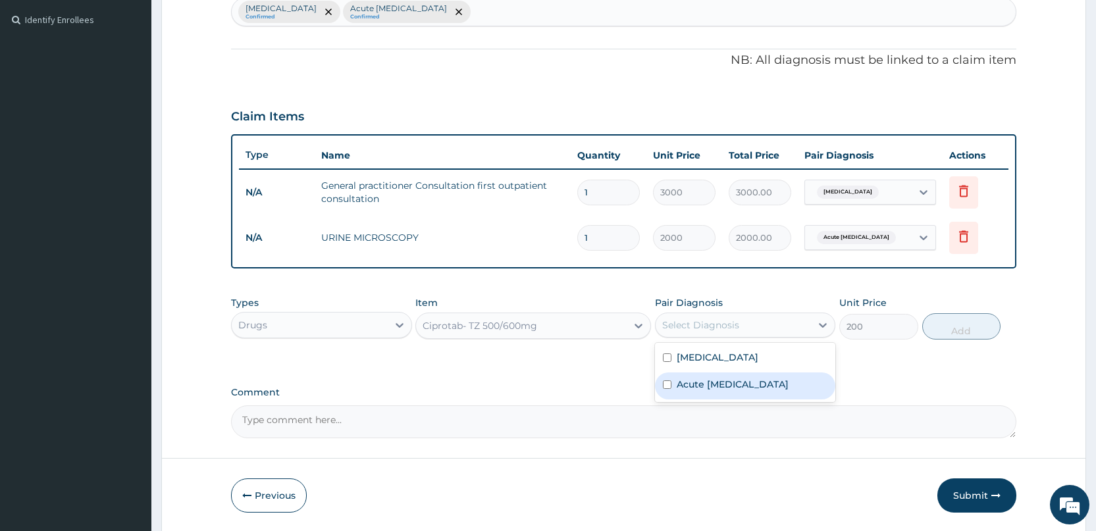
click at [668, 390] on div "Acute [MEDICAL_DATA]" at bounding box center [745, 385] width 180 height 27
checkbox input "true"
click at [965, 331] on button "Add" at bounding box center [961, 326] width 78 height 26
type input "0"
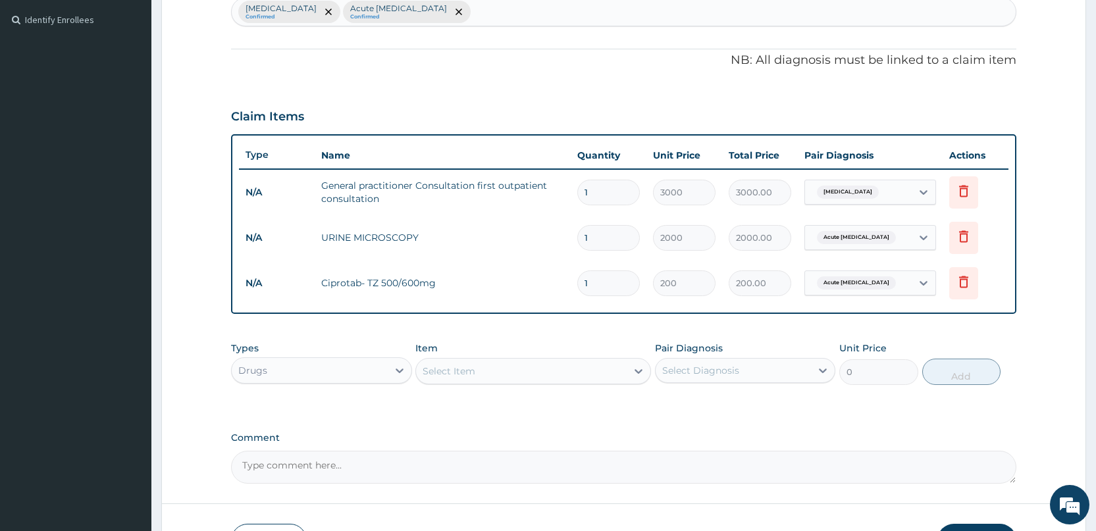
click at [493, 367] on div "Select Item" at bounding box center [521, 371] width 211 height 21
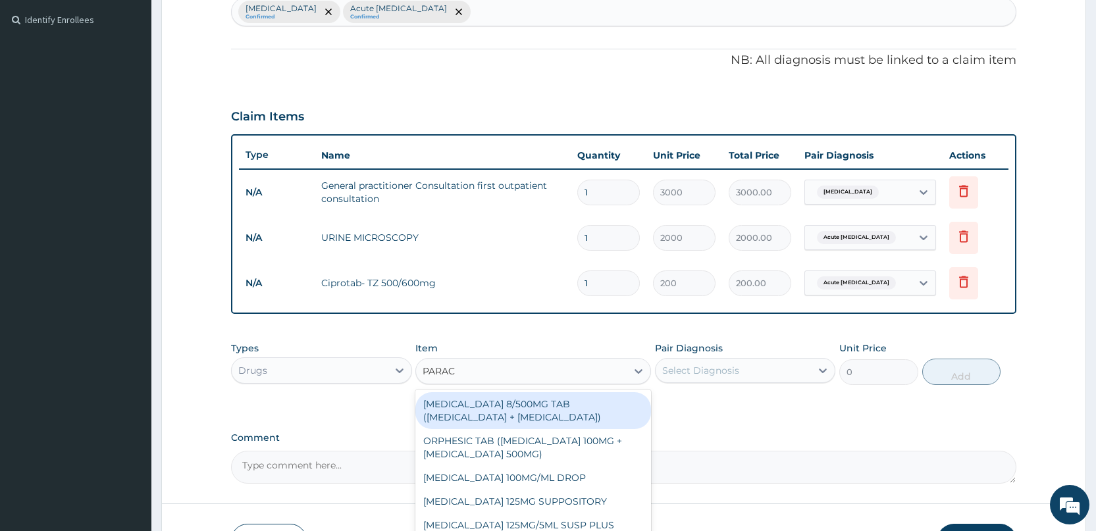
type input "PARACE"
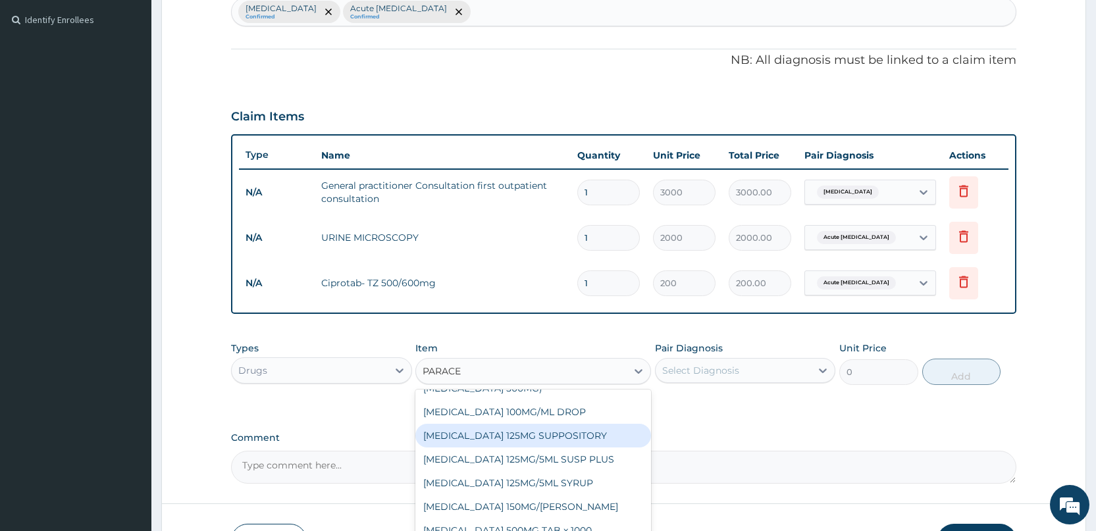
scroll to position [71, 0]
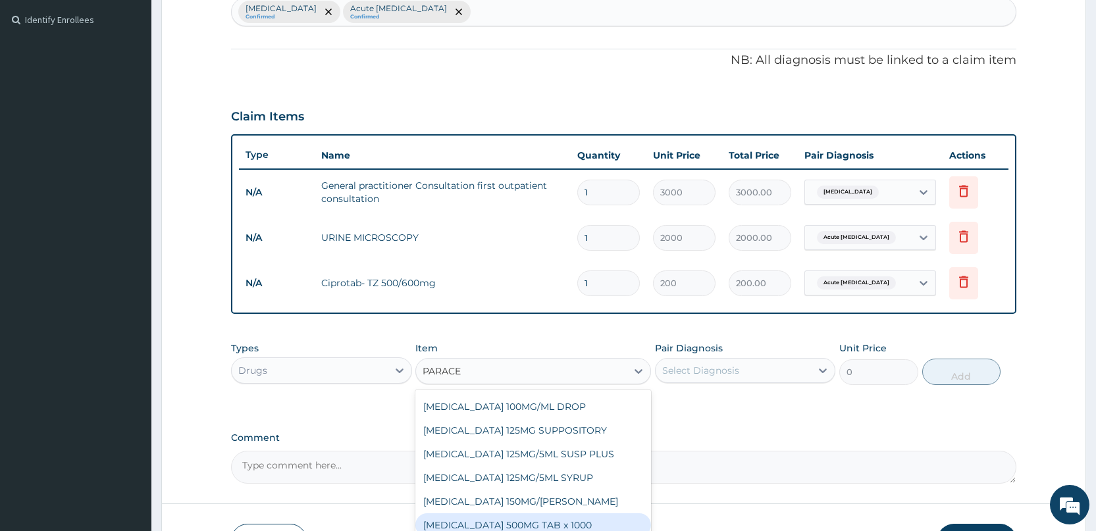
click at [491, 528] on div "[MEDICAL_DATA] 500MG TAB x 1000" at bounding box center [533, 525] width 236 height 24
type input "11.025"
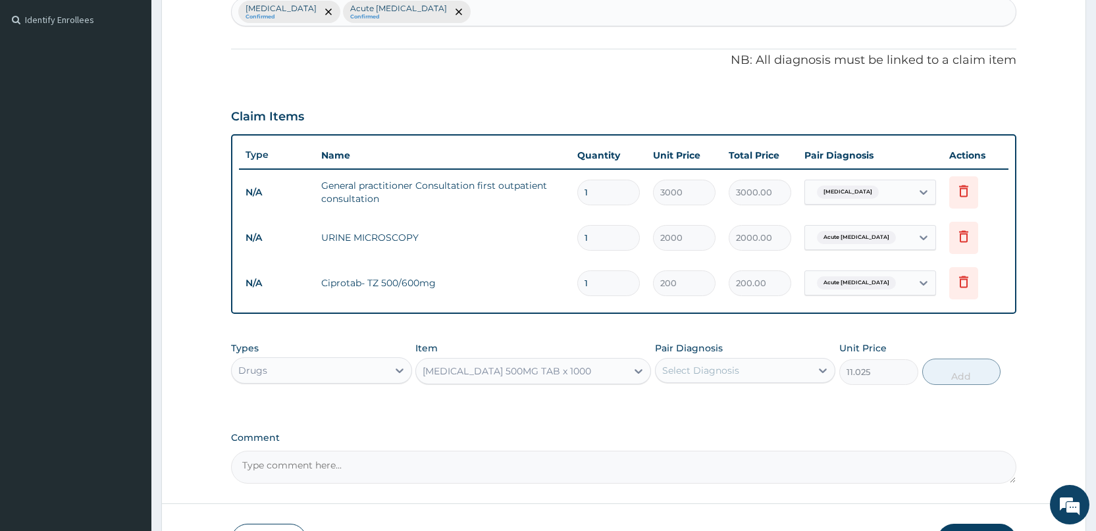
click at [728, 374] on div "Select Diagnosis" at bounding box center [700, 370] width 77 height 13
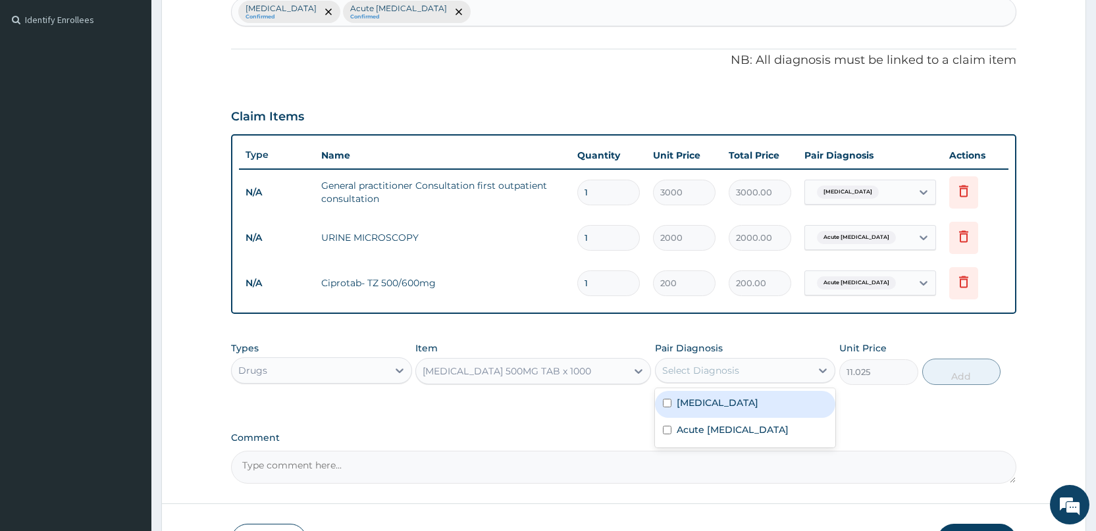
click at [667, 400] on input "checkbox" at bounding box center [667, 403] width 9 height 9
checkbox input "true"
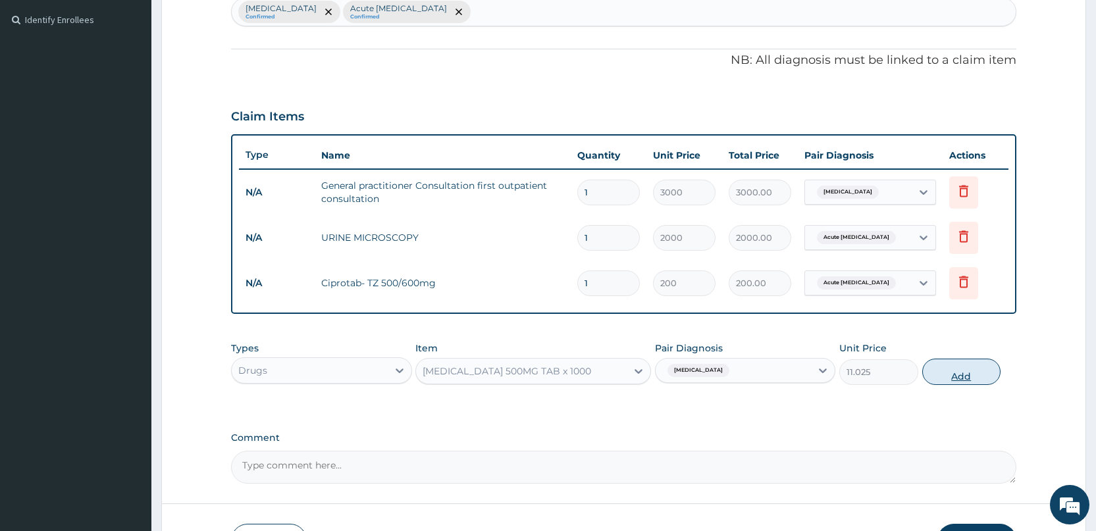
click at [952, 376] on button "Add" at bounding box center [961, 372] width 78 height 26
type input "0"
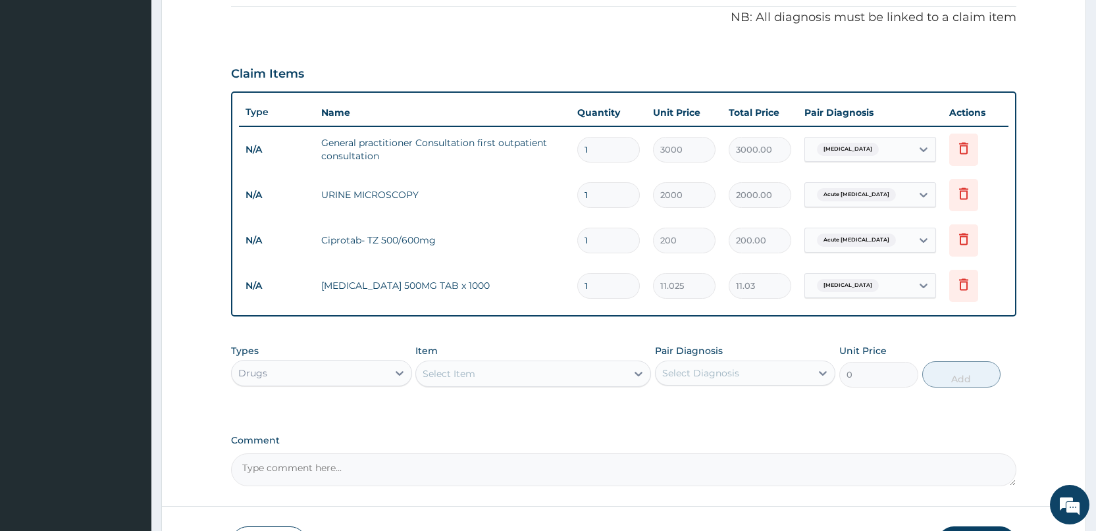
scroll to position [421, 0]
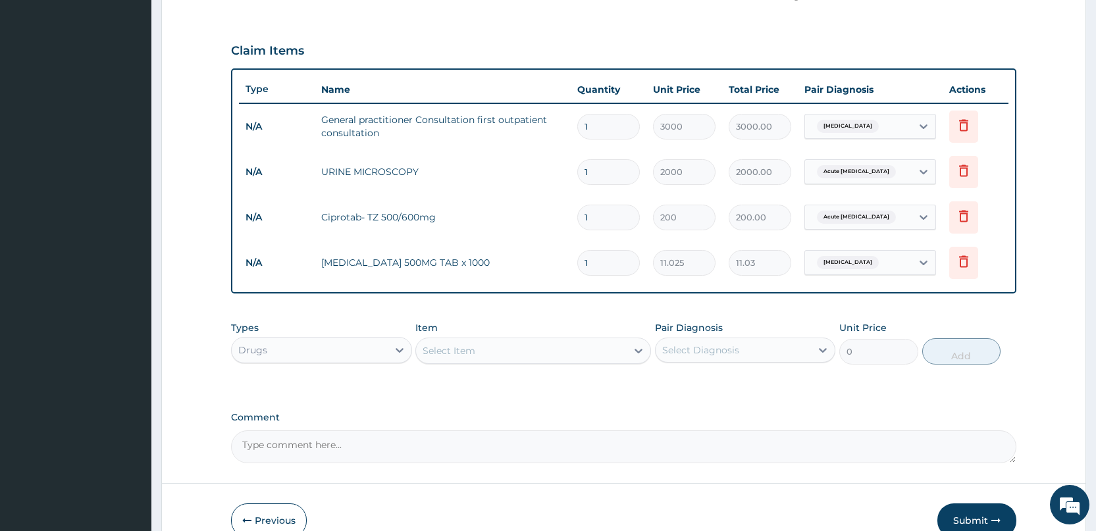
click at [494, 351] on div "Select Item" at bounding box center [521, 350] width 211 height 21
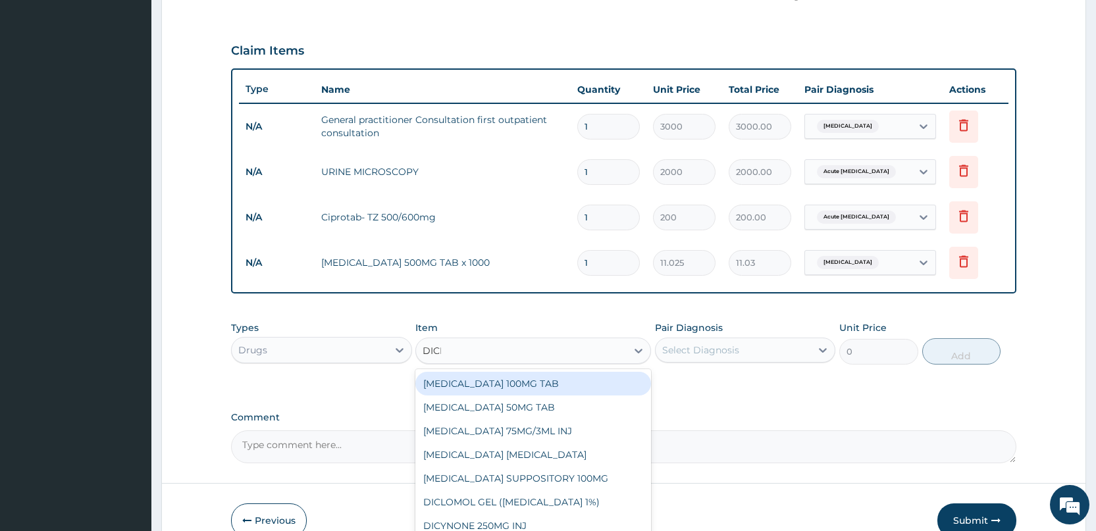
type input "DICLO"
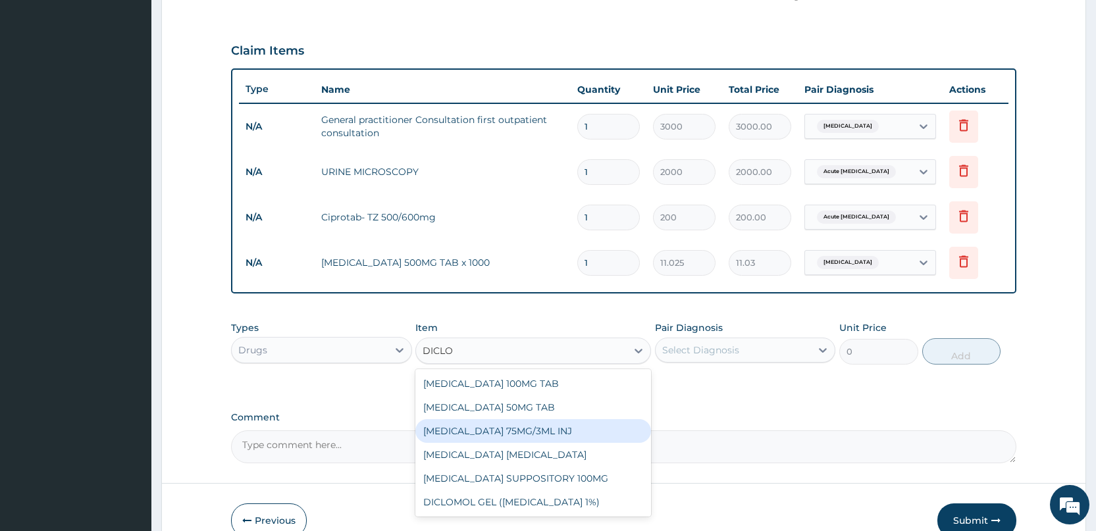
click at [469, 427] on div "[MEDICAL_DATA] 75MG/3ML INJ" at bounding box center [533, 431] width 236 height 24
type input "700"
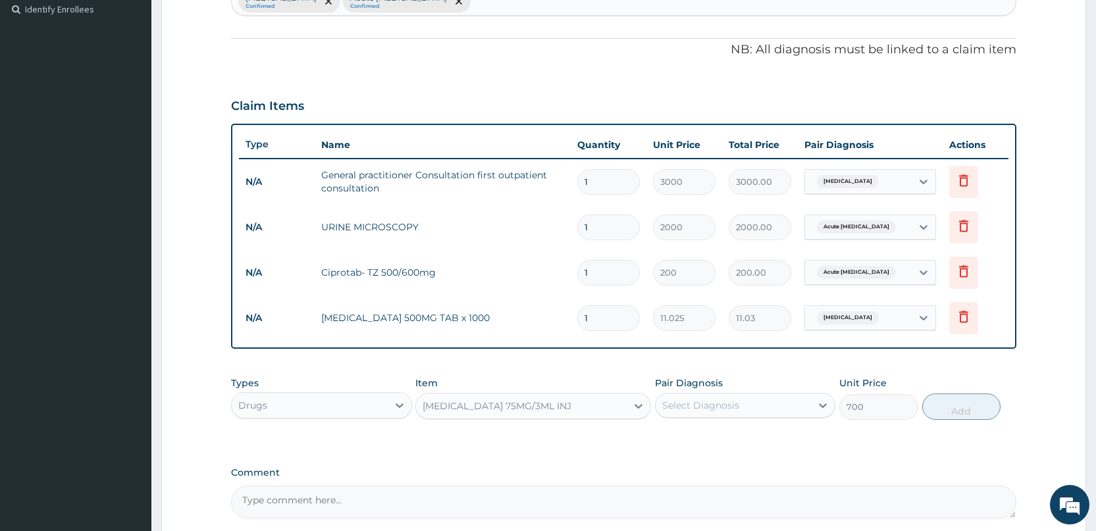
scroll to position [224, 0]
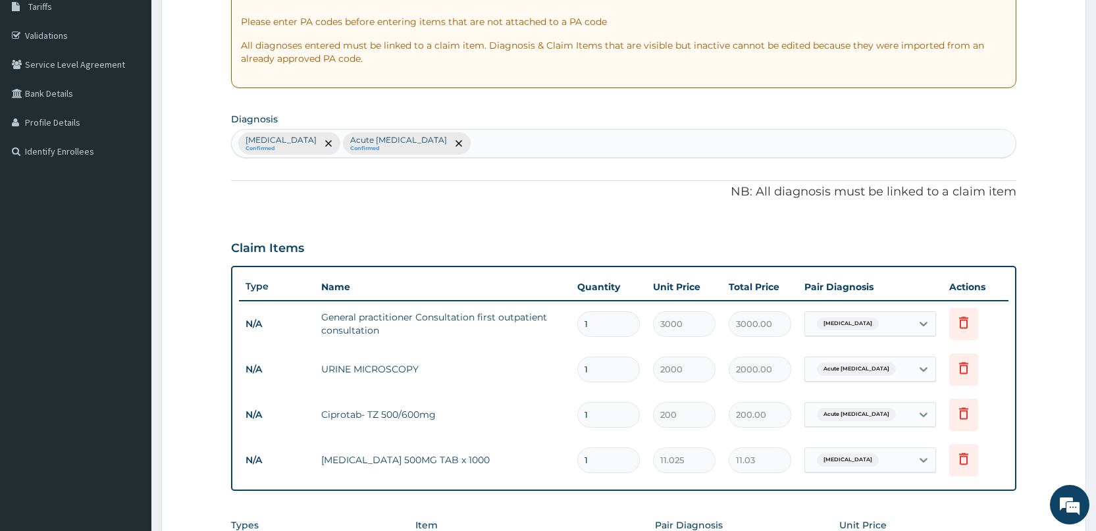
click at [478, 145] on div "[MEDICAL_DATA] Confirmed Acute [MEDICAL_DATA] Confirmed" at bounding box center [624, 144] width 784 height 28
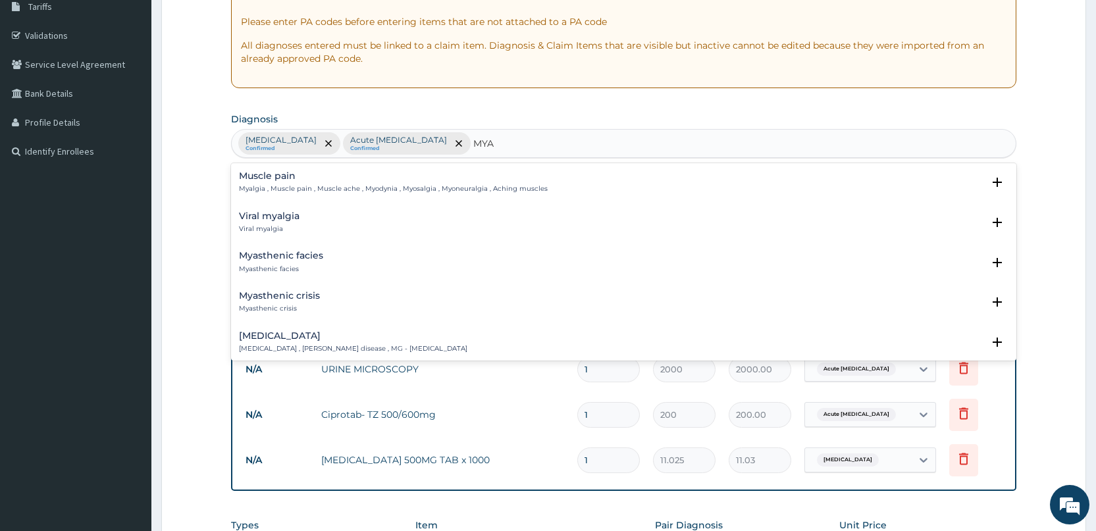
type input "MYAL"
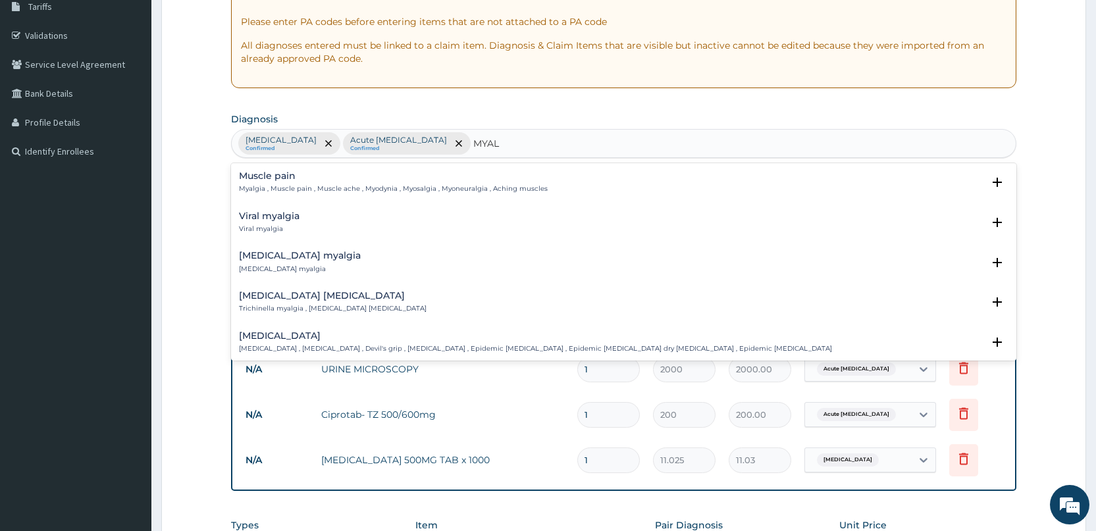
click at [249, 182] on div "Muscle pain Myalgia , Muscle pain , Muscle ache , Myodynia , Myosalgia , Myoneu…" at bounding box center [393, 182] width 309 height 23
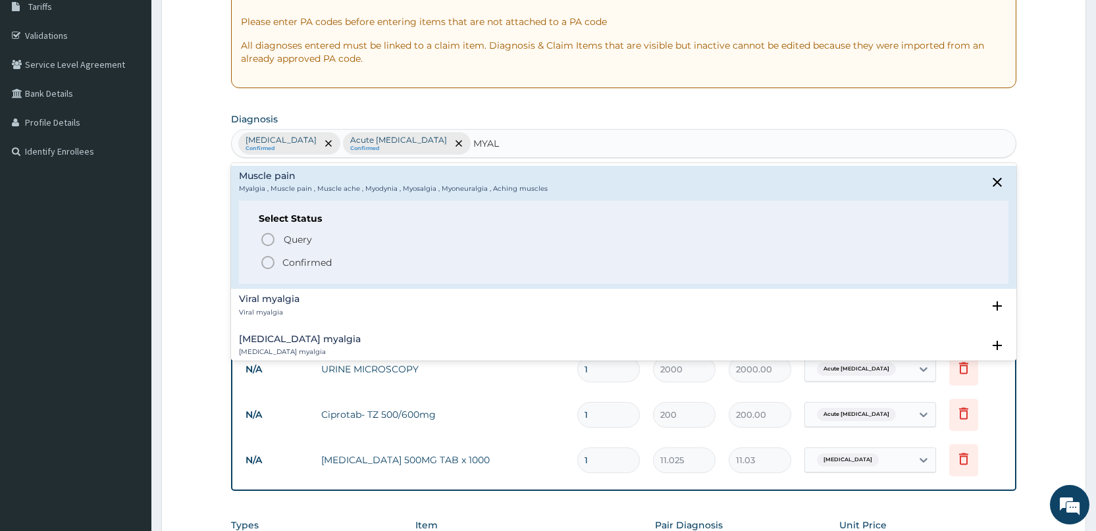
click at [264, 255] on icon "status option filled" at bounding box center [268, 263] width 16 height 16
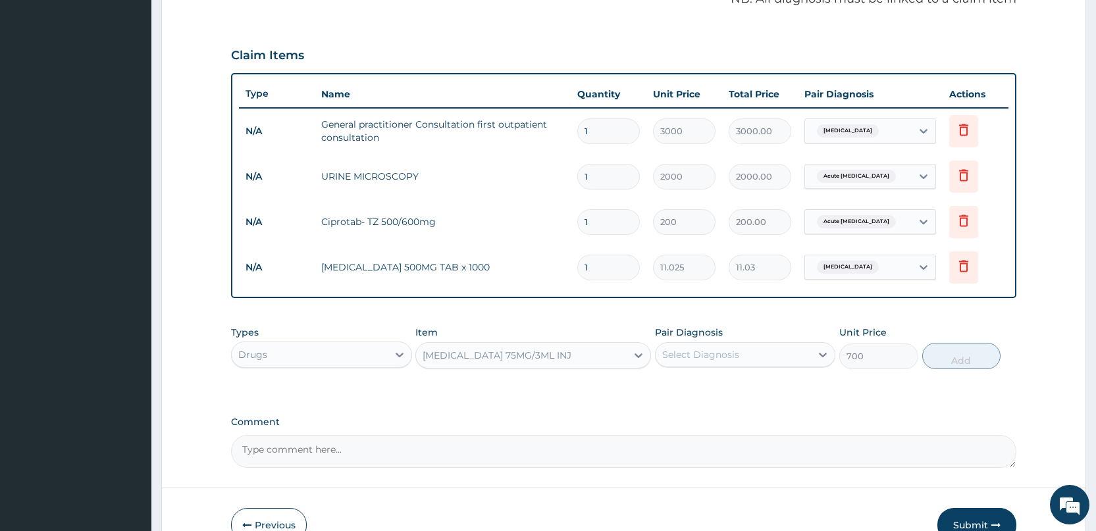
scroll to position [492, 0]
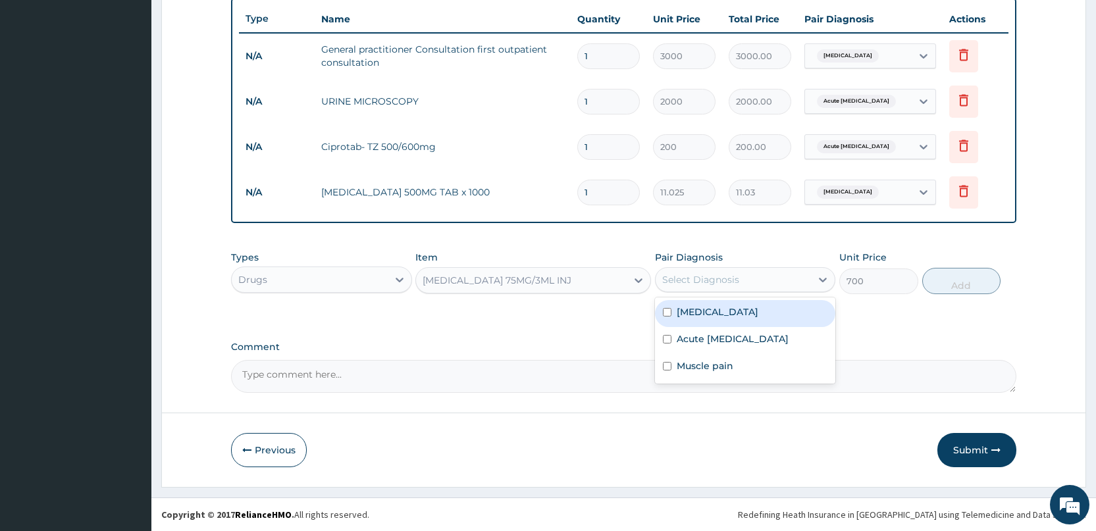
click at [696, 277] on div "Select Diagnosis" at bounding box center [700, 279] width 77 height 13
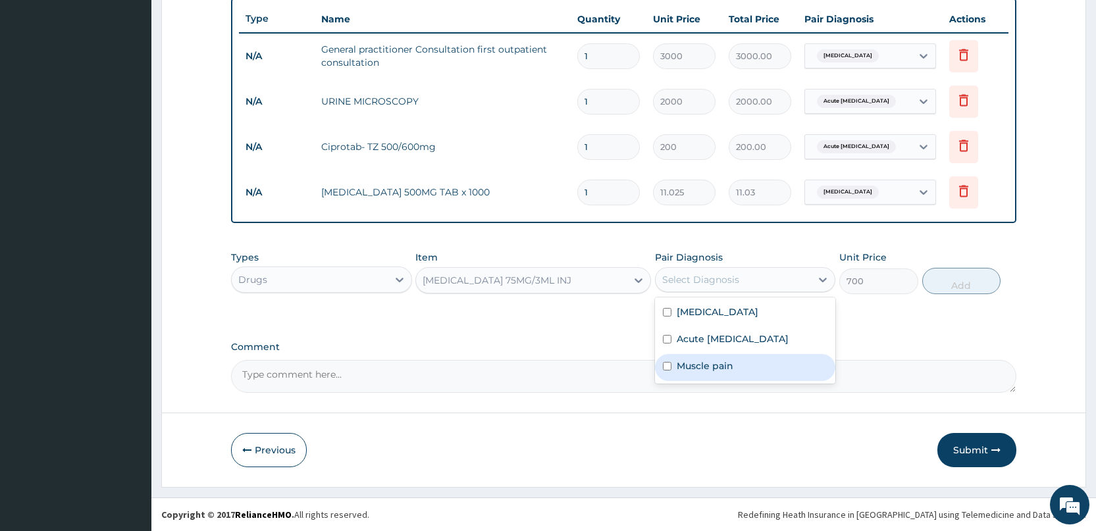
click at [681, 372] on div "Muscle pain" at bounding box center [745, 367] width 180 height 27
checkbox input "true"
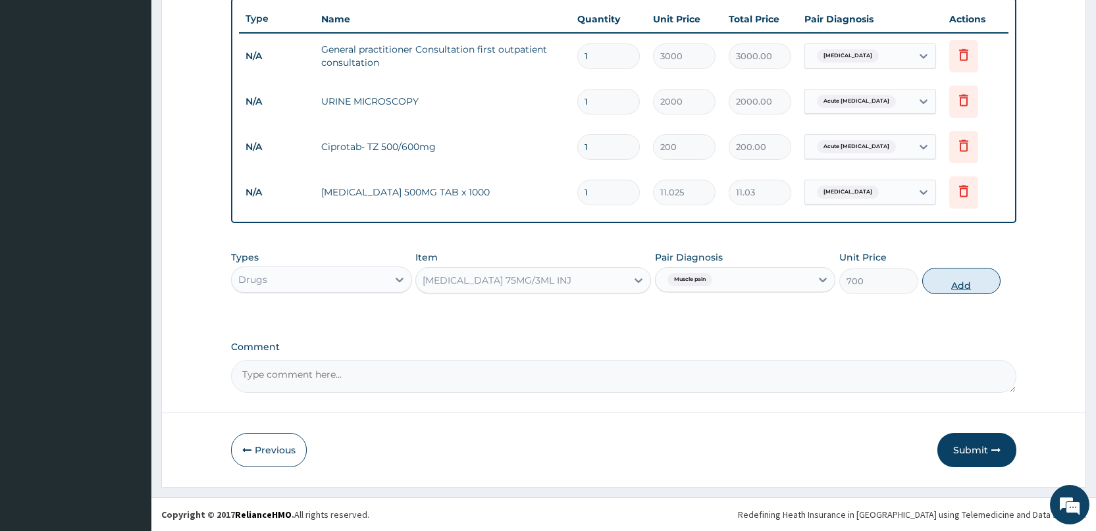
click at [962, 291] on button "Add" at bounding box center [961, 281] width 78 height 26
type input "0"
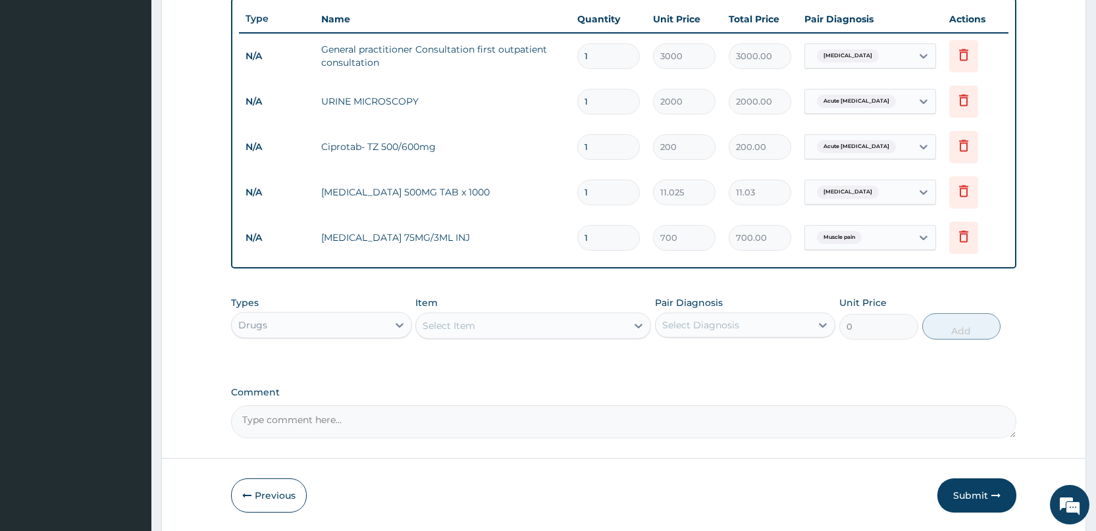
click at [456, 318] on div "Select Item" at bounding box center [521, 325] width 211 height 21
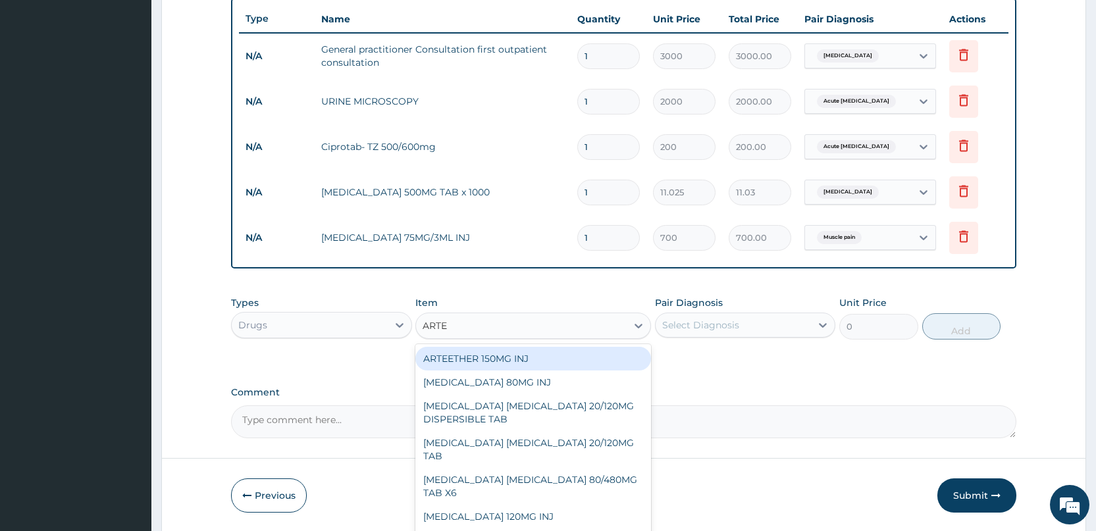
type input "ARTEM"
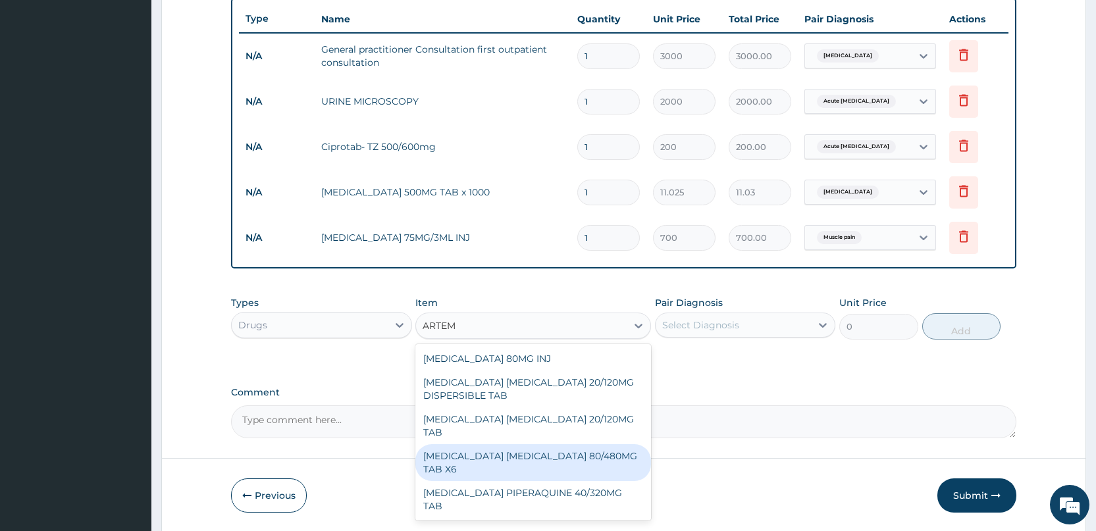
click at [490, 454] on div "[MEDICAL_DATA] [MEDICAL_DATA] 80/480MG TAB X6" at bounding box center [533, 462] width 236 height 37
type input "262.5"
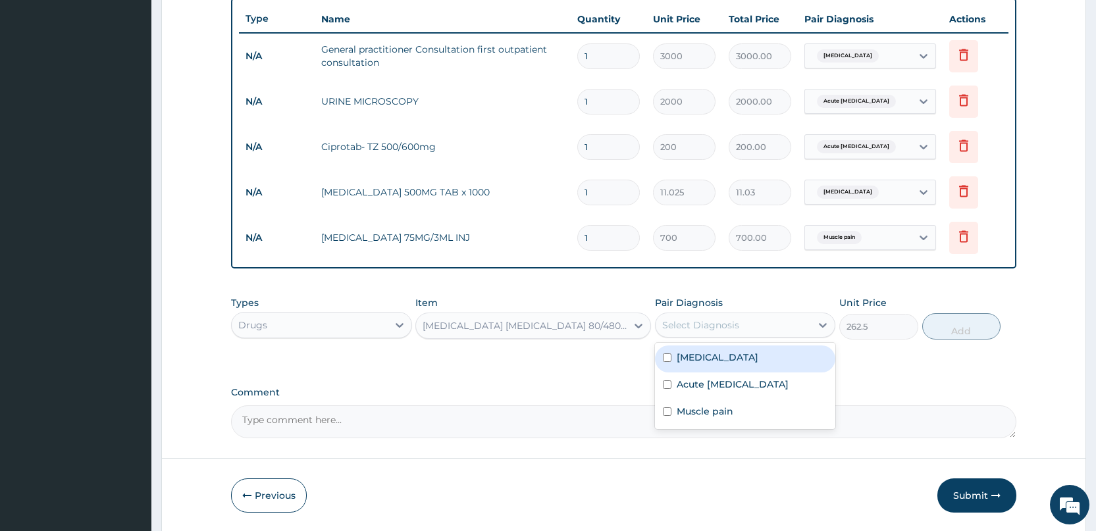
click at [681, 319] on div "Select Diagnosis" at bounding box center [700, 325] width 77 height 13
click at [682, 355] on label "[MEDICAL_DATA]" at bounding box center [717, 357] width 82 height 13
checkbox input "true"
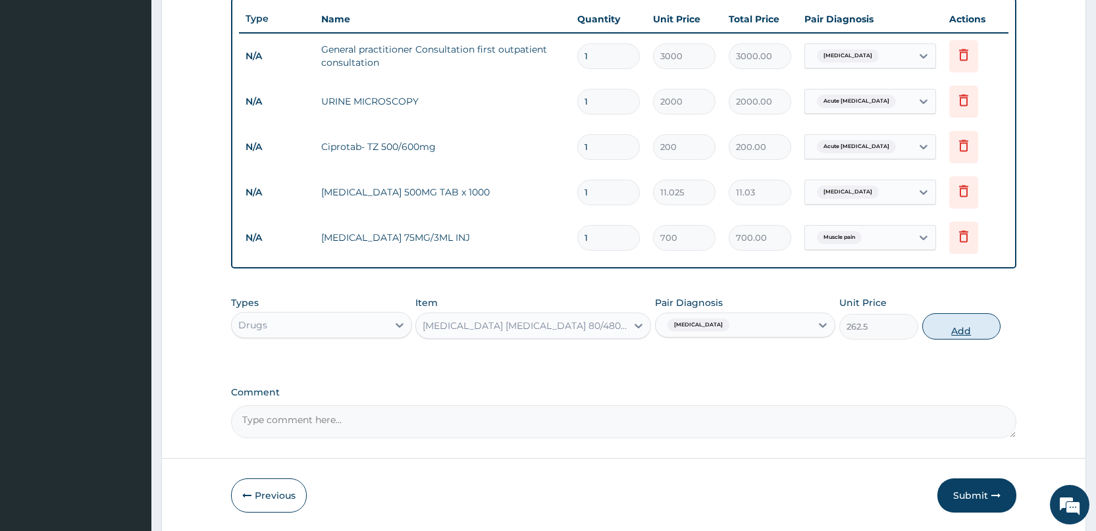
click at [959, 336] on button "Add" at bounding box center [961, 326] width 78 height 26
type input "0"
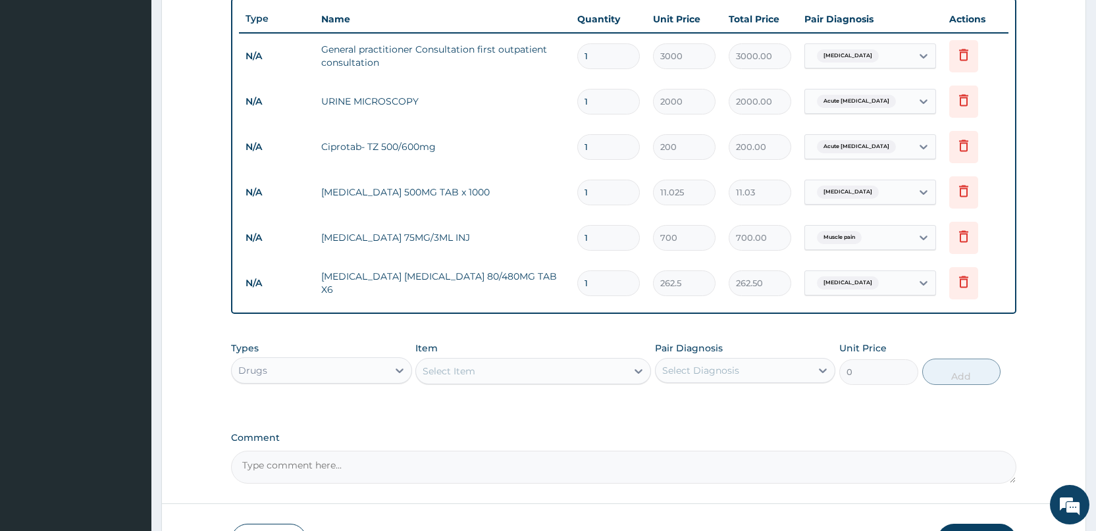
type input "0.00"
type input "6"
type input "1575.00"
type input "6"
click at [601, 203] on input "1" at bounding box center [608, 193] width 63 height 26
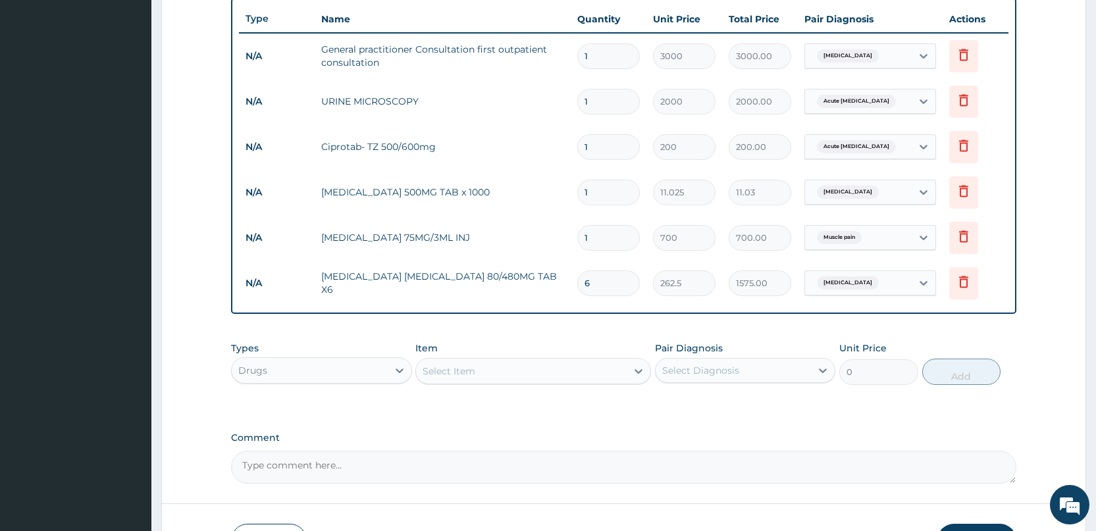
type input "0.00"
type input "3"
type input "33.08"
type input "30"
type input "330.75"
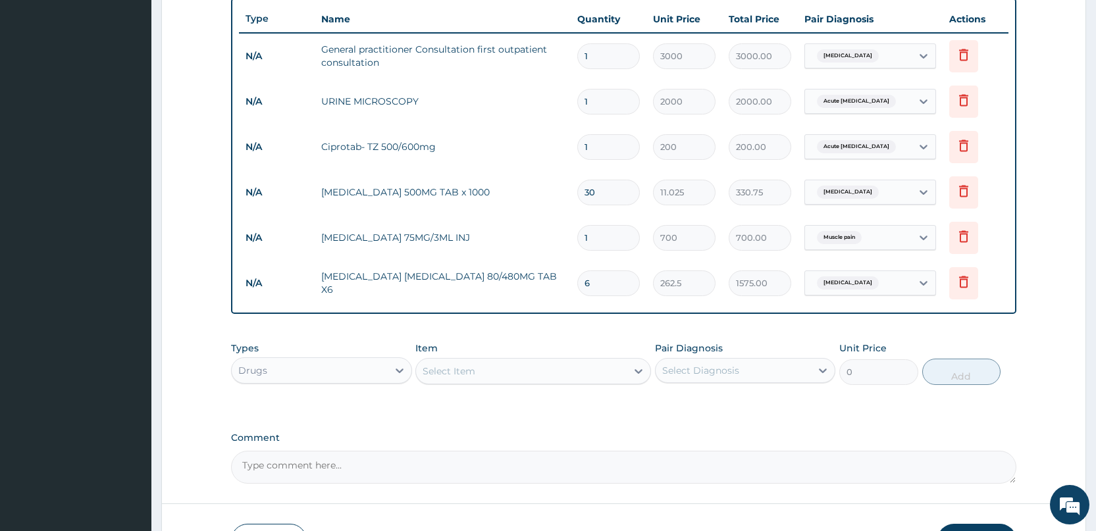
type input "30"
click at [597, 151] on input "1" at bounding box center [608, 147] width 63 height 26
type input "10"
type input "2000.00"
type input "10"
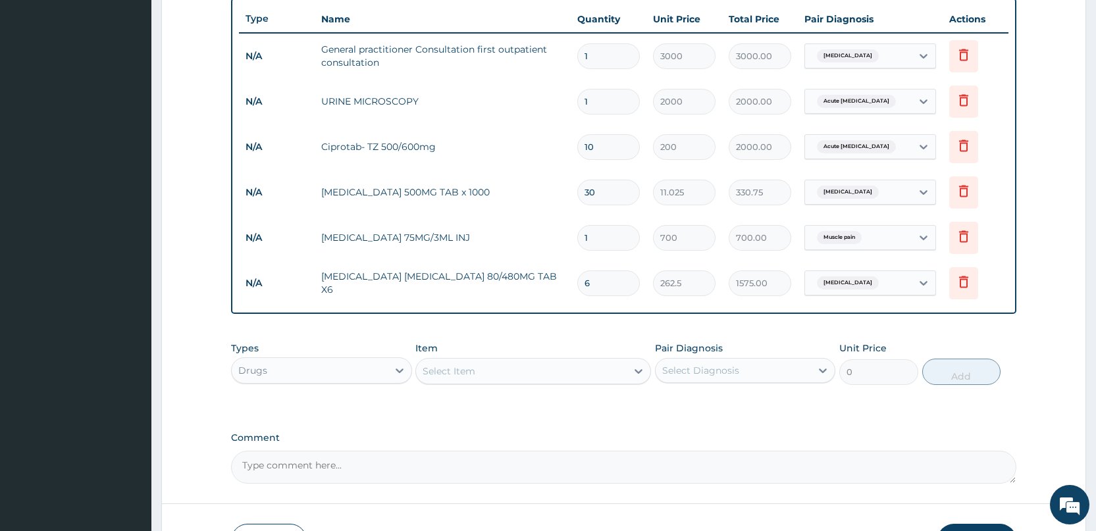
click at [605, 99] on input "1" at bounding box center [608, 102] width 63 height 26
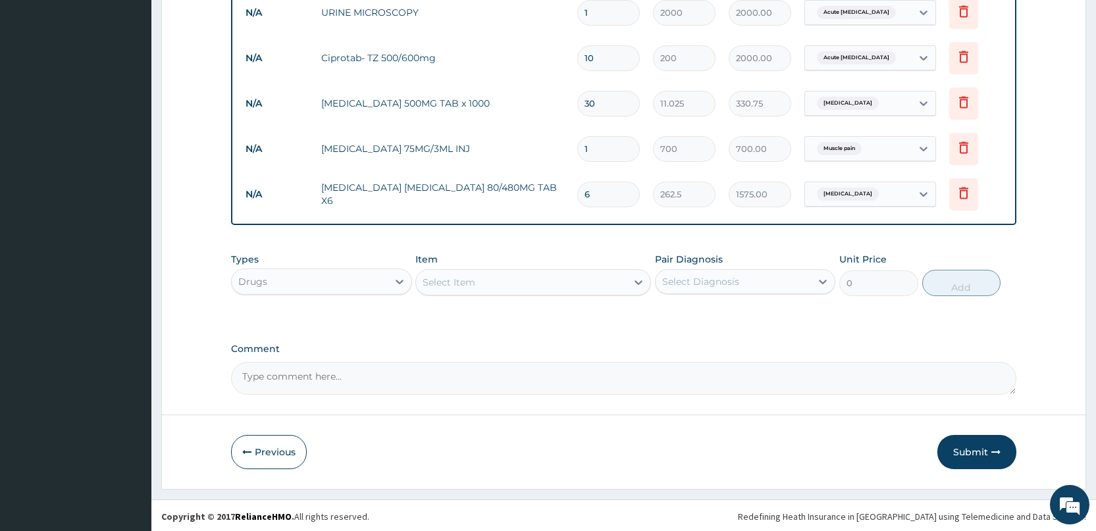
scroll to position [582, 0]
click at [981, 452] on button "Submit" at bounding box center [976, 450] width 79 height 34
click at [972, 447] on button "Submit" at bounding box center [976, 450] width 79 height 34
drag, startPoint x: 261, startPoint y: 454, endPoint x: 256, endPoint y: 447, distance: 8.4
click at [261, 453] on button "Previous" at bounding box center [269, 450] width 76 height 34
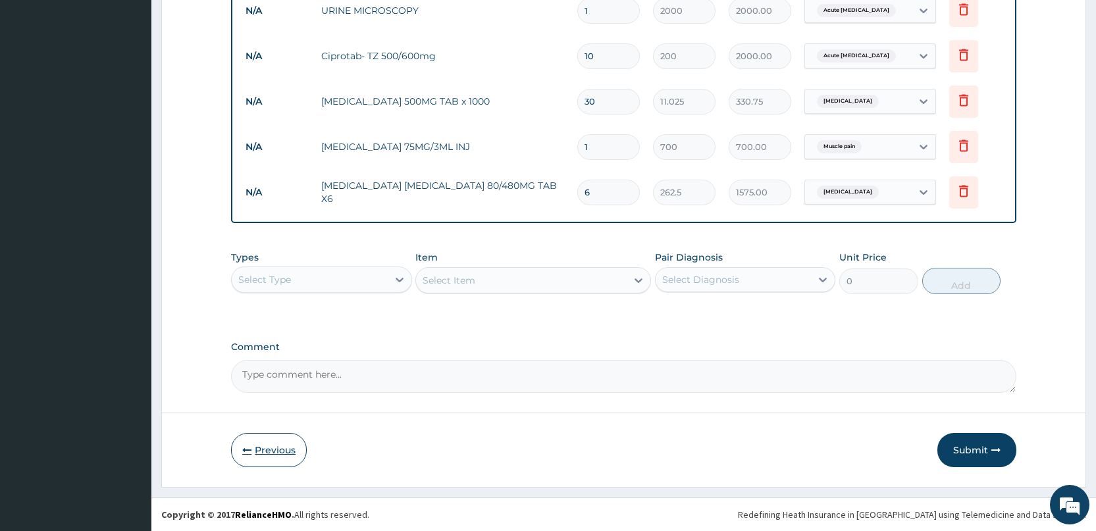
scroll to position [96, 0]
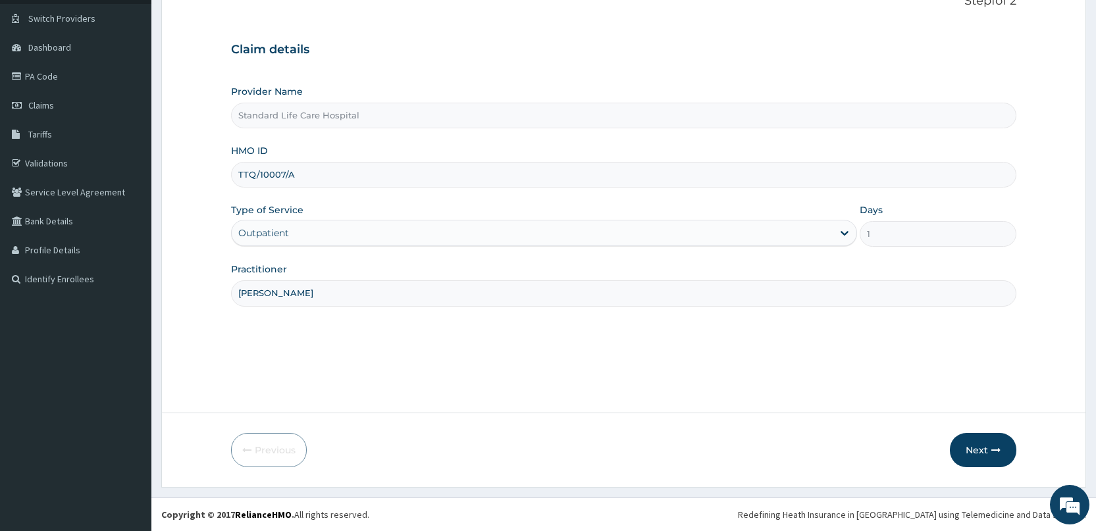
drag, startPoint x: 301, startPoint y: 177, endPoint x: 221, endPoint y: 174, distance: 80.3
click at [221, 174] on form "Step 1 of 2 Claim details Provider Name Standard Life Care Hospital HMO ID TTQ/…" at bounding box center [623, 230] width 925 height 513
